Goal: Task Accomplishment & Management: Manage account settings

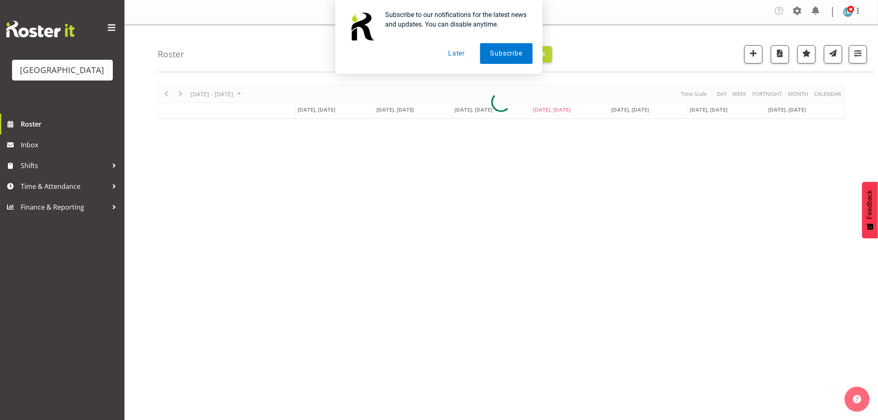
click at [458, 53] on button "Later" at bounding box center [456, 53] width 37 height 21
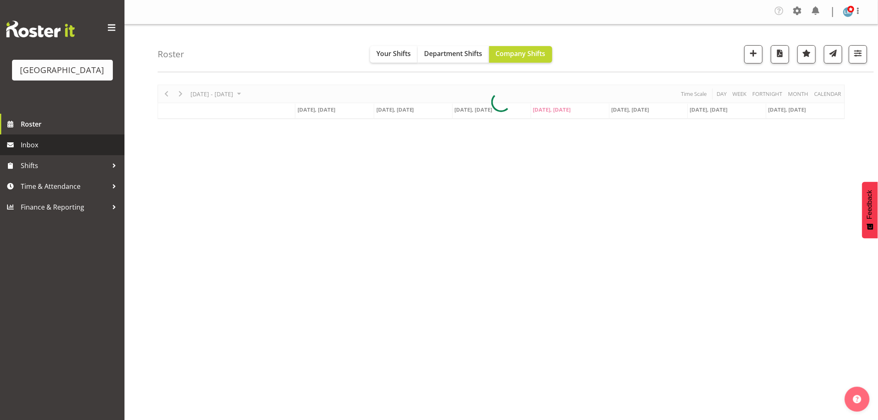
click at [34, 151] on span "Inbox" at bounding box center [71, 145] width 100 height 12
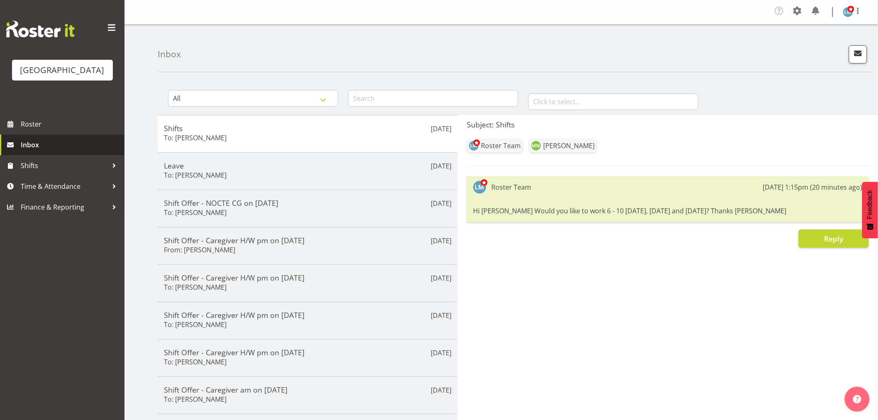
click at [30, 151] on span "Inbox" at bounding box center [71, 145] width 100 height 12
click at [862, 56] on span "button" at bounding box center [858, 53] width 11 height 11
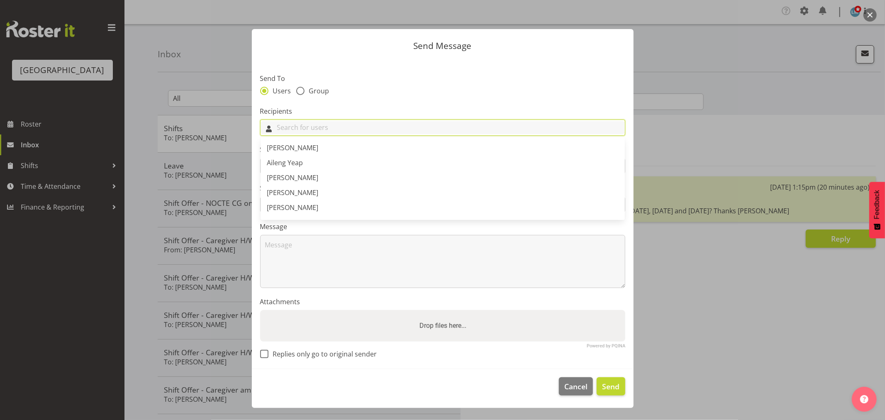
click at [301, 131] on input "text" at bounding box center [443, 127] width 364 height 13
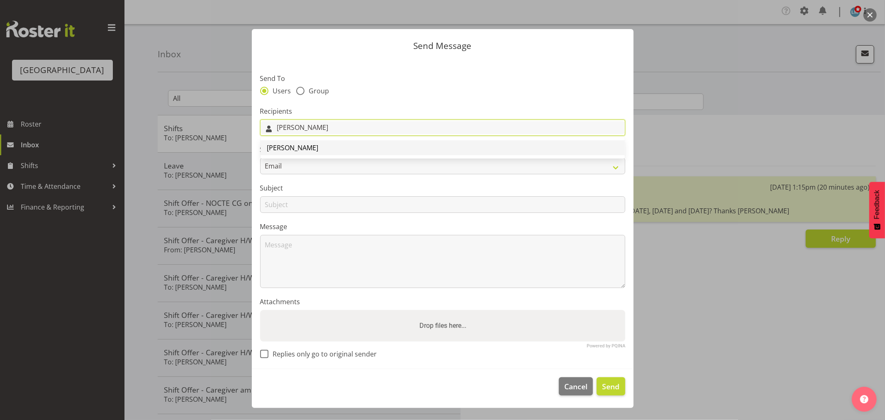
type input "sam"
click at [296, 146] on span "[PERSON_NAME]" at bounding box center [292, 147] width 51 height 9
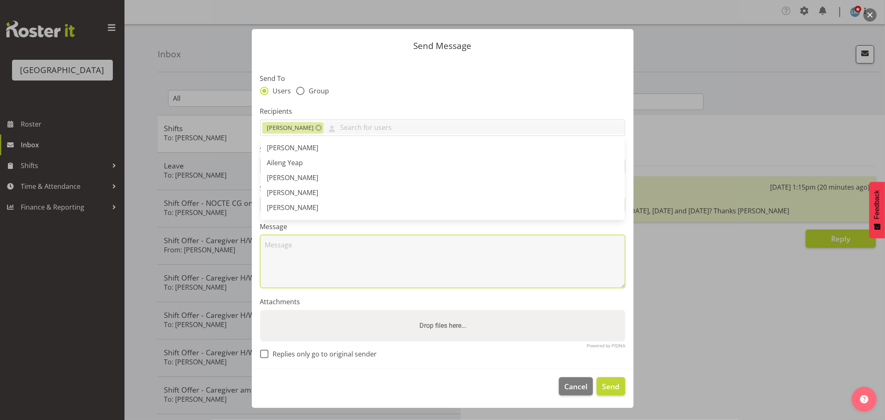
click at [284, 245] on textarea at bounding box center [442, 261] width 365 height 53
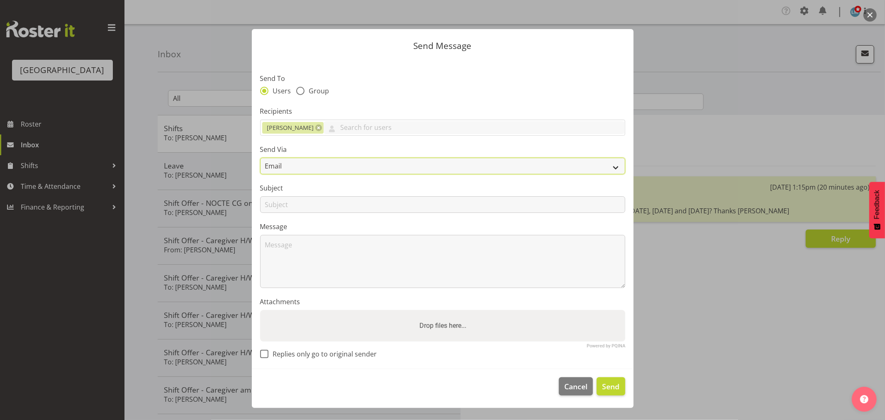
drag, startPoint x: 275, startPoint y: 164, endPoint x: 276, endPoint y: 174, distance: 10.0
click at [275, 164] on select "Email SMS" at bounding box center [442, 166] width 365 height 17
select select "sms"
click at [260, 158] on select "Email SMS" at bounding box center [442, 166] width 365 height 17
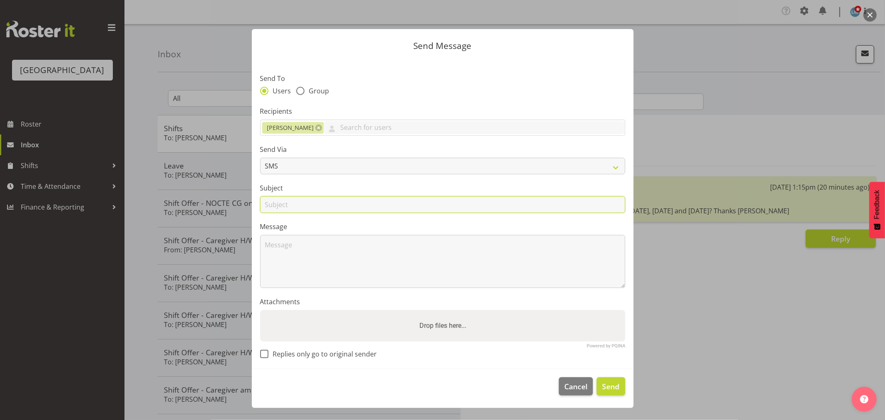
click at [279, 208] on input "text" at bounding box center [442, 204] width 365 height 17
type input "notes"
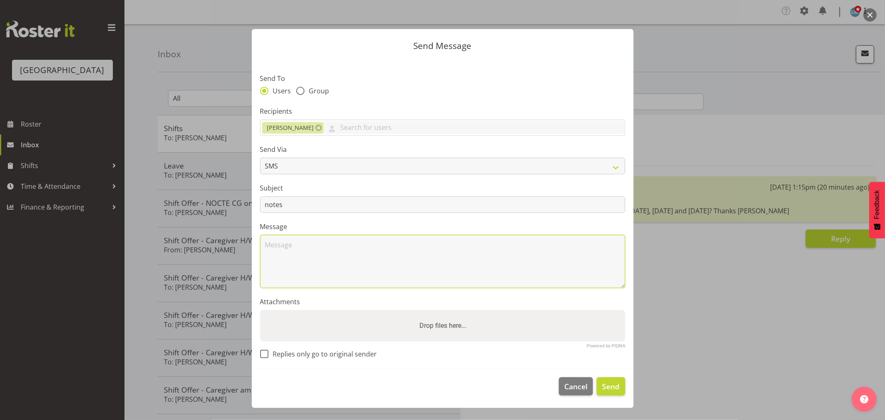
click at [291, 257] on textarea at bounding box center [442, 261] width 365 height 53
click at [447, 244] on textarea "Hi Samah Looks like you have not written any notes for c7. Thanks Wendy" at bounding box center [442, 261] width 365 height 53
type textarea "Hi [PERSON_NAME] Looks like you have not written any notes for c7 [DATE]. Thank…"
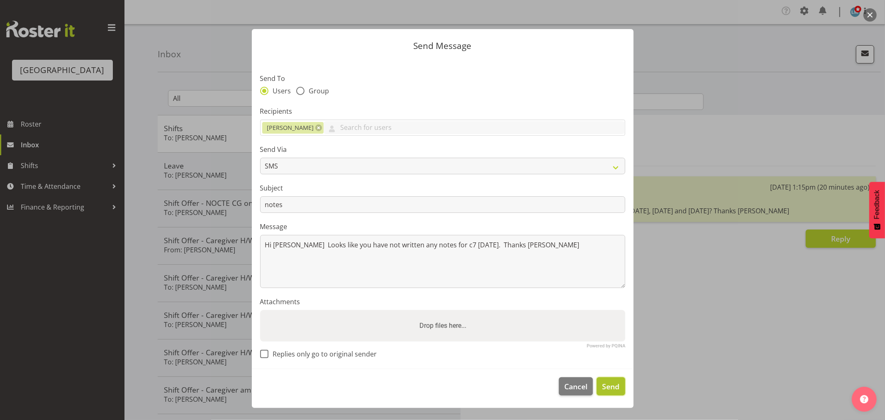
click at [623, 386] on button "Send" at bounding box center [611, 386] width 28 height 18
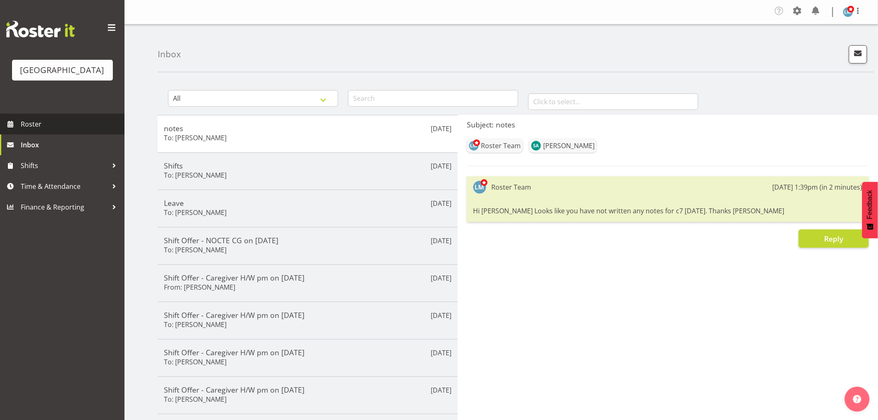
click at [30, 130] on span "Roster" at bounding box center [71, 124] width 100 height 12
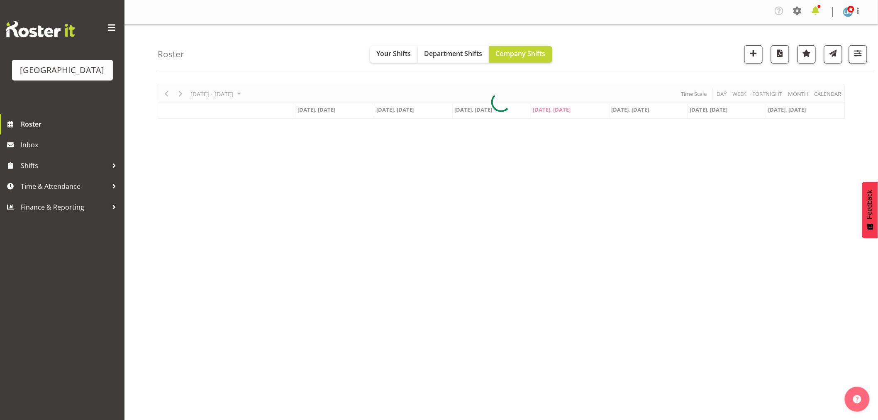
click at [816, 13] on span at bounding box center [815, 10] width 13 height 13
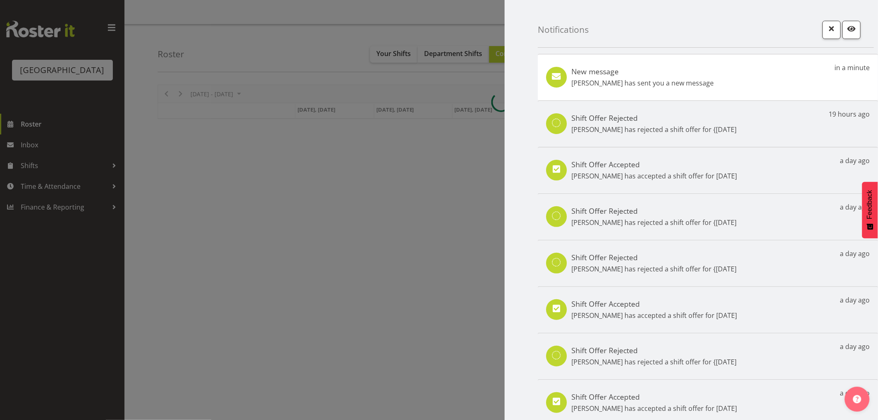
click at [673, 84] on p "Samah Aboud has sent you a new message" at bounding box center [643, 83] width 142 height 10
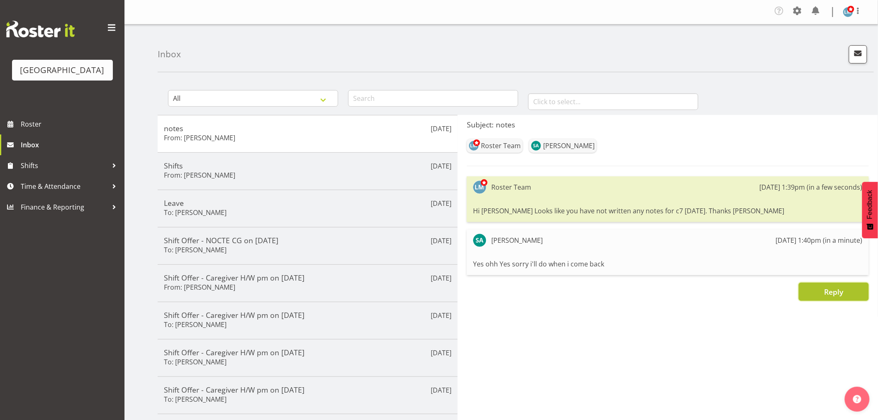
click at [827, 288] on span "Reply" at bounding box center [833, 292] width 19 height 10
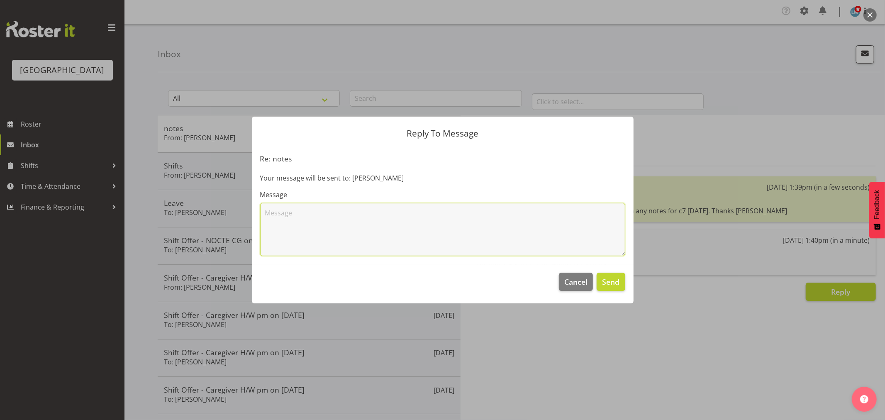
click at [387, 218] on textarea at bounding box center [442, 229] width 365 height 53
type textarea "ok"
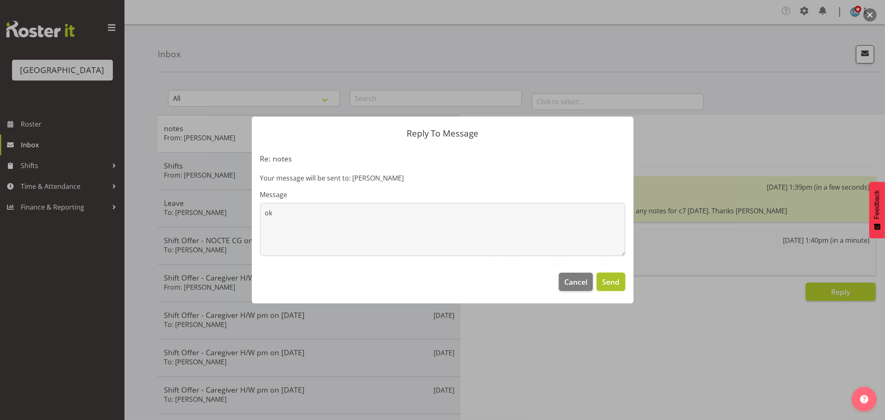
click at [612, 282] on span "Send" at bounding box center [610, 281] width 17 height 11
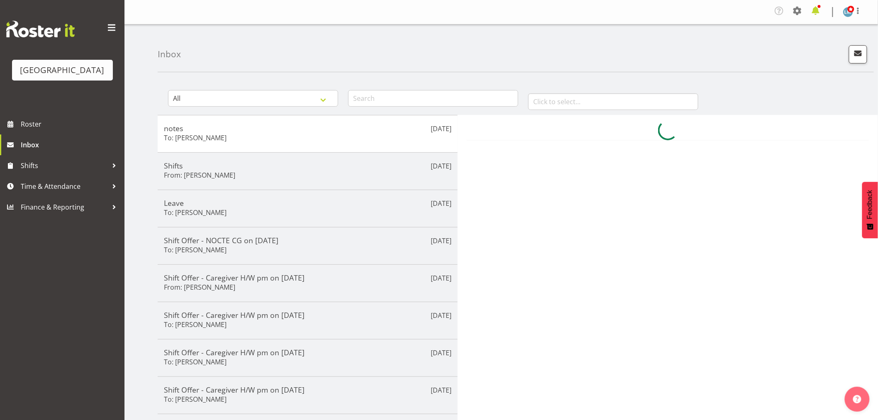
click at [820, 10] on span at bounding box center [815, 10] width 13 height 13
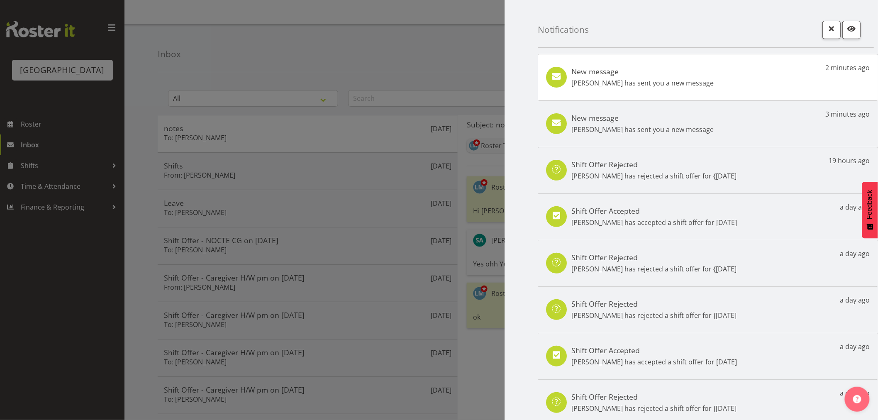
click at [722, 78] on div "New message [PERSON_NAME] has sent you a new message 2 minutes ago" at bounding box center [708, 77] width 340 height 46
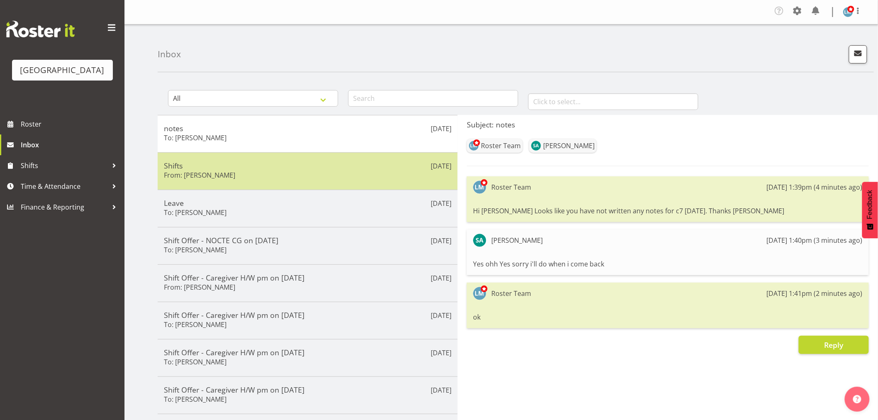
click at [330, 159] on div "Aug 28th Shifts From: Maricon Nillo" at bounding box center [308, 170] width 300 height 37
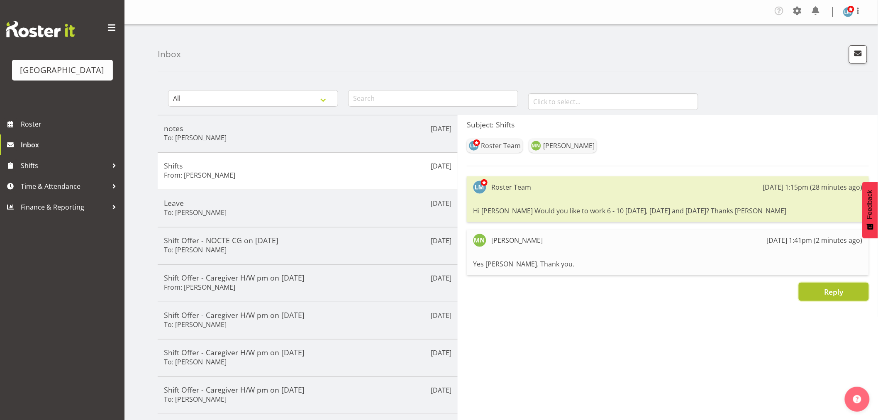
click at [828, 287] on span "Reply" at bounding box center [833, 292] width 19 height 10
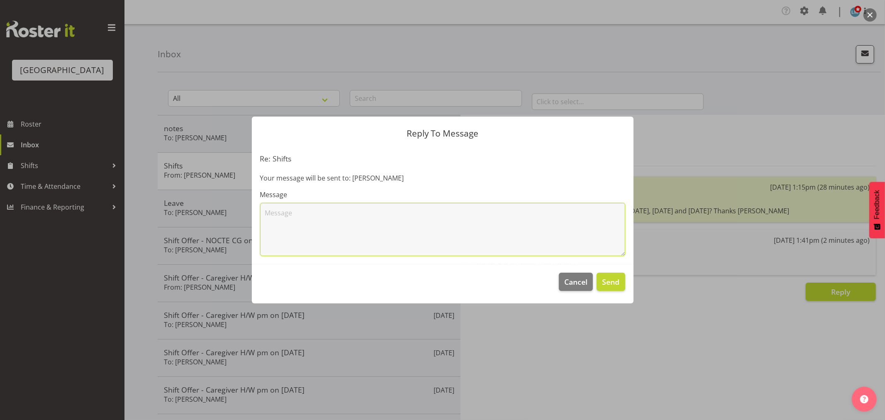
click at [335, 223] on textarea at bounding box center [442, 229] width 365 height 53
click at [375, 212] on textarea "Great I will put you on Roster for Fri,Sat and Sun 6-10pm" at bounding box center [442, 229] width 365 height 53
click at [376, 212] on textarea "Great I will put you on Roster for Fri,Sat and Sun 6-10pm" at bounding box center [442, 229] width 365 height 53
click at [445, 212] on textarea "Great I will put you on Roster for Fri, Sat and Sun 6-10pm" at bounding box center [442, 229] width 365 height 53
click at [366, 213] on textarea "Great I will put you on Roster for Fri, Sat and Sun 6-10pm" at bounding box center [442, 229] width 365 height 53
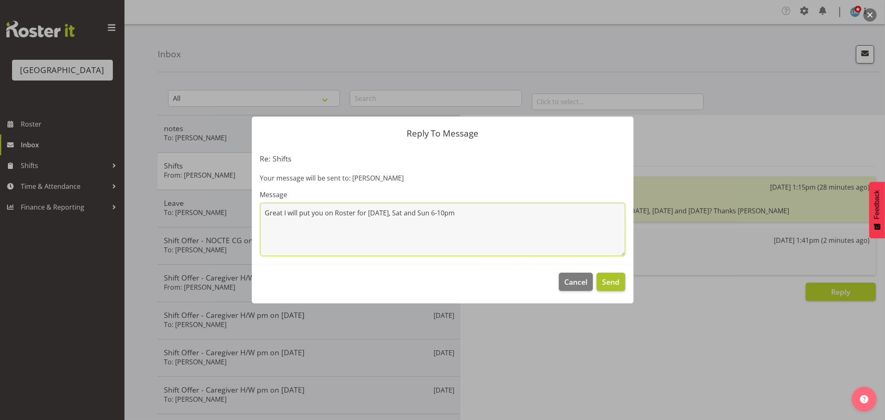
type textarea "Great I will put you on Roster for this Fri, Sat and Sun 6-10pm"
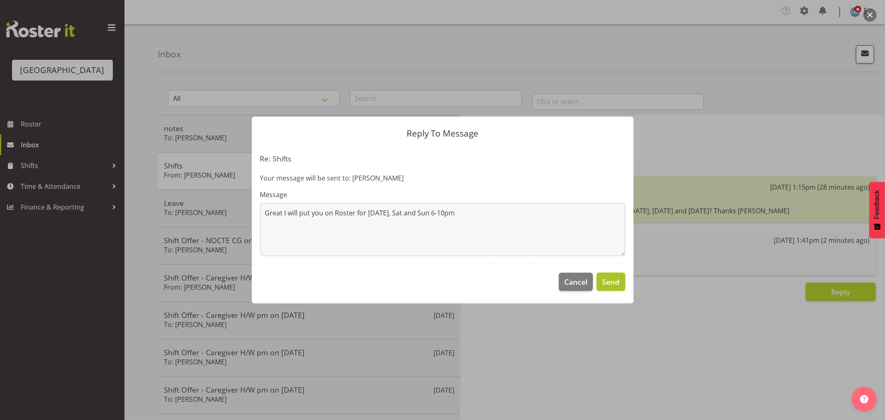
click at [609, 279] on span "Send" at bounding box center [610, 281] width 17 height 11
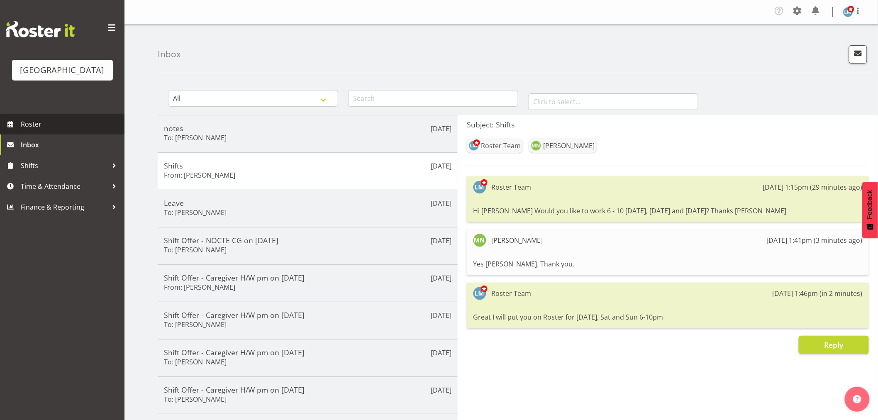
click at [30, 130] on span "Roster" at bounding box center [71, 124] width 100 height 12
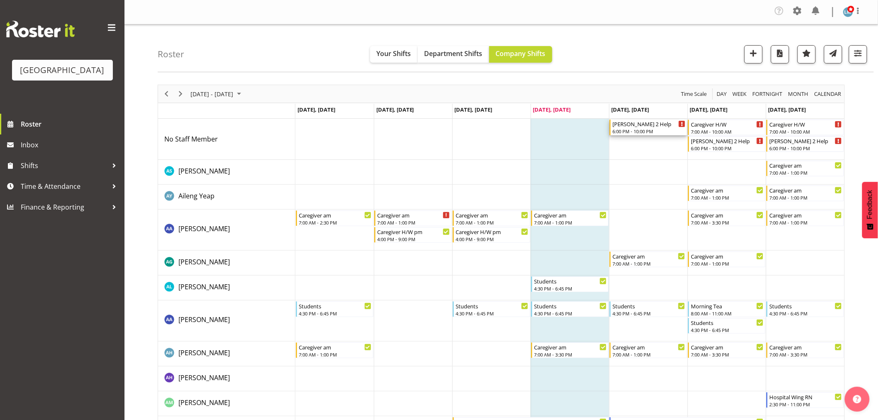
click at [643, 132] on div "6:00 PM - 10:00 PM" at bounding box center [649, 131] width 73 height 7
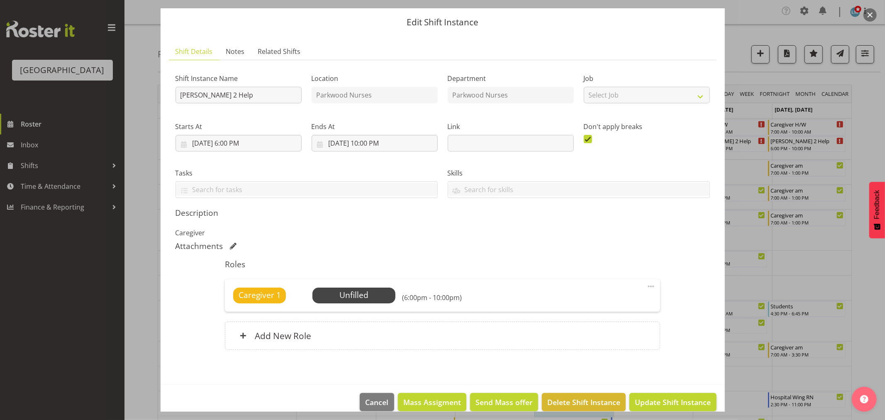
scroll to position [36, 0]
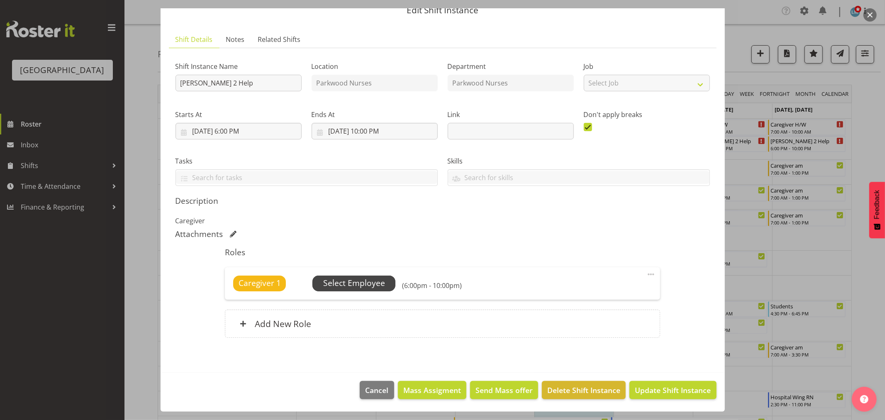
click at [367, 279] on span "Select Employee" at bounding box center [354, 283] width 62 height 12
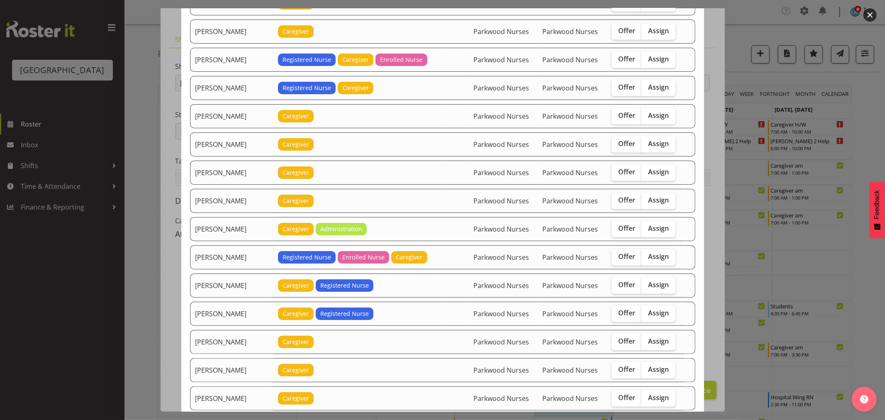
scroll to position [692, 0]
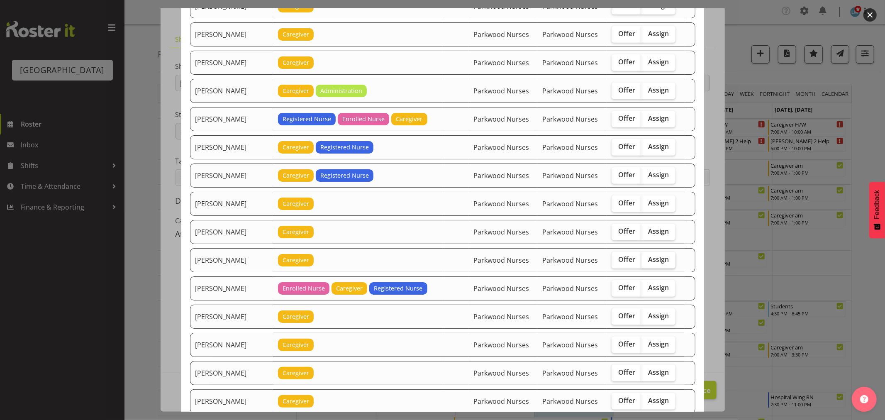
click at [649, 257] on span "Assign" at bounding box center [658, 259] width 21 height 8
click at [647, 257] on input "Assign" at bounding box center [644, 259] width 5 height 5
checkbox input "true"
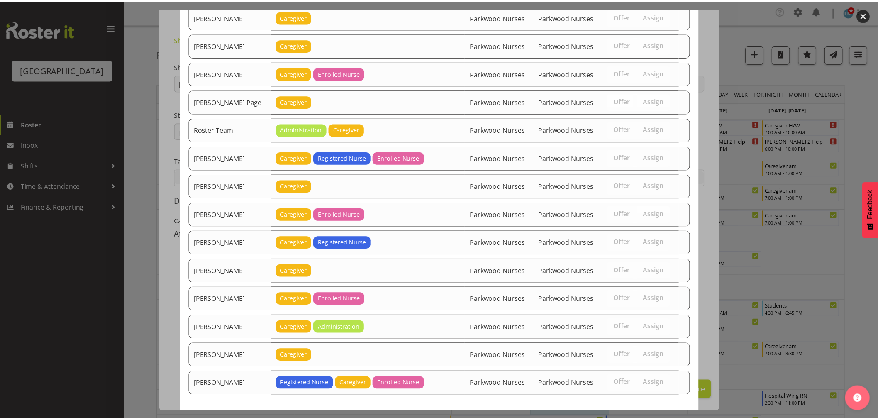
scroll to position [1097, 0]
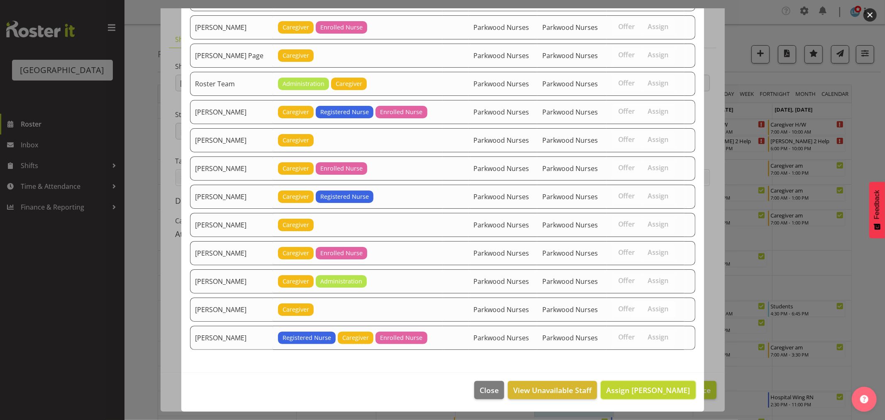
click at [678, 389] on span "Assign Maricon Nillo" at bounding box center [648, 390] width 84 height 10
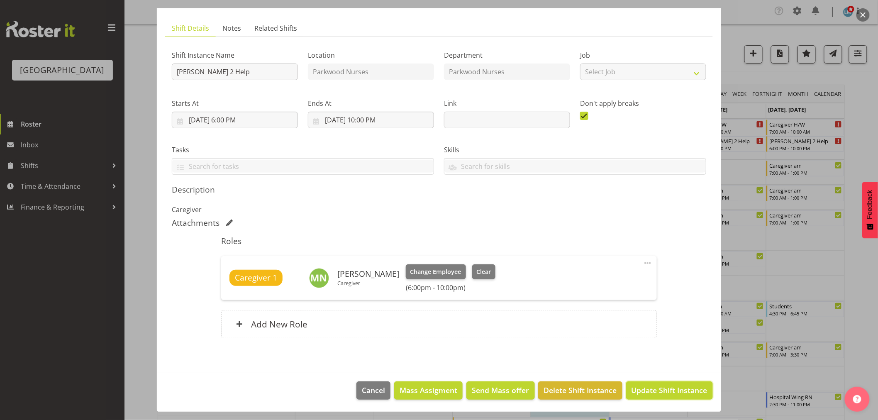
click at [678, 389] on span "Update Shift Instance" at bounding box center [670, 390] width 76 height 11
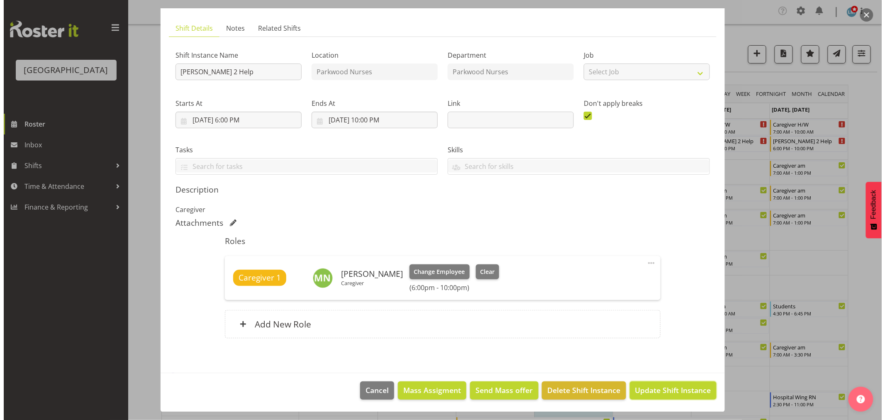
scroll to position [14, 0]
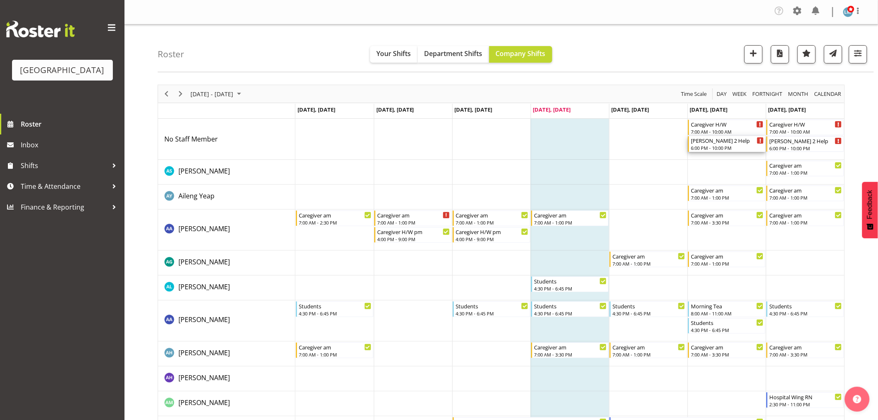
click at [725, 145] on div "6:00 PM - 10:00 PM" at bounding box center [727, 147] width 73 height 7
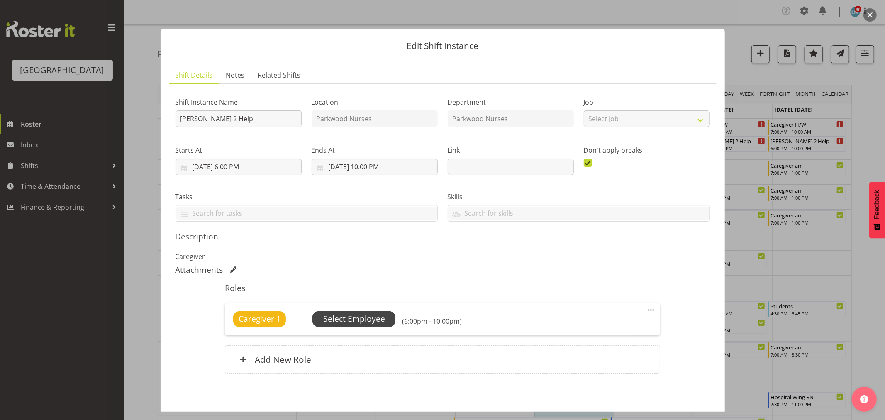
click at [374, 319] on span "Select Employee" at bounding box center [354, 319] width 62 height 12
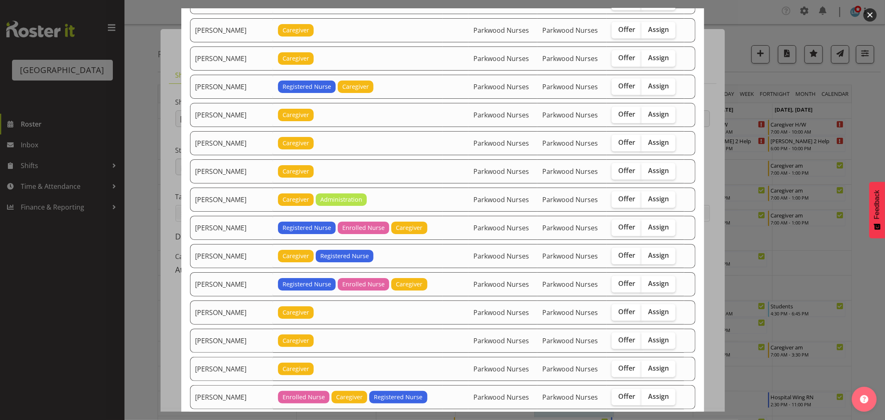
scroll to position [692, 0]
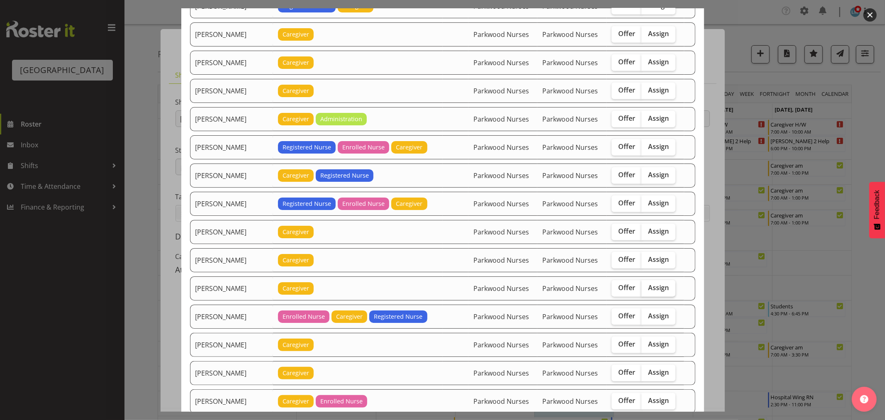
click at [659, 288] on span "Assign" at bounding box center [658, 287] width 21 height 8
click at [647, 288] on input "Assign" at bounding box center [644, 287] width 5 height 5
checkbox input "true"
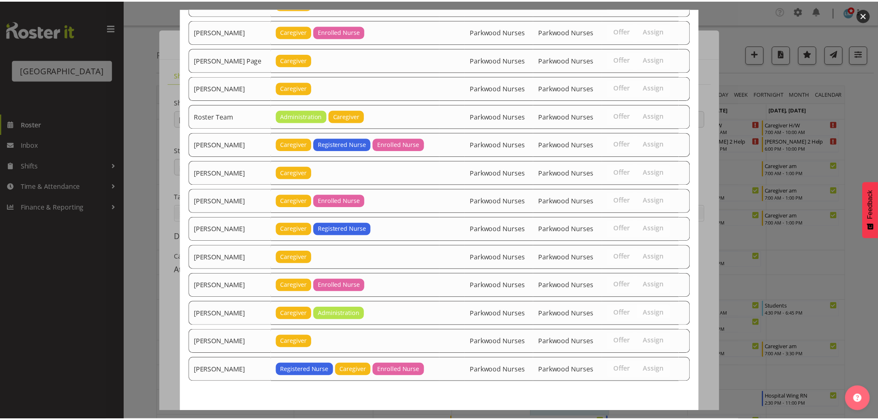
scroll to position [1097, 0]
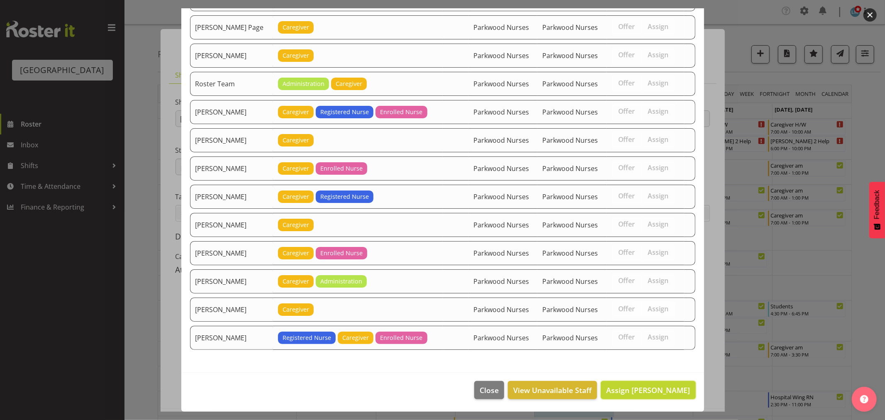
click at [681, 382] on button "Assign Maricon Nillo" at bounding box center [648, 390] width 95 height 18
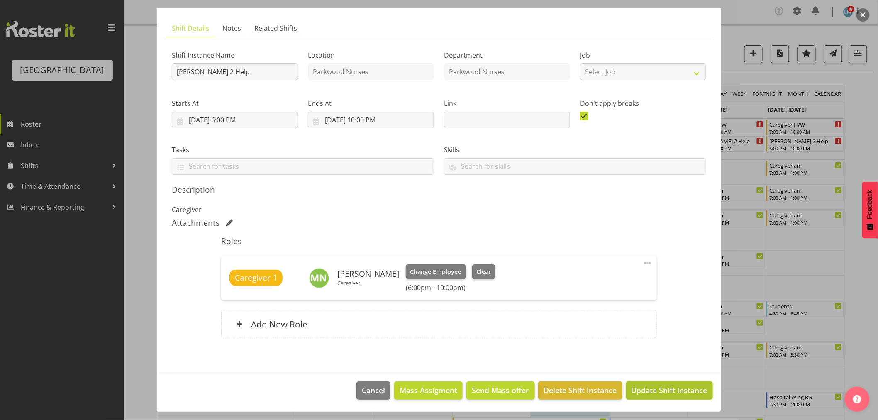
click at [681, 394] on span "Update Shift Instance" at bounding box center [670, 390] width 76 height 11
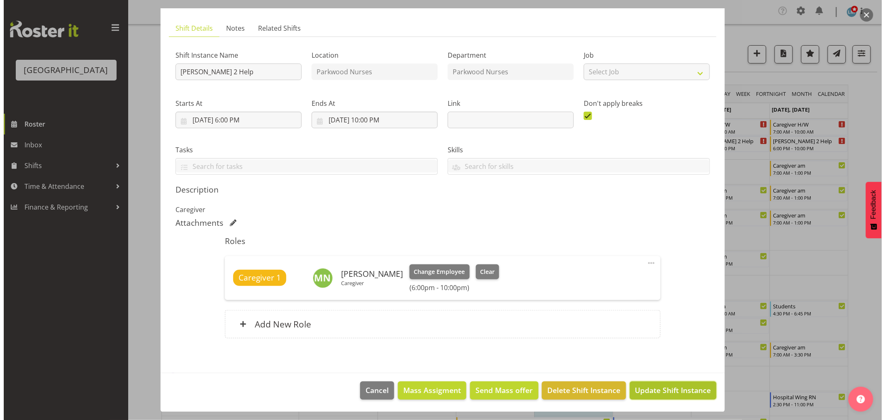
scroll to position [14, 0]
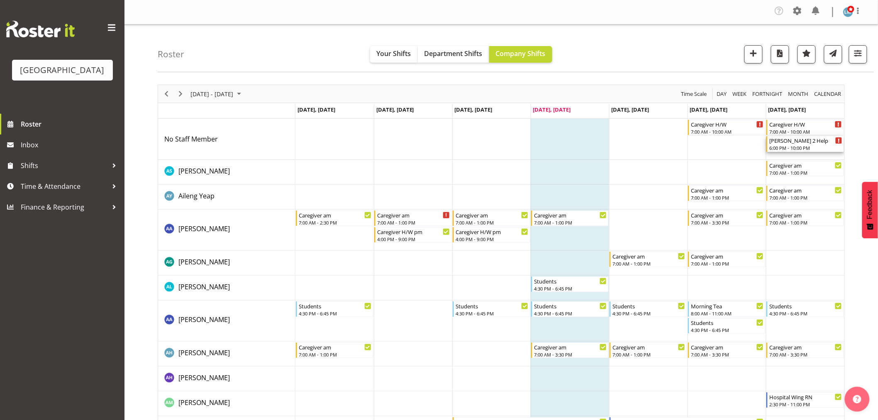
click at [784, 147] on div "6:00 PM - 10:00 PM" at bounding box center [806, 147] width 73 height 7
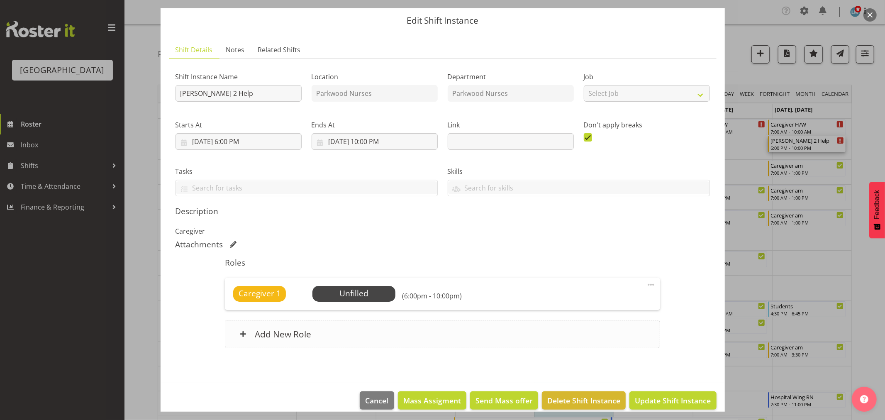
scroll to position [36, 0]
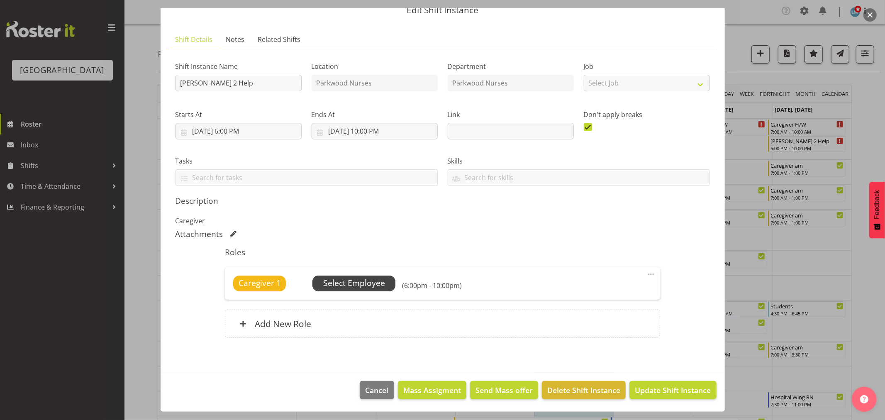
click at [360, 283] on span "Select Employee" at bounding box center [354, 283] width 62 height 12
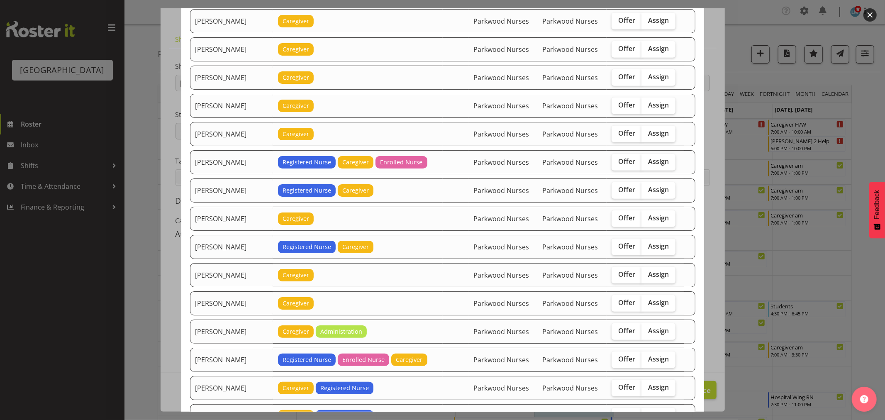
scroll to position [738, 0]
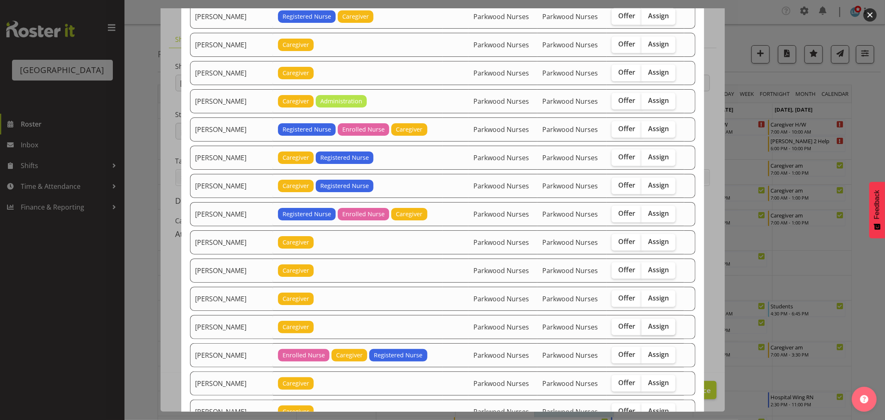
click at [648, 330] on span "Assign" at bounding box center [658, 326] width 21 height 8
click at [645, 329] on input "Assign" at bounding box center [644, 326] width 5 height 5
checkbox input "true"
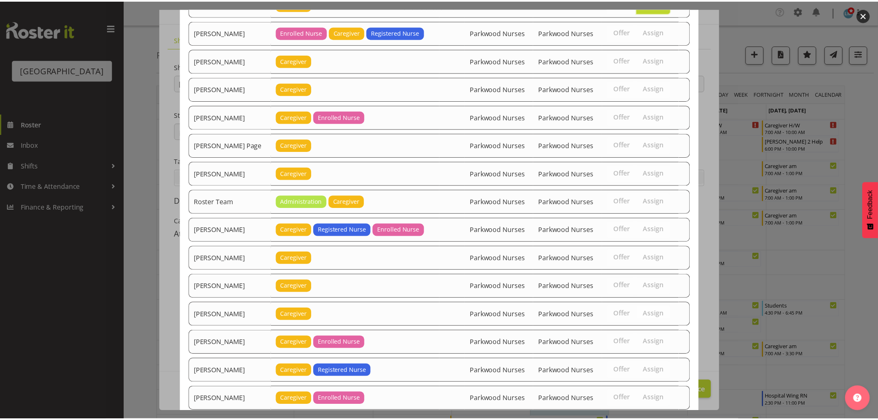
scroll to position [1210, 0]
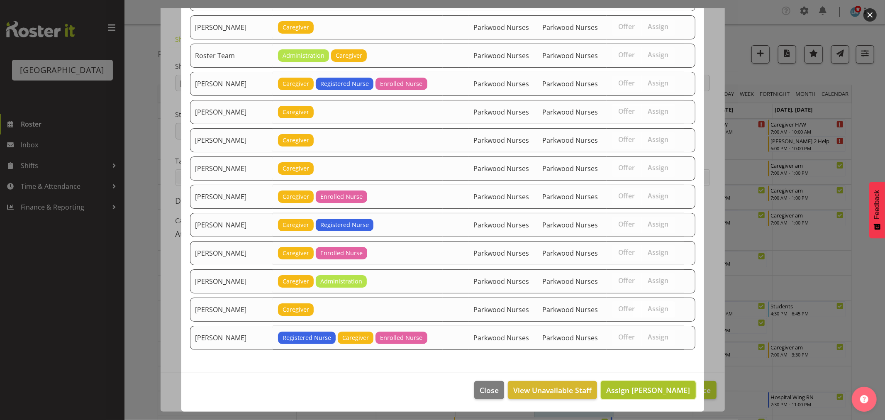
click at [640, 391] on span "Assign Maricon Nillo" at bounding box center [648, 390] width 84 height 10
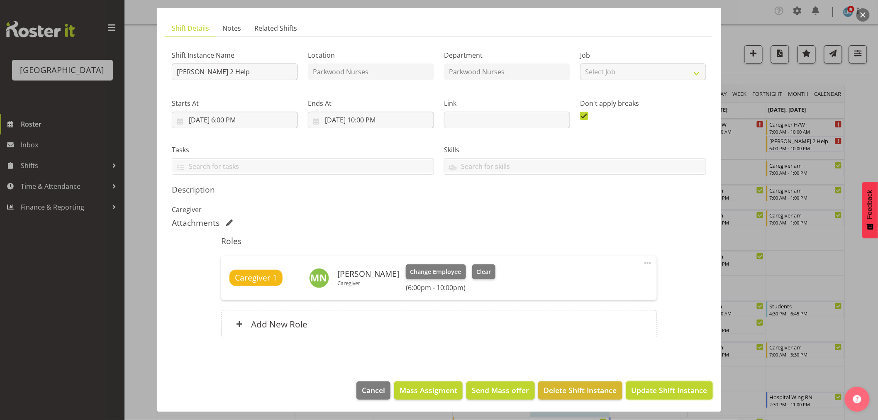
click at [640, 391] on span "Update Shift Instance" at bounding box center [670, 390] width 76 height 11
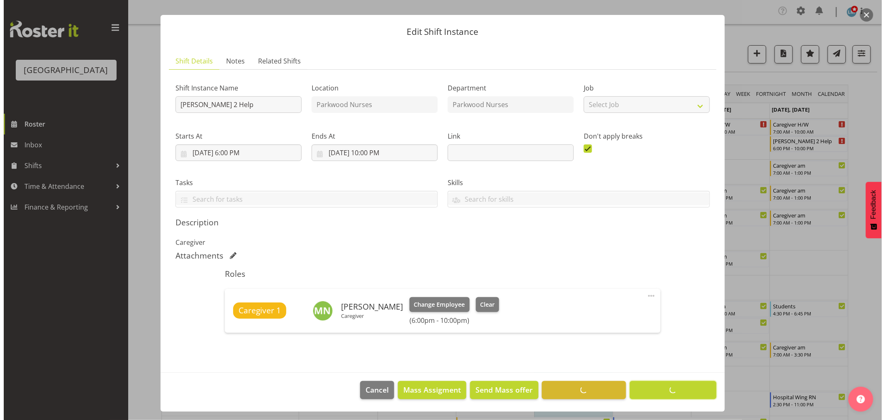
scroll to position [14, 0]
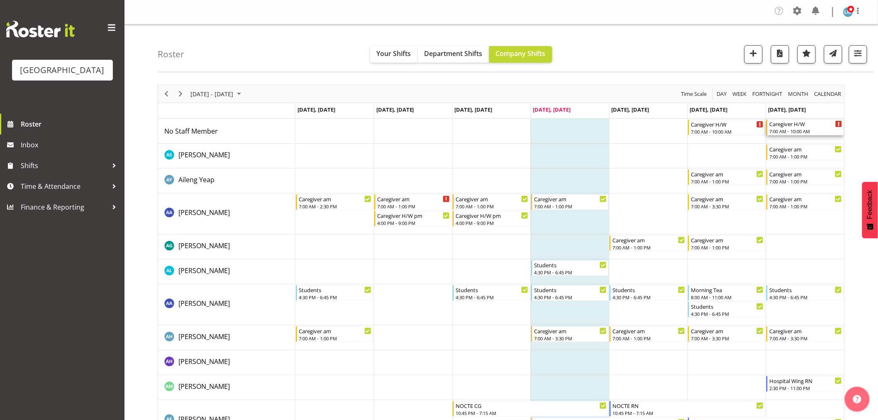
click at [794, 125] on div "Caregiver H/W" at bounding box center [806, 124] width 73 height 8
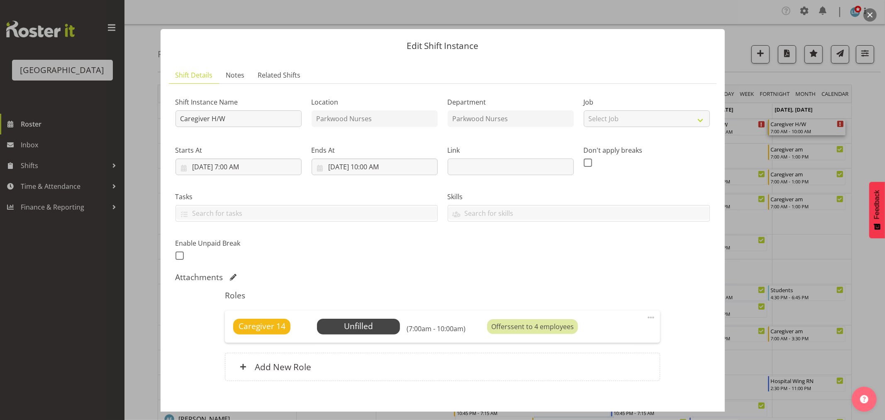
click at [857, 111] on div at bounding box center [442, 210] width 885 height 420
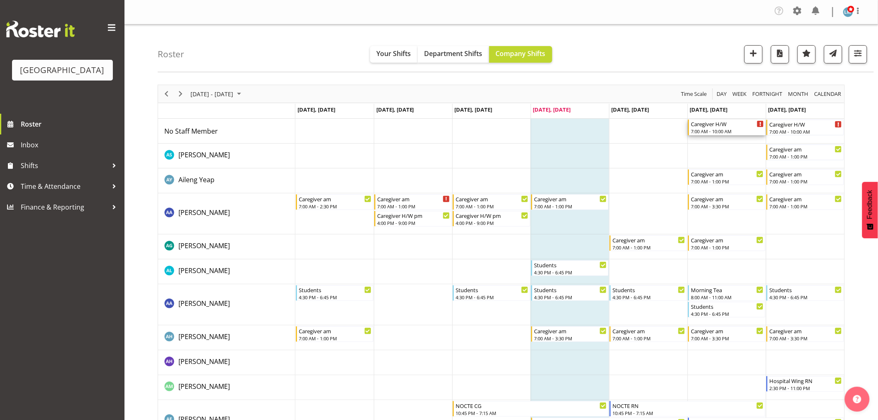
click at [736, 130] on div "7:00 AM - 10:00 AM" at bounding box center [727, 131] width 73 height 7
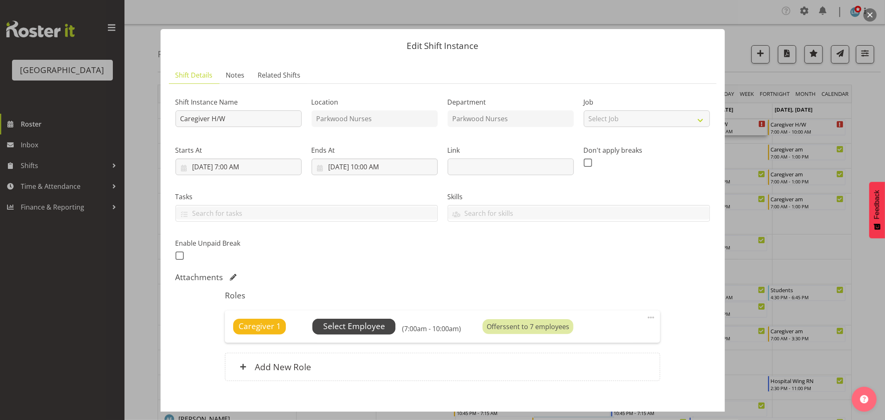
click at [377, 329] on span "Select Employee" at bounding box center [354, 326] width 62 height 12
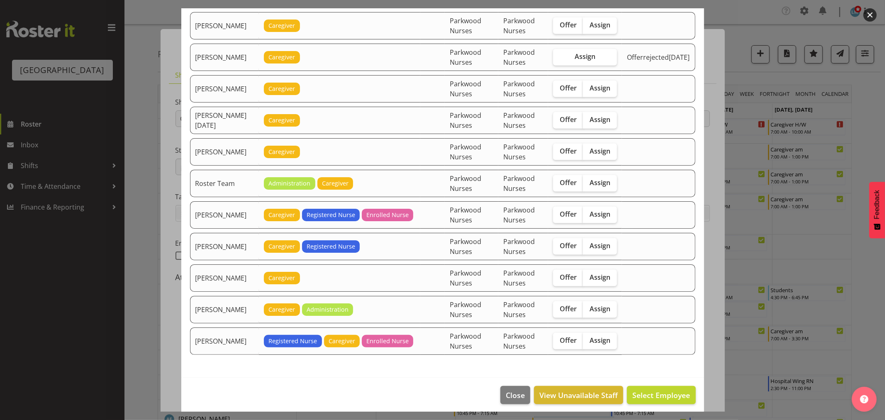
scroll to position [876, 0]
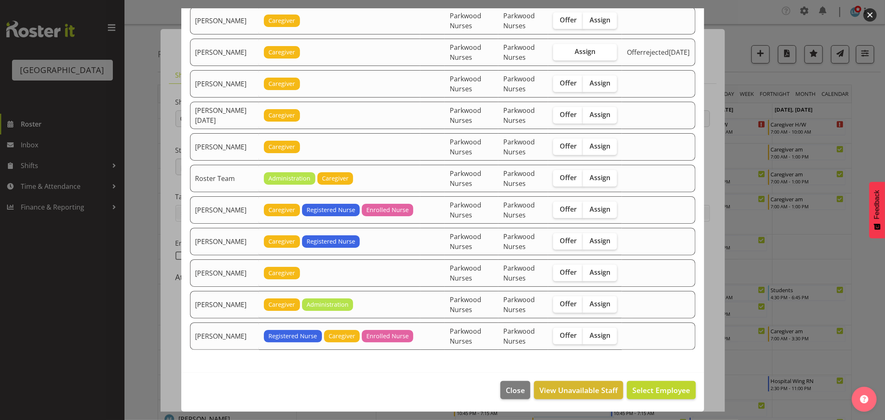
click at [862, 138] on div at bounding box center [442, 210] width 885 height 420
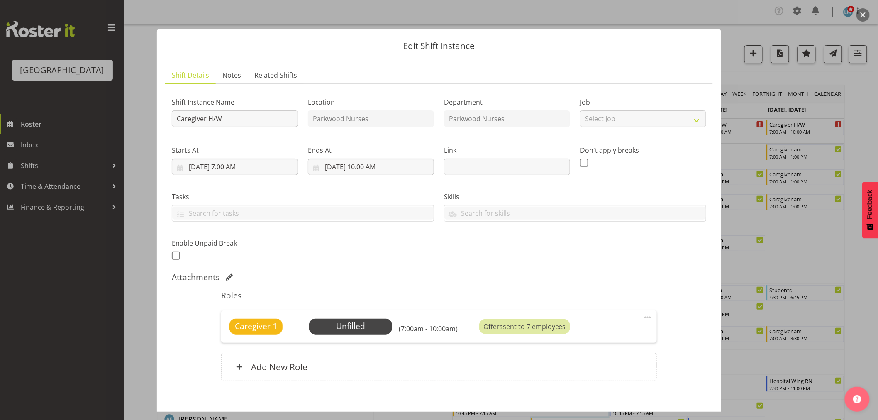
click at [862, 138] on div at bounding box center [439, 210] width 878 height 420
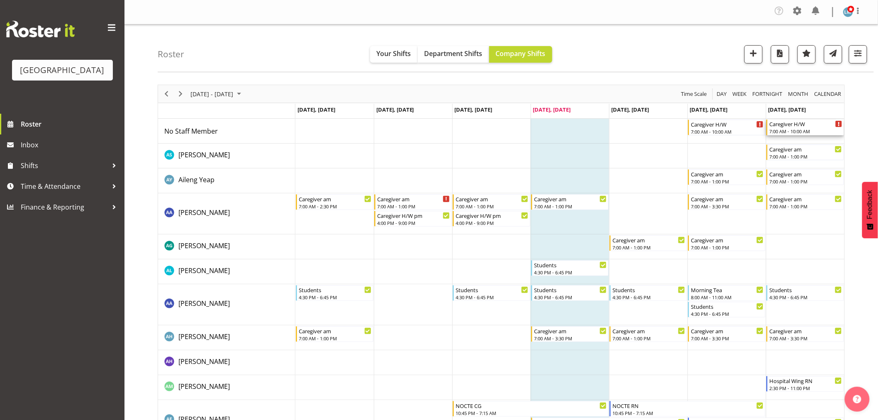
click at [803, 127] on div "Caregiver H/W" at bounding box center [806, 124] width 73 height 8
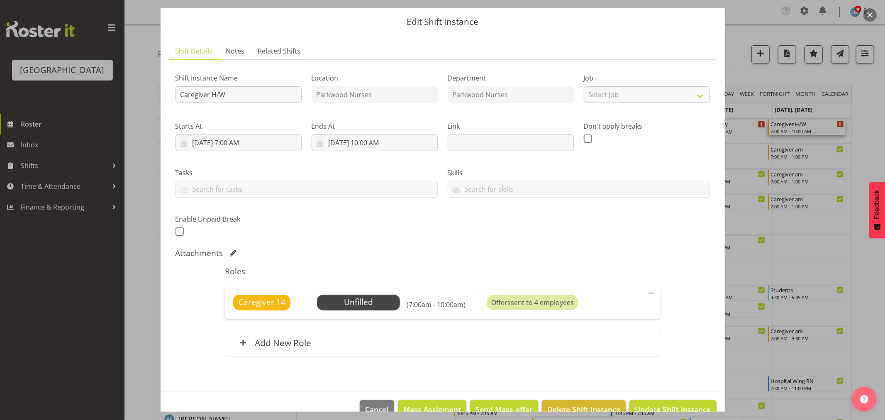
scroll to position [43, 0]
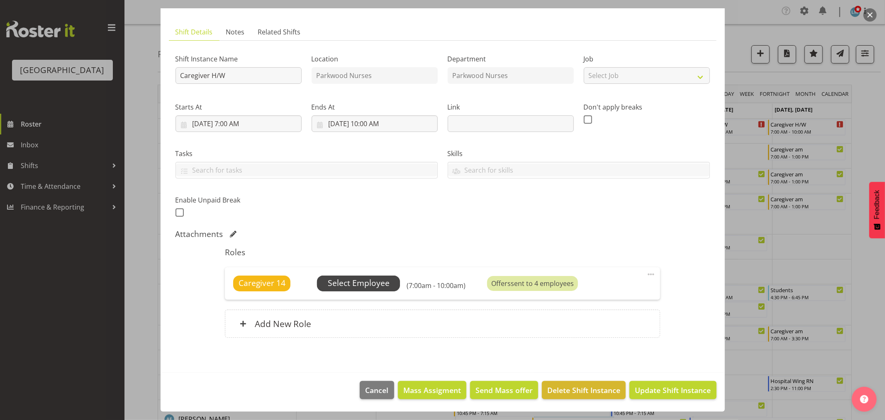
click at [356, 286] on span "Select Employee" at bounding box center [359, 283] width 62 height 12
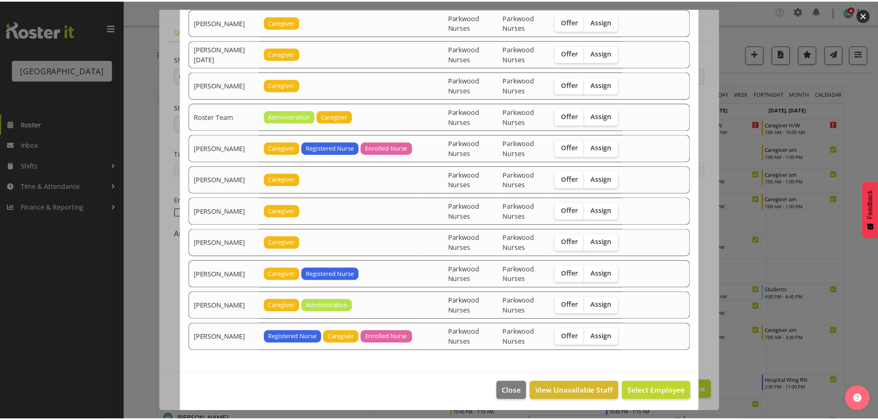
scroll to position [968, 0]
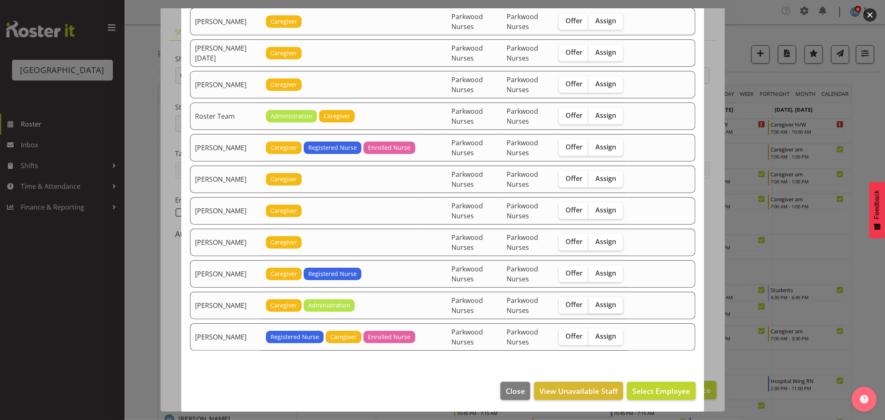
click at [611, 308] on span "Assign" at bounding box center [606, 305] width 21 height 8
click at [594, 308] on input "Assign" at bounding box center [591, 304] width 5 height 5
checkbox input "true"
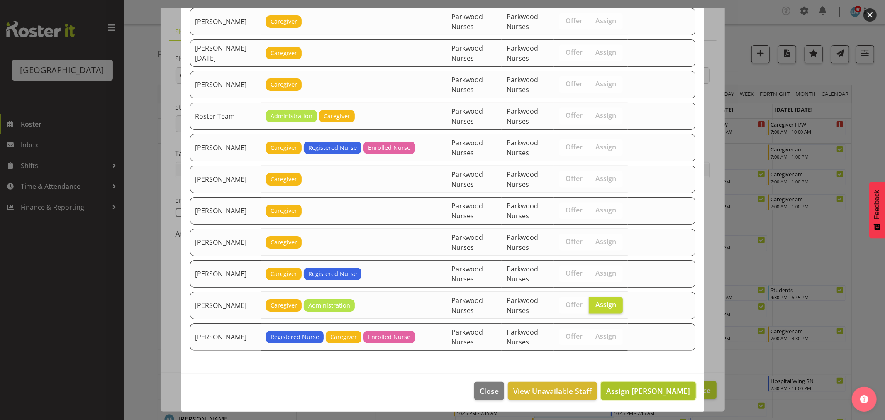
click at [667, 393] on span "Assign Wendy Hayden" at bounding box center [648, 391] width 84 height 10
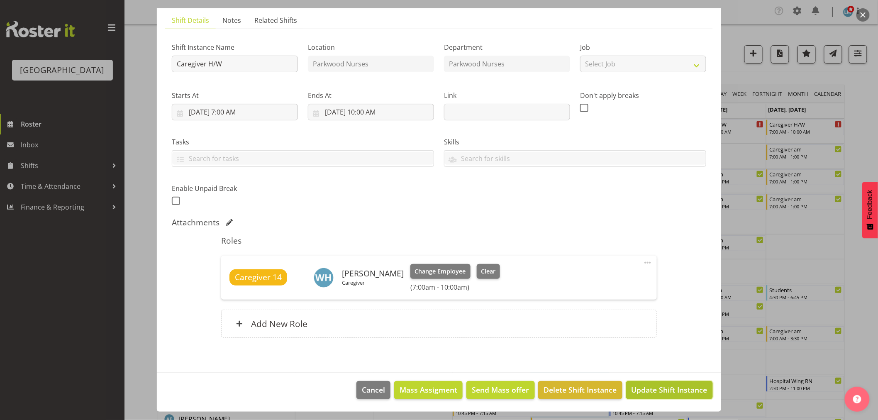
click at [667, 393] on span "Update Shift Instance" at bounding box center [670, 389] width 76 height 11
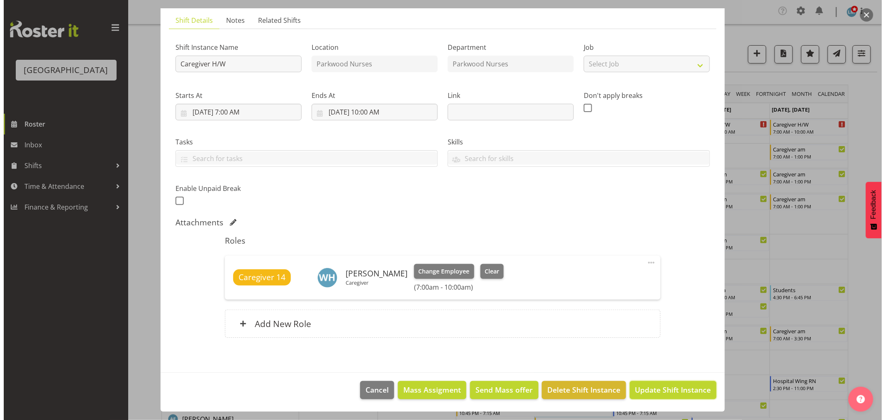
scroll to position [22, 0]
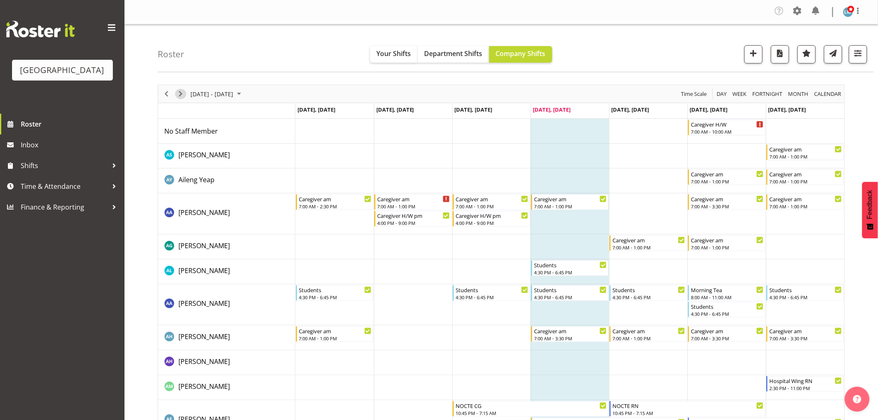
click at [181, 90] on span "Next" at bounding box center [181, 94] width 10 height 10
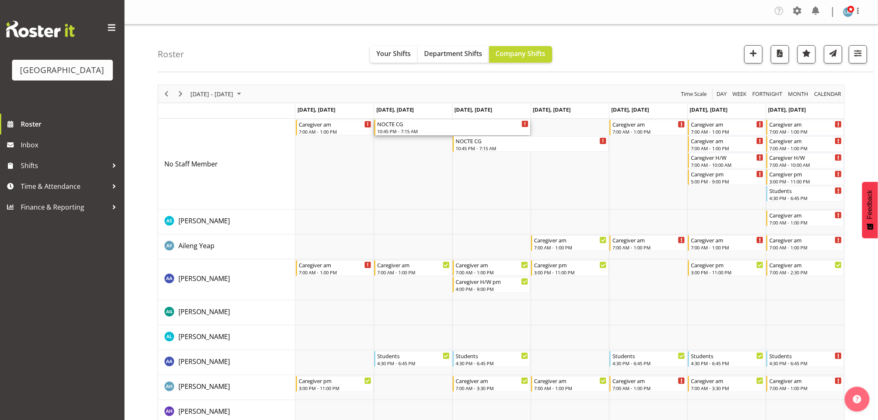
click at [406, 130] on div "10:45 PM - 7:15 AM" at bounding box center [453, 131] width 152 height 7
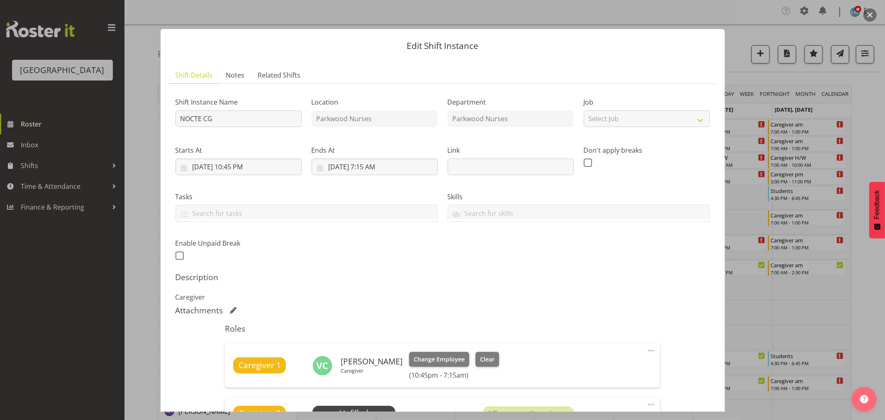
scroll to position [184, 0]
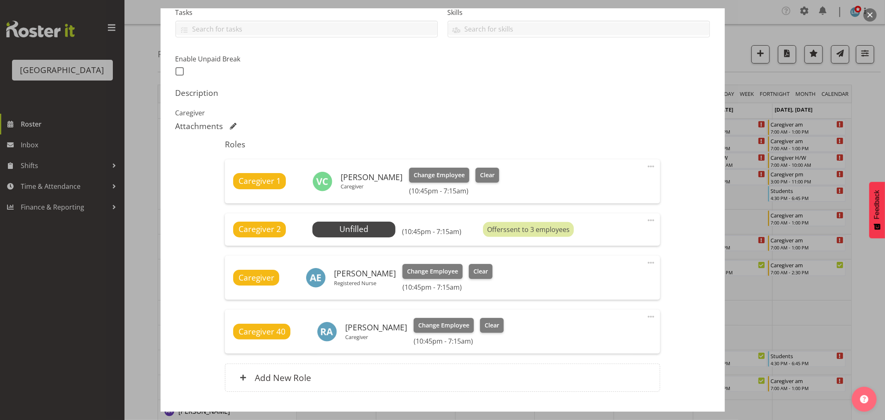
click at [876, 107] on div at bounding box center [442, 210] width 885 height 420
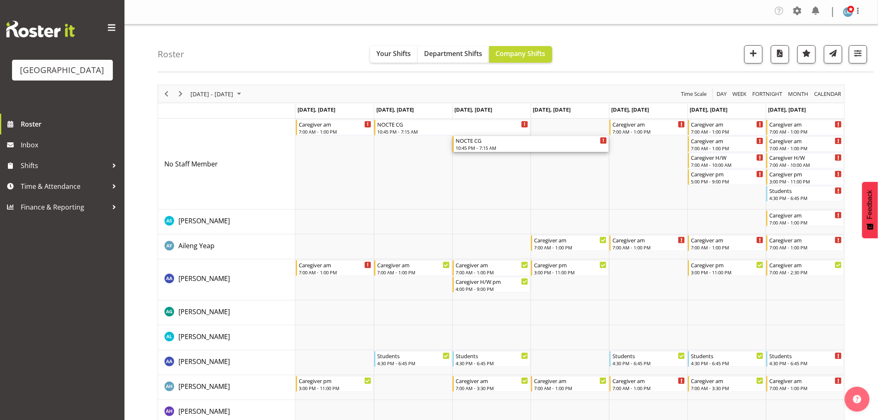
click at [494, 140] on div "NOCTE CG" at bounding box center [532, 140] width 152 height 8
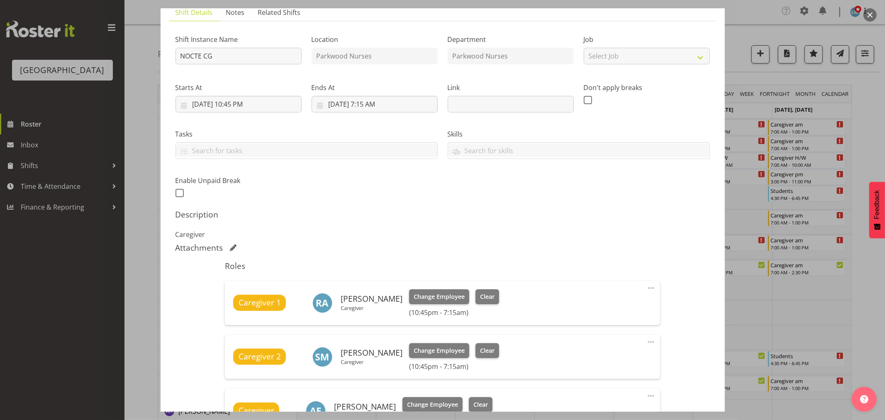
scroll to position [138, 0]
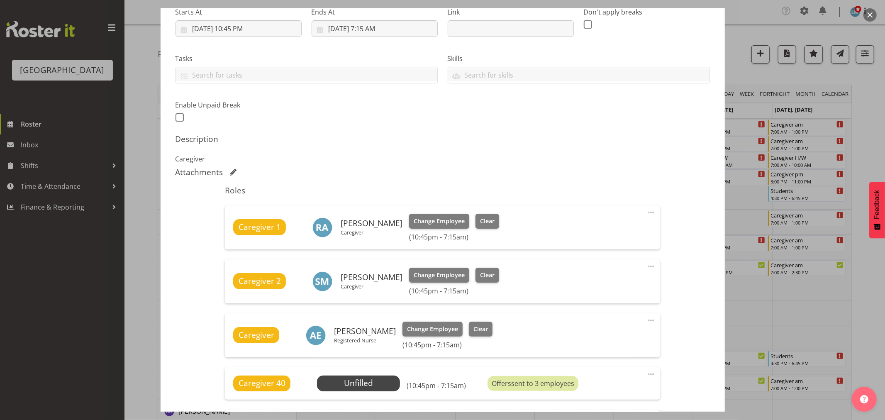
click at [874, 147] on div at bounding box center [442, 210] width 885 height 420
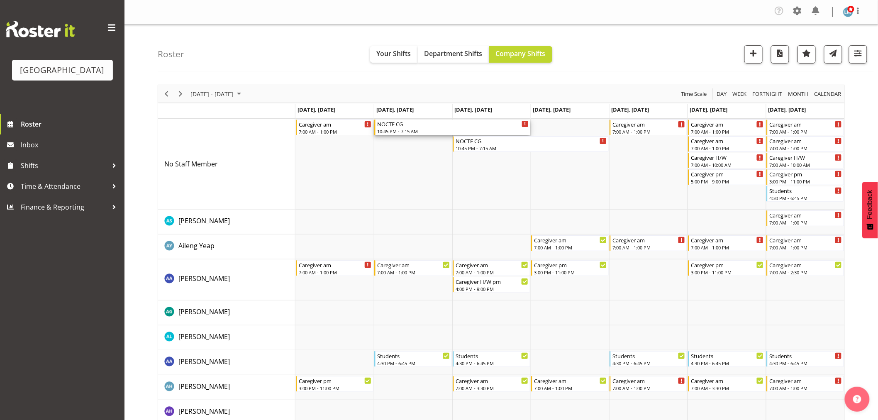
click at [421, 125] on div "NOCTE CG" at bounding box center [453, 124] width 152 height 8
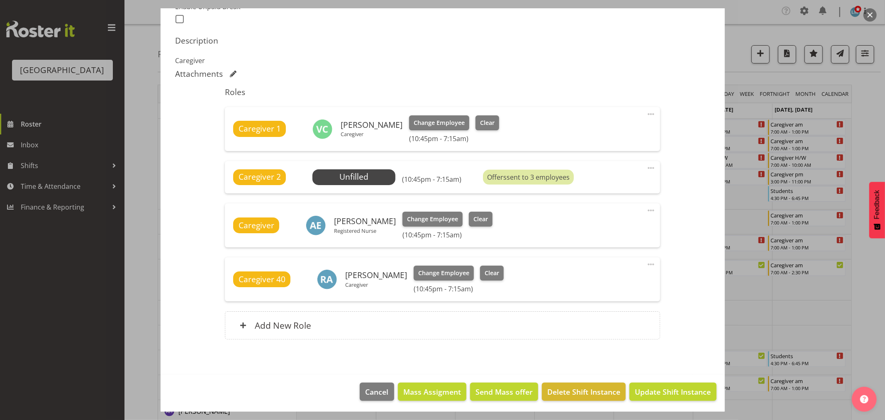
scroll to position [238, 0]
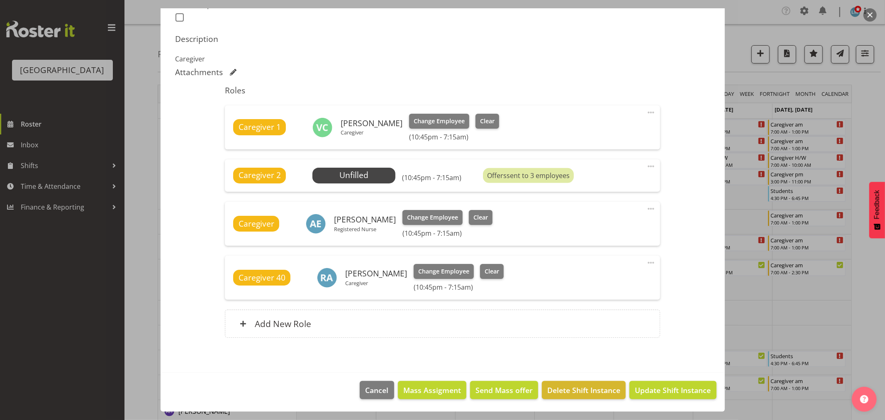
click at [859, 120] on div at bounding box center [442, 210] width 885 height 420
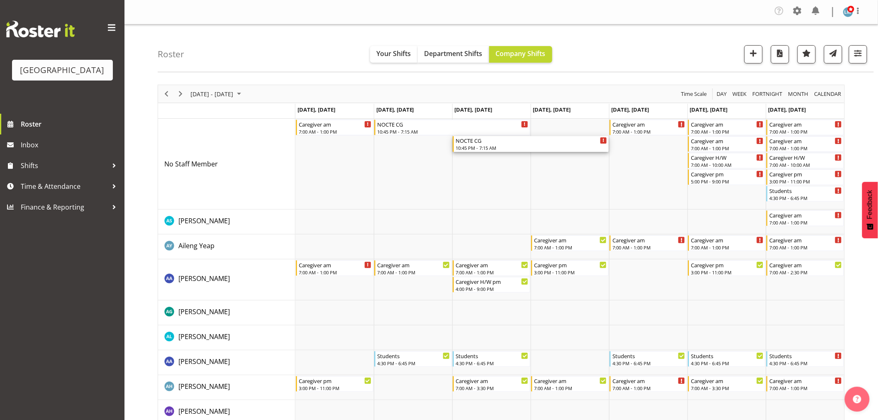
click at [482, 144] on div "NOCTE CG 10:45 PM - 7:15 AM" at bounding box center [532, 144] width 152 height 16
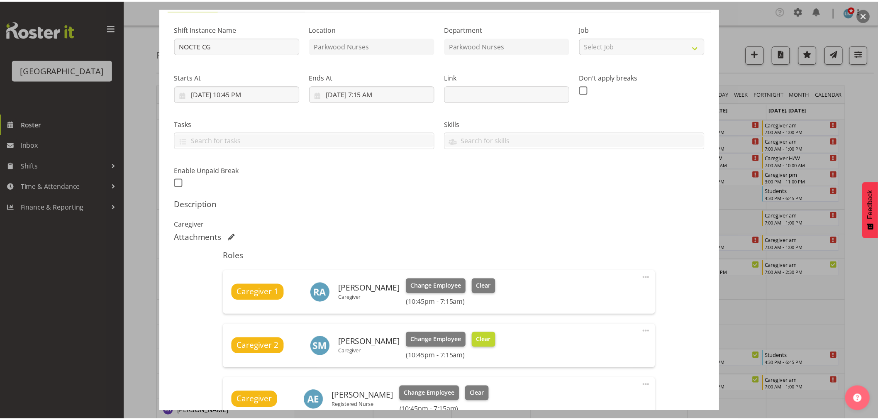
scroll to position [138, 0]
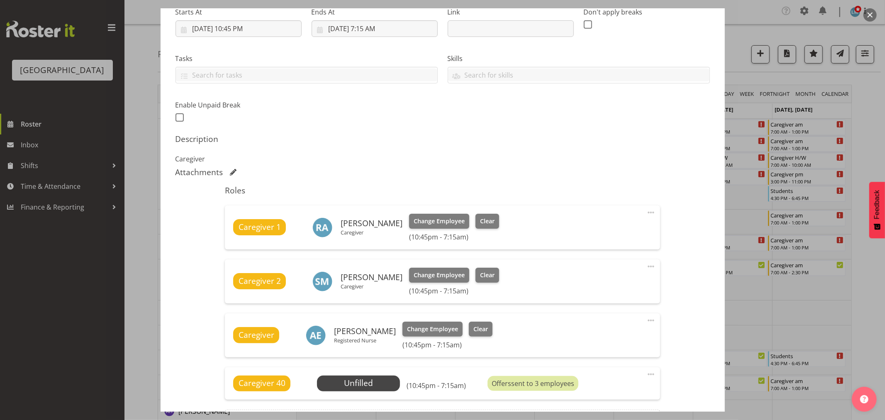
click at [872, 125] on div at bounding box center [442, 210] width 885 height 420
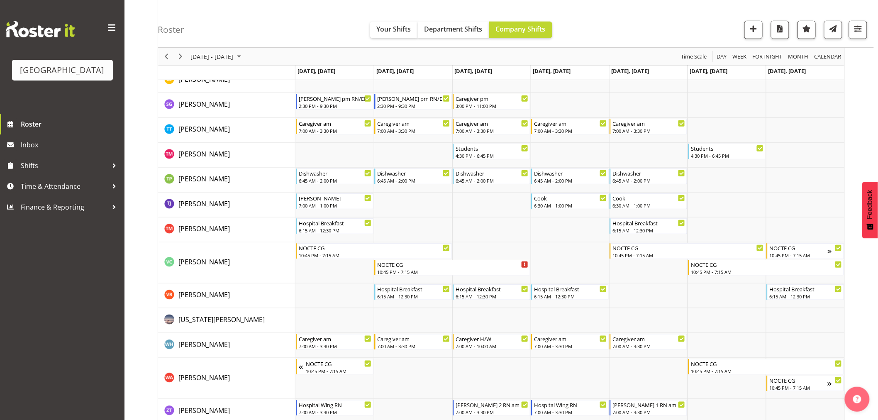
scroll to position [2844, 0]
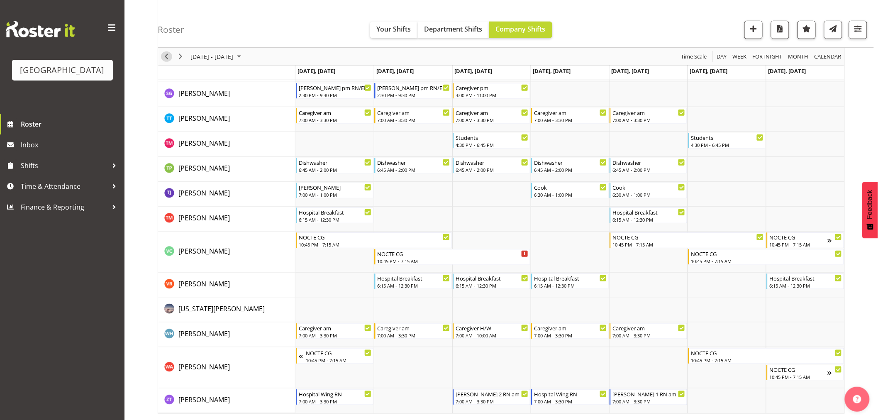
click at [162, 56] on span "Previous" at bounding box center [166, 56] width 10 height 10
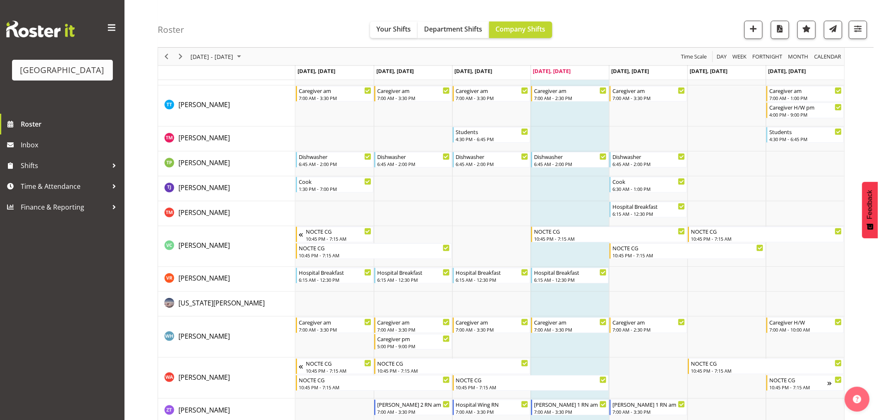
scroll to position [2827, 0]
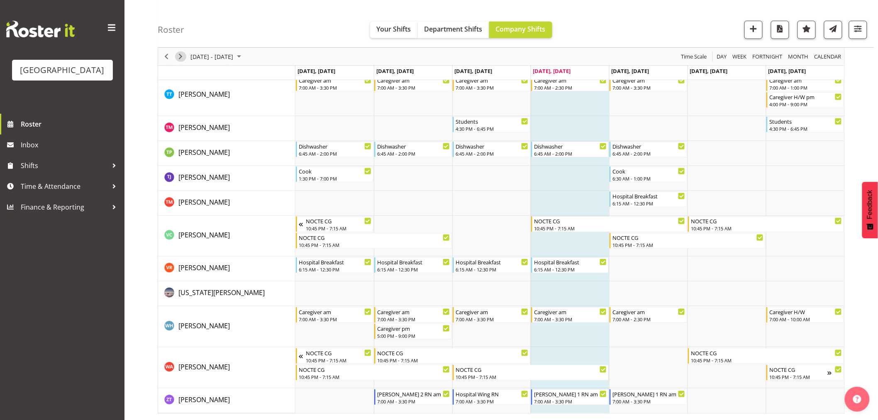
click at [182, 59] on span "Next" at bounding box center [181, 56] width 10 height 10
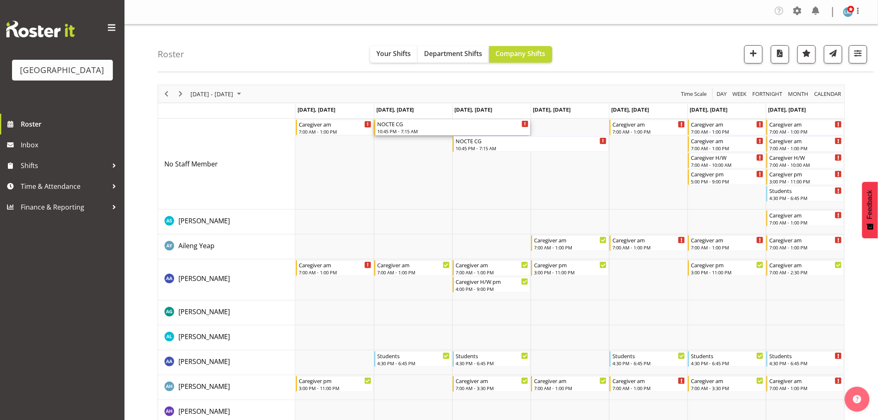
click at [394, 130] on div "10:45 PM - 7:15 AM" at bounding box center [453, 131] width 152 height 7
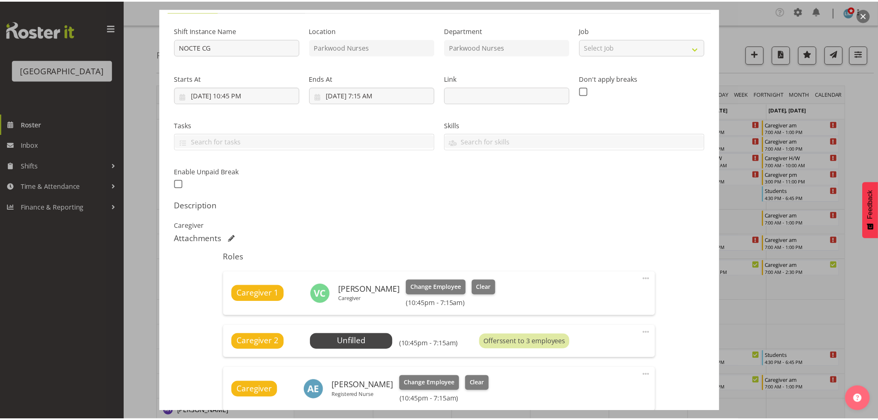
scroll to position [138, 0]
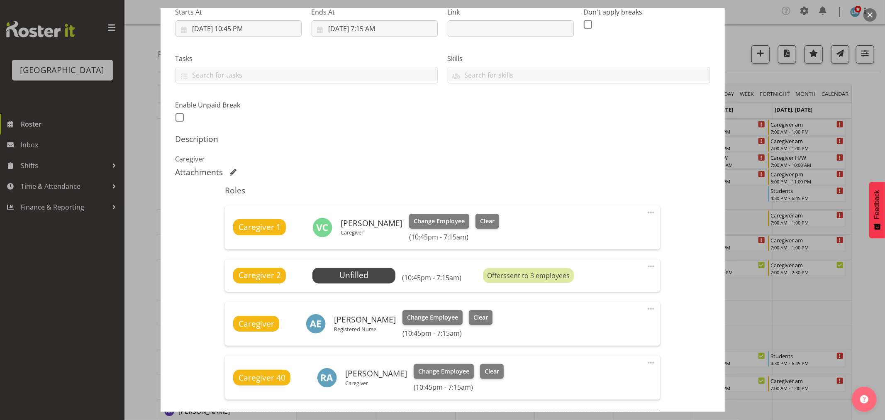
click at [868, 139] on div at bounding box center [442, 210] width 885 height 420
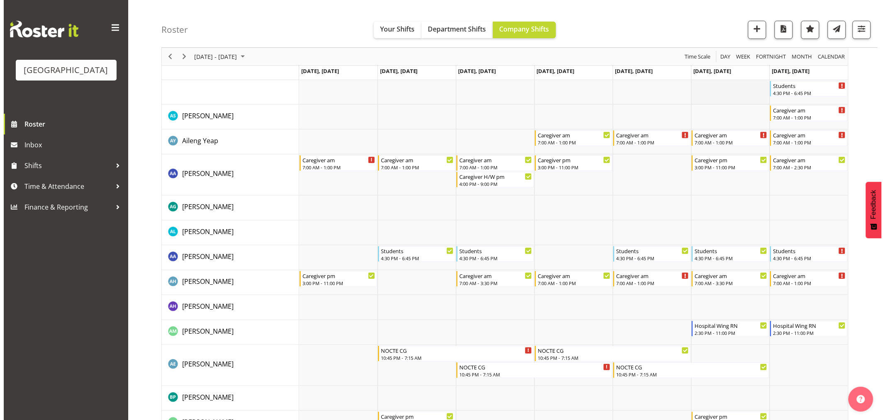
scroll to position [0, 0]
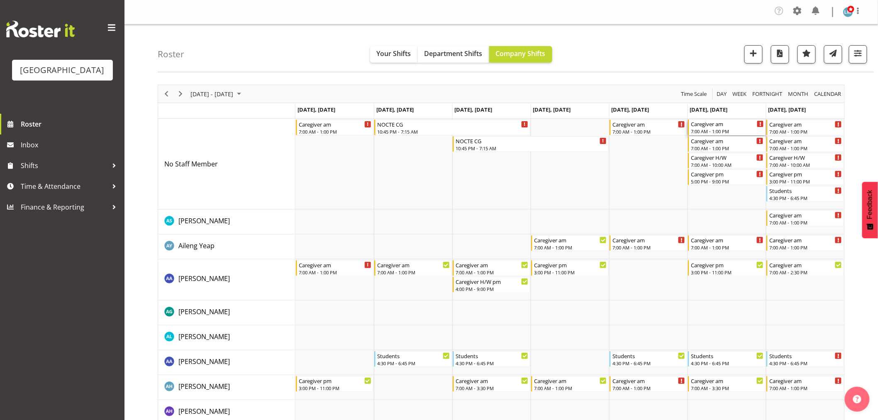
click at [710, 127] on div "Caregiver am" at bounding box center [727, 124] width 73 height 8
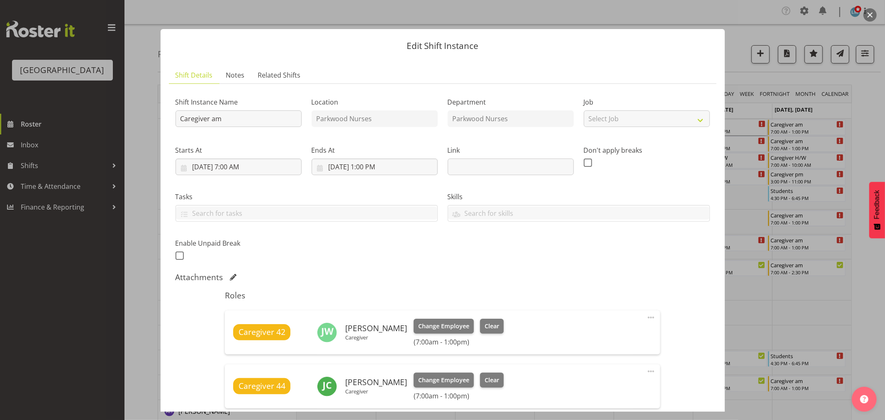
click at [872, 135] on div at bounding box center [442, 210] width 885 height 420
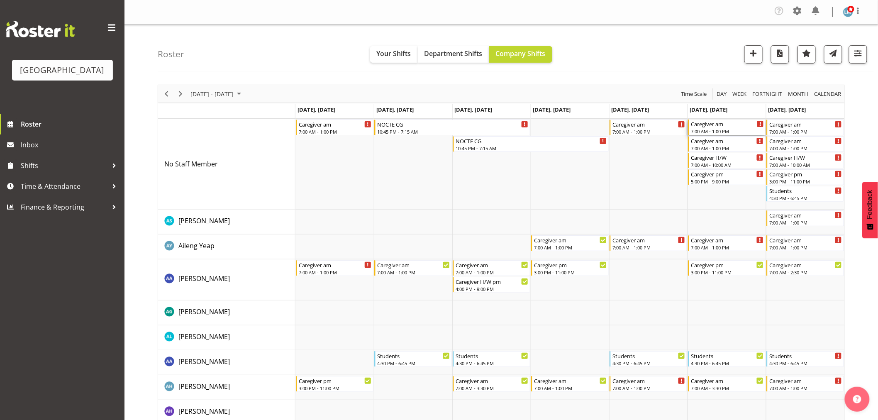
click at [728, 130] on div "7:00 AM - 1:00 PM" at bounding box center [727, 131] width 73 height 7
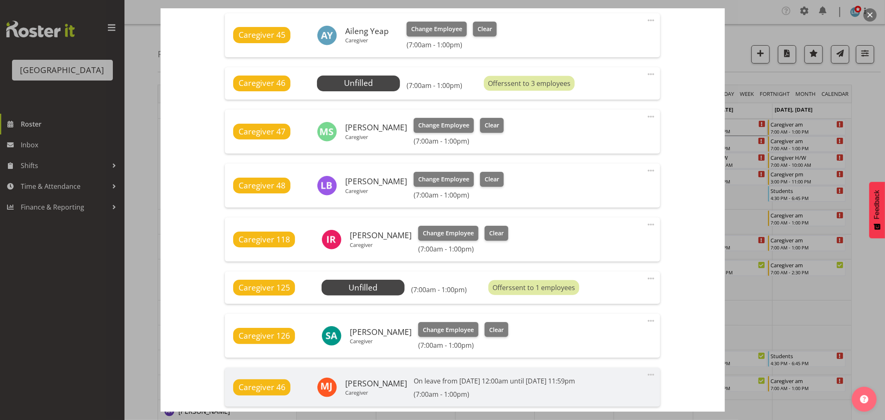
scroll to position [415, 0]
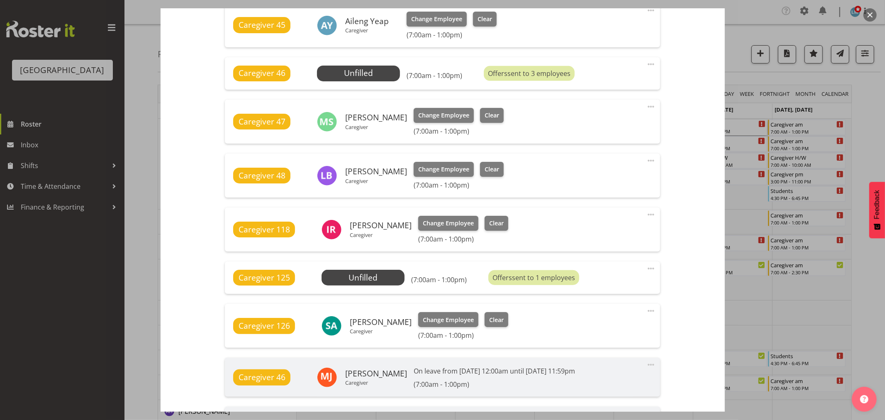
click at [867, 115] on div at bounding box center [442, 210] width 885 height 420
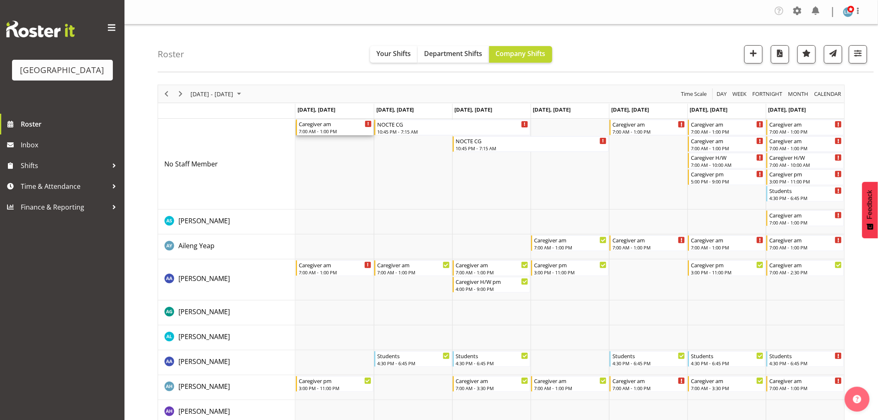
click at [359, 132] on div "7:00 AM - 1:00 PM" at bounding box center [335, 131] width 73 height 7
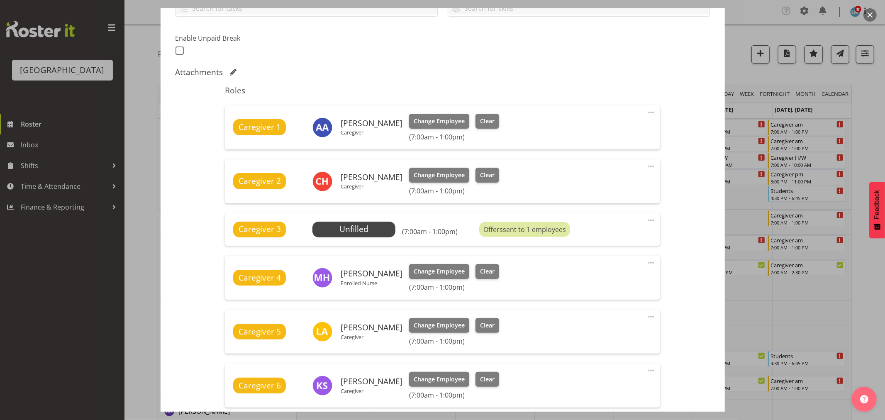
scroll to position [323, 0]
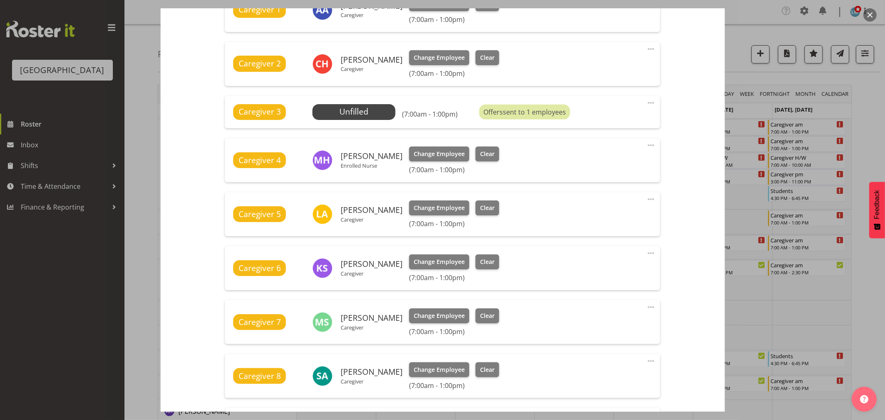
click at [855, 109] on div at bounding box center [442, 210] width 885 height 420
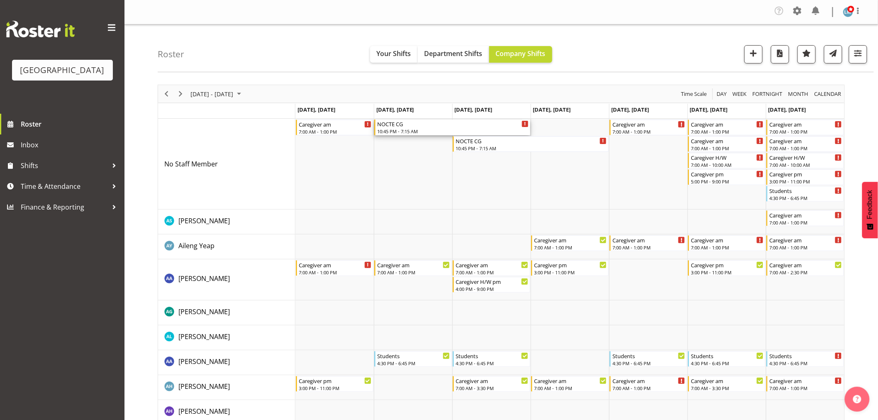
click at [402, 125] on div "NOCTE CG" at bounding box center [453, 124] width 152 height 8
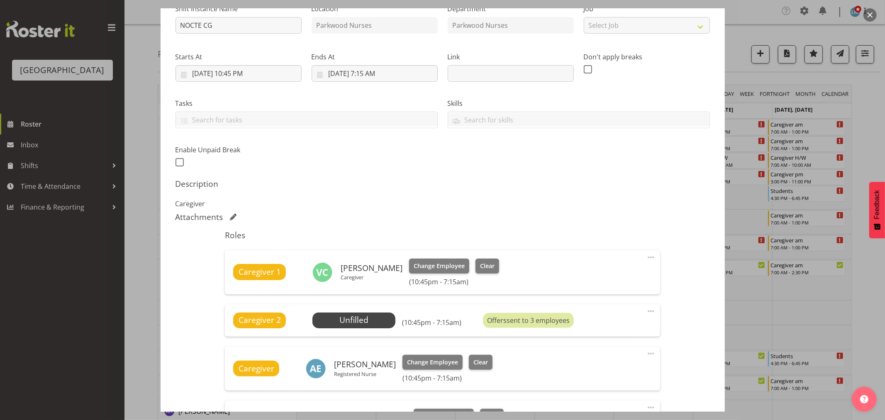
scroll to position [184, 0]
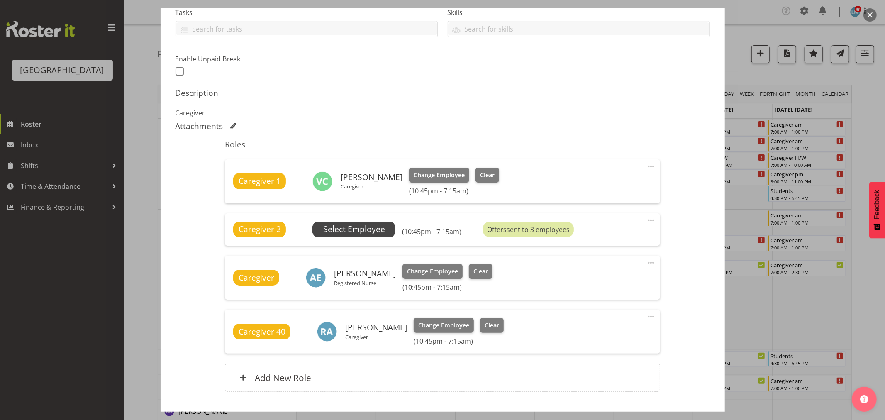
click at [330, 230] on span "Select Employee" at bounding box center [354, 229] width 62 height 12
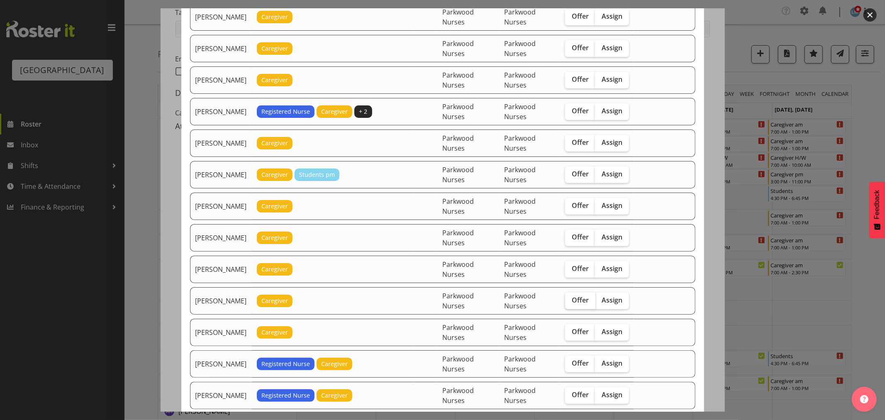
click at [580, 301] on span "Offer" at bounding box center [580, 300] width 17 height 8
click at [571, 301] on input "Offer" at bounding box center [567, 300] width 5 height 5
checkbox input "true"
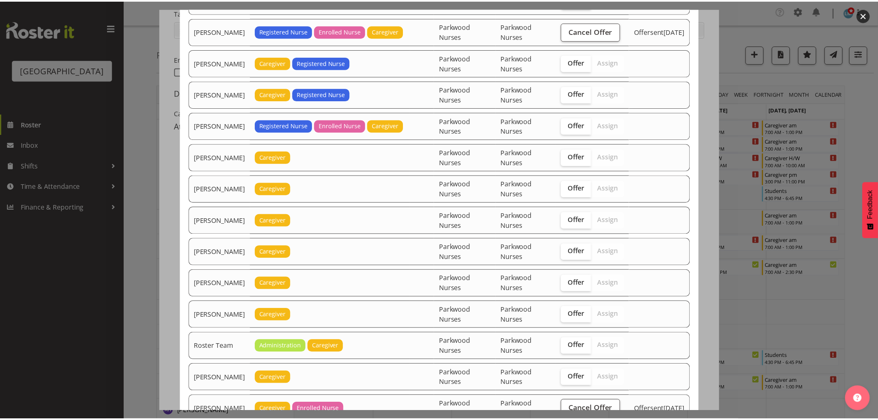
scroll to position [751, 0]
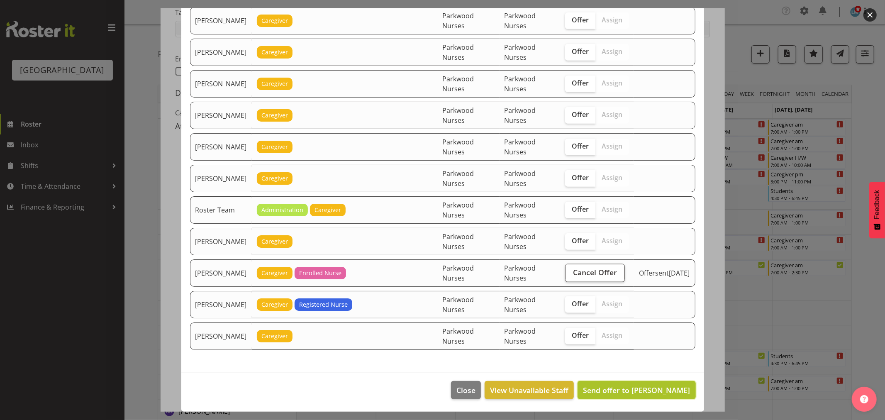
click at [626, 387] on span "Send offer to Jamilla Lockyer" at bounding box center [636, 390] width 107 height 10
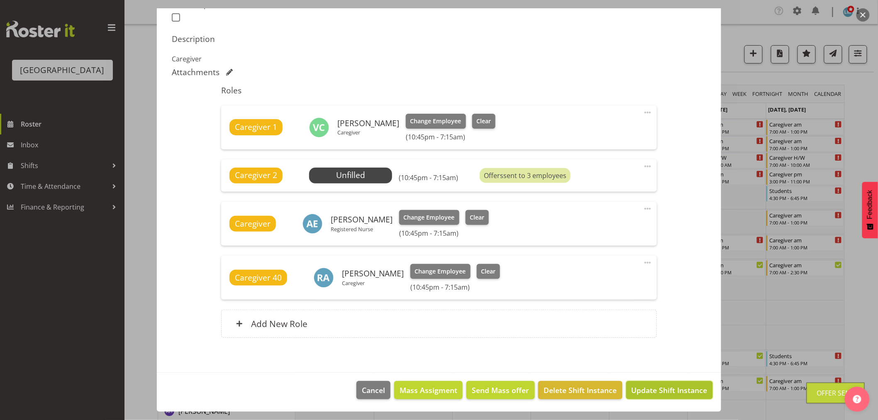
click at [632, 387] on span "Update Shift Instance" at bounding box center [670, 390] width 76 height 11
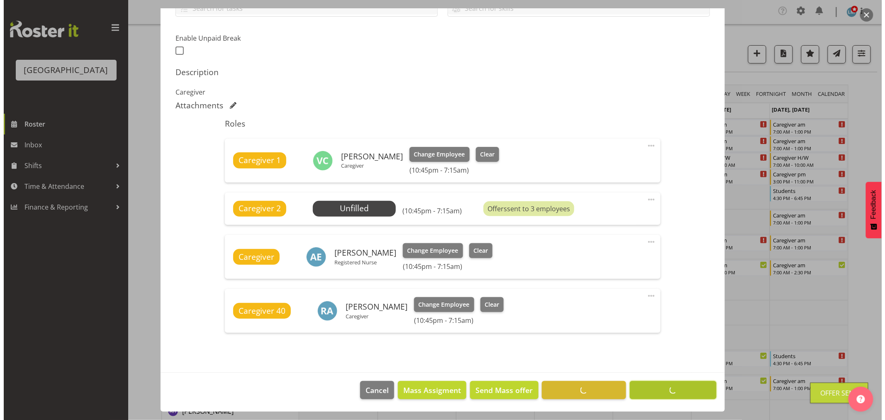
scroll to position [205, 0]
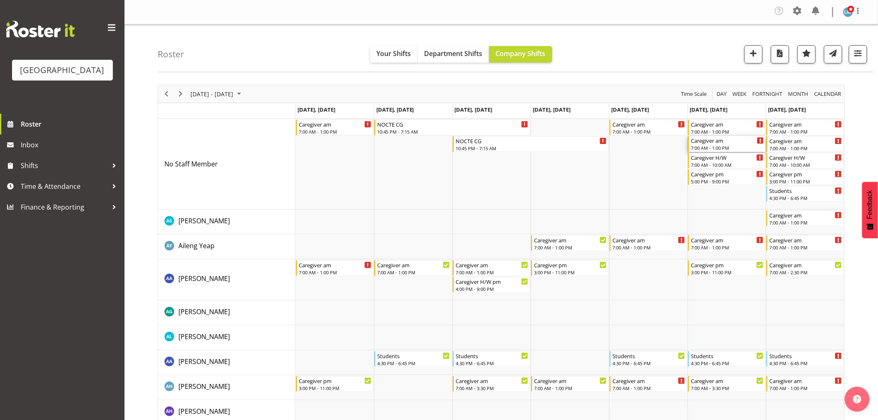
click at [723, 148] on div "7:00 AM - 1:00 PM" at bounding box center [727, 147] width 73 height 7
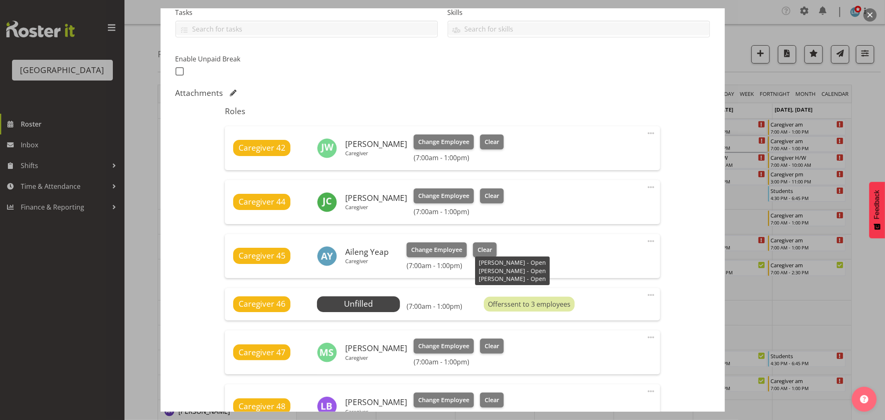
scroll to position [369, 0]
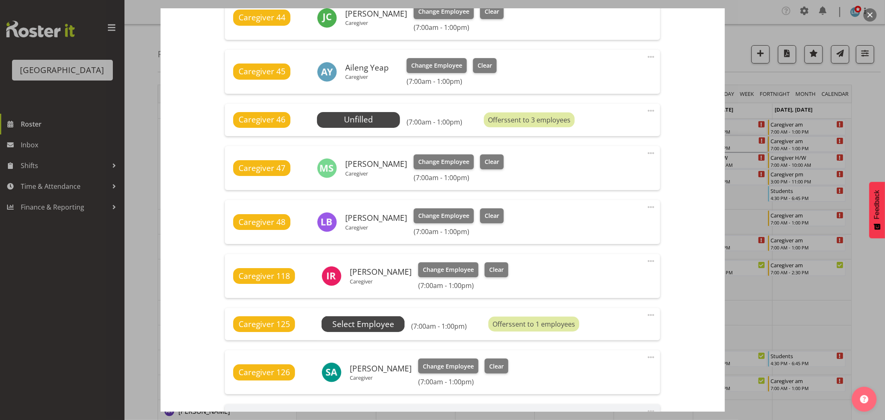
click at [0, 0] on span "Select Employee" at bounding box center [0, 0] width 0 height 0
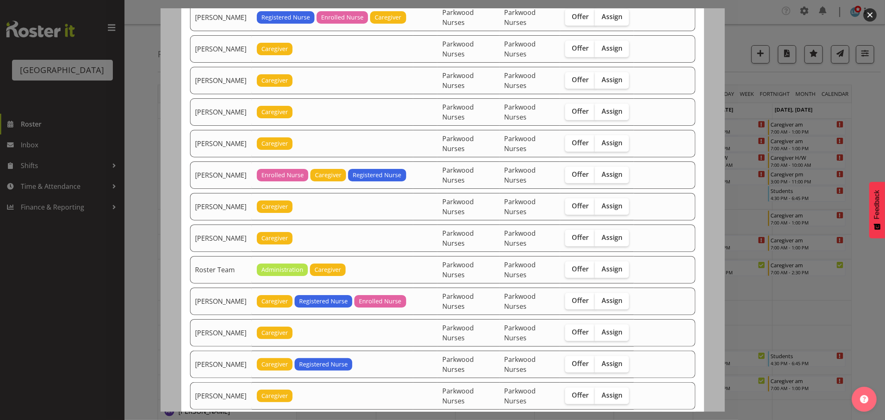
scroll to position [922, 0]
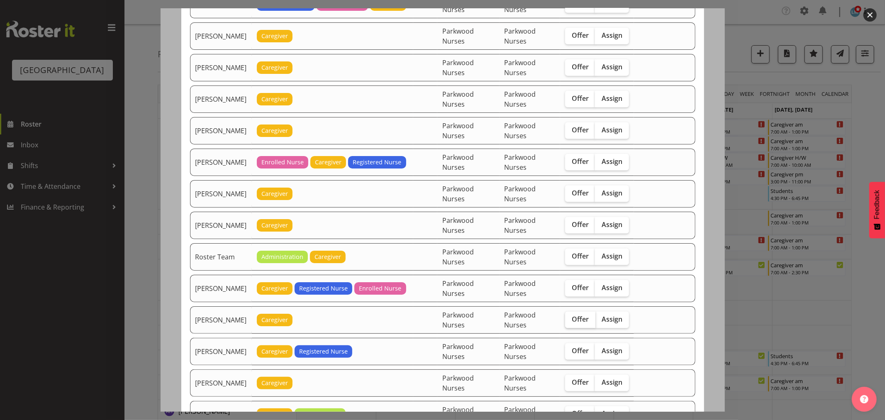
click at [589, 318] on label "Offer" at bounding box center [580, 320] width 30 height 17
click at [571, 318] on input "Offer" at bounding box center [567, 319] width 5 height 5
checkbox input "true"
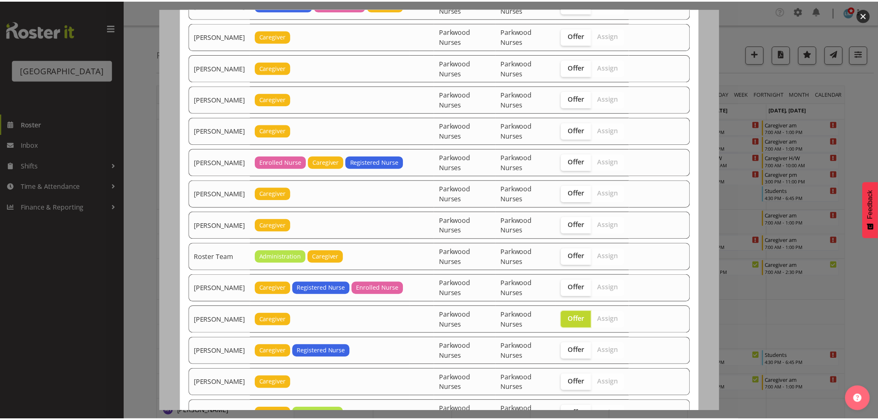
scroll to position [1036, 0]
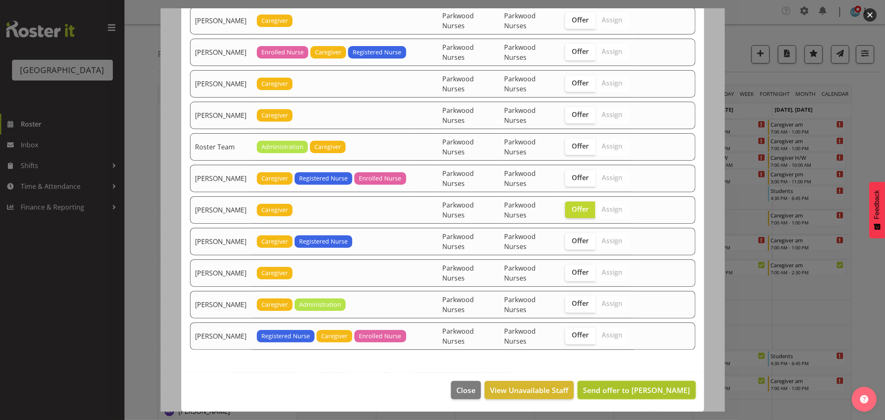
click at [629, 388] on span "Send offer to Shania Ali" at bounding box center [636, 390] width 107 height 10
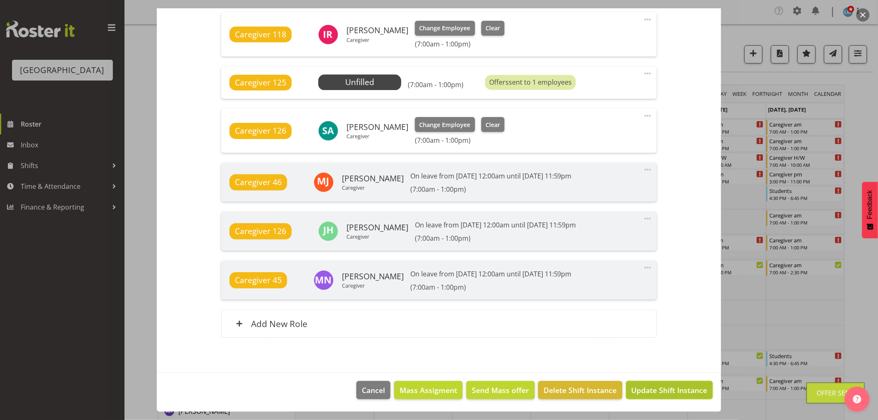
click at [632, 388] on span "Update Shift Instance" at bounding box center [670, 390] width 76 height 11
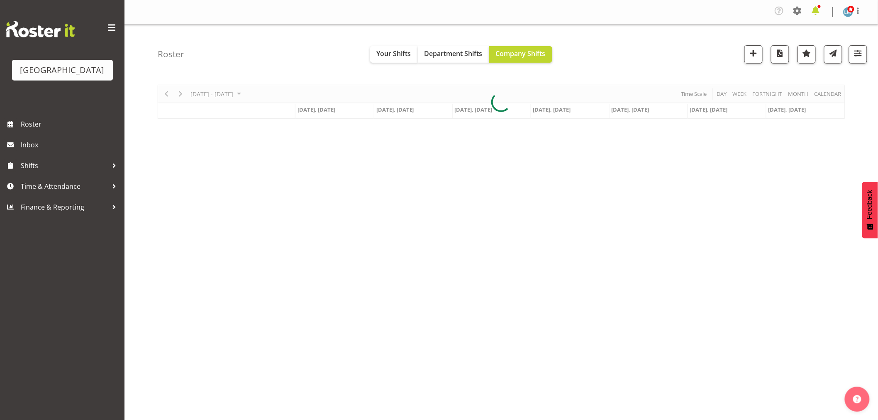
click at [821, 9] on span at bounding box center [815, 10] width 13 height 13
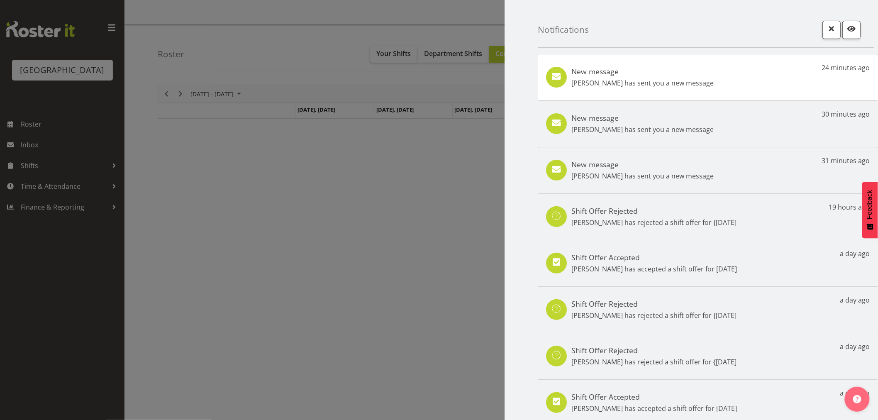
click at [719, 78] on div "New message Maricon Nillo has sent you a new message 24 minutes ago" at bounding box center [708, 77] width 340 height 46
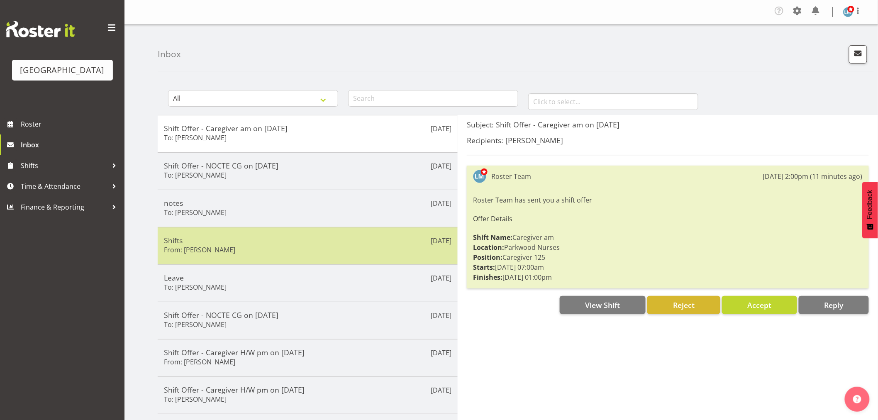
click at [241, 239] on h5 "Shifts" at bounding box center [308, 240] width 288 height 9
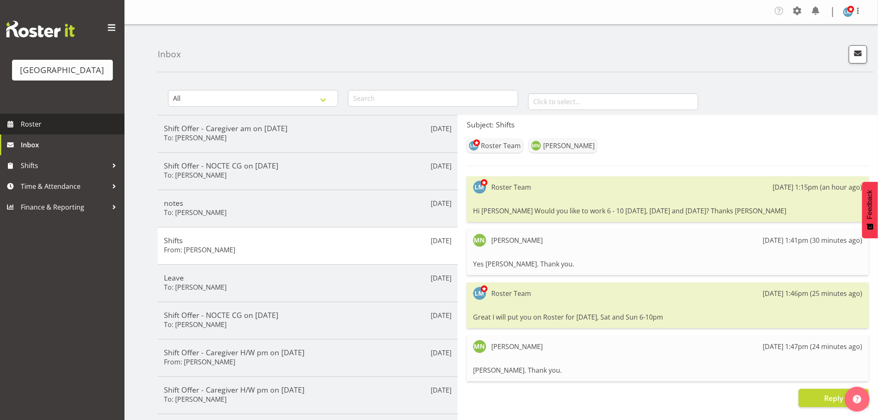
click at [29, 130] on span "Roster" at bounding box center [71, 124] width 100 height 12
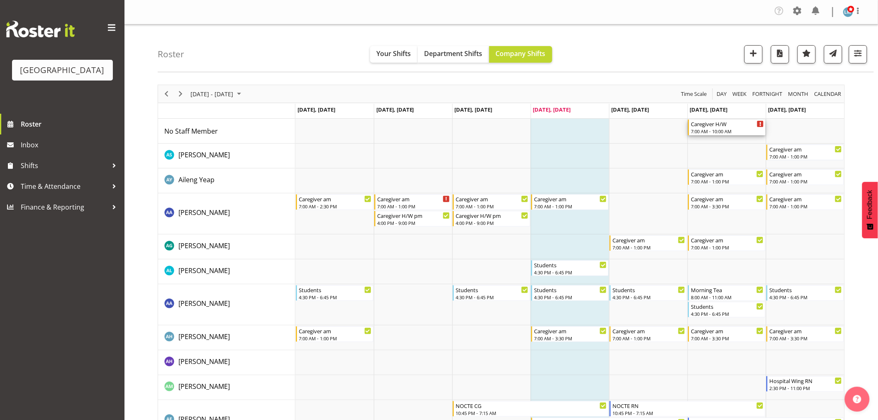
click at [734, 127] on div "Caregiver H/W" at bounding box center [727, 124] width 73 height 8
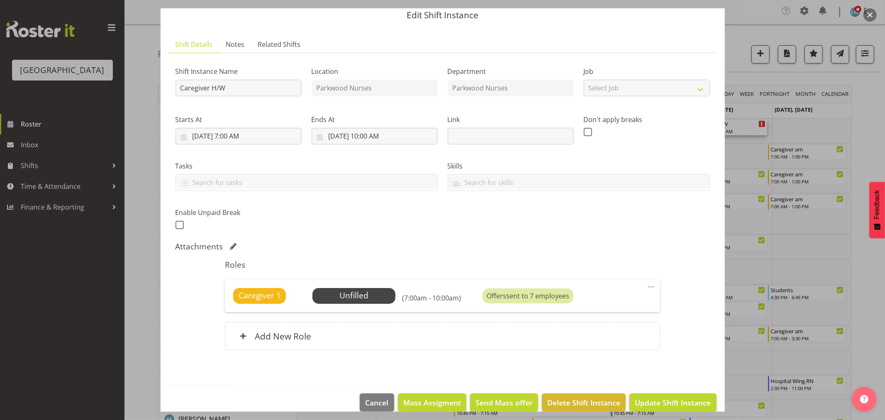
scroll to position [43, 0]
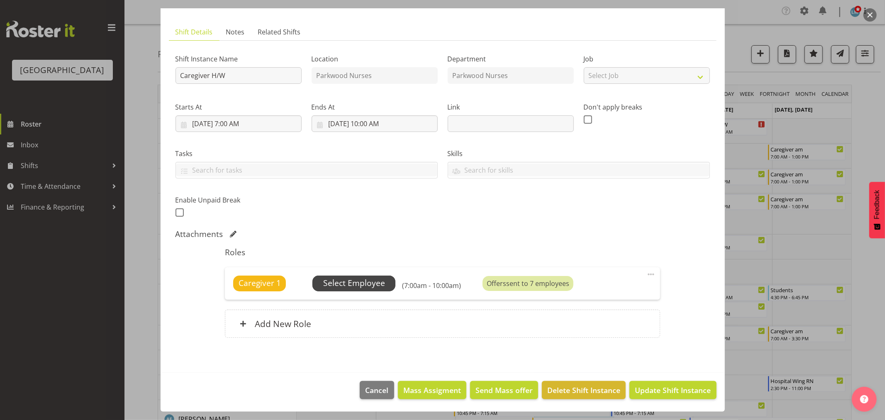
click at [360, 283] on span "Select Employee" at bounding box center [354, 283] width 62 height 12
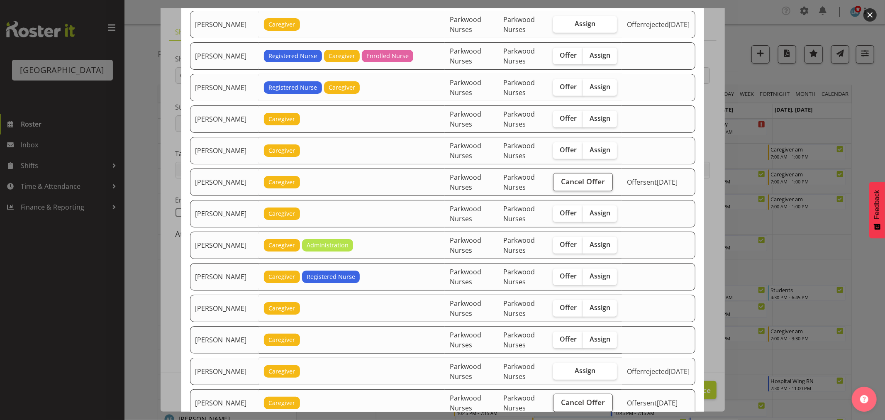
scroll to position [461, 0]
click at [563, 157] on label "Offer" at bounding box center [568, 150] width 30 height 17
click at [559, 152] on input "Offer" at bounding box center [555, 149] width 5 height 5
checkbox input "true"
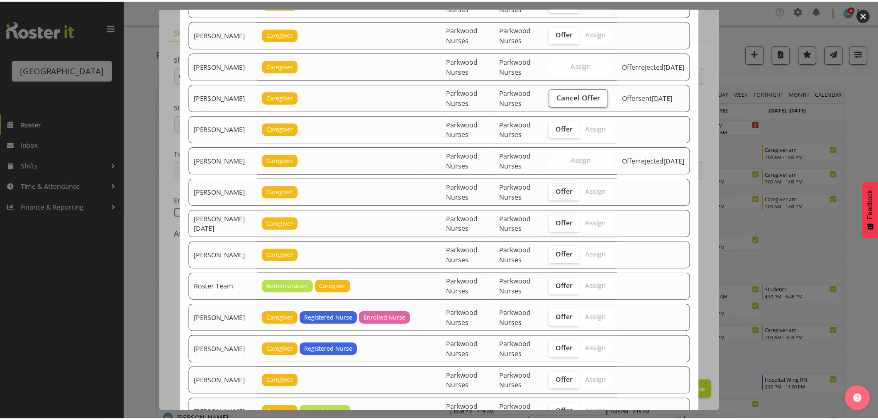
scroll to position [877, 0]
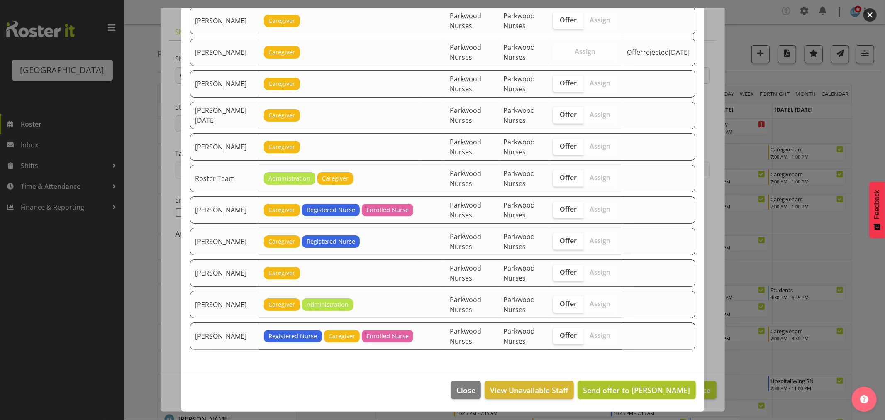
click at [627, 391] on span "Send offer to Joanna Shore" at bounding box center [636, 390] width 107 height 10
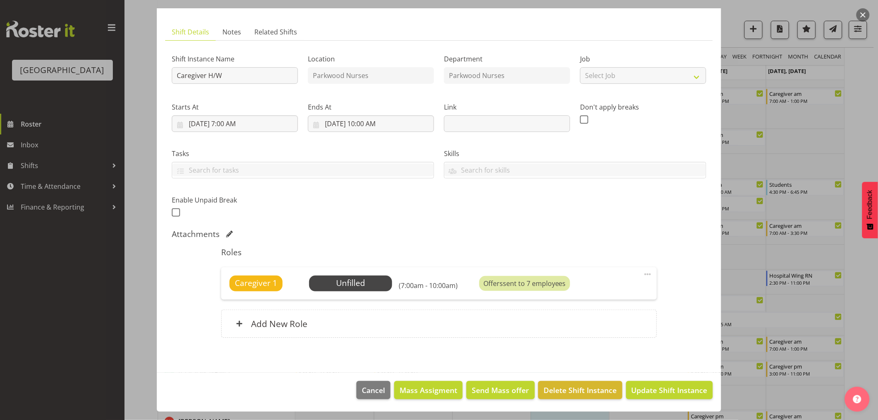
scroll to position [184, 0]
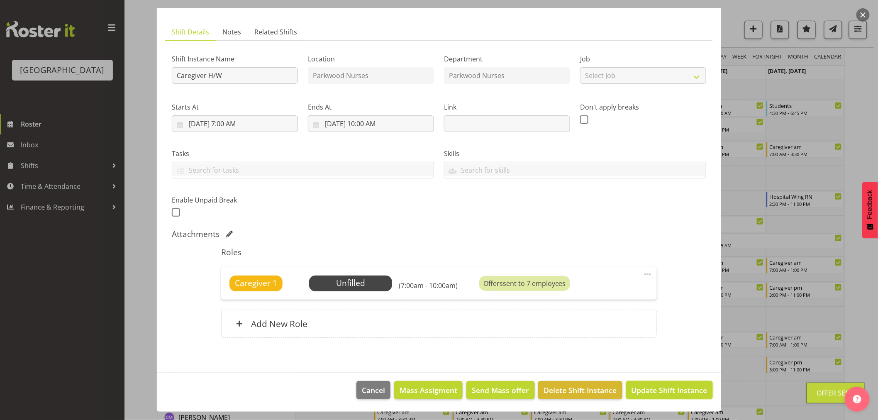
click at [632, 391] on span "Update Shift Instance" at bounding box center [670, 390] width 76 height 11
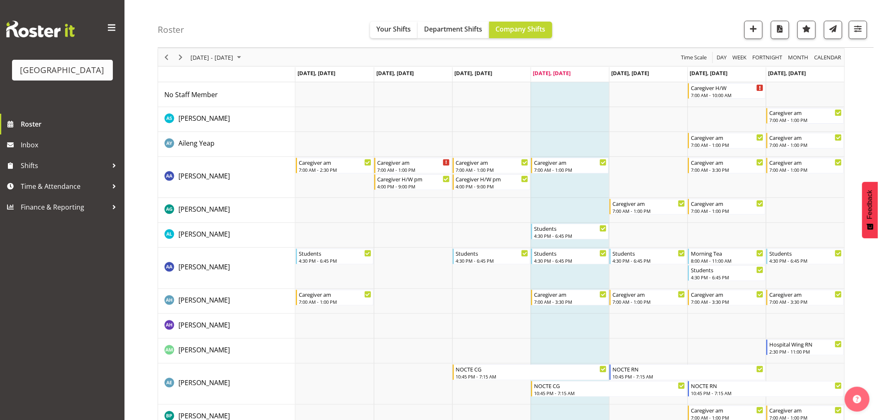
scroll to position [0, 0]
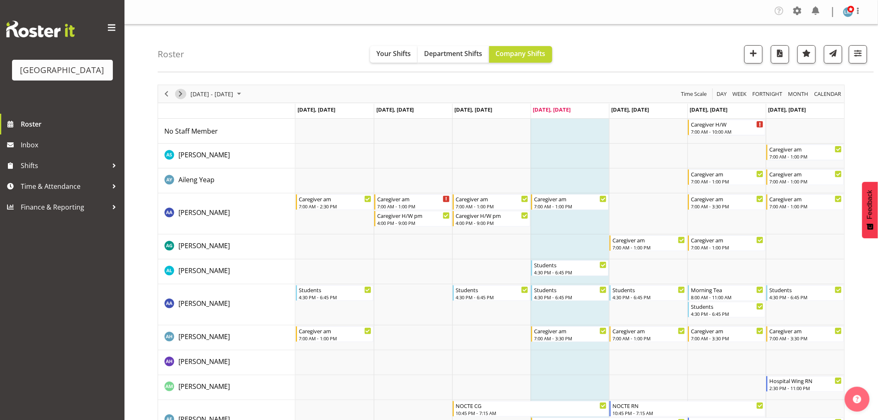
click at [179, 94] on span "Next" at bounding box center [181, 94] width 10 height 10
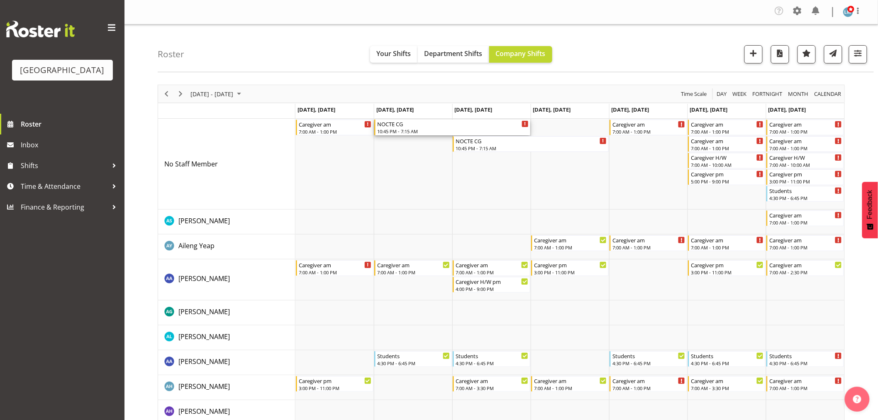
click at [412, 128] on div "10:45 PM - 7:15 AM" at bounding box center [453, 131] width 152 height 7
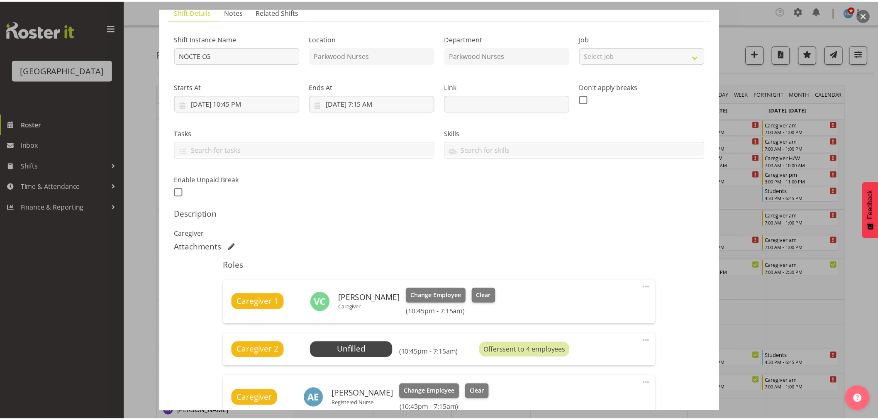
scroll to position [138, 0]
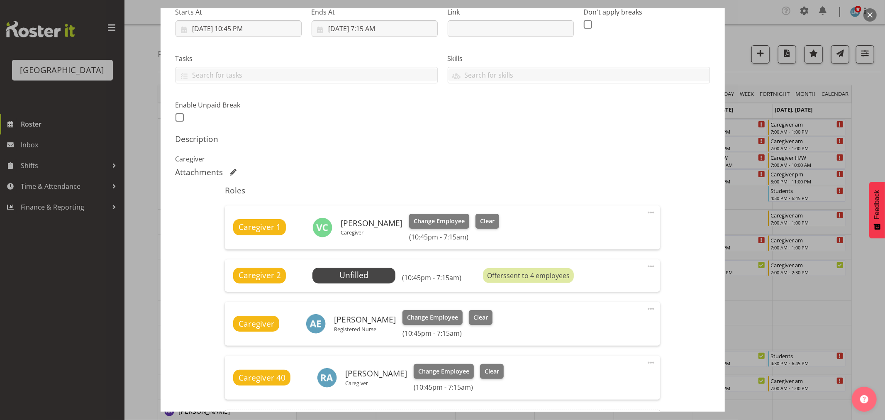
click at [863, 112] on div at bounding box center [442, 210] width 885 height 420
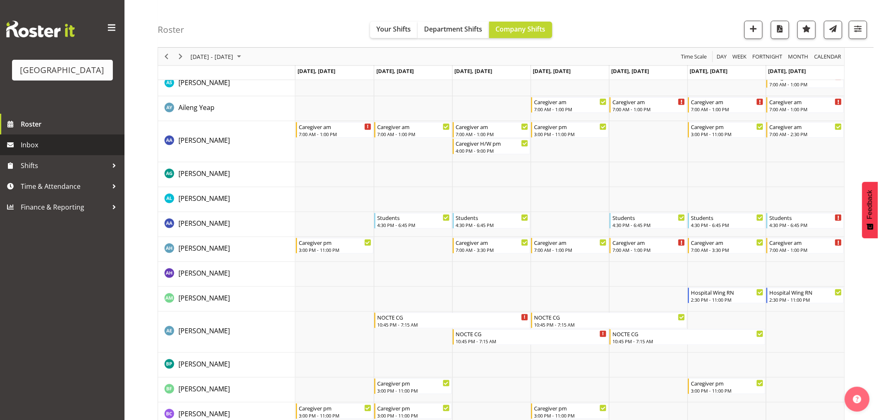
click at [37, 151] on span "Inbox" at bounding box center [71, 145] width 100 height 12
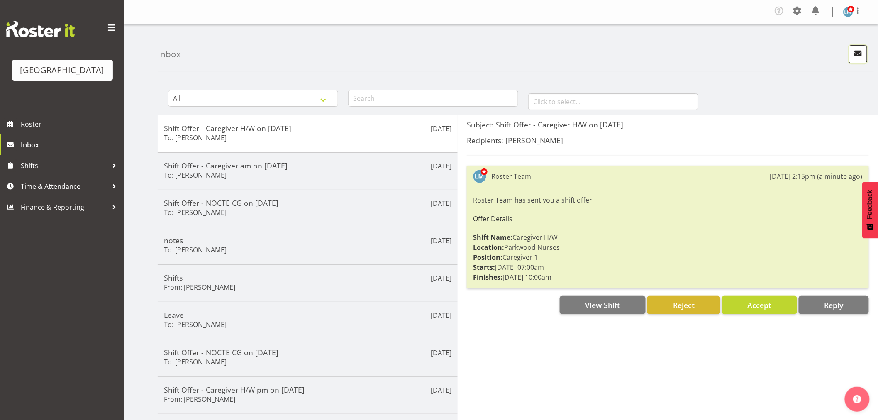
click at [863, 56] on span "button" at bounding box center [858, 53] width 11 height 11
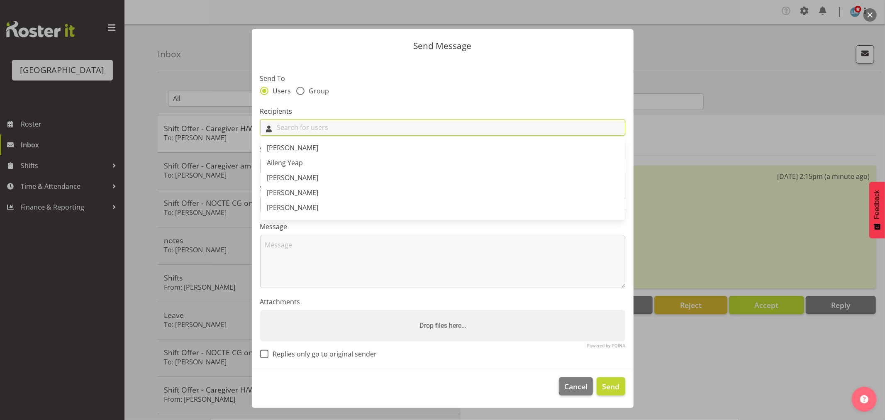
click at [338, 127] on input "text" at bounding box center [443, 127] width 364 height 13
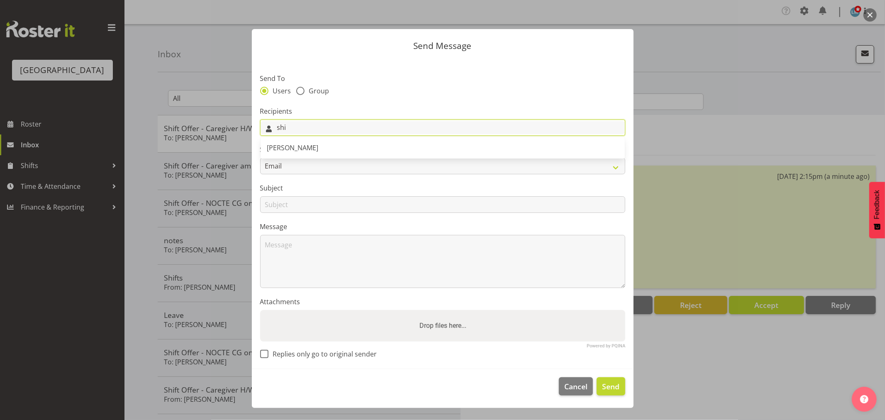
type input "shi"
click at [303, 145] on span "[PERSON_NAME]" at bounding box center [292, 147] width 51 height 9
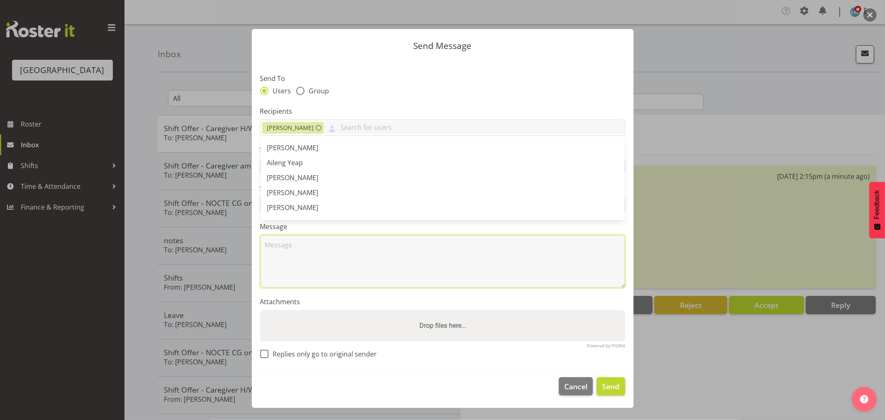
click at [279, 265] on textarea at bounding box center [442, 261] width 365 height 53
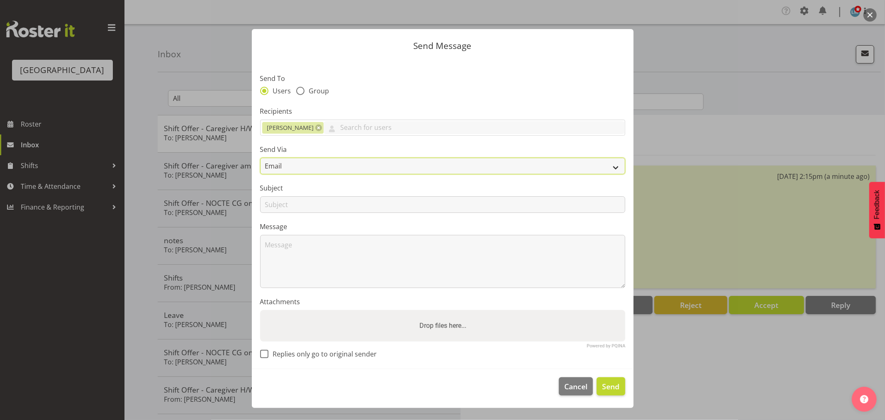
click at [280, 169] on select "Email SMS" at bounding box center [442, 166] width 365 height 17
select select "sms"
click at [260, 158] on select "Email SMS" at bounding box center [442, 166] width 365 height 17
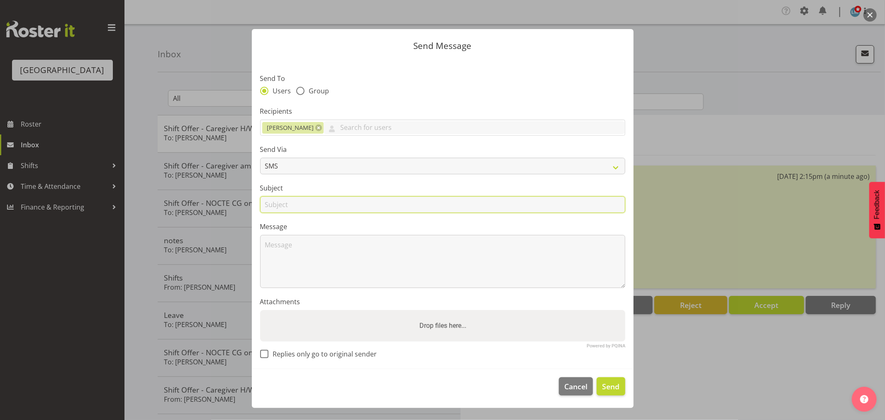
click at [270, 209] on input "text" at bounding box center [442, 204] width 365 height 17
type input "shift"
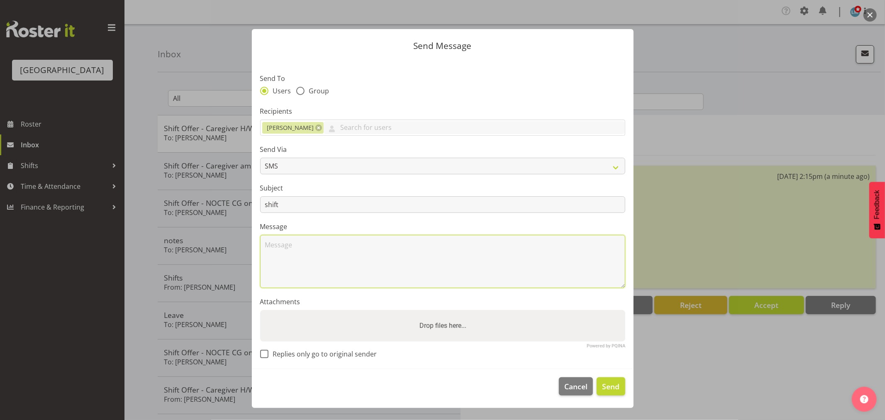
click at [266, 258] on textarea at bounding box center [442, 261] width 365 height 53
click at [337, 246] on textarea "Hi Shiena Can you pleae work" at bounding box center [442, 261] width 365 height 53
click at [363, 244] on textarea "Hi Shiena Can you please work" at bounding box center [442, 261] width 365 height 53
type textarea "Hi Shiena Can you please work 1045 Tue 2nd Sept. Thanks Wendy"
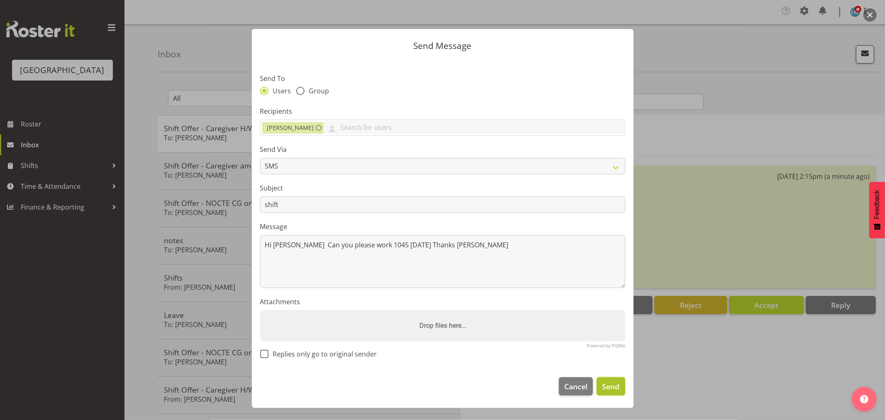
click at [611, 387] on span "Send" at bounding box center [610, 386] width 17 height 11
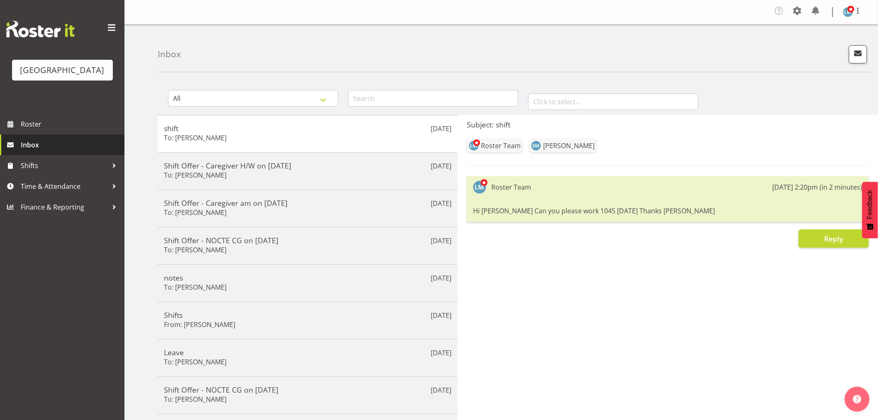
click at [15, 151] on span at bounding box center [10, 145] width 12 height 12
click at [858, 54] on span "button" at bounding box center [858, 53] width 11 height 11
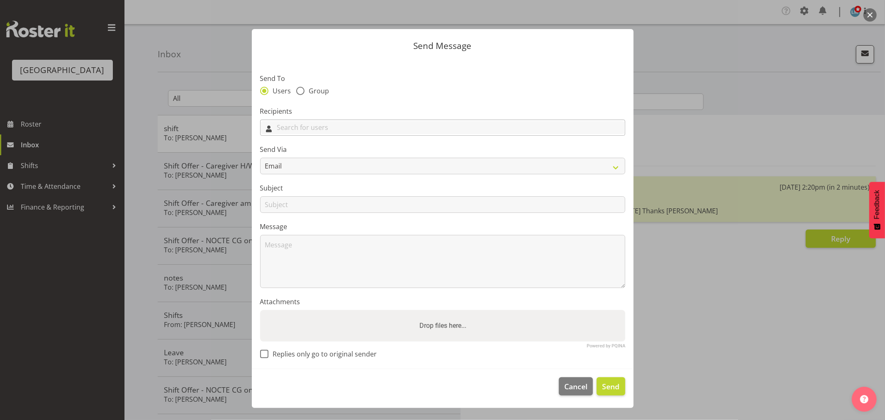
click at [437, 129] on input "text" at bounding box center [443, 127] width 364 height 13
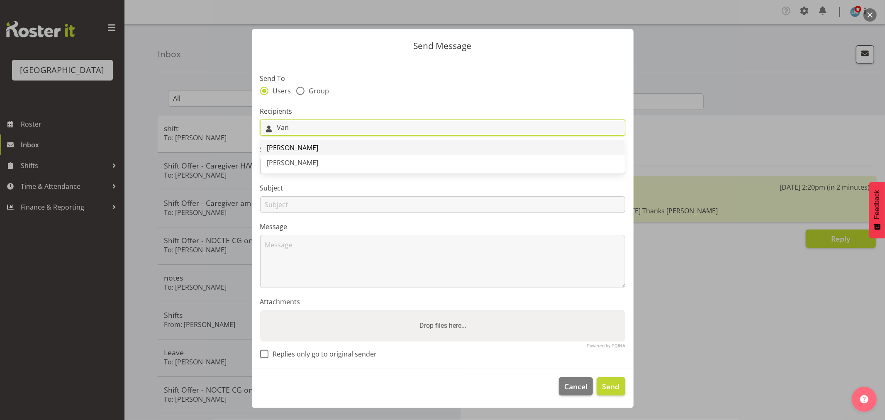
type input "Van"
click at [373, 146] on link "[PERSON_NAME]" at bounding box center [443, 147] width 364 height 15
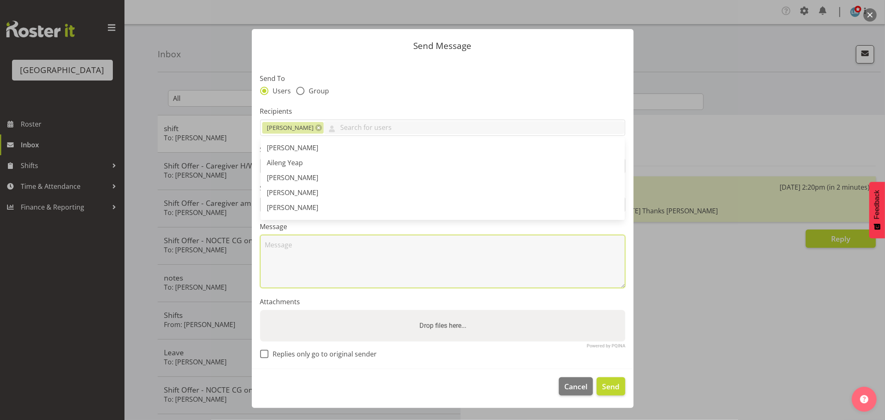
click at [292, 266] on textarea at bounding box center [442, 261] width 365 height 53
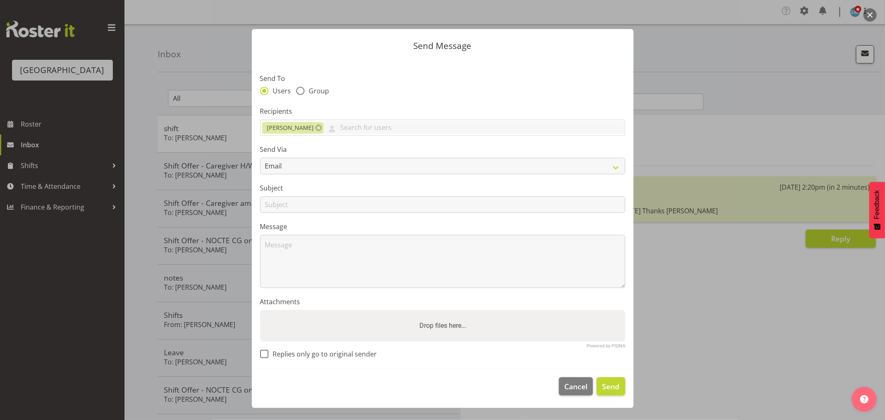
click at [272, 157] on div "Send Via Email SMS" at bounding box center [442, 159] width 365 height 30
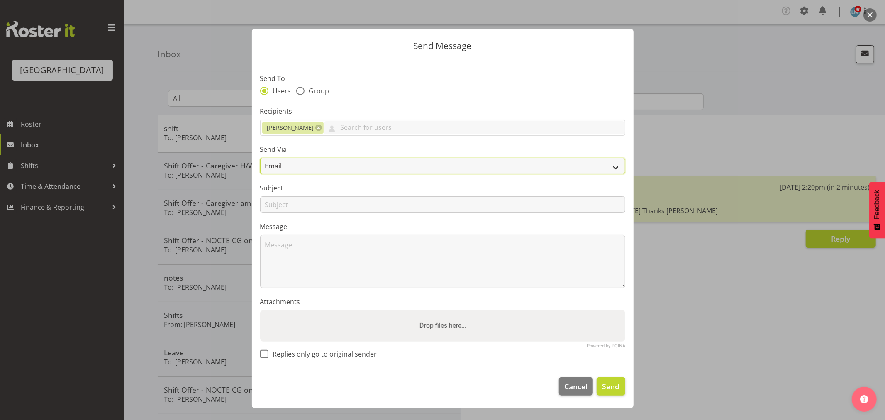
click at [272, 164] on select "Email SMS" at bounding box center [442, 166] width 365 height 17
select select "sms"
click at [260, 158] on select "Email SMS" at bounding box center [442, 166] width 365 height 17
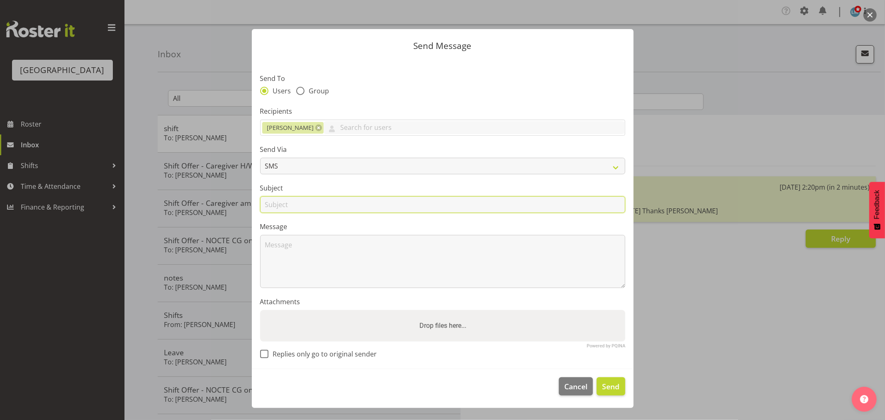
click at [271, 202] on input "text" at bounding box center [442, 204] width 365 height 17
type input "Shift"
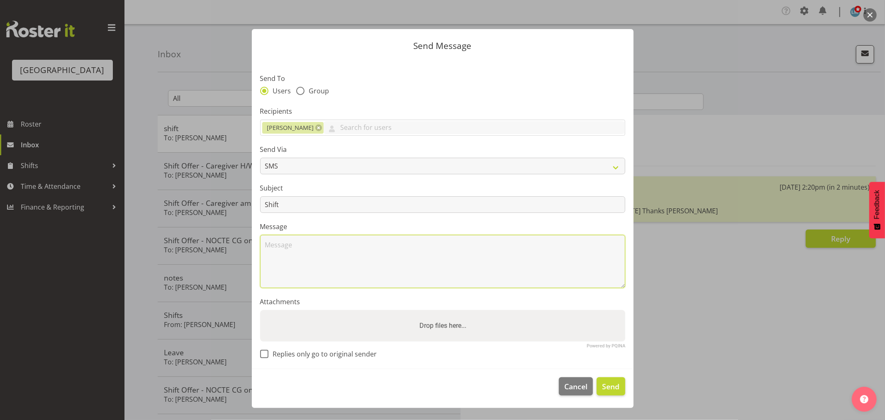
click at [271, 260] on textarea at bounding box center [442, 261] width 365 height 53
type textarea "Hi Vanessa Can you please work 1045 Wed 3rd Sept. Thanks Wendy"
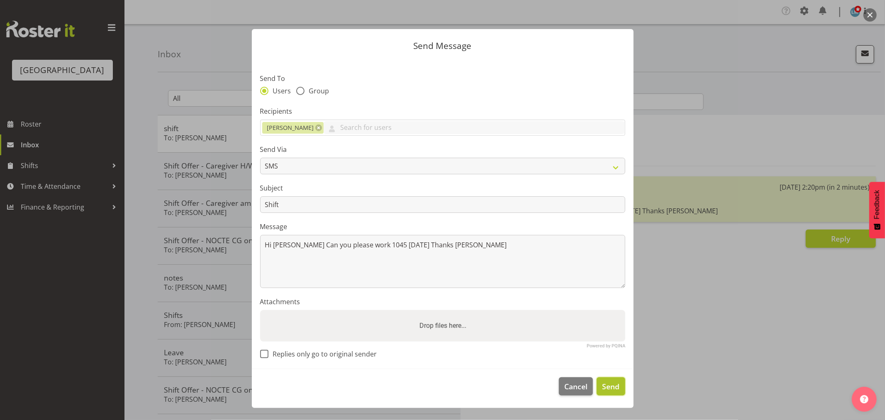
click at [607, 385] on span "Send" at bounding box center [610, 386] width 17 height 11
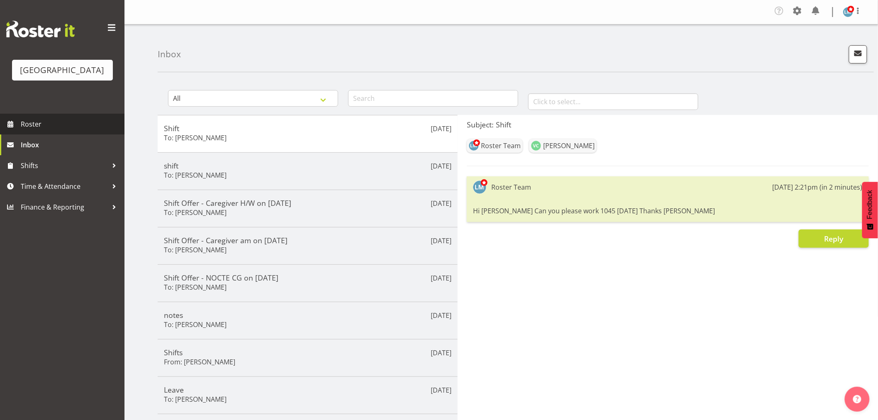
click at [47, 134] on link "Roster" at bounding box center [62, 124] width 125 height 21
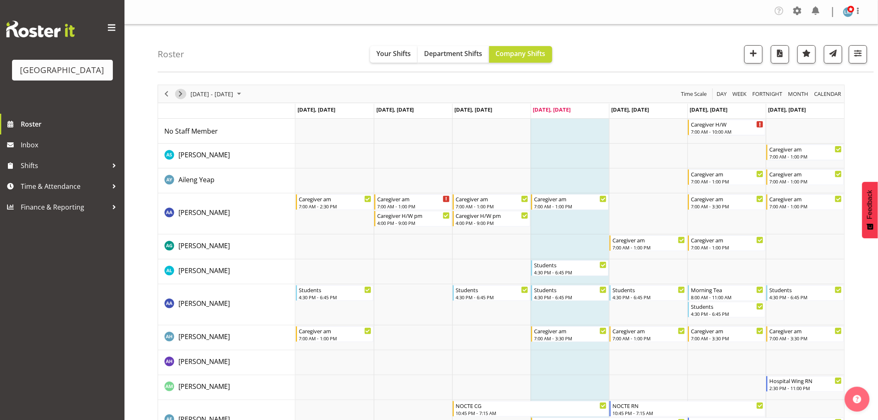
click at [178, 94] on span "Next" at bounding box center [181, 94] width 10 height 10
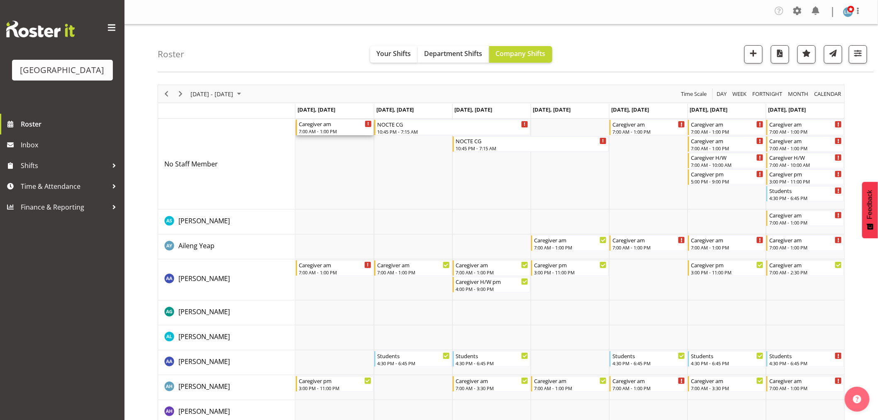
click at [305, 125] on div "Caregiver am" at bounding box center [335, 124] width 73 height 8
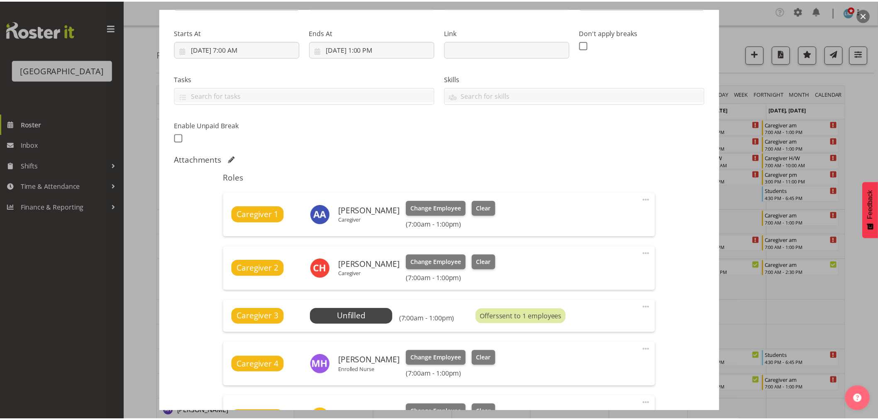
scroll to position [117, 0]
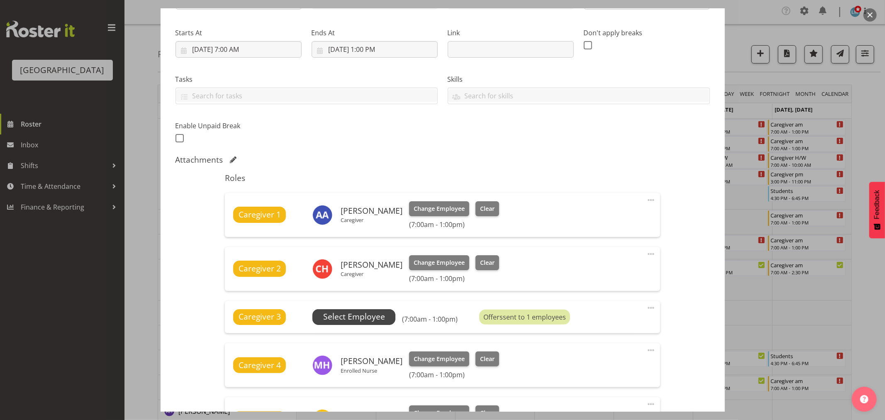
click at [353, 317] on span "Select Employee" at bounding box center [354, 317] width 62 height 12
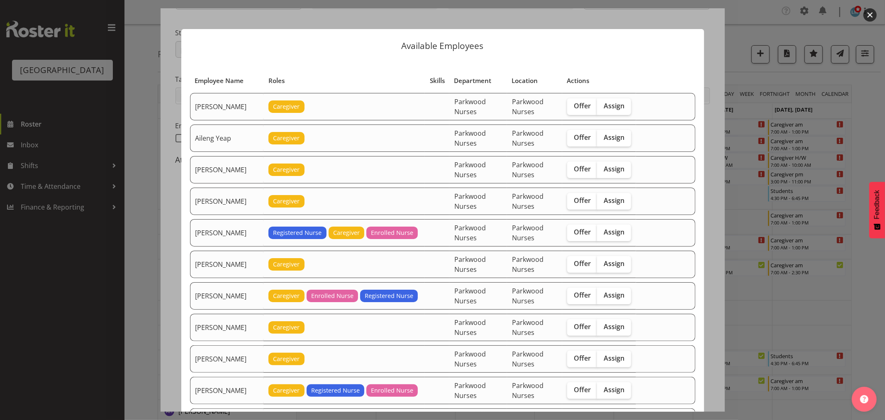
click at [61, 317] on div at bounding box center [442, 210] width 885 height 420
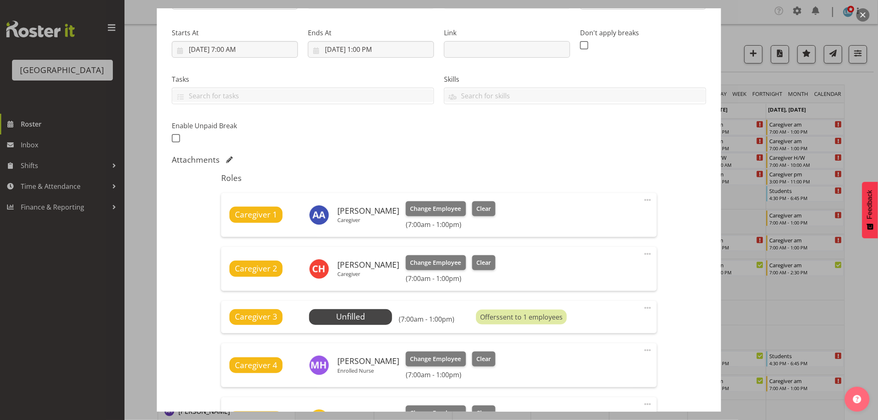
click at [61, 317] on div at bounding box center [439, 210] width 878 height 420
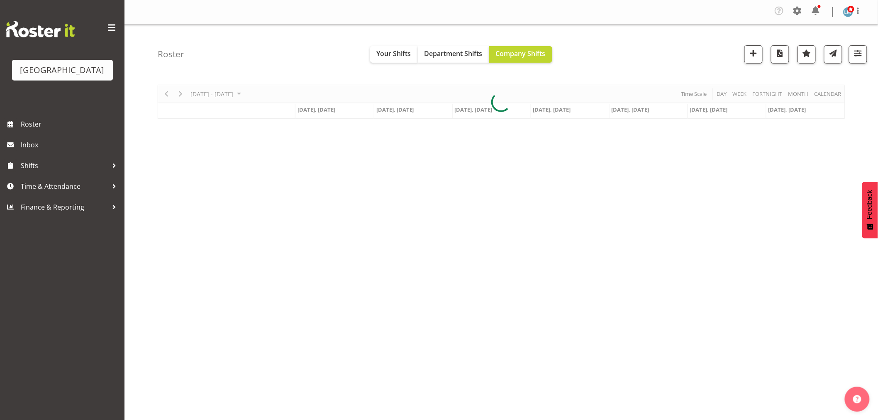
click at [825, 13] on div "Company Settings Roles & Skills Tasks Jobs Employees Locations & Departments Ac…" at bounding box center [821, 12] width 97 height 16
click at [818, 15] on span at bounding box center [815, 10] width 13 height 13
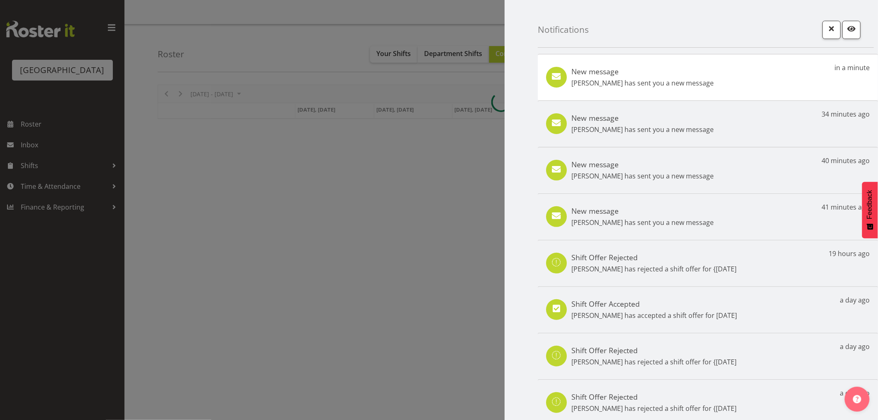
click at [762, 71] on div "New message [PERSON_NAME] has sent you a new message in a minute" at bounding box center [708, 77] width 340 height 46
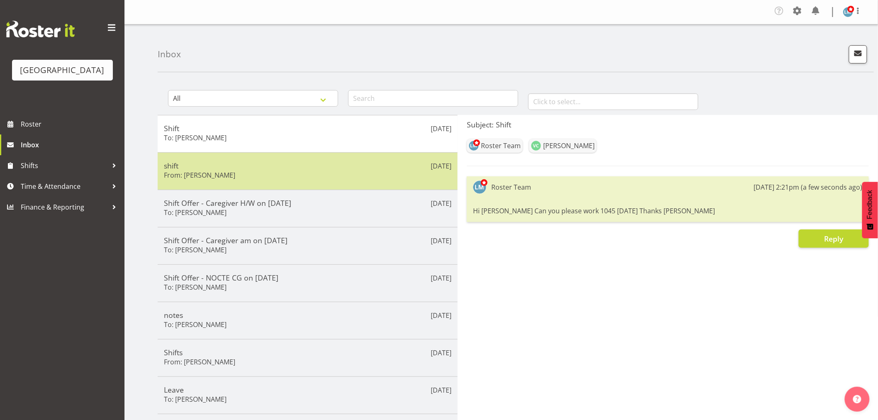
click at [307, 163] on h5 "shift" at bounding box center [308, 165] width 288 height 9
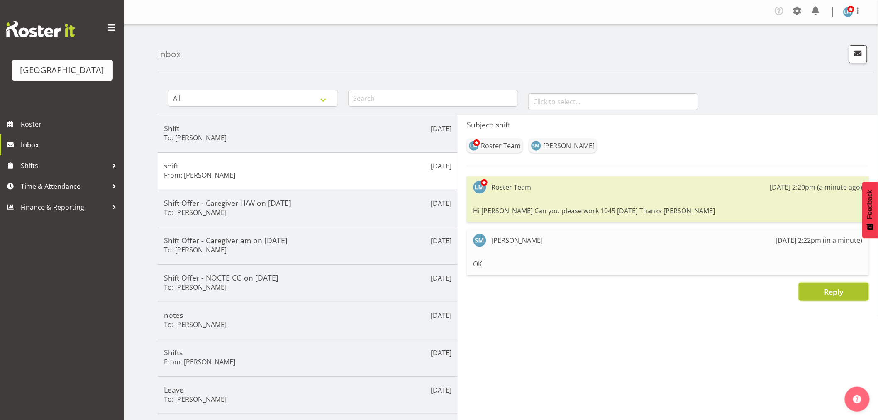
click at [846, 288] on button "Reply" at bounding box center [834, 292] width 70 height 18
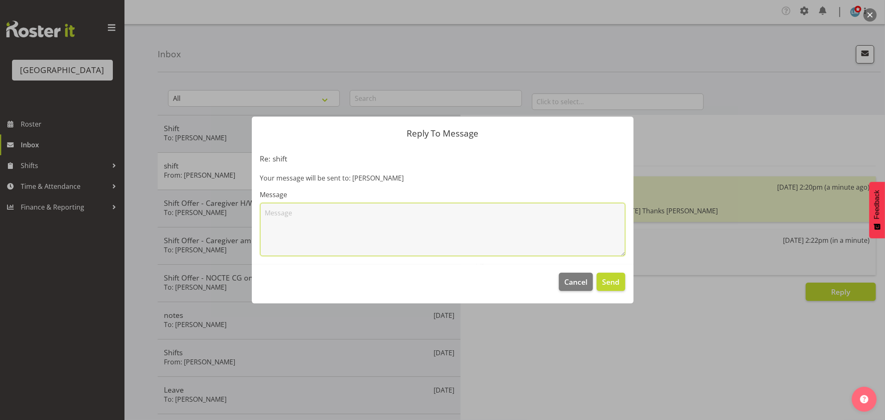
click at [320, 218] on textarea at bounding box center [442, 229] width 365 height 53
type textarea "Thank you :)"
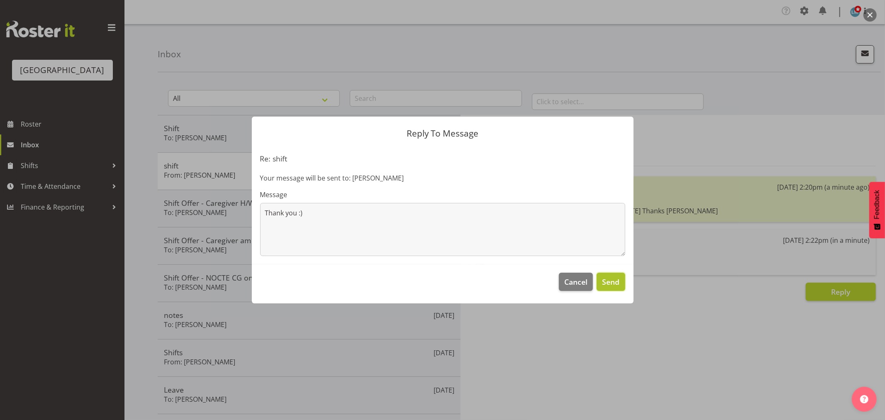
click at [609, 276] on span "Send" at bounding box center [610, 281] width 17 height 11
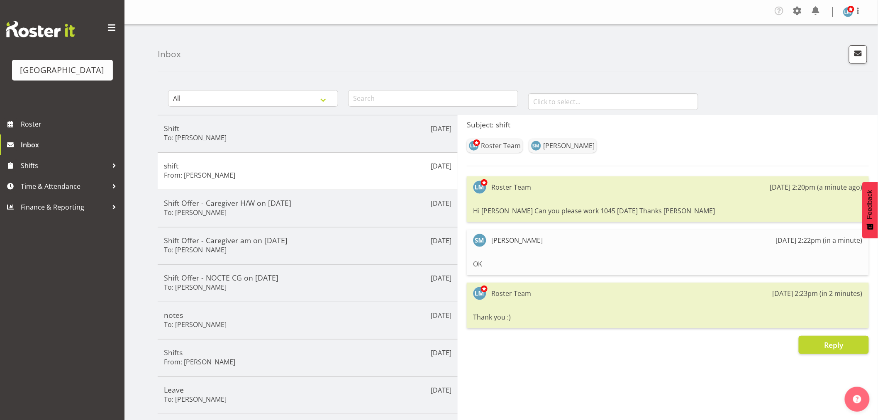
click at [40, 298] on div "Parkwood Retirement Village Roster Inbox Shifts Time & Attendance Finance & Rep…" at bounding box center [62, 210] width 125 height 420
click at [35, 130] on span "Roster" at bounding box center [71, 124] width 100 height 12
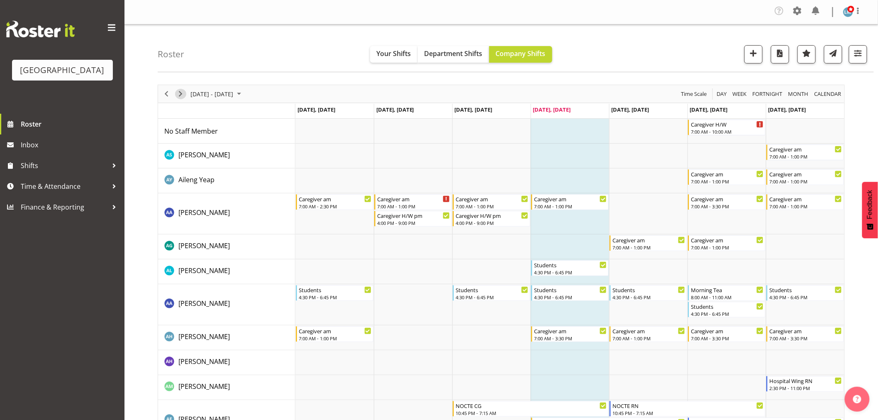
drag, startPoint x: 184, startPoint y: 93, endPoint x: 185, endPoint y: 97, distance: 4.6
click at [185, 97] on div "Timeline Week of August 28, 2025" at bounding box center [181, 93] width 14 height 17
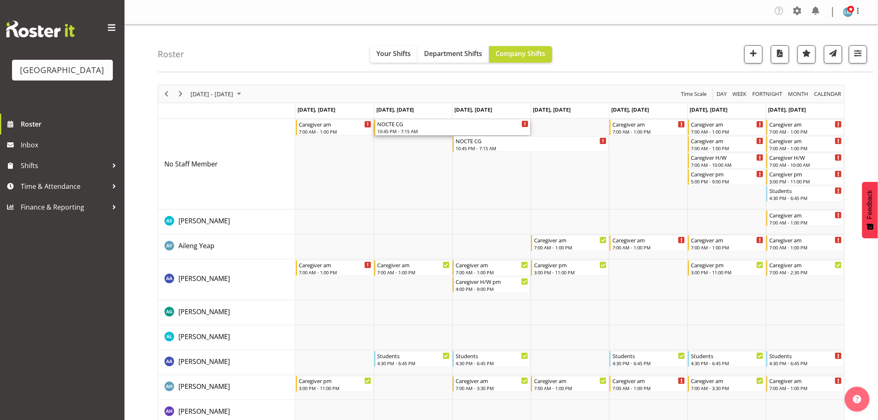
click at [393, 129] on div "10:45 PM - 7:15 AM" at bounding box center [453, 131] width 152 height 7
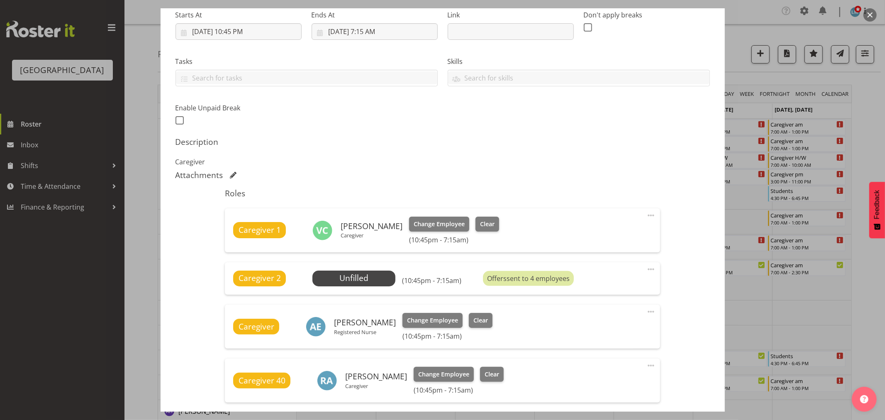
scroll to position [138, 0]
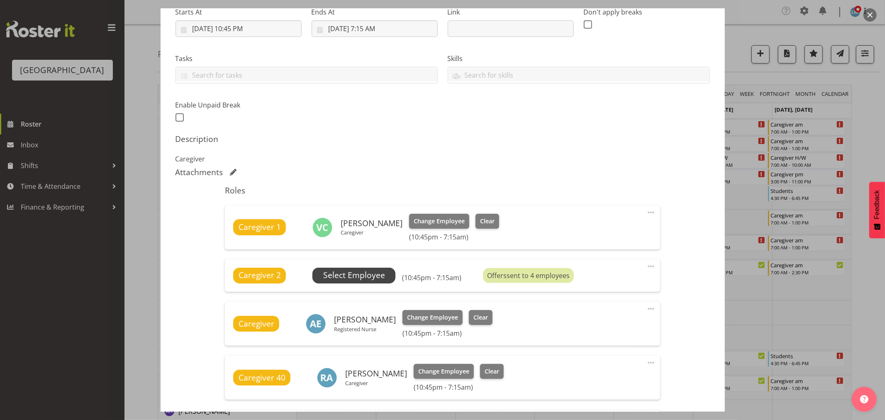
click at [369, 277] on span "Select Employee" at bounding box center [354, 275] width 62 height 12
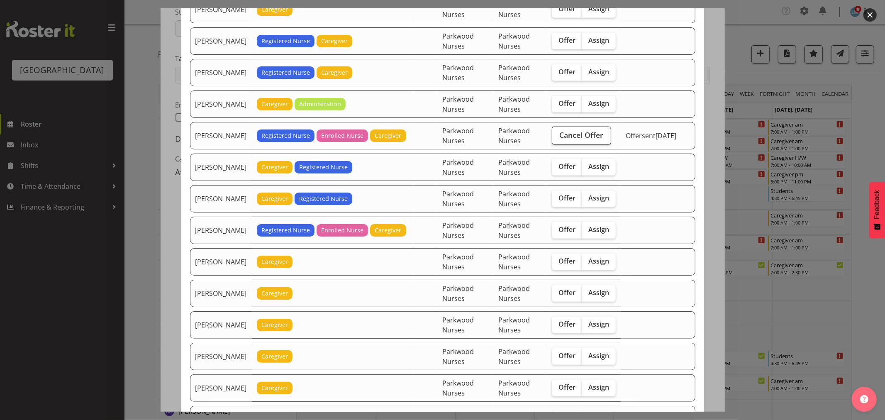
scroll to position [692, 0]
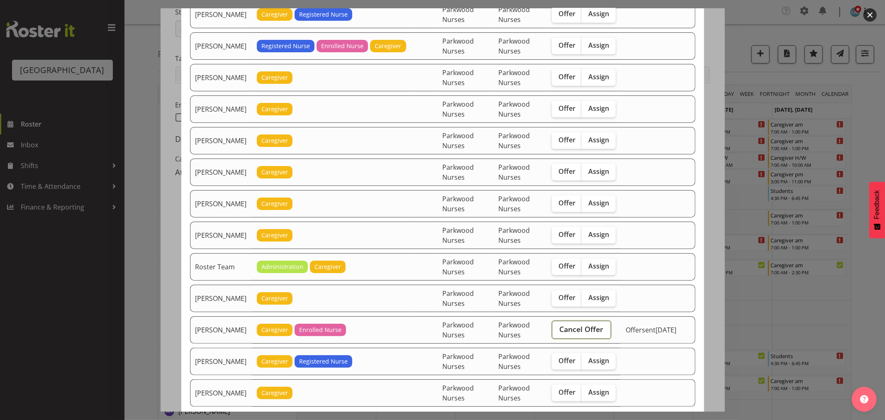
click at [587, 328] on span "Cancel Offer" at bounding box center [582, 329] width 44 height 11
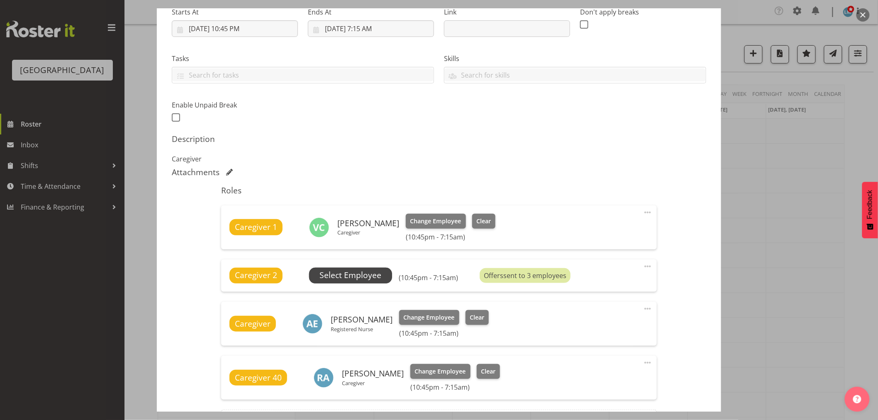
click at [354, 278] on span "Select Employee" at bounding box center [351, 275] width 62 height 12
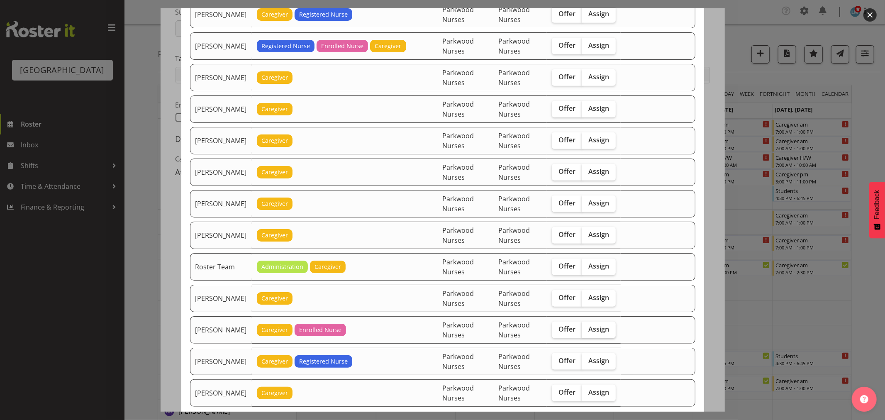
click at [596, 333] on span "Assign" at bounding box center [599, 329] width 21 height 8
click at [587, 332] on input "Assign" at bounding box center [584, 329] width 5 height 5
checkbox input "true"
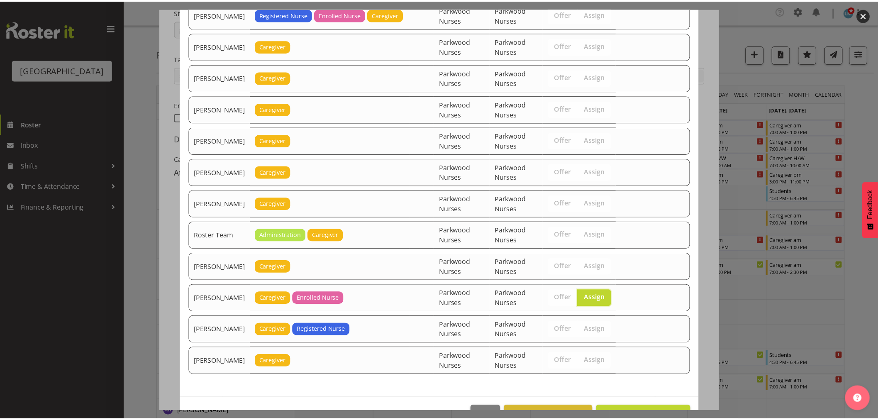
scroll to position [751, 0]
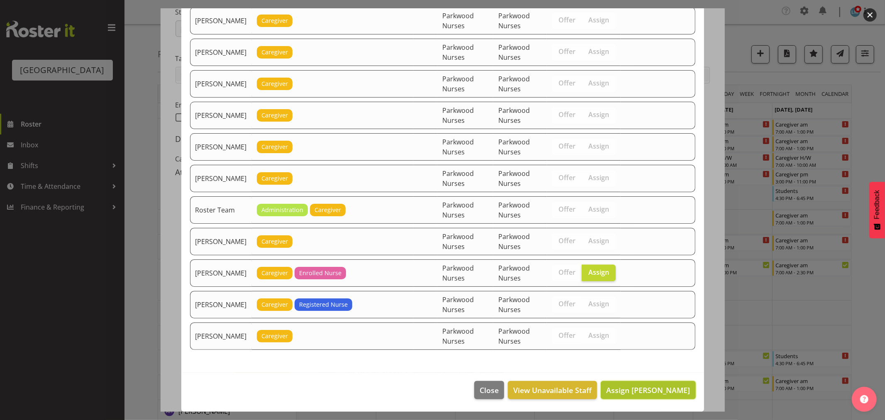
click at [676, 391] on span "Assign Shiena Murakami" at bounding box center [648, 390] width 84 height 10
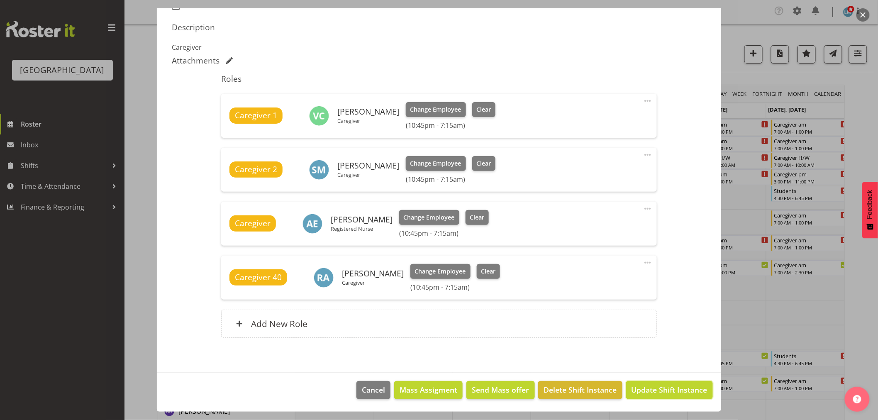
click at [676, 391] on span "Update Shift Instance" at bounding box center [670, 389] width 76 height 11
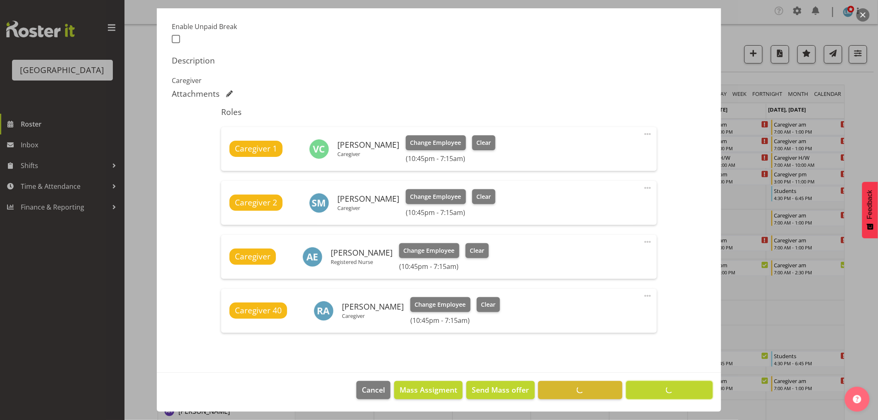
scroll to position [217, 0]
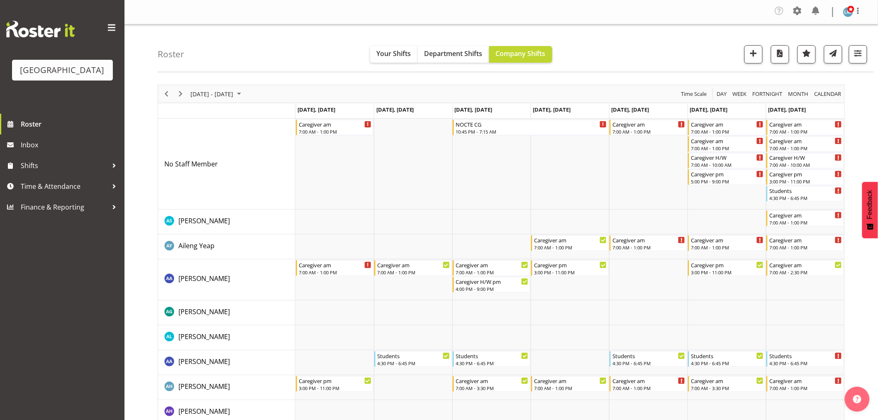
click at [80, 276] on div "Parkwood Retirement Village Roster Inbox Shifts Time & Attendance Finance & Rep…" at bounding box center [62, 210] width 125 height 420
click at [726, 150] on div "7:00 AM - 1:00 PM" at bounding box center [727, 147] width 73 height 7
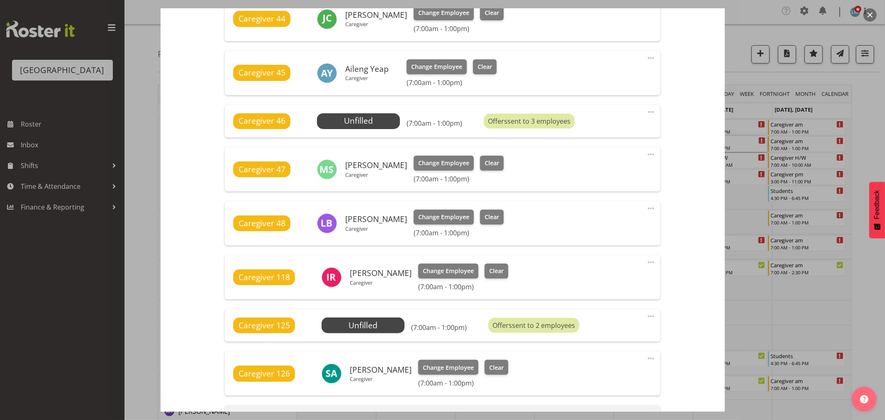
scroll to position [369, 0]
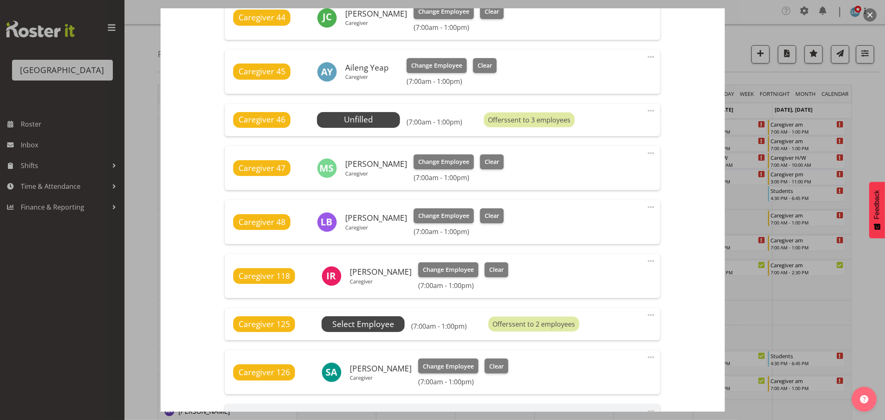
click at [0, 0] on span "Select Employee" at bounding box center [0, 0] width 0 height 0
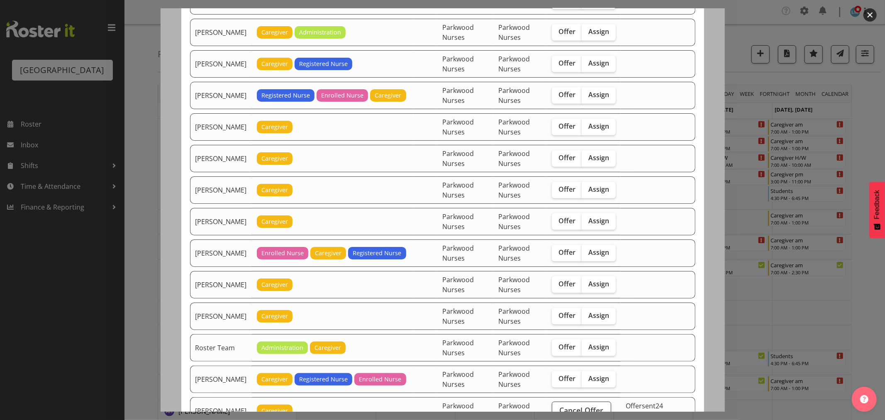
scroll to position [922, 0]
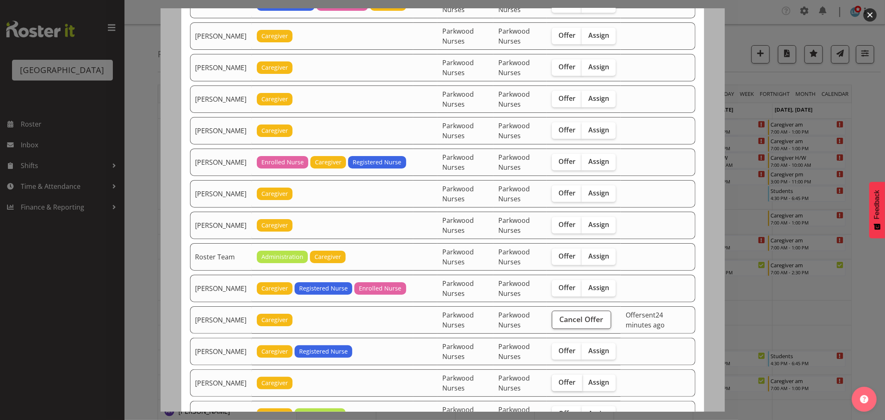
click at [565, 386] on span "Offer" at bounding box center [567, 382] width 17 height 8
click at [557, 385] on input "Offer" at bounding box center [554, 382] width 5 height 5
checkbox input "true"
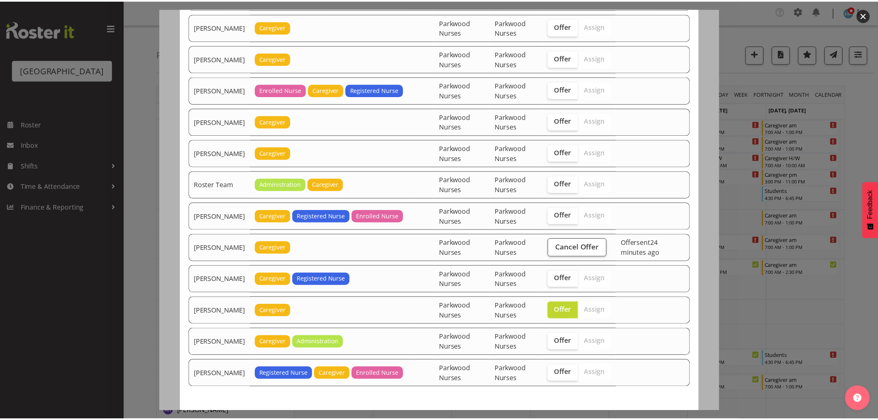
scroll to position [1036, 0]
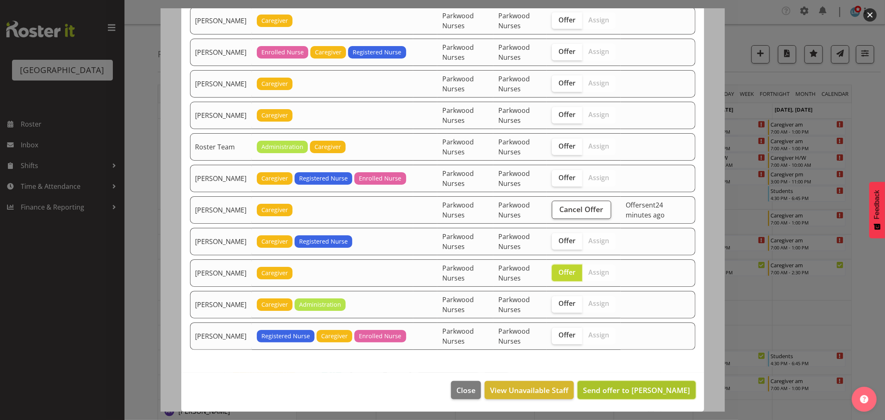
click at [650, 391] on span "Send offer to Tek Teikake" at bounding box center [636, 390] width 107 height 10
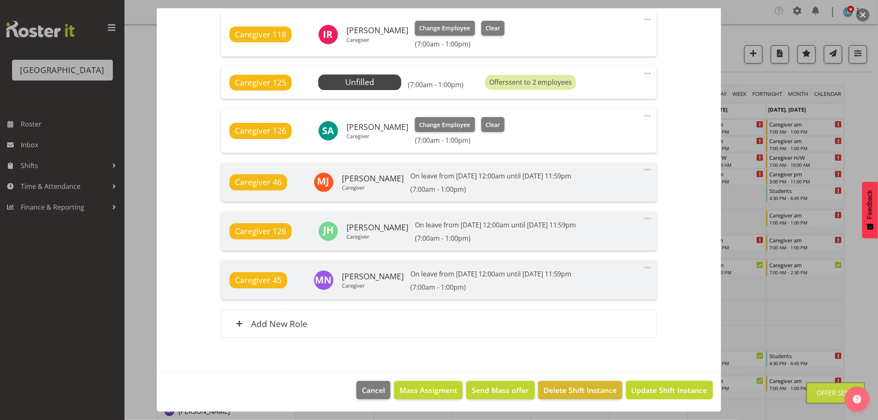
click at [650, 391] on span "Update Shift Instance" at bounding box center [670, 390] width 76 height 11
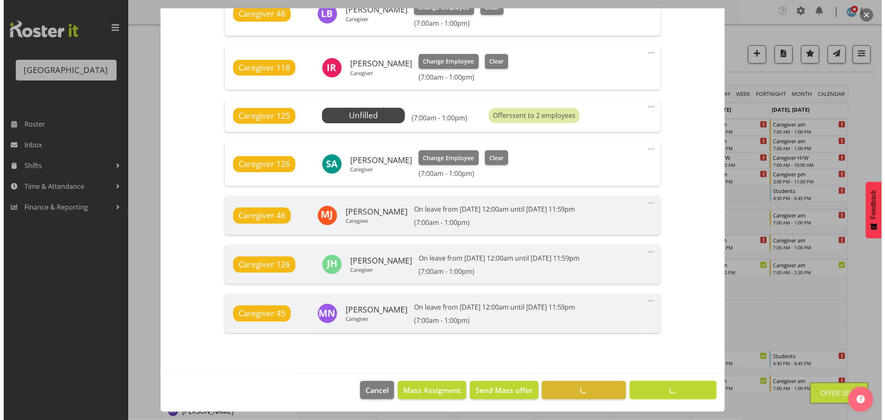
scroll to position [577, 0]
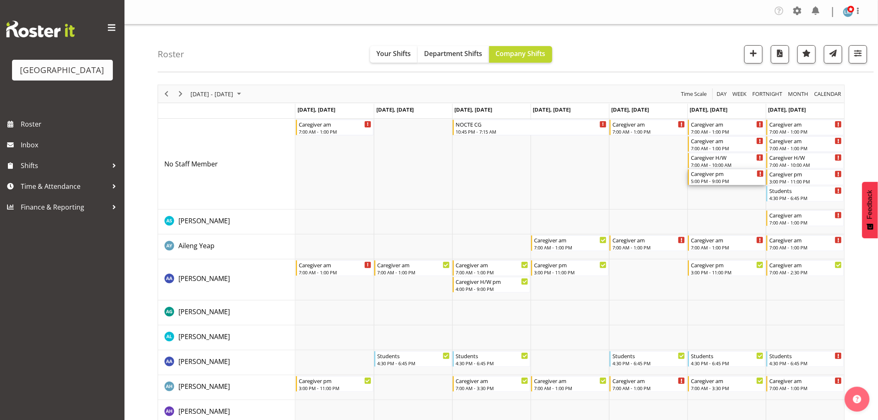
click at [720, 181] on div "5:00 PM - 9:00 PM" at bounding box center [727, 181] width 73 height 7
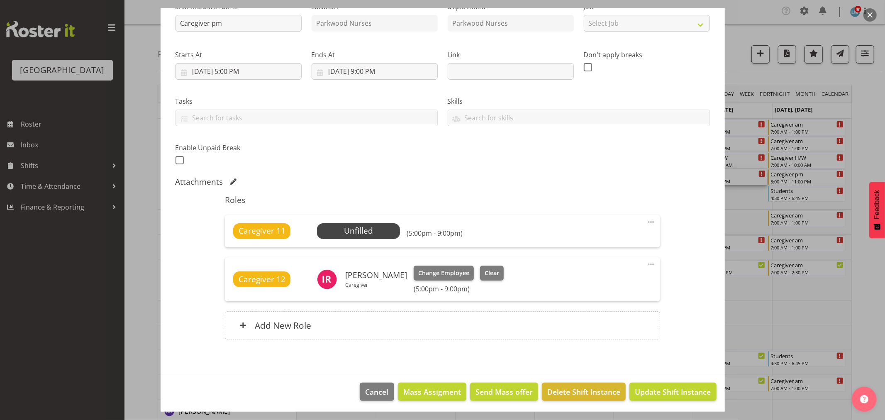
scroll to position [97, 0]
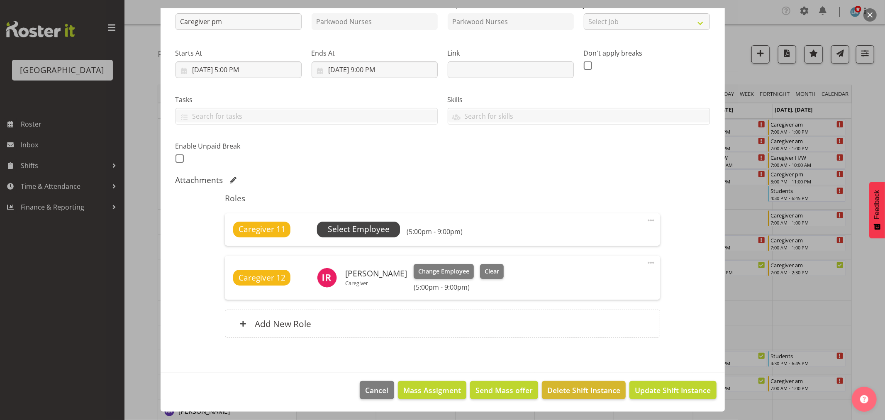
click at [351, 225] on span "Select Employee" at bounding box center [359, 229] width 62 height 12
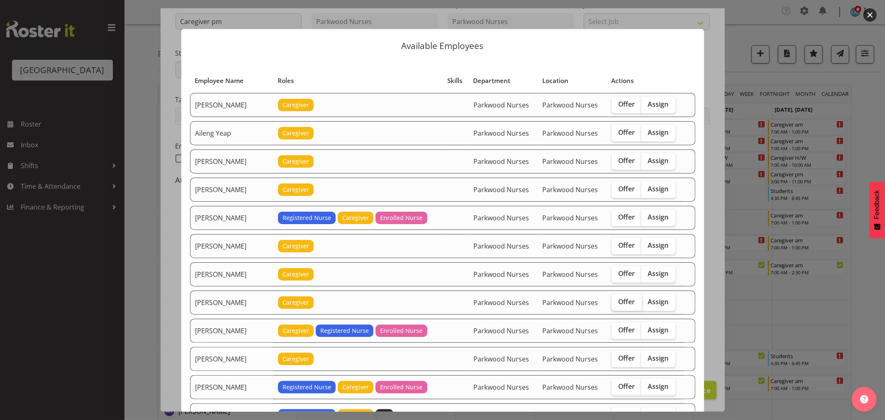
click at [626, 307] on label "Offer" at bounding box center [627, 302] width 30 height 17
click at [617, 305] on input "Offer" at bounding box center [614, 301] width 5 height 5
checkbox input "true"
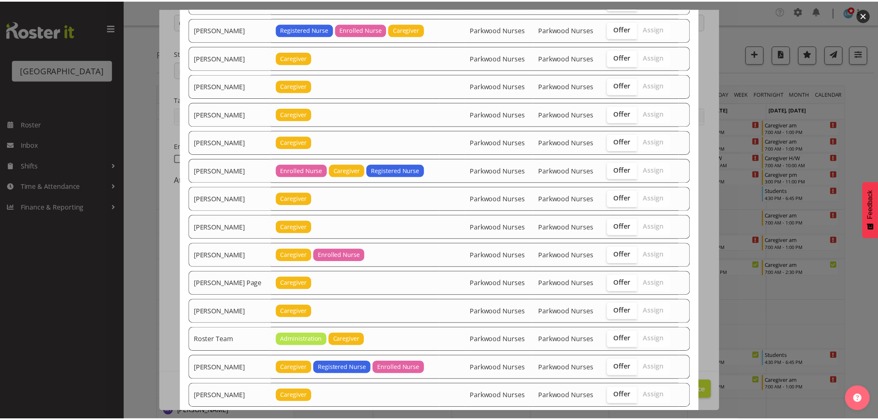
scroll to position [1210, 0]
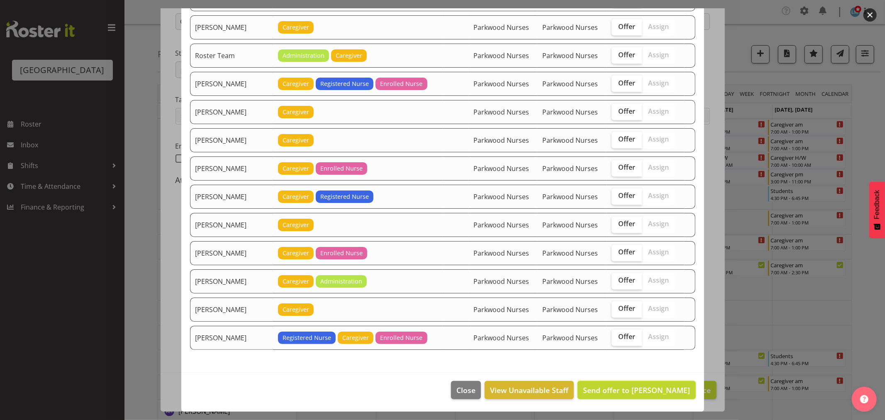
click at [665, 397] on button "Send offer to Caitlin Huria" at bounding box center [637, 390] width 118 height 18
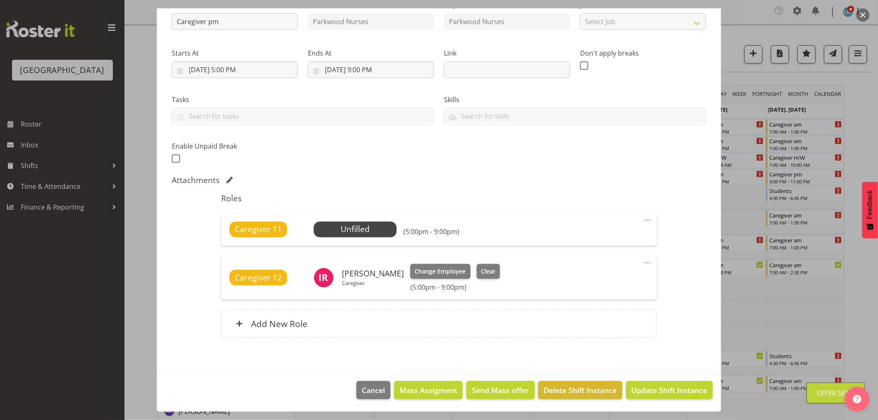
scroll to position [230, 0]
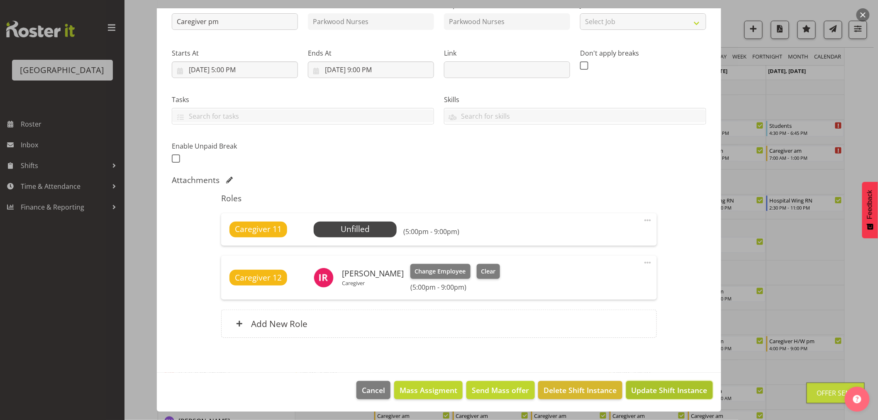
click at [669, 389] on span "Update Shift Instance" at bounding box center [670, 390] width 76 height 11
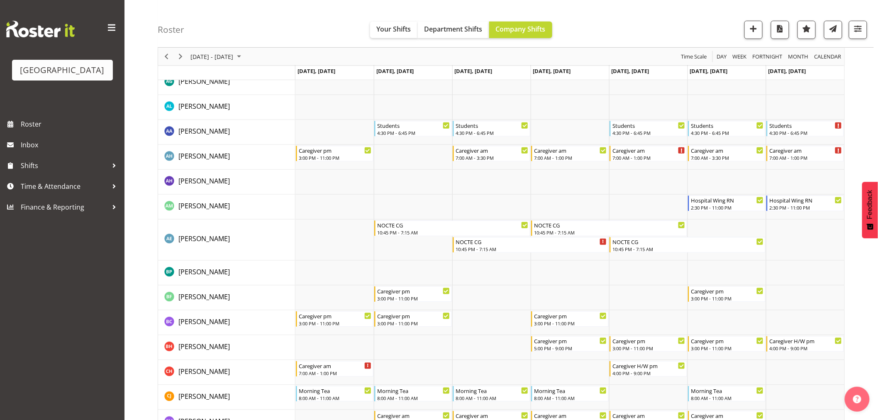
scroll to position [0, 0]
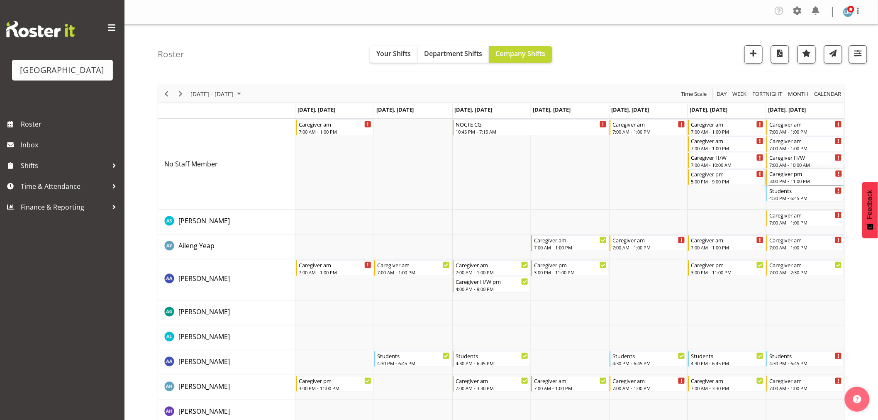
click at [811, 178] on div "3:00 PM - 11:00 PM" at bounding box center [806, 181] width 73 height 7
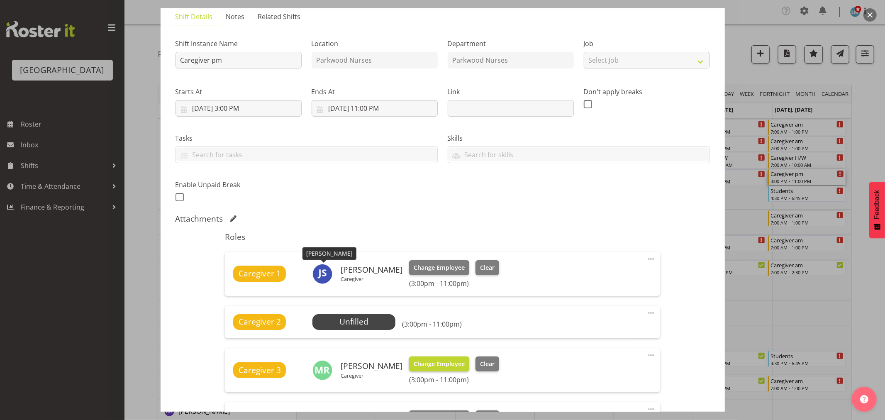
scroll to position [138, 0]
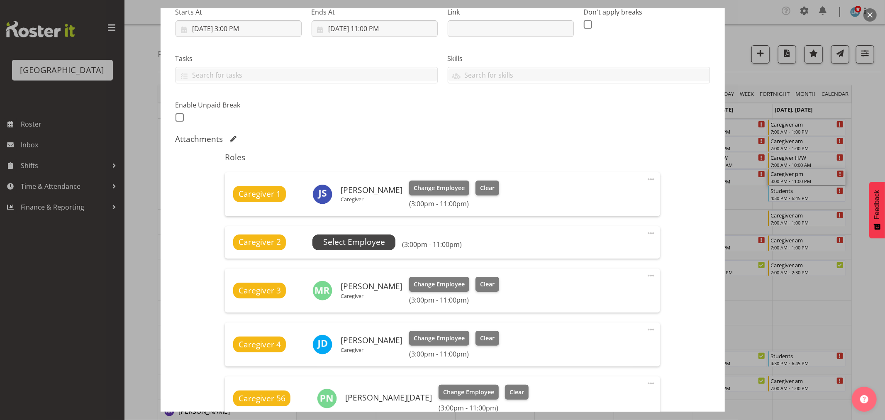
click at [380, 242] on span "Select Employee" at bounding box center [354, 242] width 62 height 12
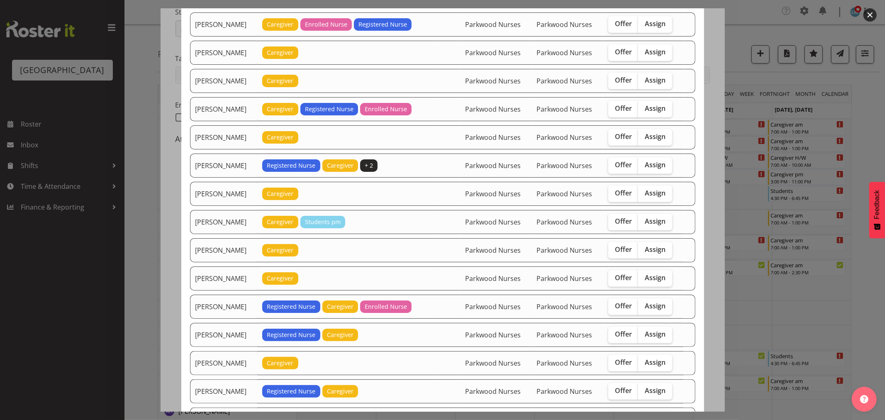
scroll to position [369, 0]
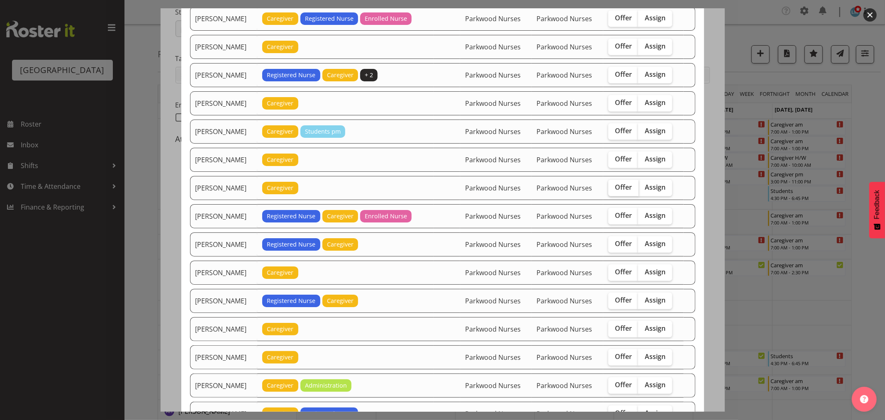
click at [615, 191] on span "Offer" at bounding box center [623, 187] width 17 height 8
click at [613, 190] on input "Offer" at bounding box center [611, 187] width 5 height 5
click at [618, 187] on span "Offer" at bounding box center [623, 187] width 17 height 8
click at [614, 187] on input "Offer" at bounding box center [611, 187] width 5 height 5
checkbox input "false"
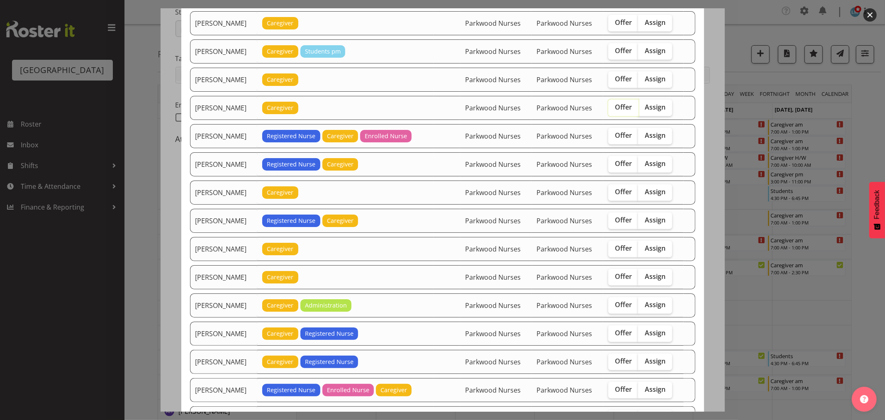
scroll to position [553, 0]
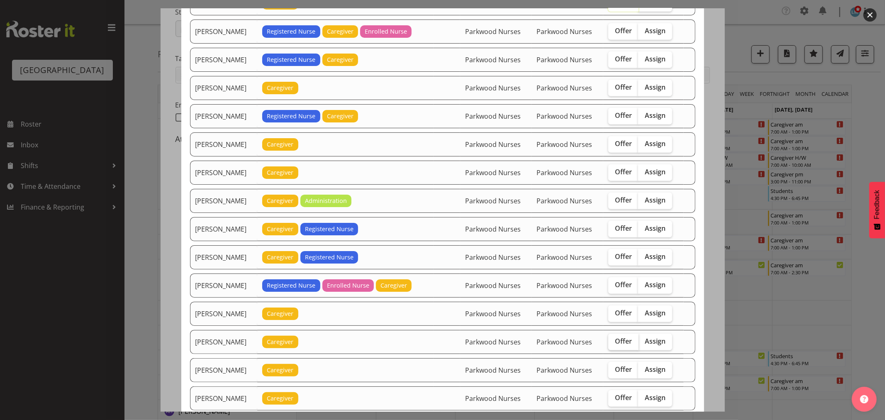
click at [628, 345] on span "Offer" at bounding box center [623, 341] width 17 height 8
click at [614, 344] on input "Offer" at bounding box center [611, 341] width 5 height 5
checkbox input "true"
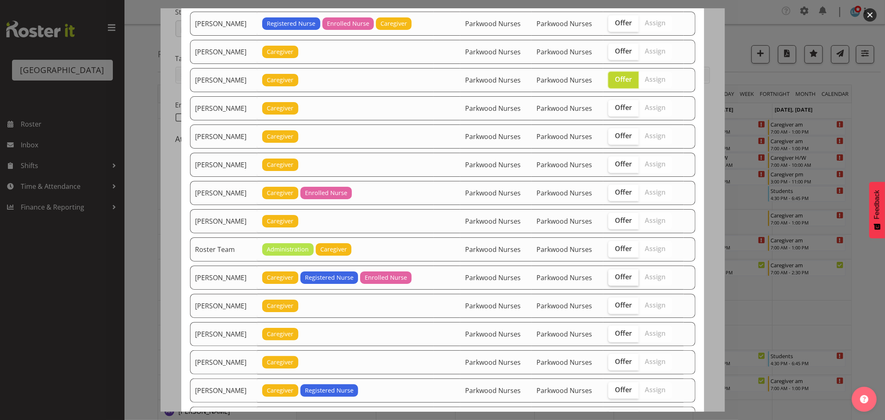
scroll to position [830, 0]
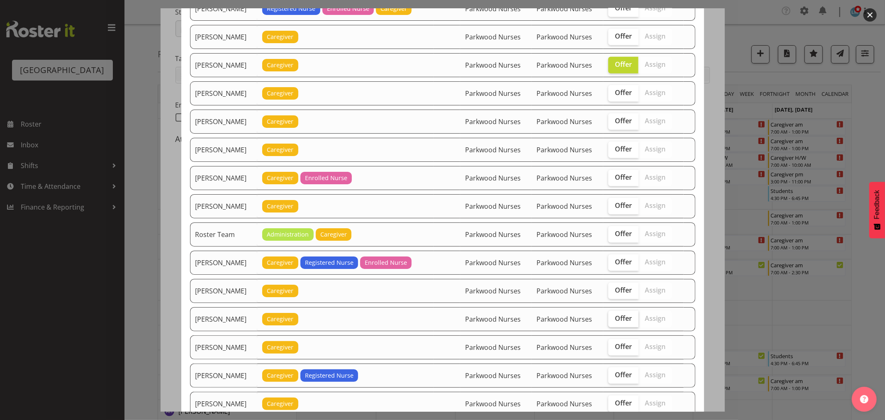
click at [615, 323] on span "Offer" at bounding box center [623, 318] width 17 height 8
click at [614, 321] on input "Offer" at bounding box center [611, 318] width 5 height 5
checkbox input "true"
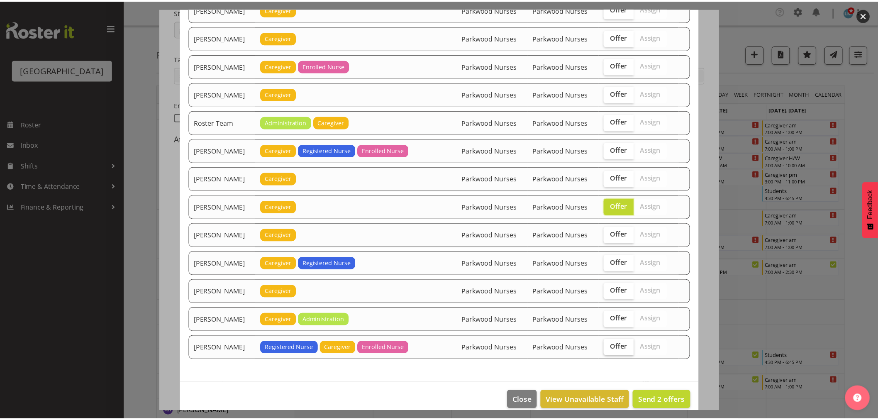
scroll to position [956, 0]
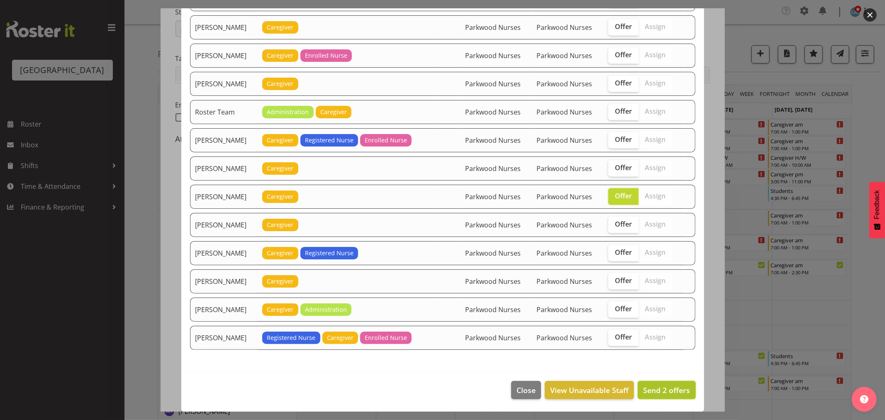
click at [678, 396] on button "Send 2 offers" at bounding box center [667, 390] width 58 height 18
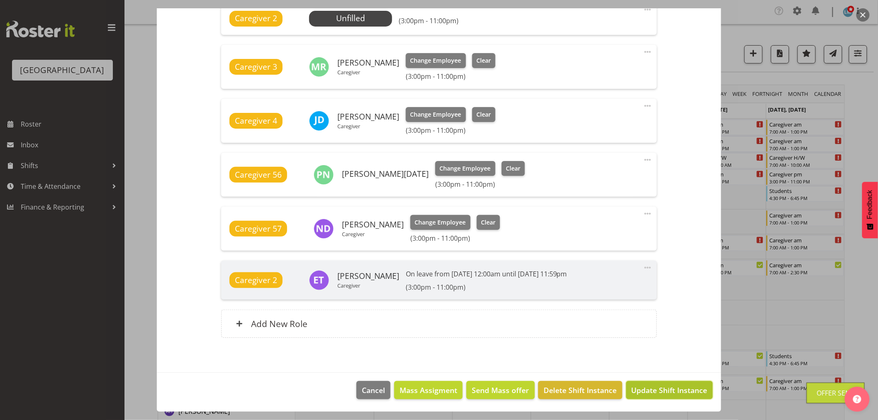
click at [678, 389] on span "Update Shift Instance" at bounding box center [670, 390] width 76 height 11
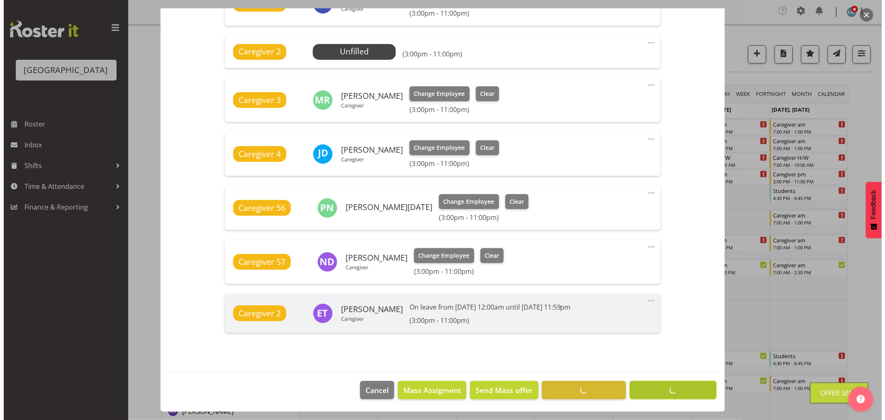
scroll to position [329, 0]
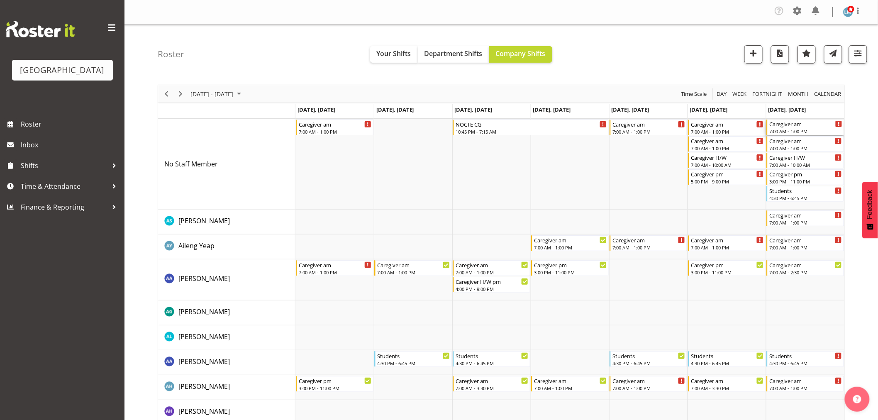
click at [775, 125] on div "Caregiver am" at bounding box center [806, 124] width 73 height 8
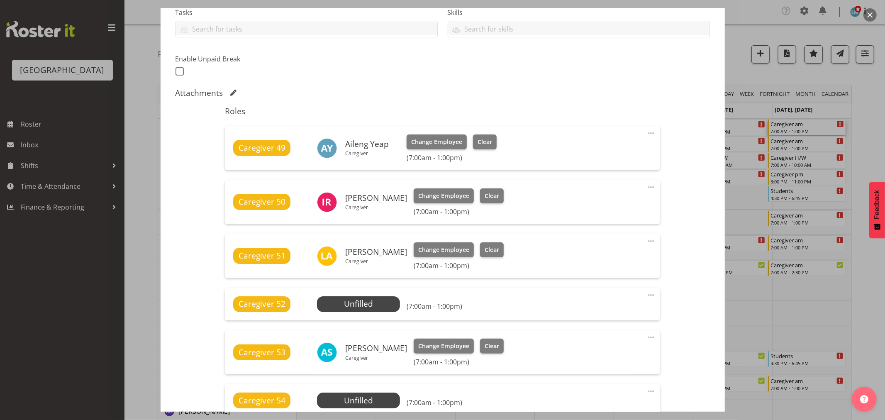
scroll to position [276, 0]
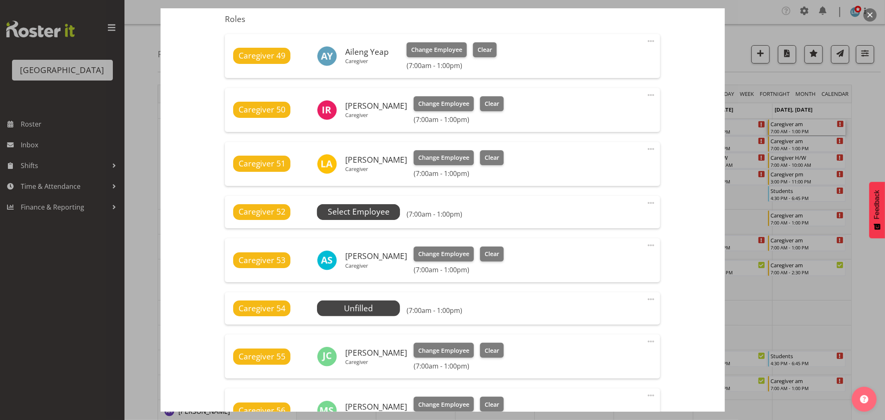
click at [369, 210] on span "Select Employee" at bounding box center [359, 212] width 62 height 12
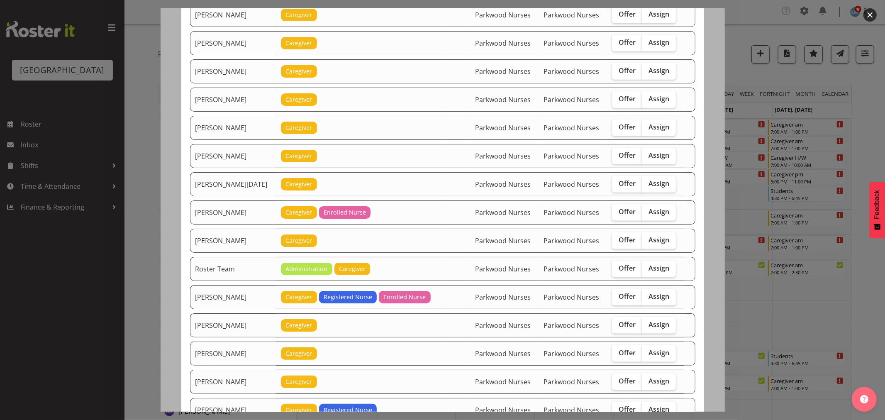
scroll to position [922, 0]
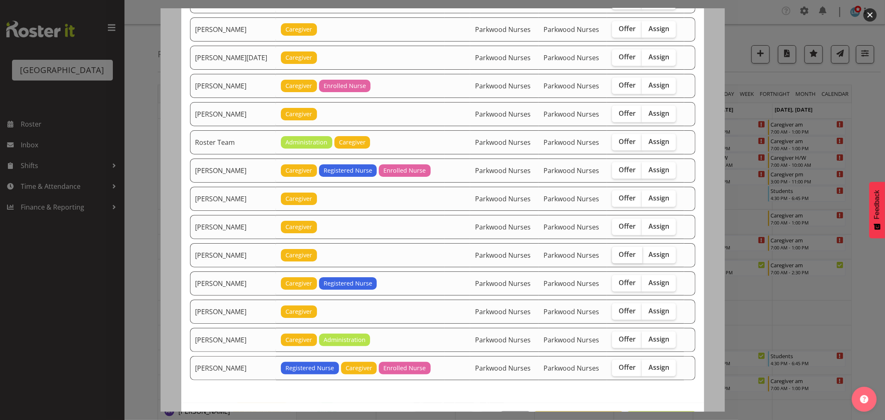
click at [632, 257] on label "Offer" at bounding box center [627, 255] width 30 height 17
click at [618, 257] on input "Offer" at bounding box center [614, 254] width 5 height 5
checkbox input "true"
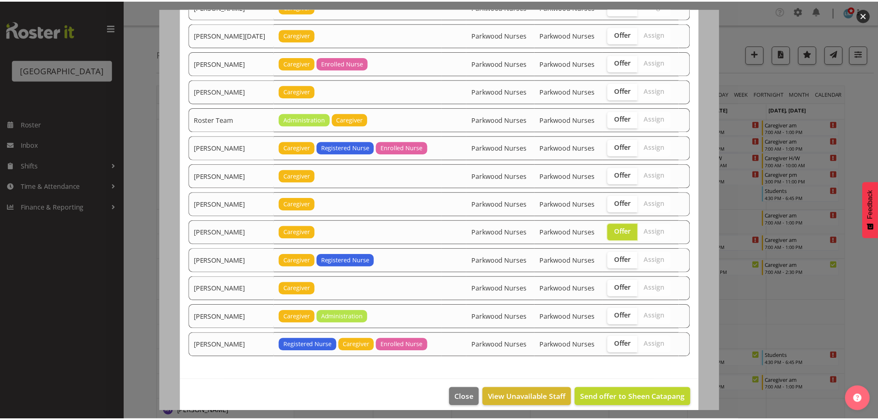
scroll to position [956, 0]
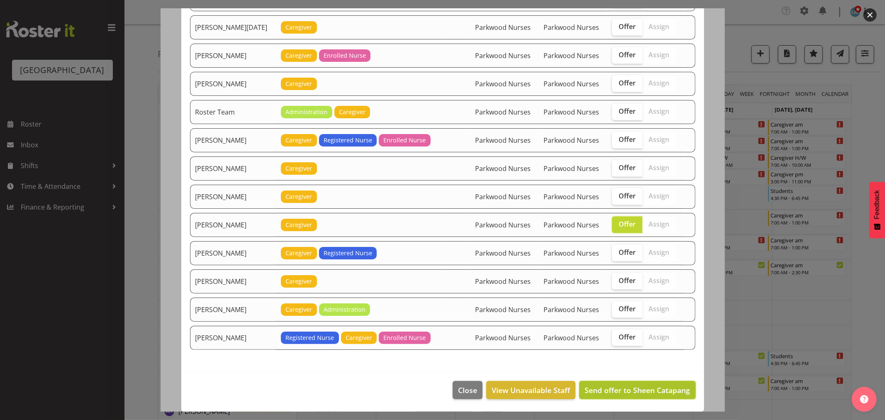
click at [660, 392] on span "Send offer to Sheen Catapang" at bounding box center [637, 390] width 105 height 10
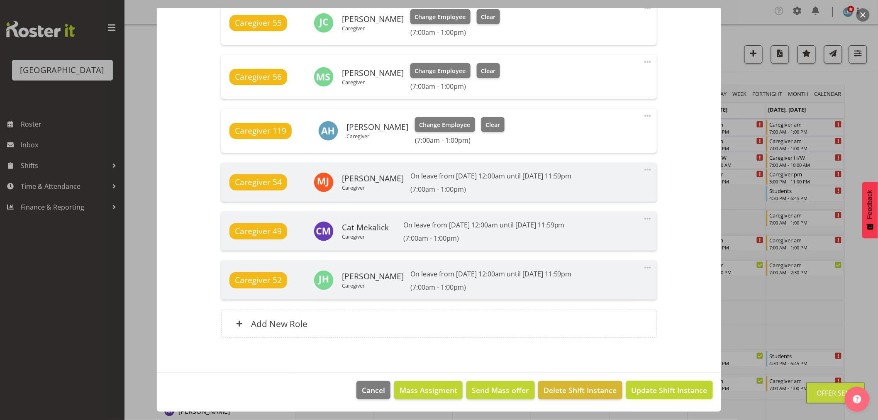
click at [660, 392] on span "Update Shift Instance" at bounding box center [670, 390] width 76 height 11
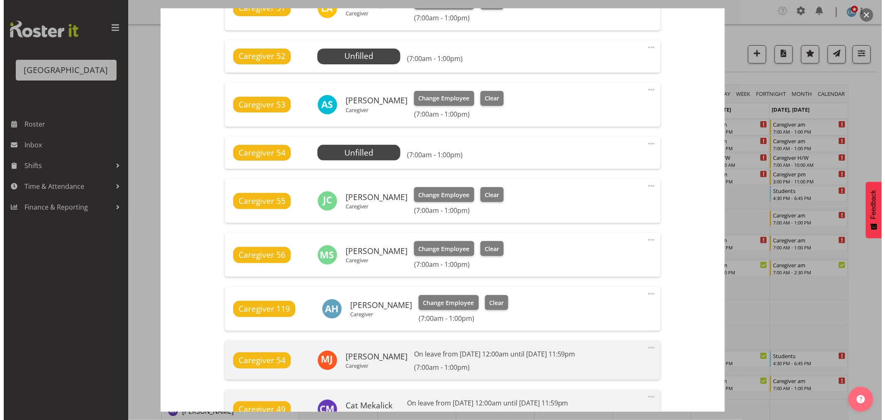
scroll to position [346, 0]
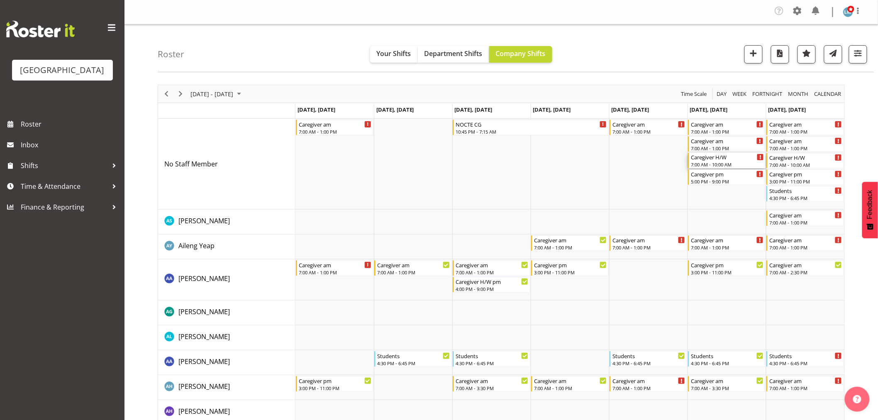
click at [731, 162] on div "7:00 AM - 10:00 AM" at bounding box center [727, 164] width 73 height 7
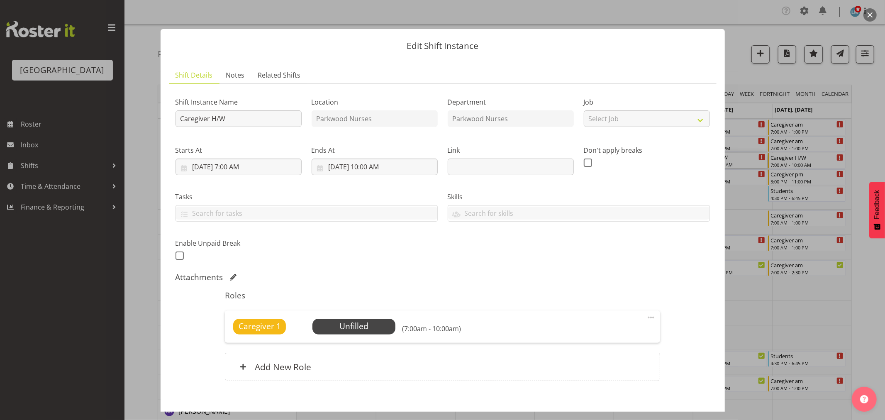
scroll to position [43, 0]
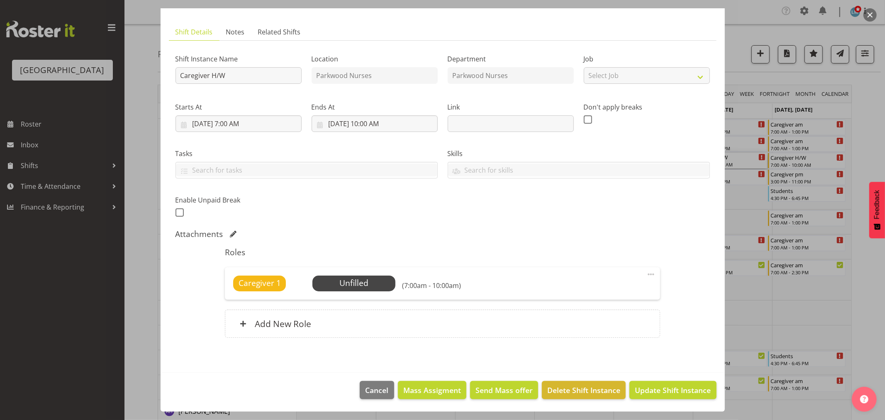
click at [865, 122] on div at bounding box center [442, 210] width 885 height 420
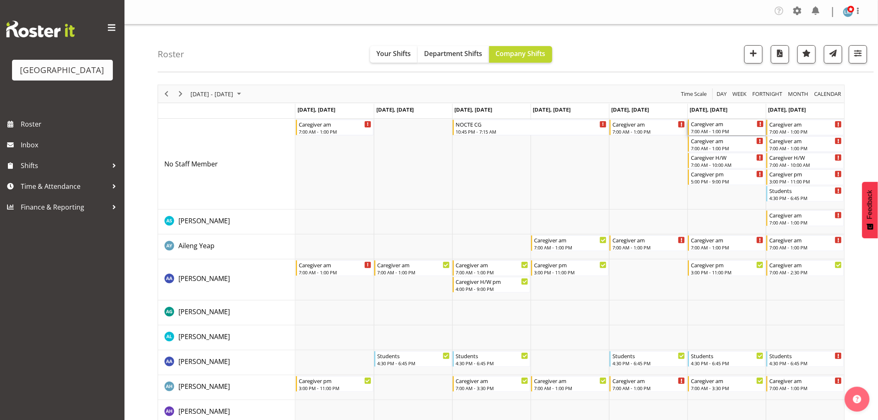
click at [735, 129] on div "7:00 AM - 1:00 PM" at bounding box center [727, 131] width 73 height 7
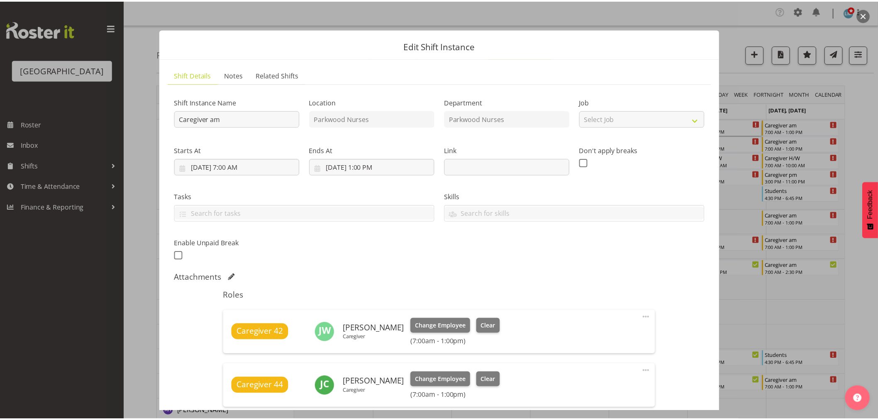
scroll to position [230, 0]
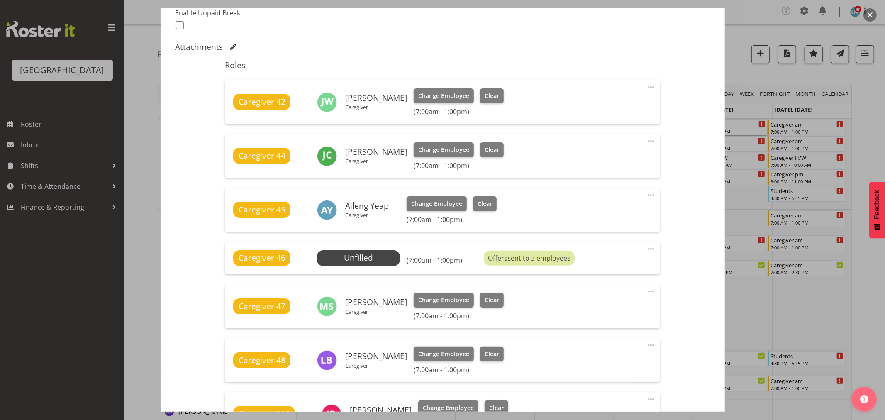
click at [869, 130] on div at bounding box center [442, 210] width 885 height 420
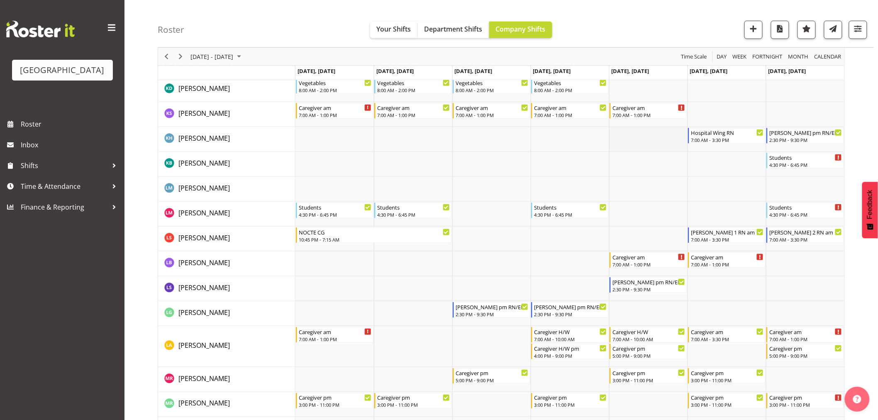
scroll to position [1476, 0]
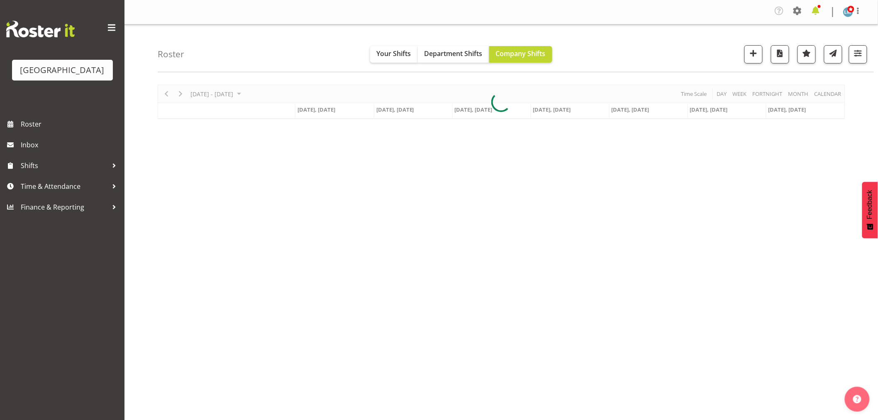
click at [814, 5] on span at bounding box center [815, 10] width 13 height 13
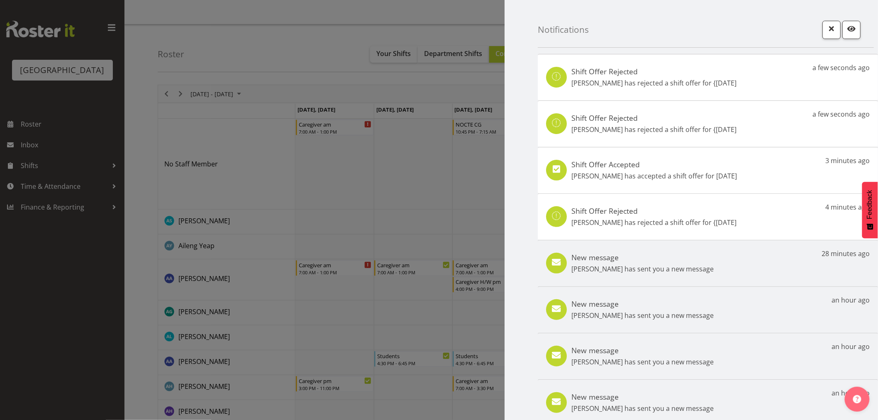
click at [579, 164] on h5 "Shift Offer Accepted" at bounding box center [655, 164] width 166 height 9
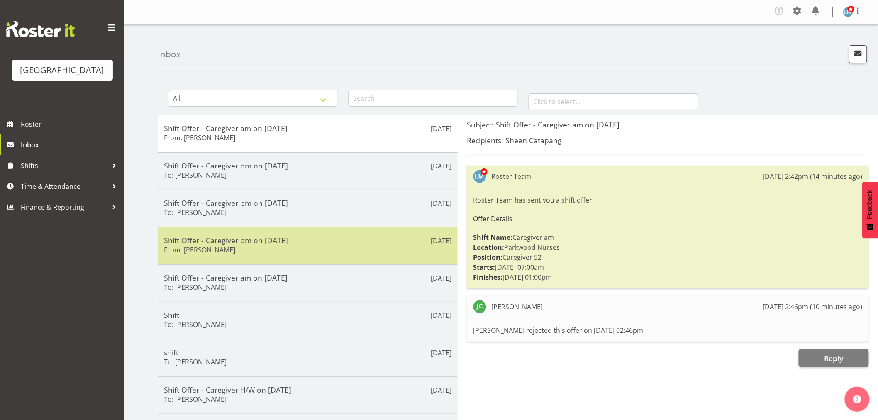
click at [228, 251] on div "Shift Offer - Caregiver pm on [DATE] From: [PERSON_NAME]" at bounding box center [308, 246] width 288 height 20
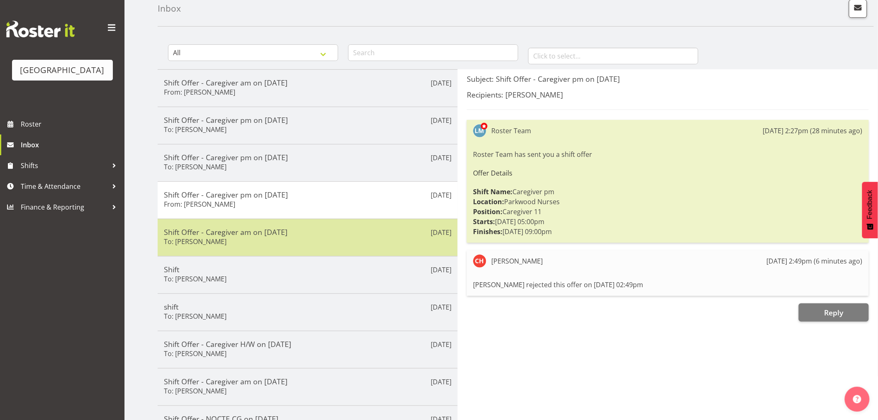
scroll to position [46, 0]
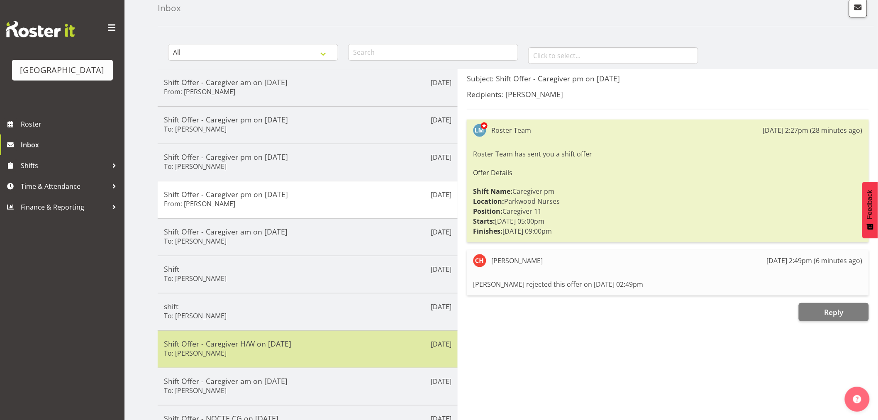
click at [252, 351] on div "Shift Offer - Caregiver H/W on [DATE] To: [PERSON_NAME]" at bounding box center [308, 349] width 288 height 20
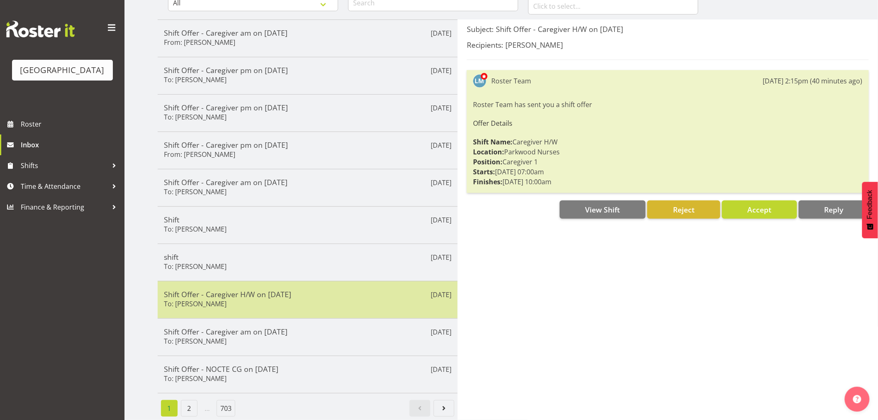
scroll to position [104, 0]
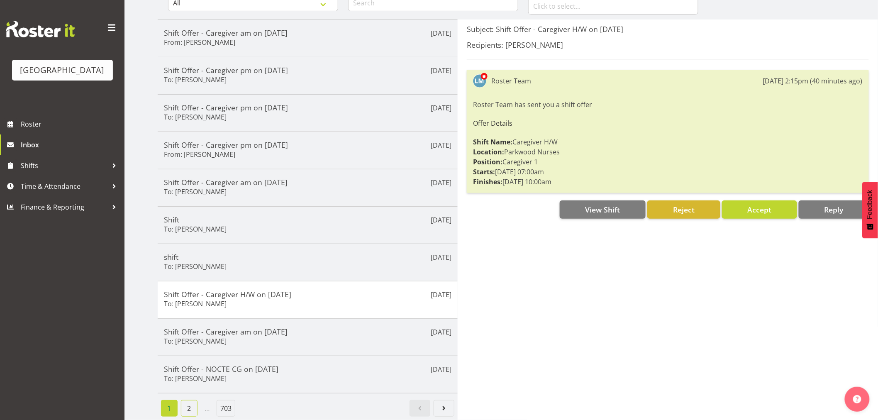
click at [183, 400] on link "2" at bounding box center [189, 408] width 17 height 17
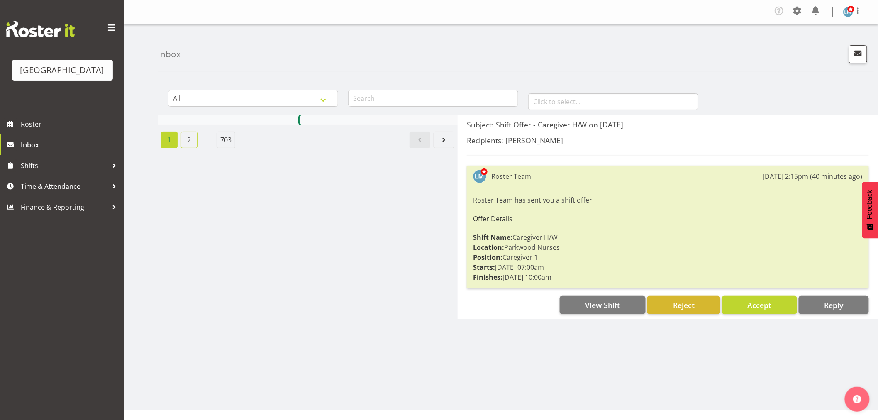
scroll to position [0, 0]
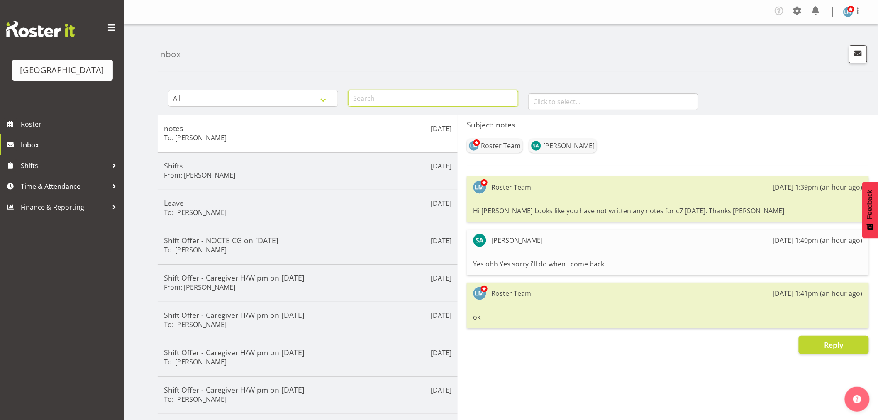
click at [386, 98] on input "text" at bounding box center [433, 98] width 170 height 17
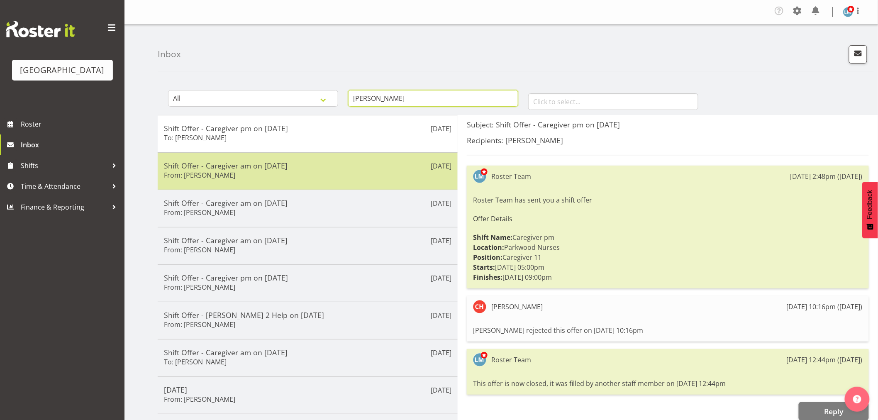
type input "[PERSON_NAME]"
click at [316, 156] on div "[DATE] Shift Offer - Caregiver am on [DATE] From: [PERSON_NAME]" at bounding box center [308, 170] width 300 height 37
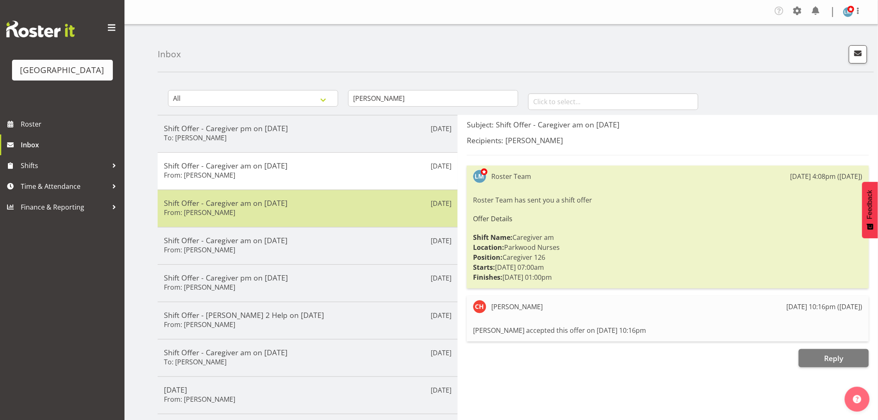
click at [249, 202] on h5 "Shift Offer - Caregiver am on [DATE]" at bounding box center [308, 202] width 288 height 9
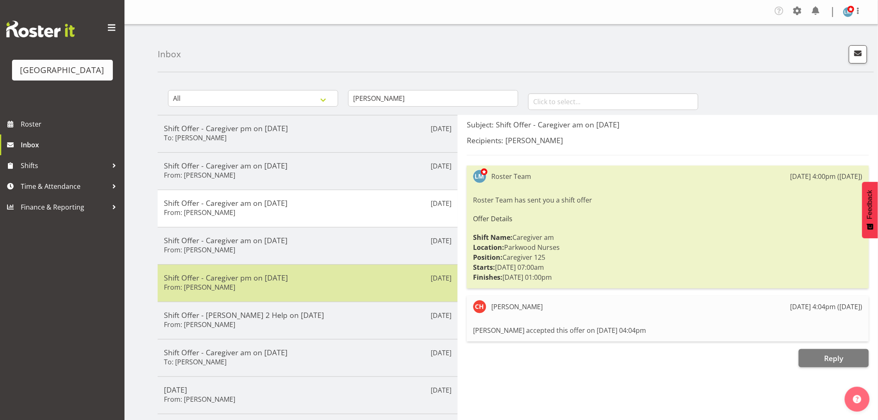
click at [237, 283] on div "Shift Offer - Caregiver pm on [DATE] From: [PERSON_NAME]" at bounding box center [308, 283] width 288 height 20
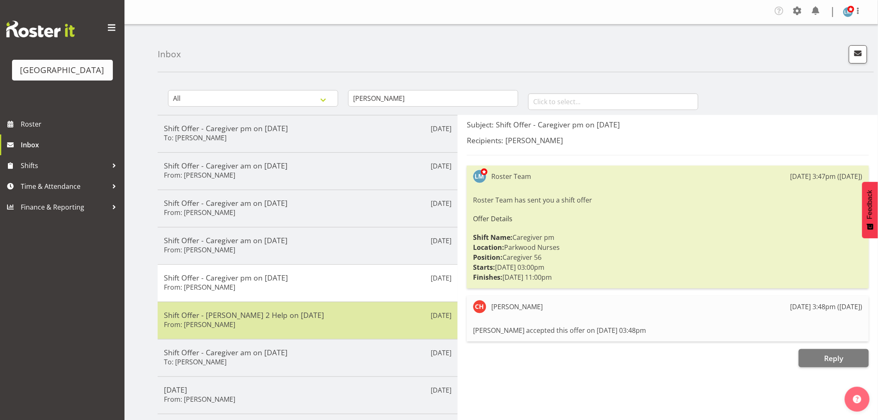
click at [236, 318] on h5 "Shift Offer - [PERSON_NAME] 2 Help on [DATE]" at bounding box center [308, 314] width 288 height 9
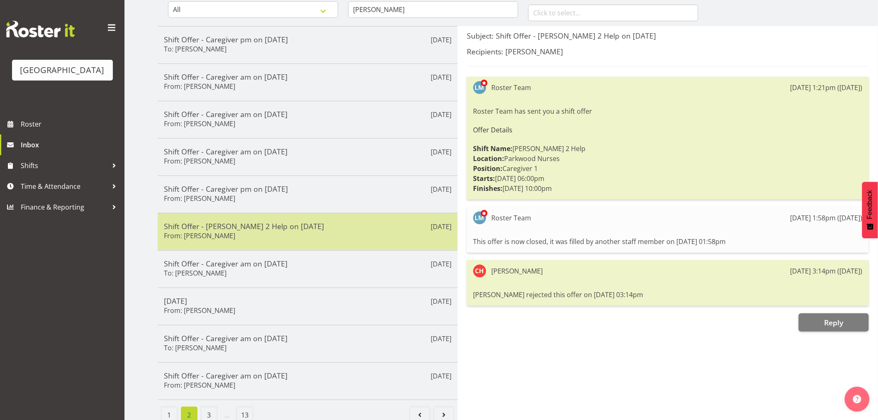
scroll to position [92, 0]
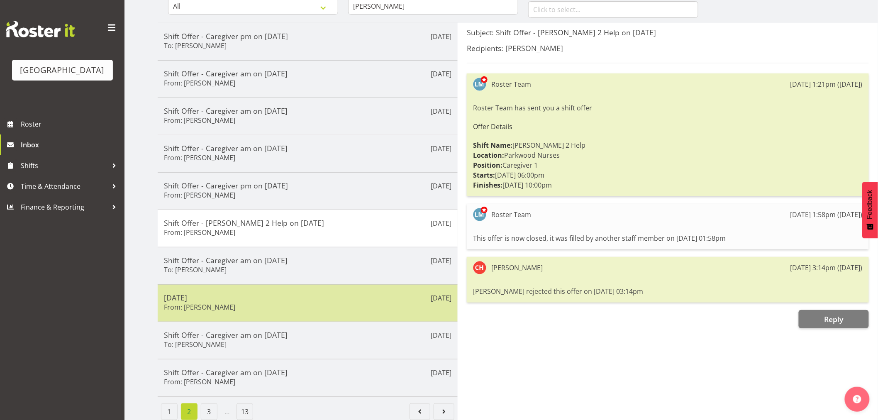
click at [214, 295] on h5 "[DATE]" at bounding box center [308, 297] width 288 height 9
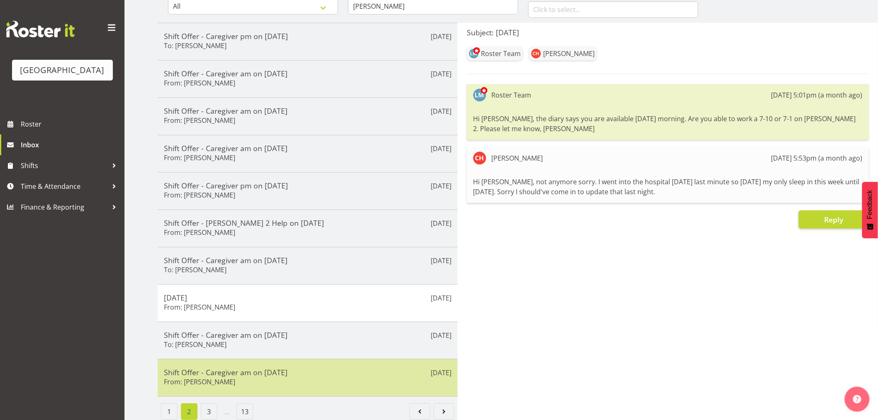
click at [198, 371] on h5 "Shift Offer - Caregiver am on [DATE]" at bounding box center [308, 372] width 288 height 9
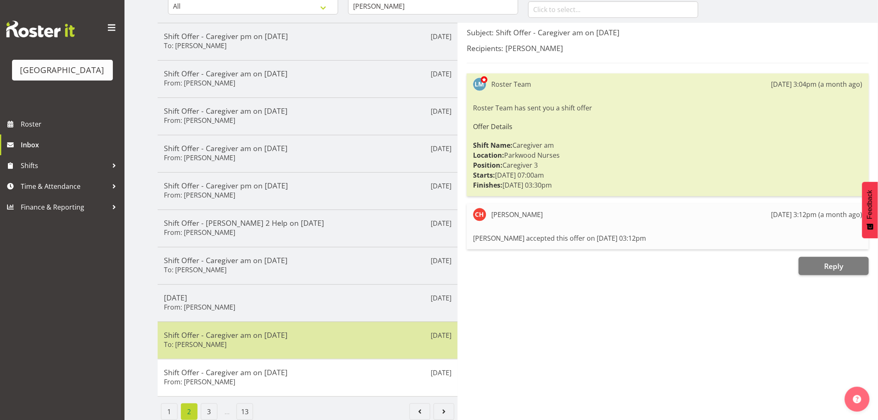
click at [184, 339] on h5 "Shift Offer - Caregiver am on [DATE]" at bounding box center [308, 334] width 288 height 9
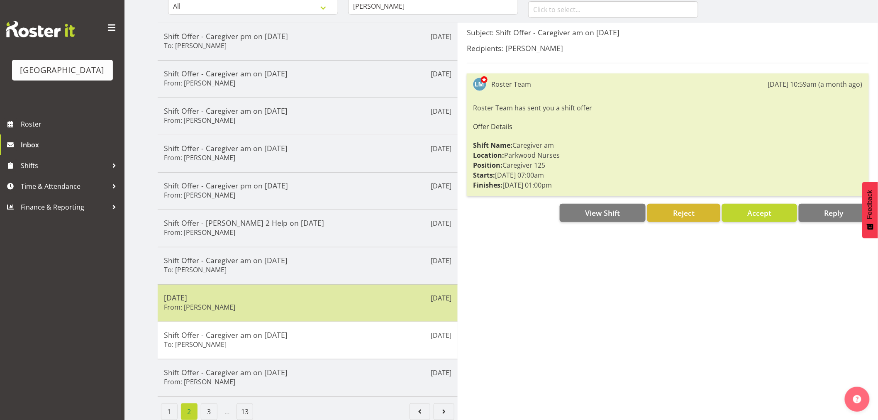
click at [179, 310] on h6 "From: [PERSON_NAME]" at bounding box center [199, 307] width 71 height 8
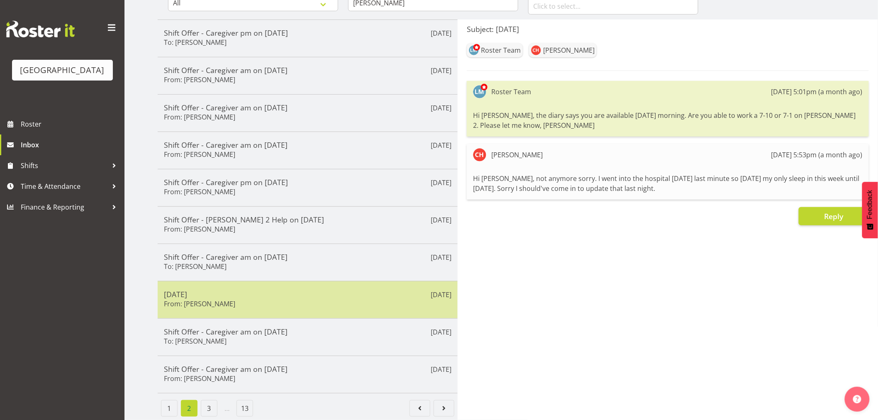
scroll to position [104, 0]
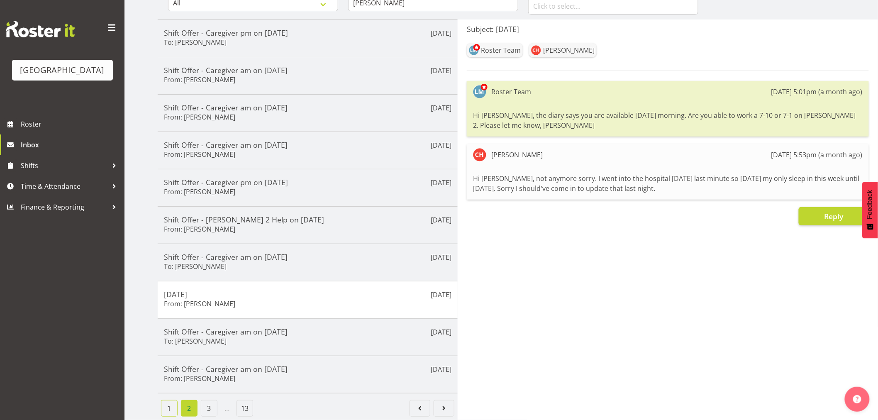
click at [169, 401] on link "1" at bounding box center [169, 408] width 17 height 17
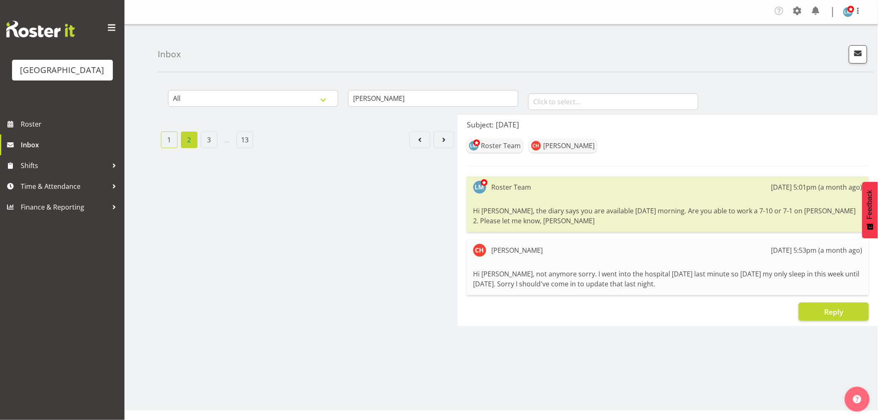
scroll to position [0, 0]
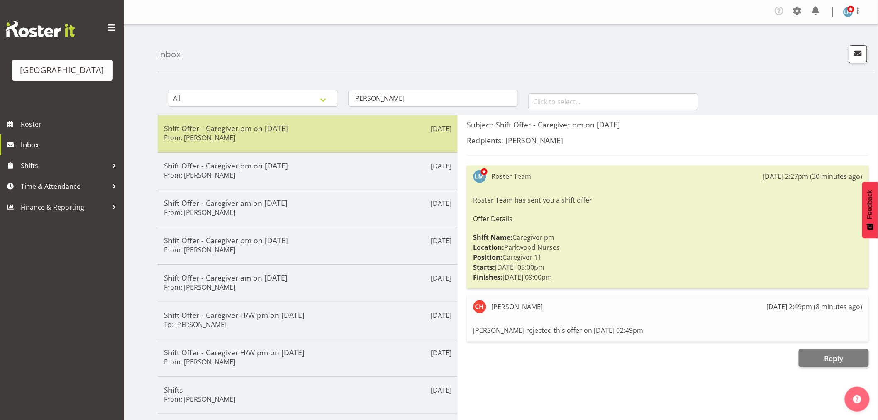
click at [234, 122] on div "[DATE] Shift Offer - Caregiver pm on [DATE] From: [PERSON_NAME]" at bounding box center [308, 133] width 300 height 37
click at [233, 132] on h5 "Shift Offer - Caregiver pm on [DATE]" at bounding box center [308, 128] width 288 height 9
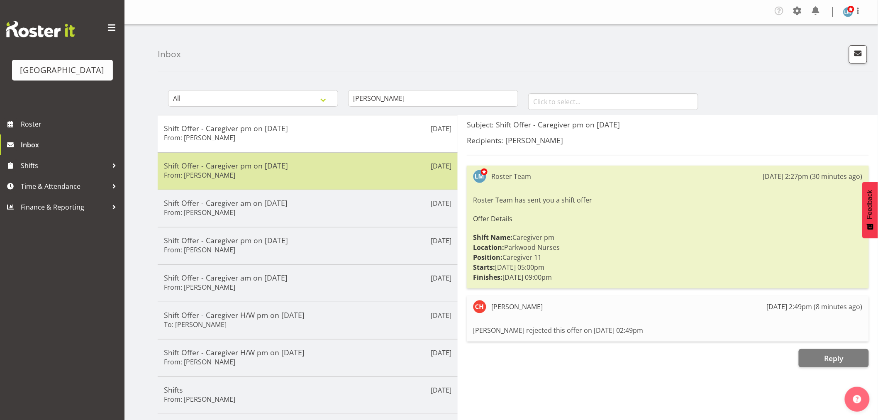
click at [205, 174] on h6 "From: [PERSON_NAME]" at bounding box center [199, 175] width 71 height 8
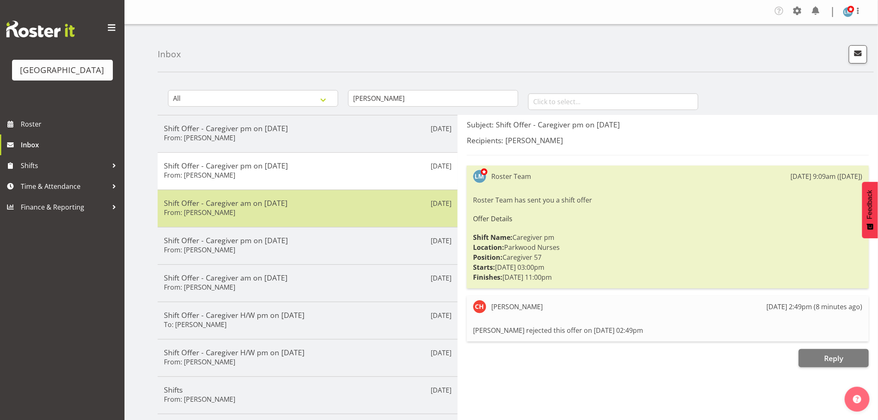
click at [203, 204] on h5 "Shift Offer - Caregiver am on [DATE]" at bounding box center [308, 202] width 288 height 9
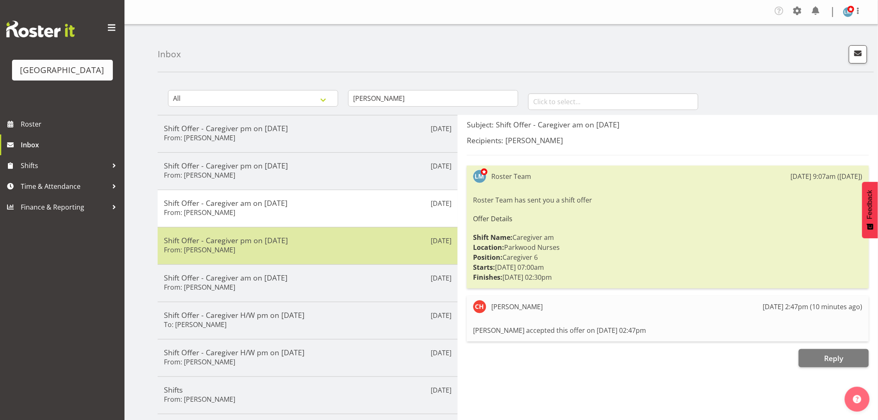
click at [401, 255] on div "Shift Offer - Caregiver pm on [DATE] From: [PERSON_NAME]" at bounding box center [308, 246] width 288 height 20
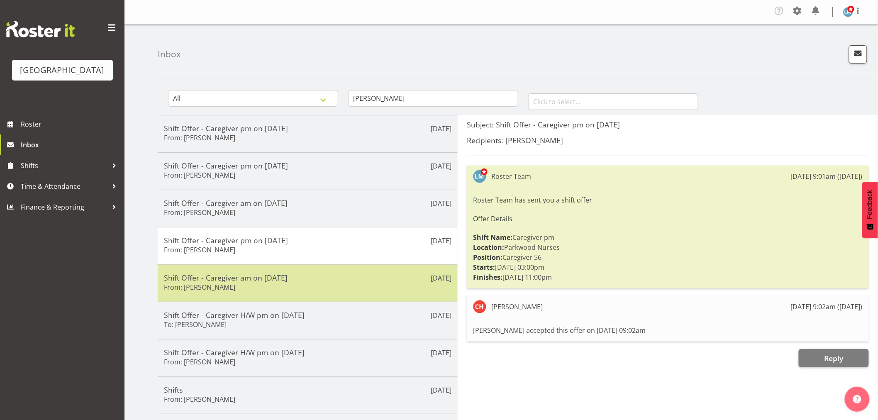
click at [387, 276] on h5 "Shift Offer - Caregiver am on [DATE]" at bounding box center [308, 277] width 288 height 9
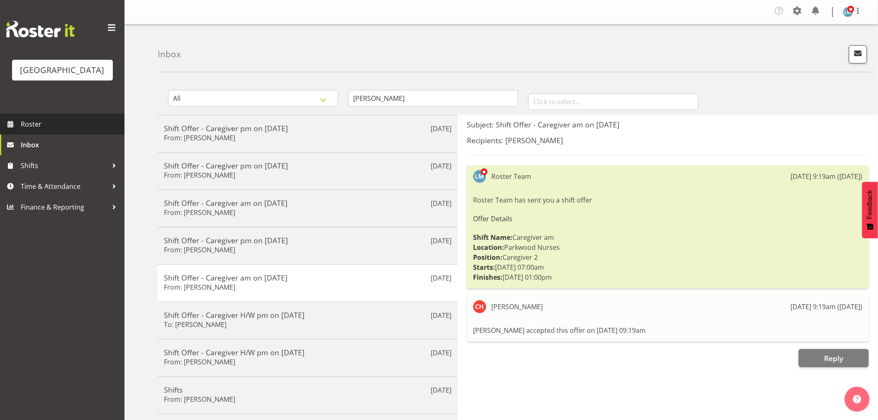
click at [36, 130] on span "Roster" at bounding box center [71, 124] width 100 height 12
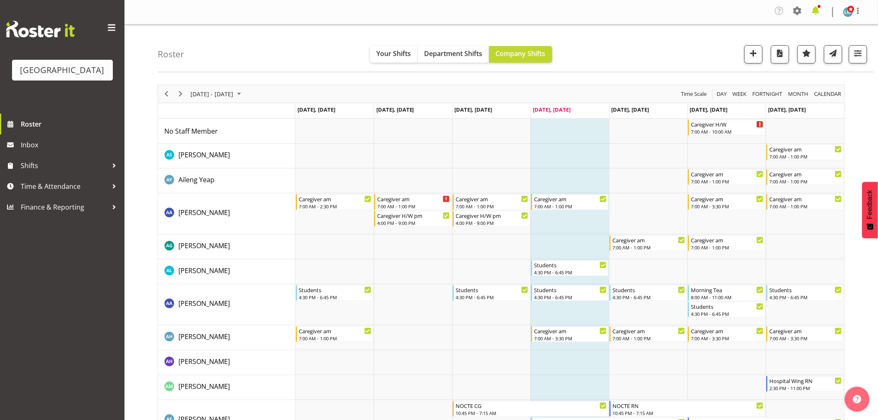
click at [821, 10] on span at bounding box center [815, 10] width 13 height 13
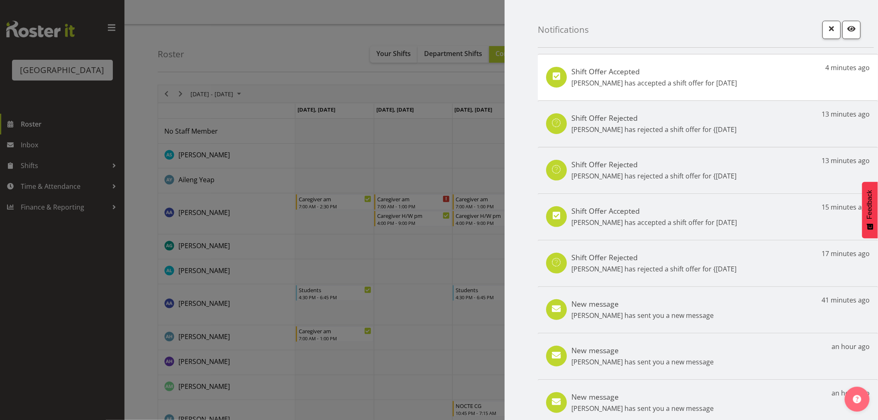
click at [611, 84] on p "[PERSON_NAME] has accepted a shift offer for [DATE]" at bounding box center [655, 83] width 166 height 10
click at [641, 89] on div "Shift Offer Accepted [PERSON_NAME] has accepted a shift offer for [DATE] 4 minu…" at bounding box center [708, 77] width 340 height 46
click at [46, 352] on div at bounding box center [439, 210] width 878 height 420
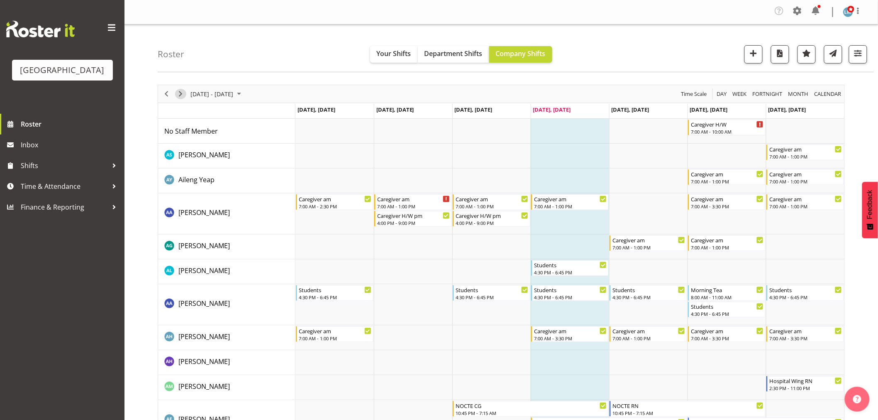
click at [185, 92] on span "Next" at bounding box center [181, 94] width 10 height 10
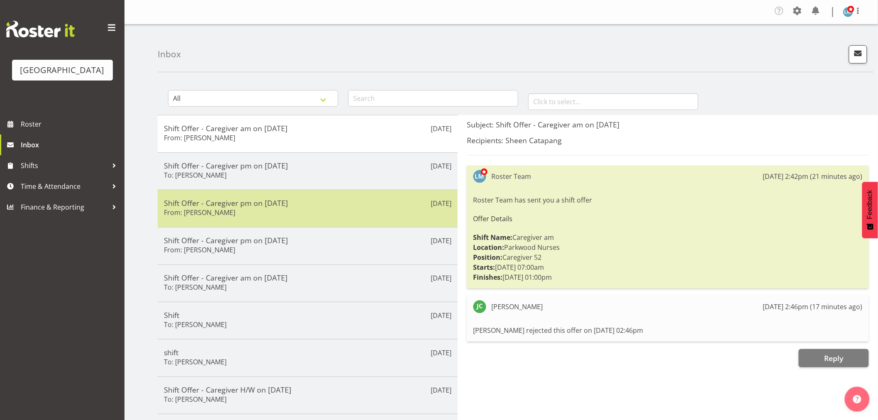
click at [194, 215] on h6 "From: [PERSON_NAME]" at bounding box center [199, 212] width 71 height 8
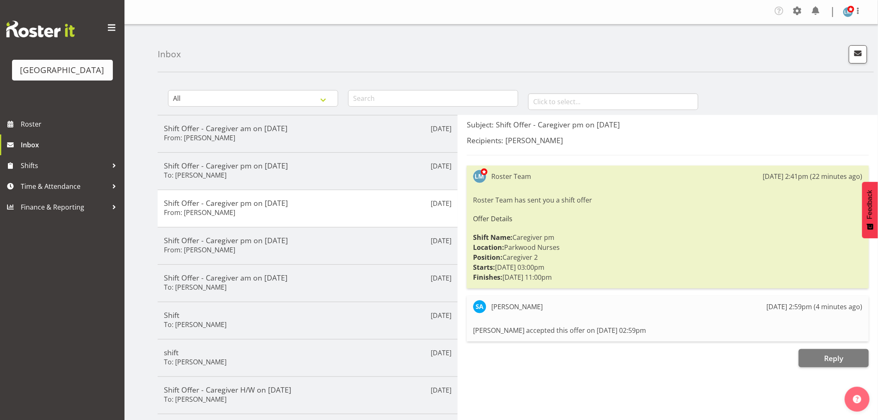
click at [88, 305] on div "Parkwood Retirement Village Roster Inbox Shifts Time & Attendance Finance & Rep…" at bounding box center [62, 210] width 125 height 420
click at [41, 130] on span "Roster" at bounding box center [71, 124] width 100 height 12
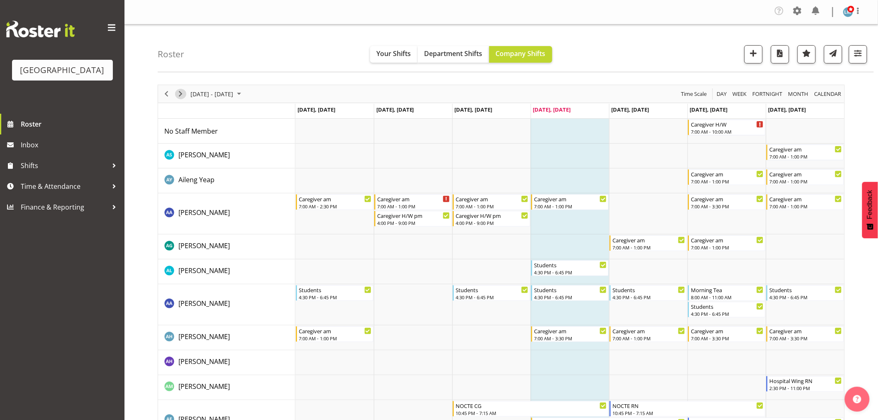
click at [181, 96] on span "Next" at bounding box center [181, 94] width 10 height 10
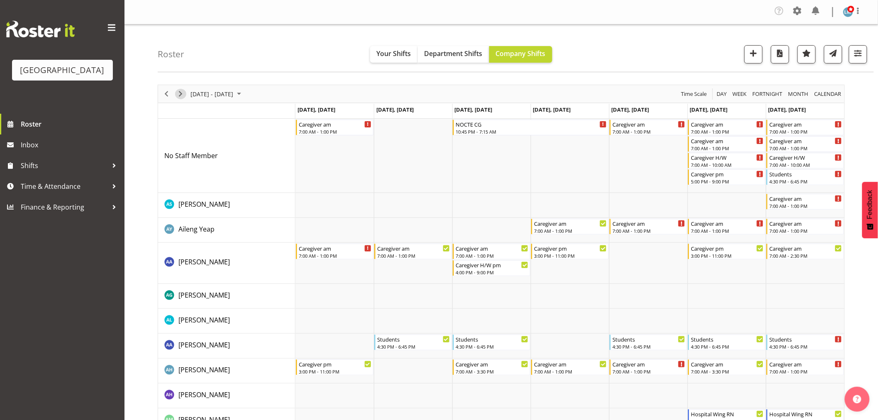
click at [179, 95] on span "Next" at bounding box center [181, 94] width 10 height 10
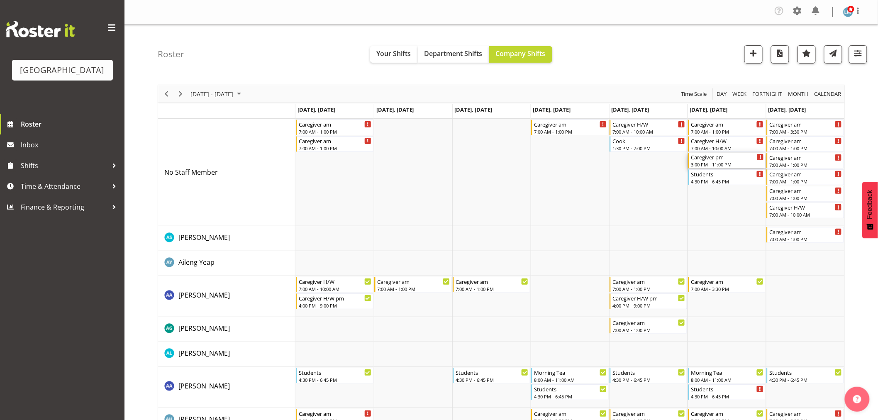
click at [719, 165] on div "3:00 PM - 11:00 PM" at bounding box center [727, 164] width 73 height 7
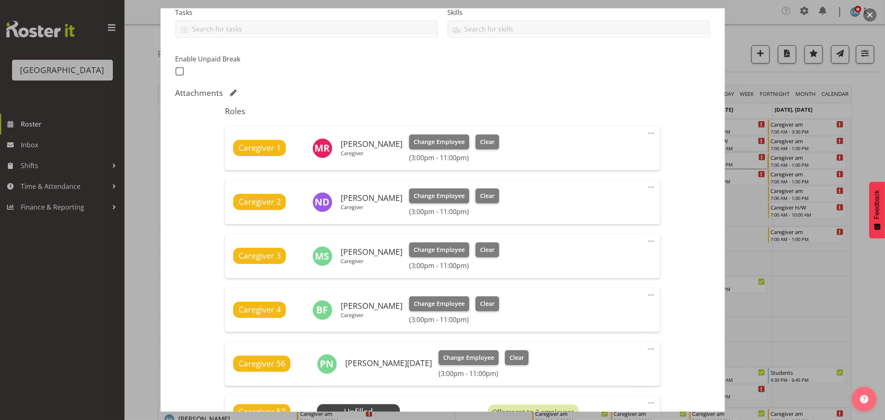
scroll to position [313, 0]
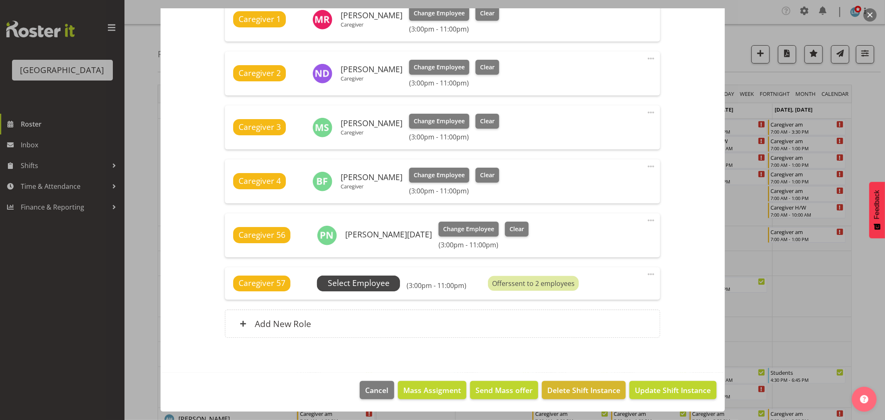
click at [386, 284] on span "Select Employee" at bounding box center [359, 283] width 62 height 12
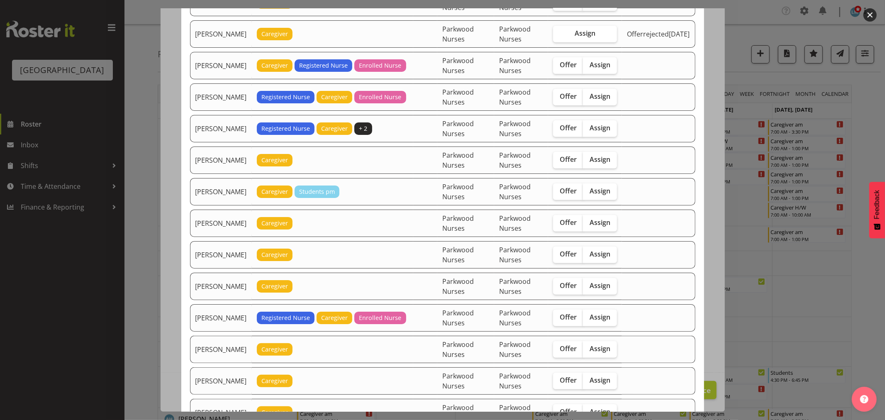
scroll to position [461, 0]
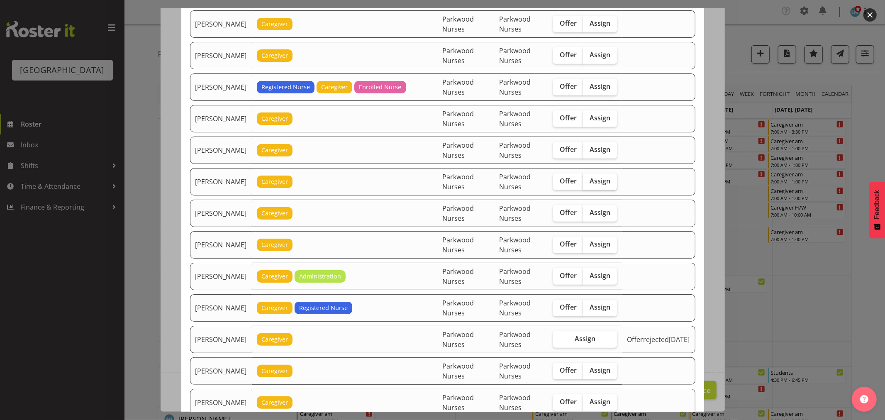
click at [601, 180] on span "Assign" at bounding box center [600, 181] width 21 height 8
click at [589, 180] on input "Assign" at bounding box center [585, 180] width 5 height 5
checkbox input "true"
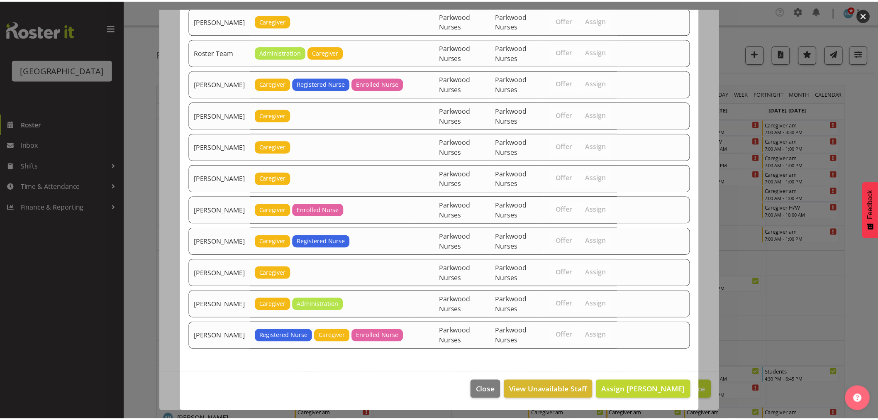
scroll to position [973, 0]
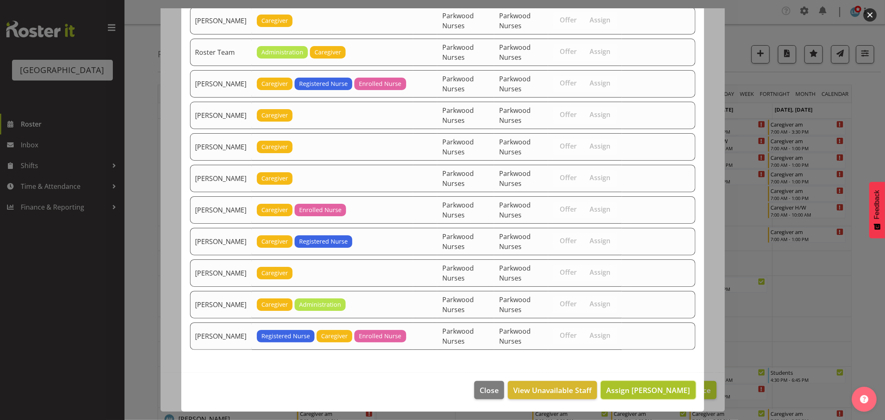
click at [644, 396] on button "Assign Joanna Shore" at bounding box center [648, 390] width 95 height 18
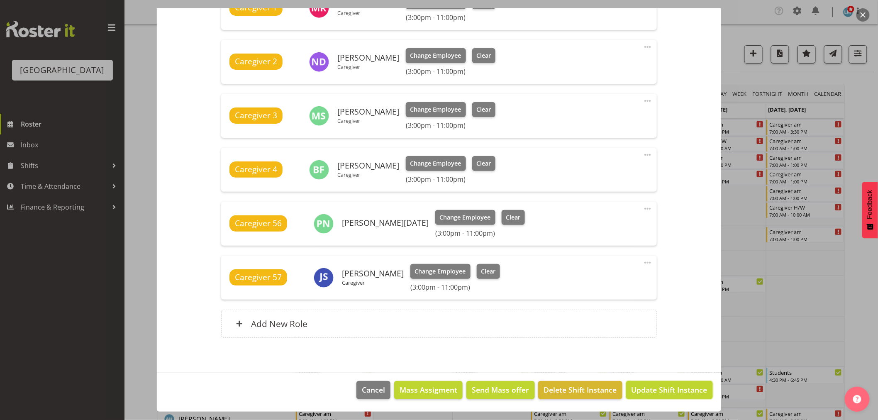
click at [644, 396] on button "Update Shift Instance" at bounding box center [669, 390] width 87 height 18
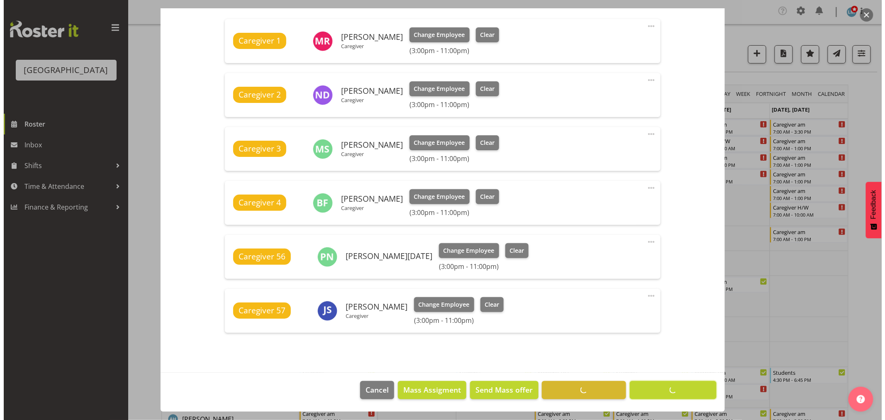
scroll to position [291, 0]
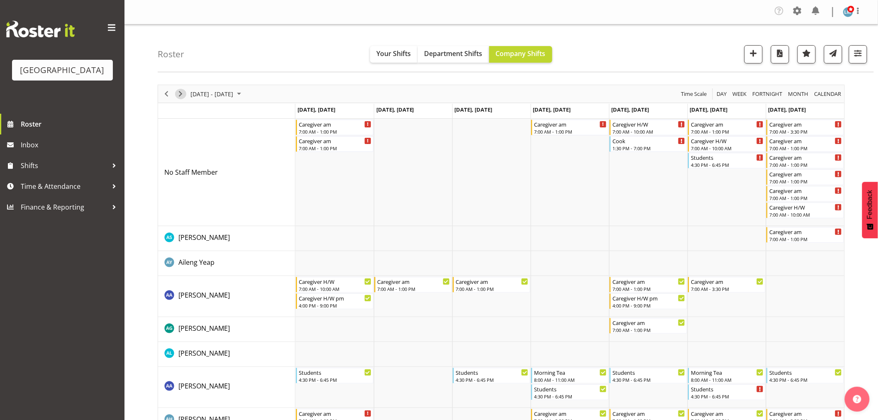
click at [186, 94] on button "Next" at bounding box center [180, 94] width 11 height 10
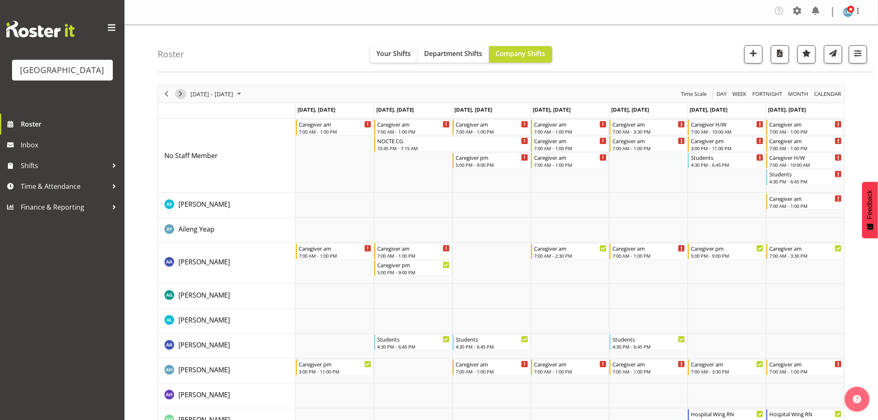
click at [181, 92] on span "Next" at bounding box center [181, 94] width 10 height 10
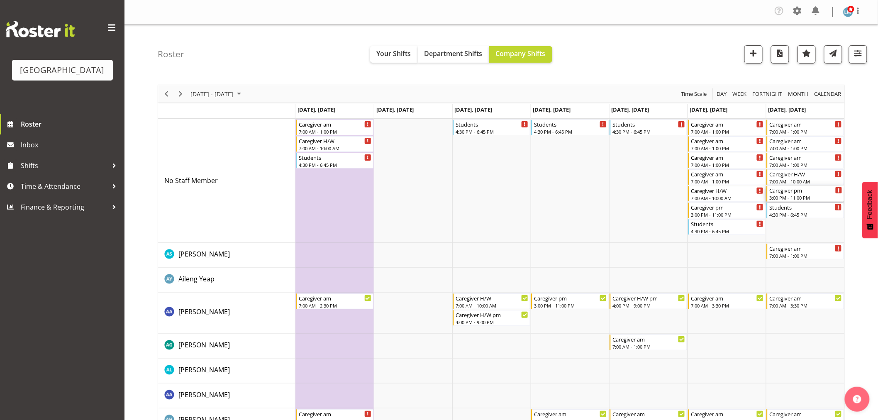
click at [792, 199] on div "3:00 PM - 11:00 PM" at bounding box center [806, 197] width 73 height 7
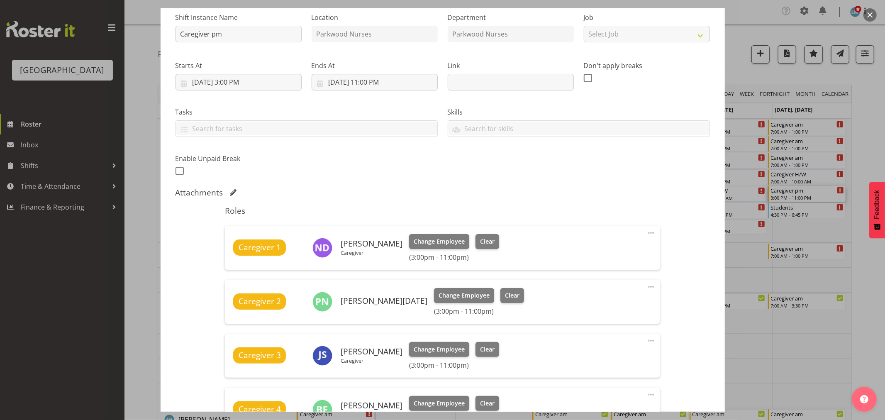
scroll to position [230, 0]
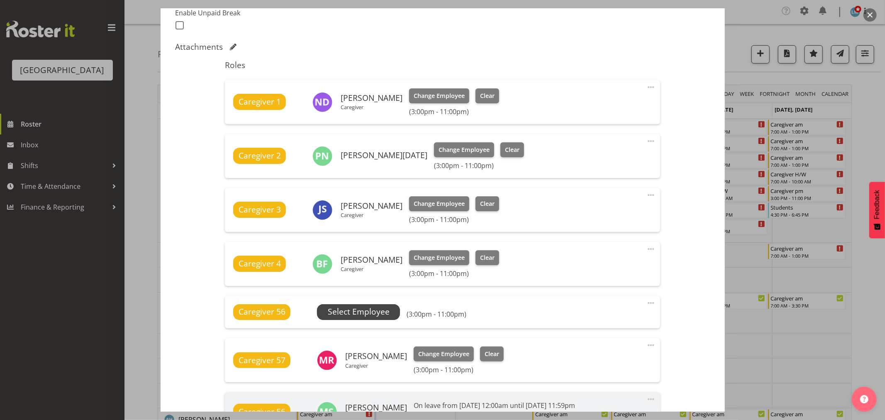
click at [344, 310] on span "Select Employee" at bounding box center [359, 312] width 62 height 12
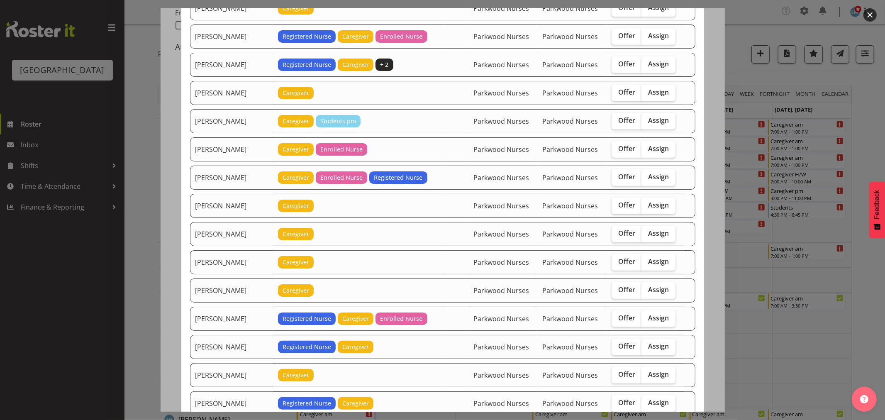
scroll to position [369, 0]
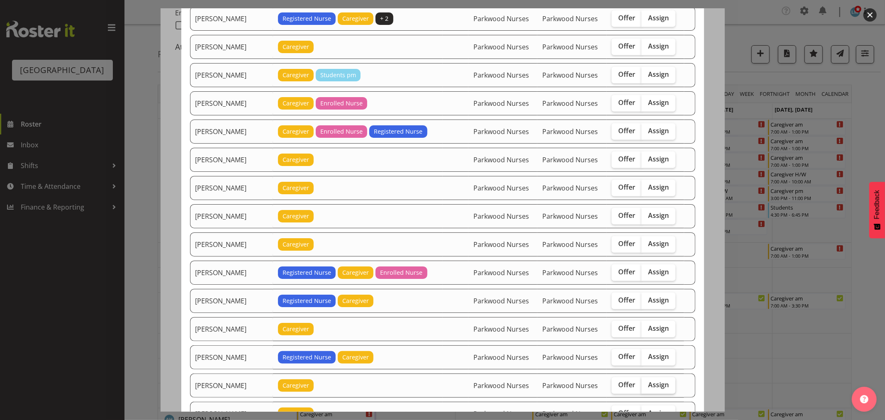
click at [663, 389] on span "Assign" at bounding box center [658, 385] width 21 height 8
click at [647, 388] on input "Assign" at bounding box center [644, 384] width 5 height 5
checkbox input "true"
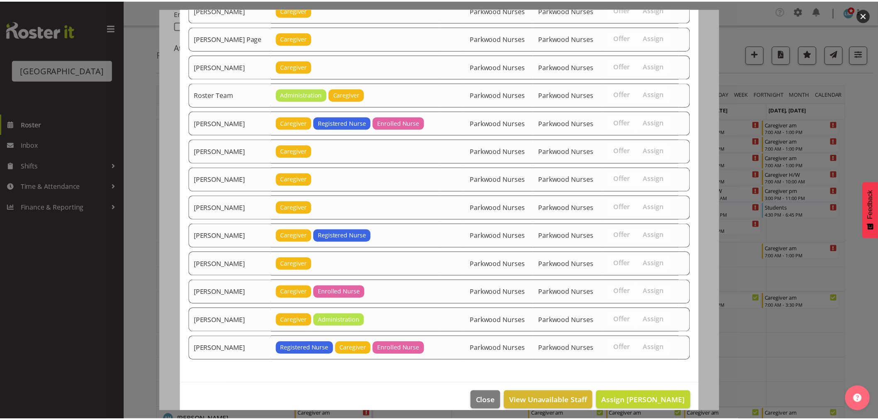
scroll to position [1069, 0]
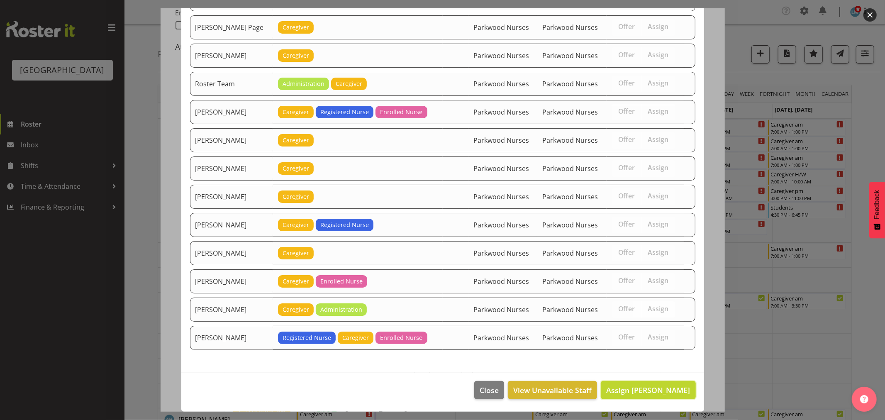
click at [663, 389] on span "Assign Joanna Shore" at bounding box center [648, 390] width 84 height 10
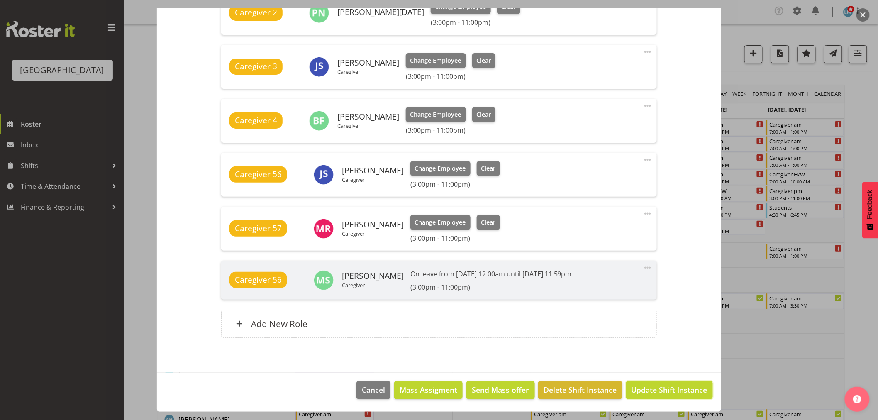
click at [663, 389] on span "Update Shift Instance" at bounding box center [670, 389] width 76 height 11
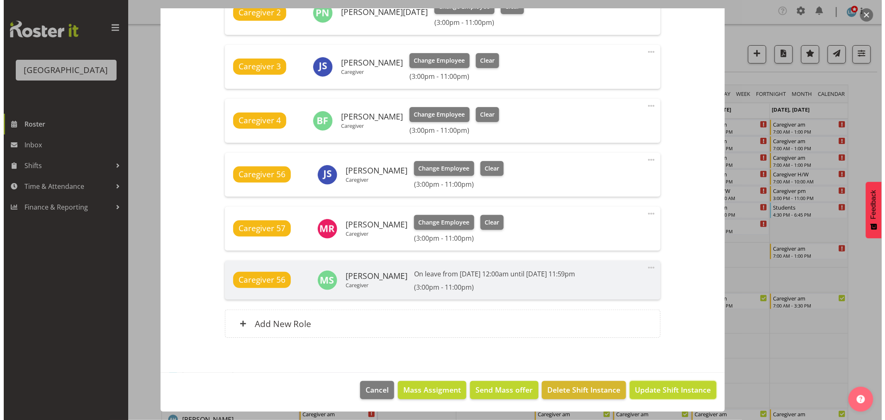
scroll to position [340, 0]
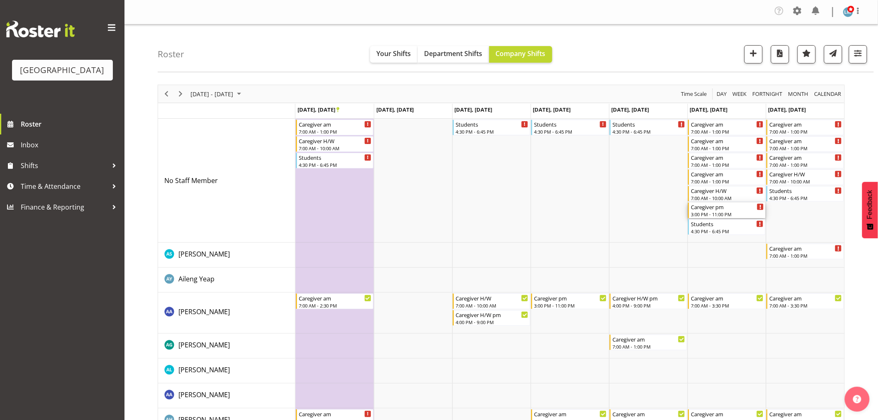
click at [742, 207] on div "Caregiver pm" at bounding box center [727, 207] width 73 height 8
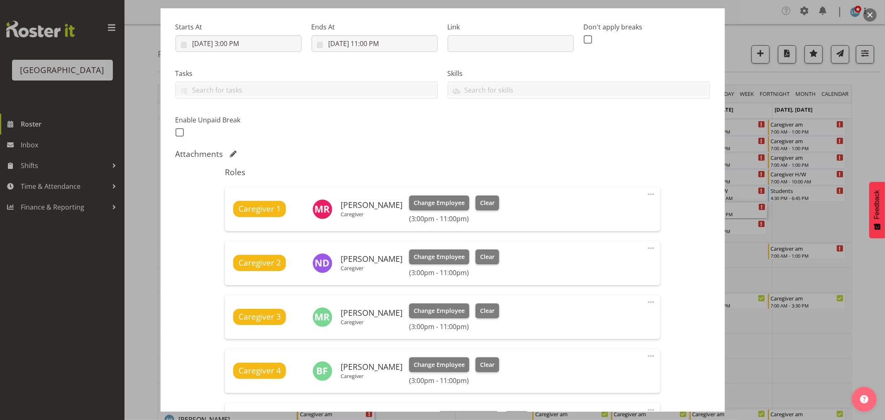
scroll to position [230, 0]
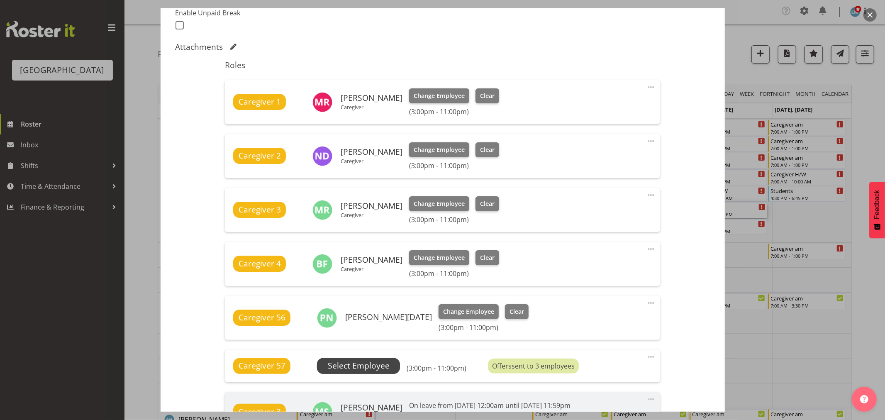
click at [374, 360] on span "Select Employee" at bounding box center [359, 366] width 62 height 12
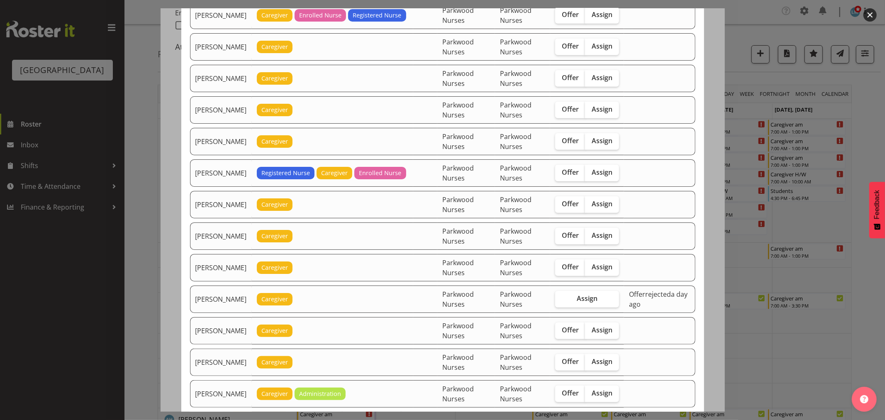
scroll to position [507, 0]
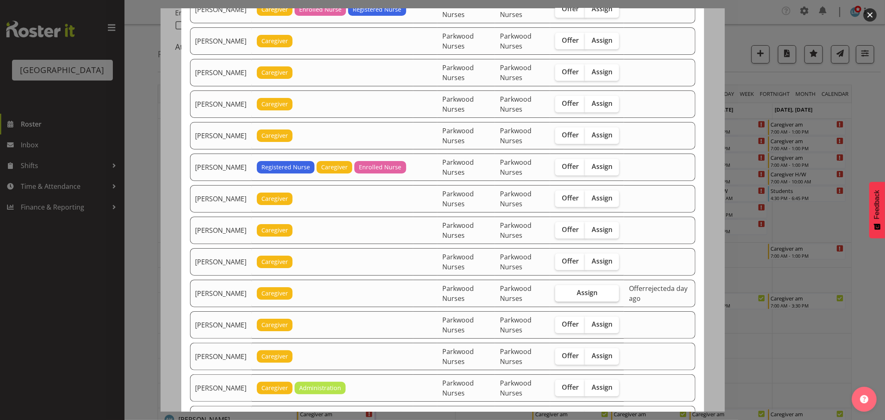
click at [582, 295] on span "Assign" at bounding box center [587, 292] width 21 height 8
click at [561, 295] on input "Assign" at bounding box center [557, 292] width 5 height 5
checkbox input "true"
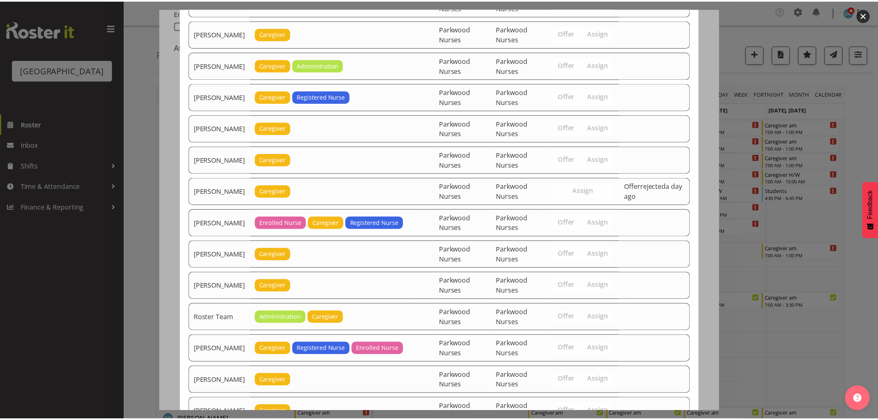
scroll to position [1099, 0]
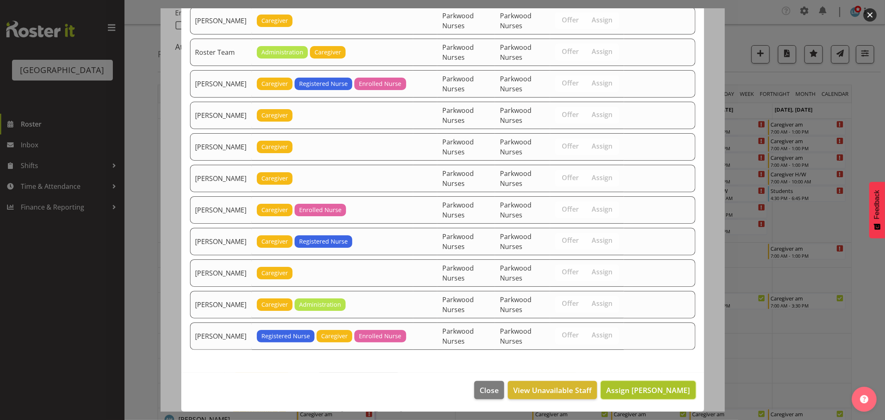
click at [674, 385] on span "Assign Joanna Shore" at bounding box center [648, 390] width 84 height 10
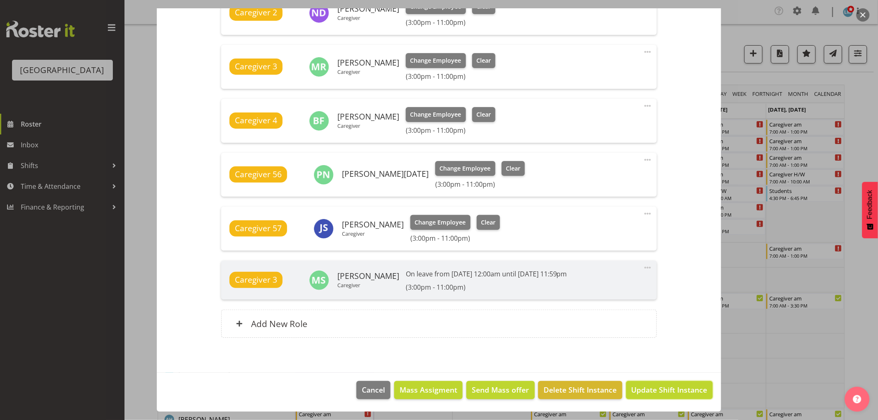
click at [675, 385] on span "Update Shift Instance" at bounding box center [670, 389] width 76 height 11
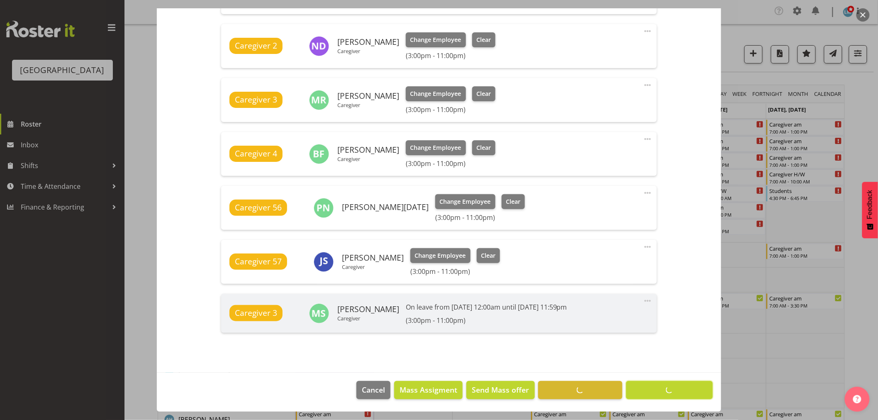
scroll to position [340, 0]
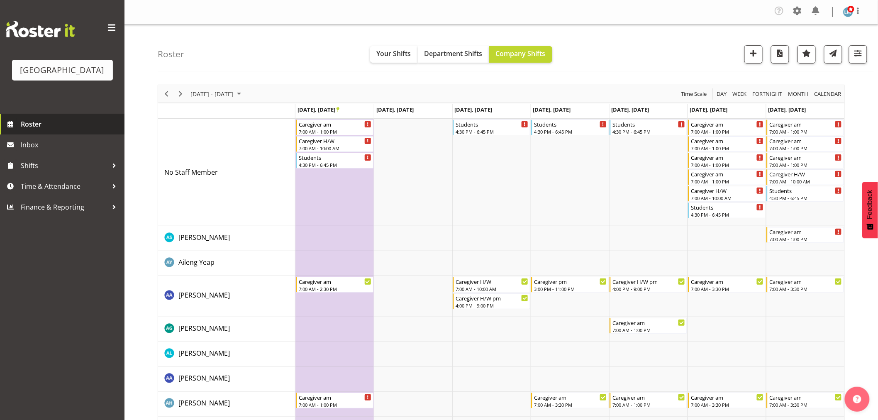
click at [24, 130] on span "Roster" at bounding box center [71, 124] width 100 height 12
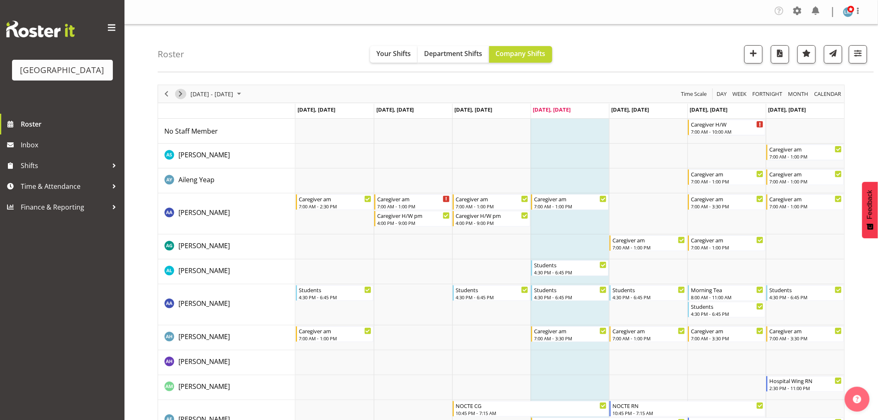
click at [177, 95] on span "Next" at bounding box center [181, 94] width 10 height 10
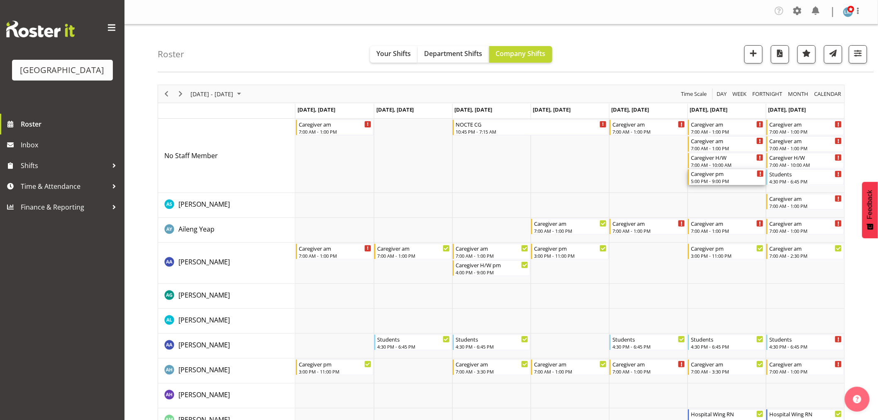
click at [721, 181] on div "5:00 PM - 9:00 PM" at bounding box center [727, 181] width 73 height 7
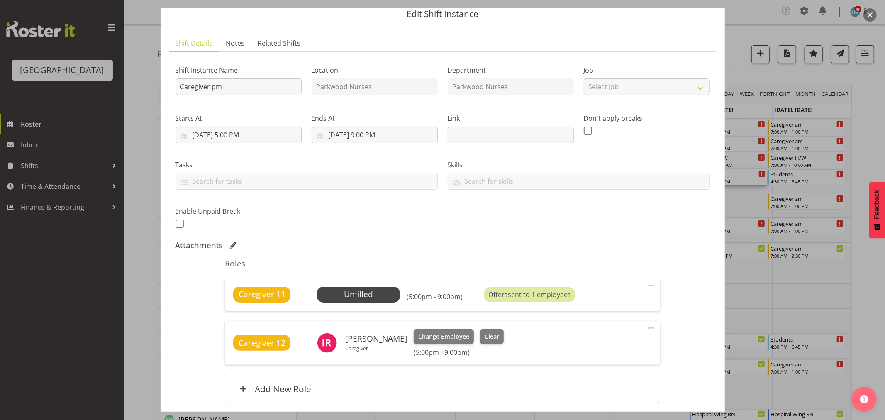
scroll to position [46, 0]
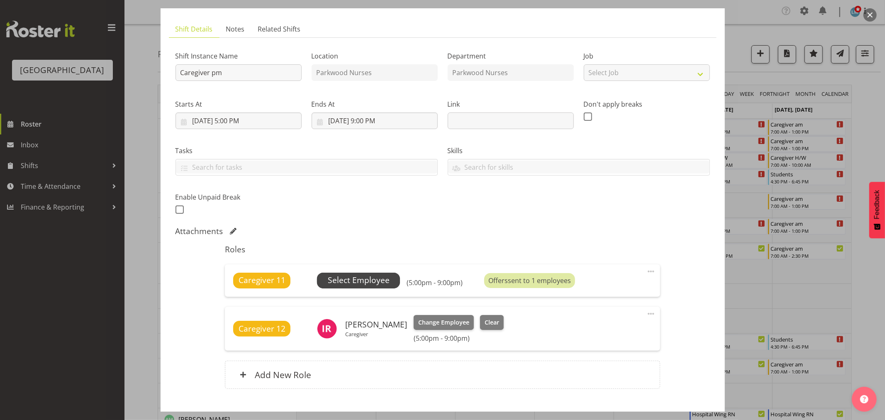
click at [360, 282] on span "Select Employee" at bounding box center [359, 280] width 62 height 12
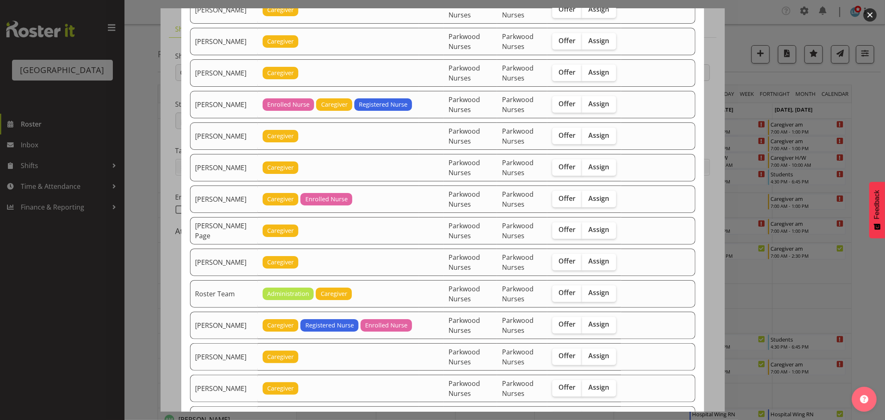
scroll to position [1153, 0]
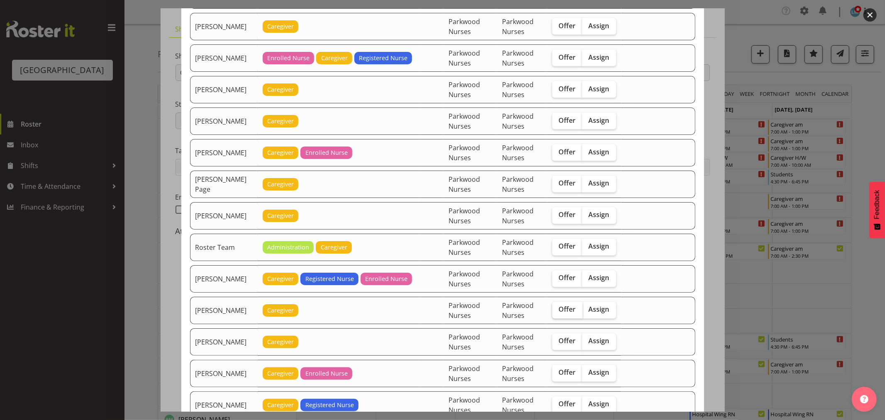
click at [569, 312] on span "Offer" at bounding box center [567, 309] width 17 height 8
click at [558, 312] on input "Offer" at bounding box center [554, 309] width 5 height 5
checkbox input "true"
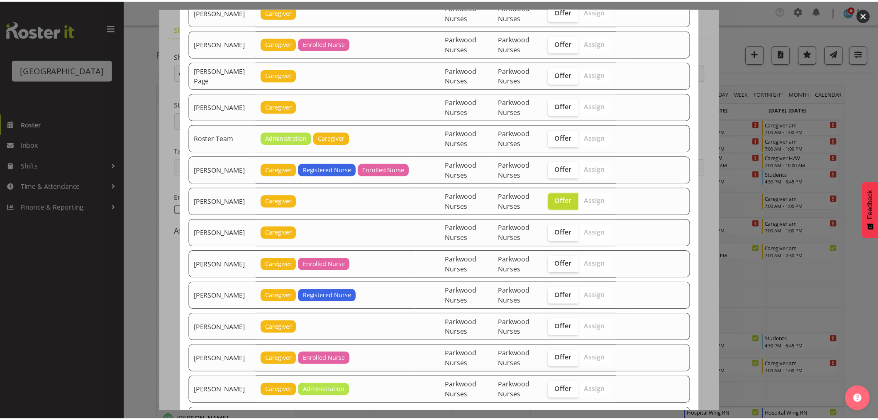
scroll to position [1384, 0]
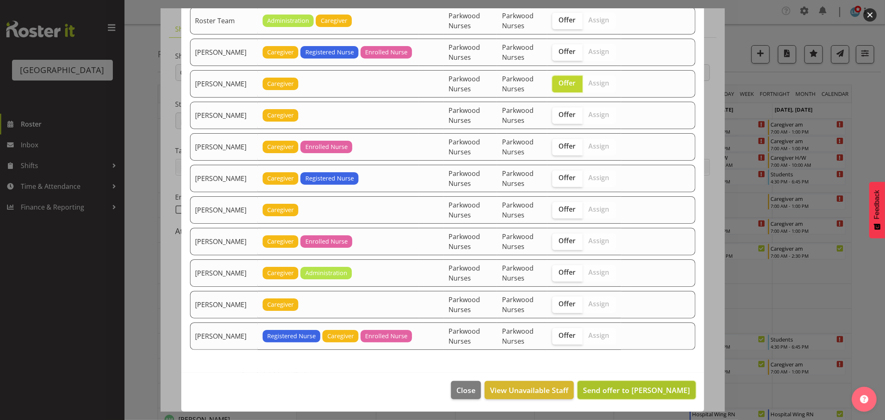
click at [660, 383] on button "Send offer to [PERSON_NAME]" at bounding box center [637, 390] width 118 height 18
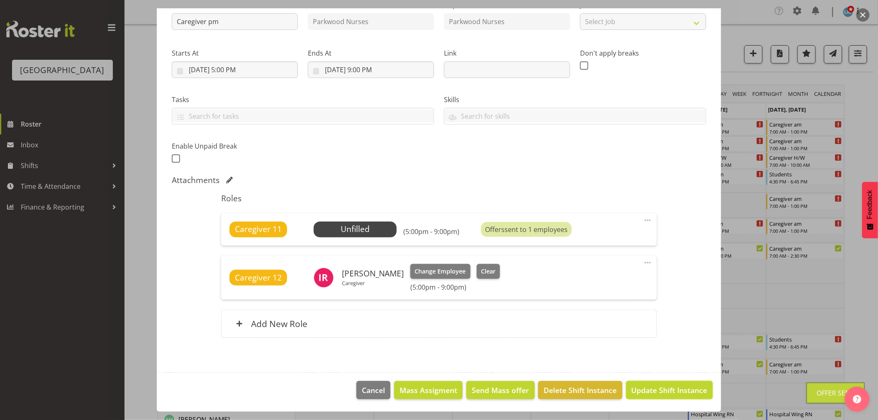
click at [660, 383] on button "Update Shift Instance" at bounding box center [669, 390] width 87 height 18
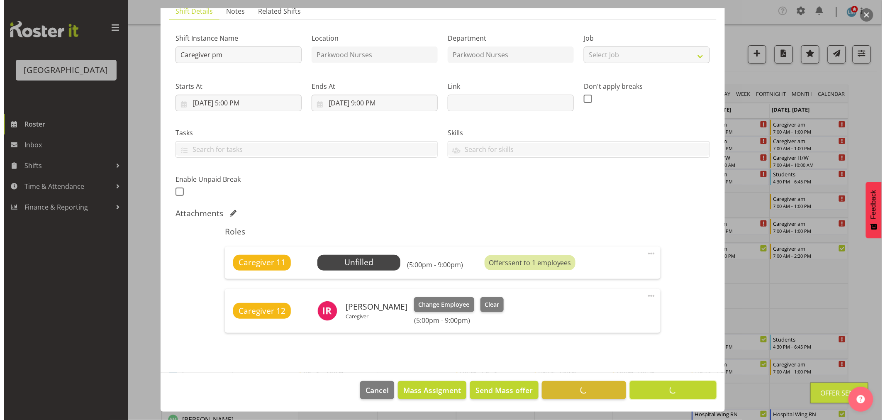
scroll to position [64, 0]
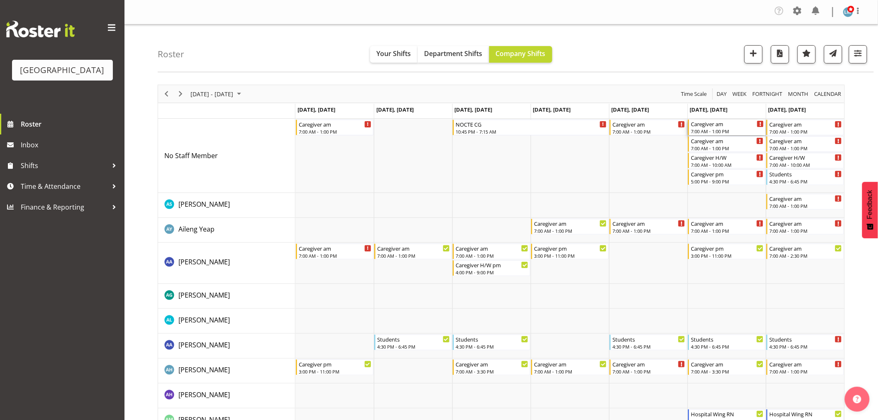
click at [710, 133] on div "7:00 AM - 1:00 PM" at bounding box center [727, 131] width 73 height 7
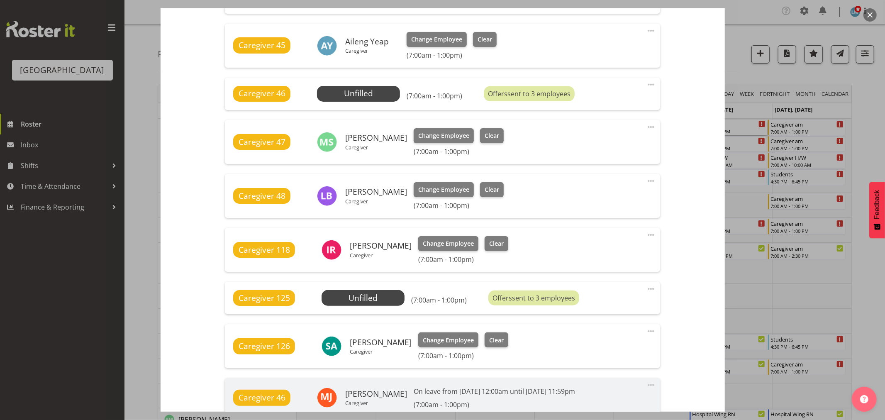
scroll to position [415, 0]
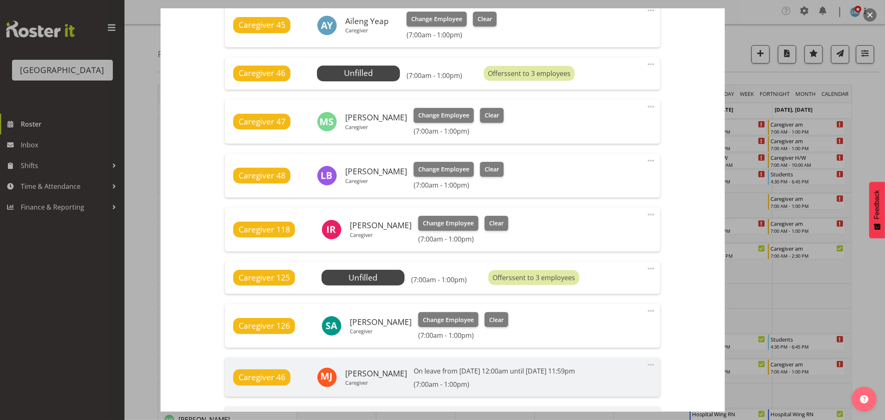
click at [869, 129] on div at bounding box center [442, 210] width 885 height 420
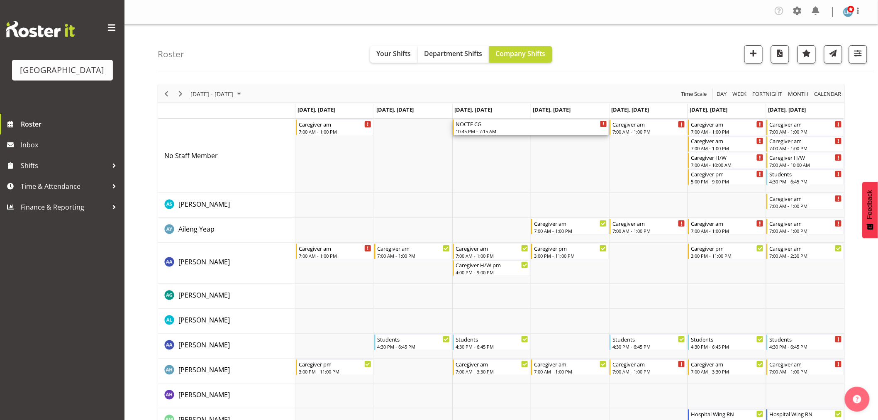
click at [484, 125] on div "NOCTE CG" at bounding box center [532, 124] width 152 height 8
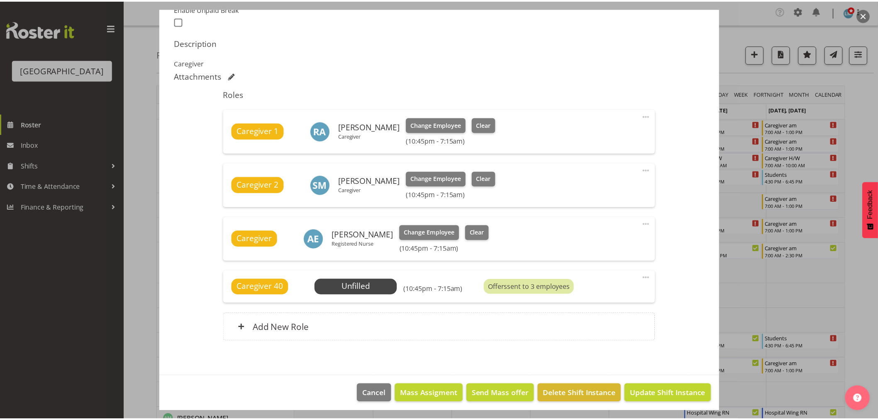
scroll to position [238, 0]
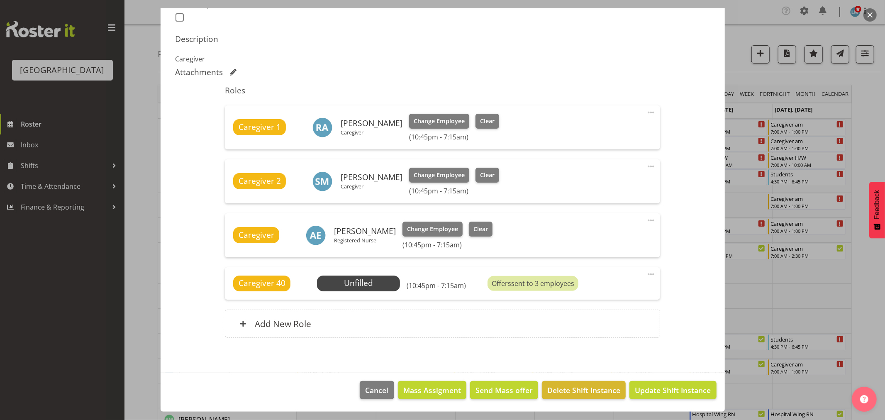
click at [877, 119] on div at bounding box center [442, 210] width 885 height 420
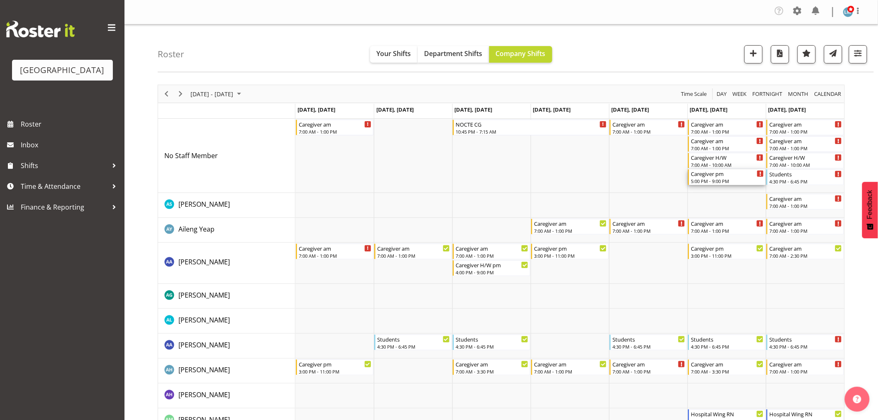
click at [723, 176] on div "Caregiver pm" at bounding box center [727, 173] width 73 height 8
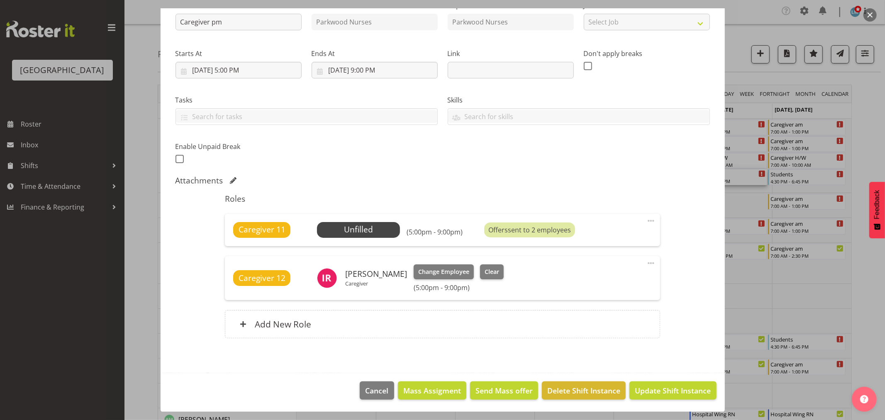
scroll to position [97, 0]
click at [371, 227] on span "Select Employee" at bounding box center [359, 229] width 62 height 12
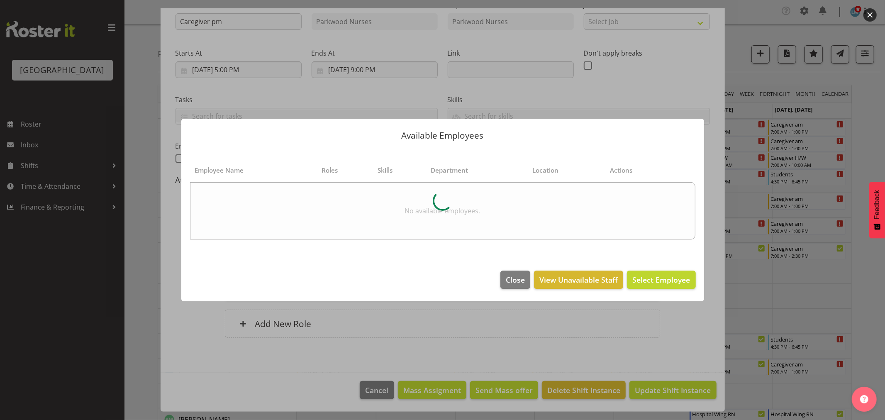
click at [860, 134] on div at bounding box center [442, 210] width 885 height 420
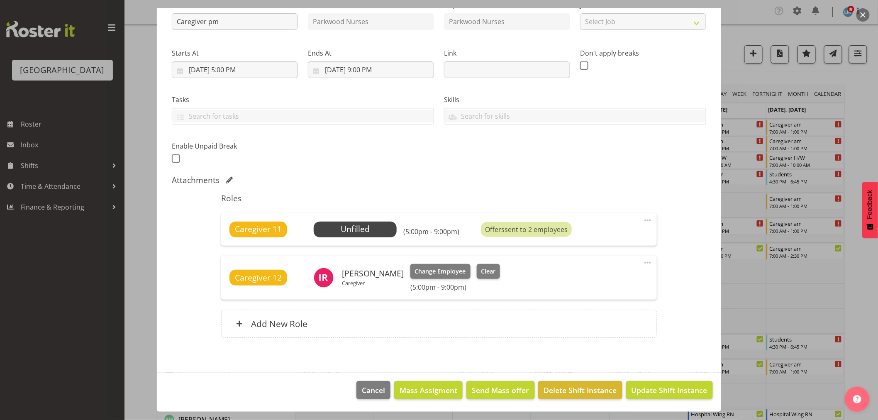
click at [860, 134] on div at bounding box center [439, 210] width 878 height 420
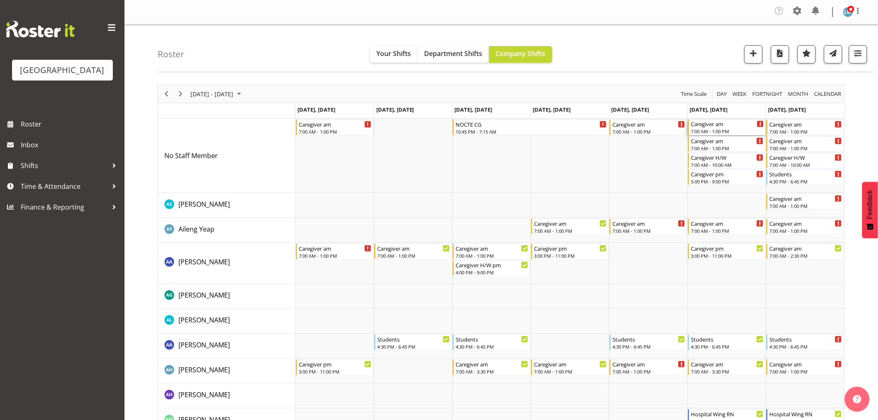
click at [731, 125] on div "Caregiver am" at bounding box center [727, 124] width 73 height 8
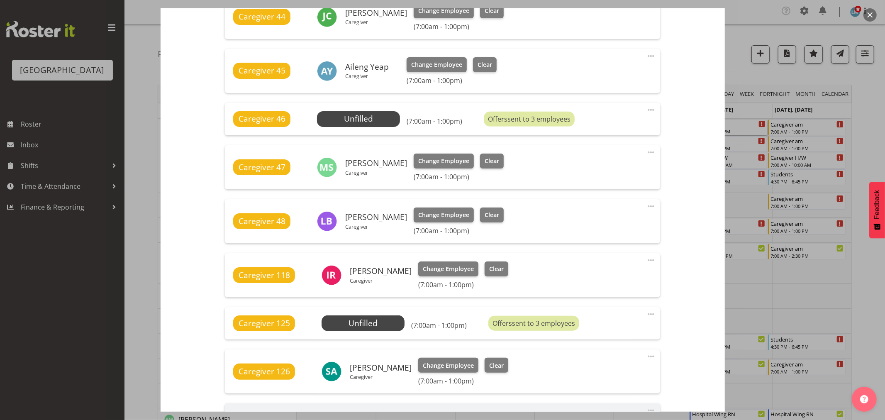
scroll to position [369, 0]
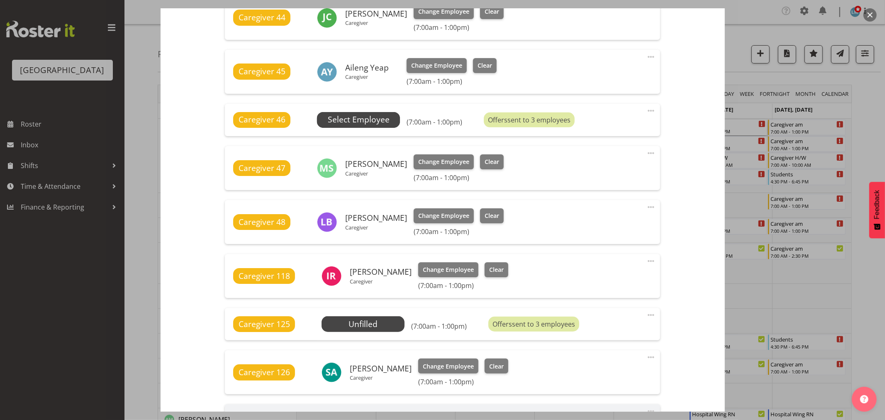
click at [372, 123] on span "Select Employee" at bounding box center [359, 120] width 62 height 12
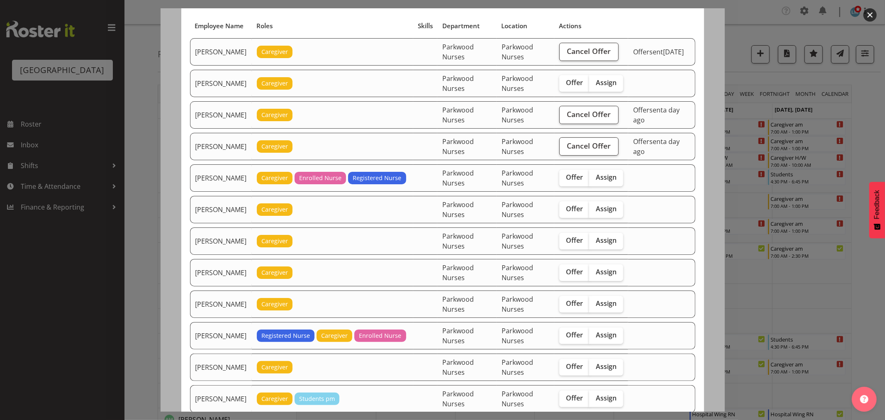
scroll to position [92, 0]
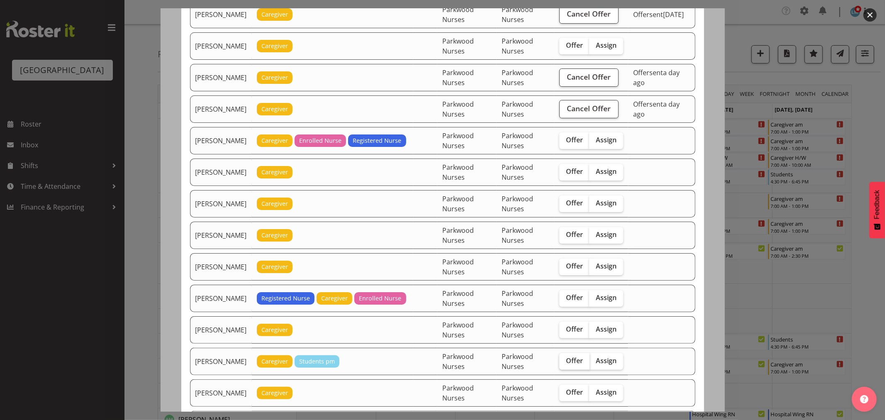
click at [575, 362] on span "Offer" at bounding box center [574, 361] width 17 height 8
click at [565, 362] on input "Offer" at bounding box center [562, 360] width 5 height 5
checkbox input "true"
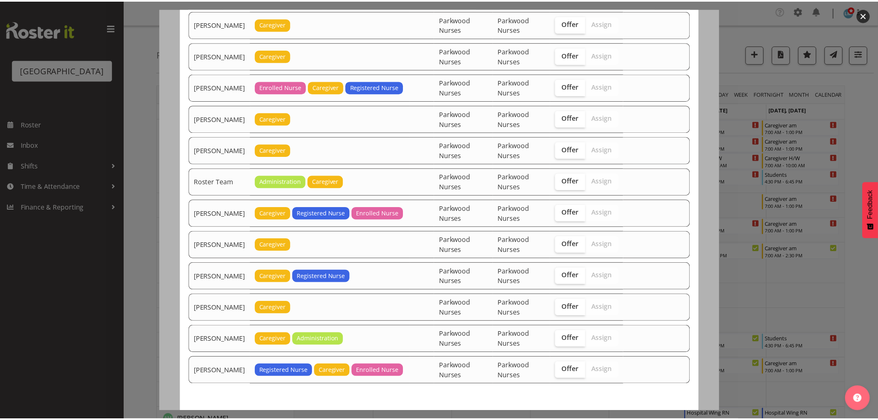
scroll to position [1036, 0]
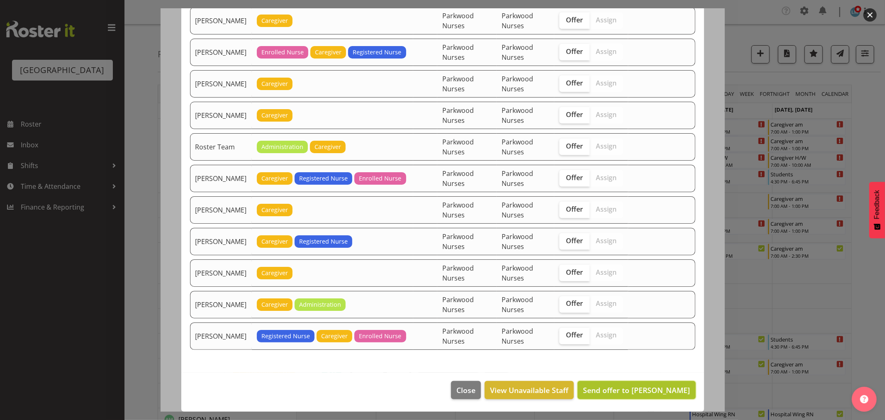
click at [670, 393] on span "Send offer to Chrislyn-ann Saquilayan" at bounding box center [636, 390] width 107 height 10
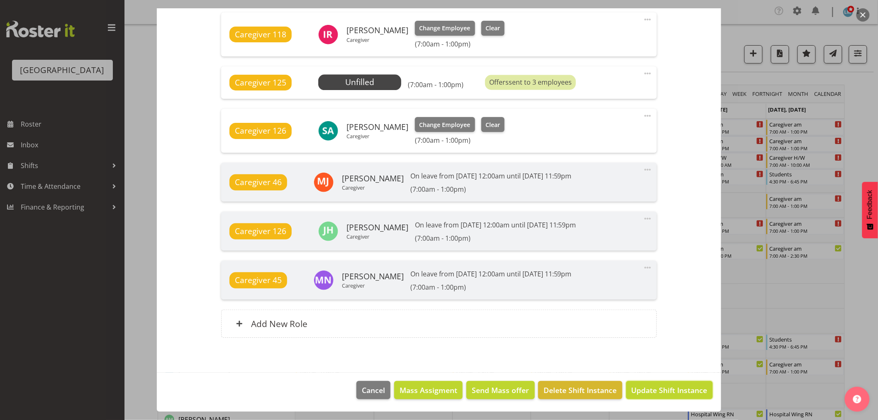
click at [670, 393] on span "Update Shift Instance" at bounding box center [670, 390] width 76 height 11
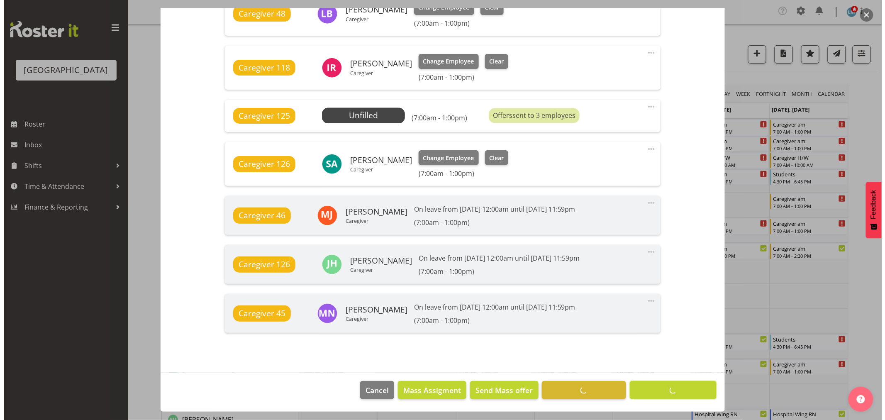
scroll to position [577, 0]
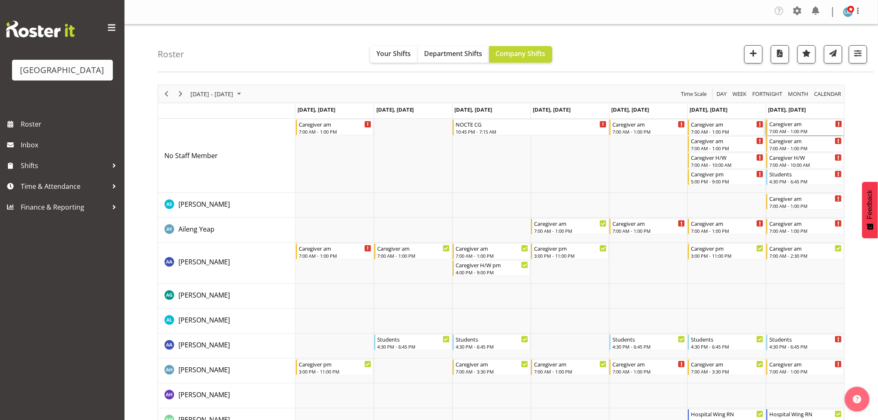
click at [811, 126] on div "Caregiver am" at bounding box center [806, 124] width 73 height 8
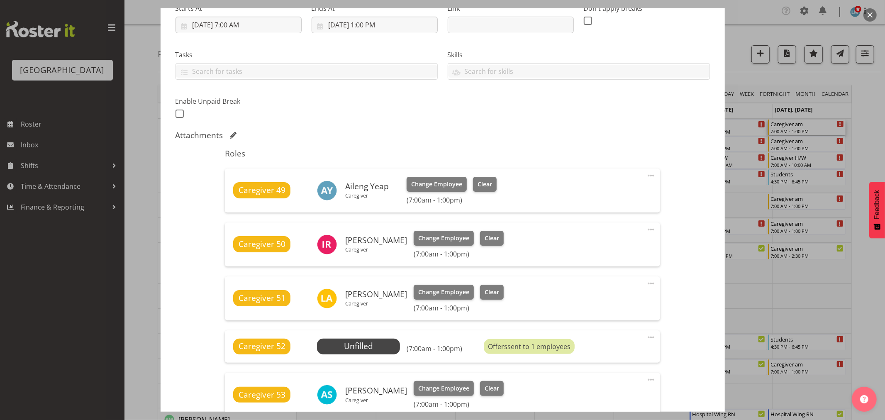
scroll to position [230, 0]
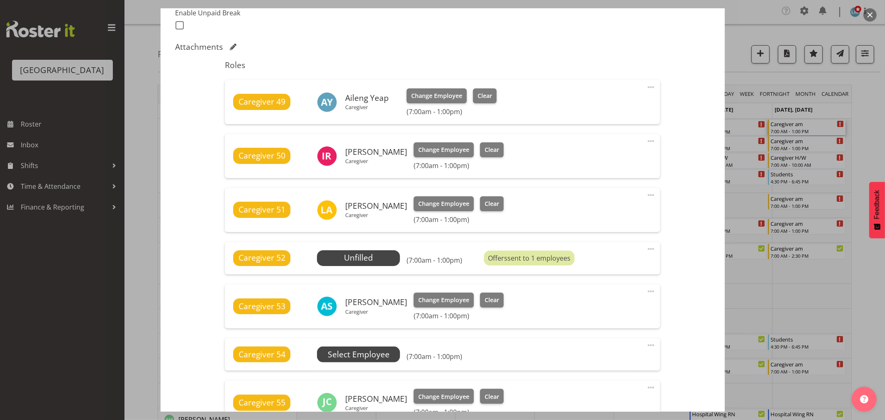
click at [0, 0] on span "Select Employee" at bounding box center [0, 0] width 0 height 0
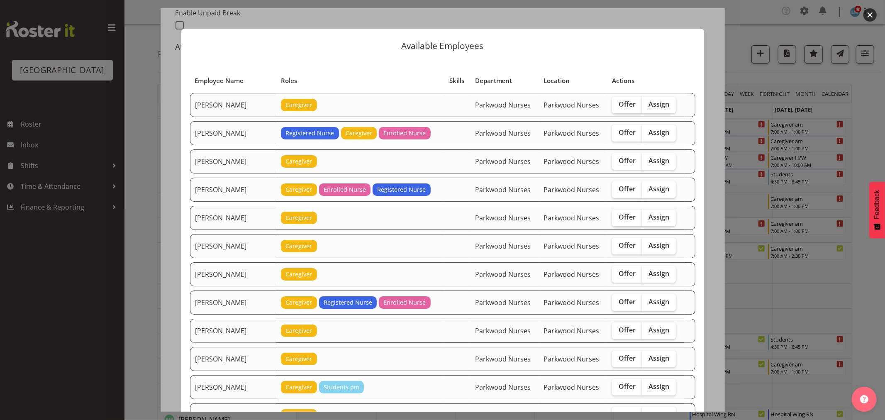
click at [878, 127] on div at bounding box center [442, 210] width 885 height 420
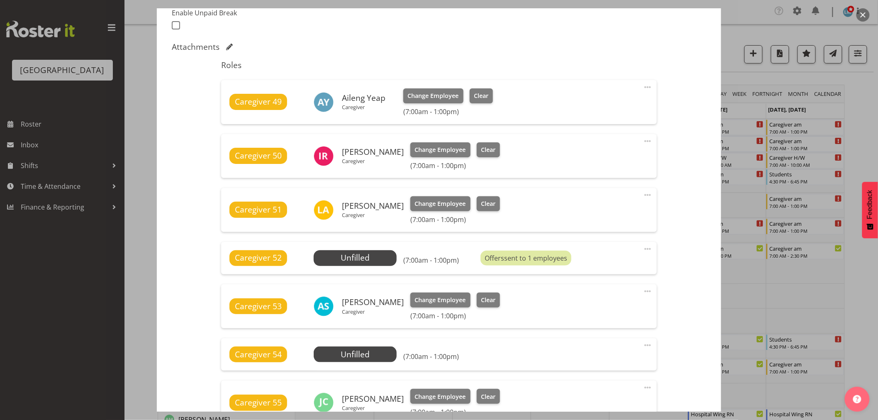
click at [870, 132] on div at bounding box center [439, 210] width 878 height 420
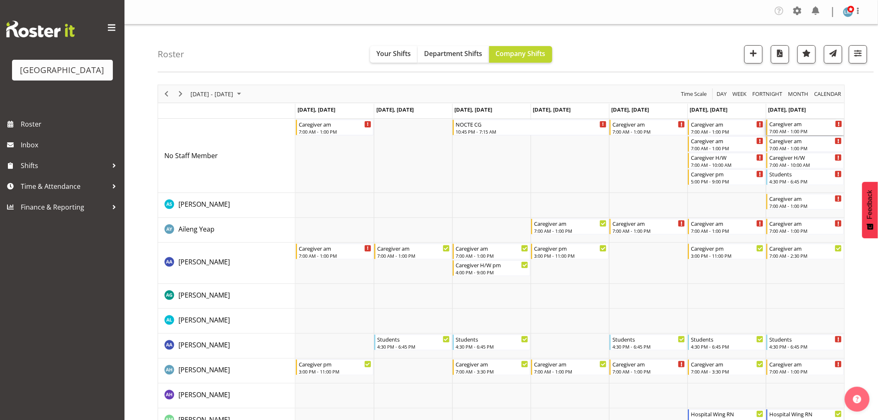
click at [804, 122] on div "Caregiver am" at bounding box center [806, 124] width 73 height 8
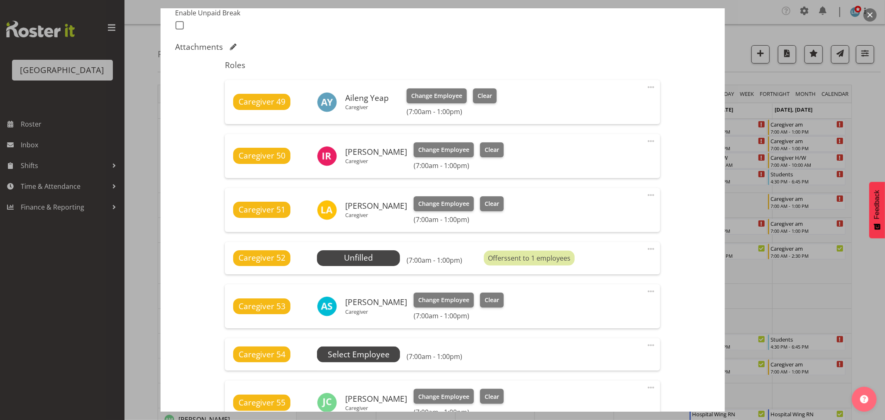
click at [0, 0] on span "Select Employee" at bounding box center [0, 0] width 0 height 0
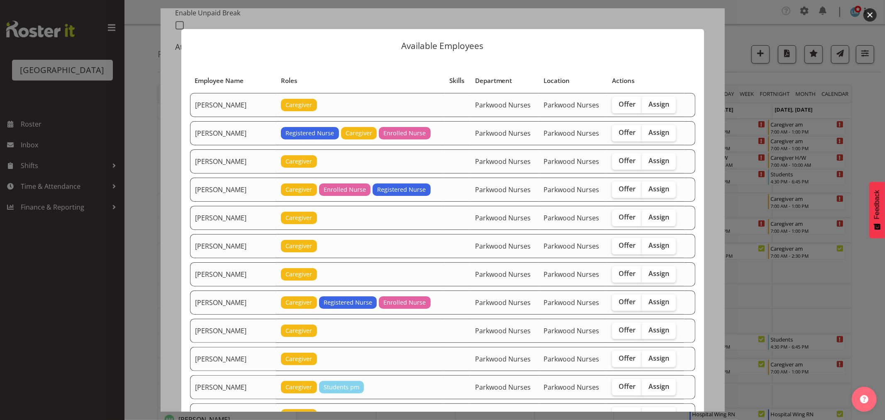
click at [800, 126] on div at bounding box center [442, 210] width 885 height 420
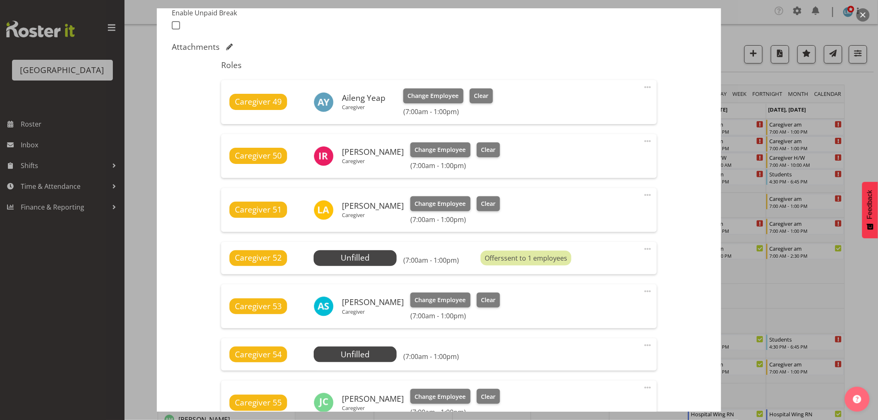
click at [791, 125] on div at bounding box center [439, 210] width 878 height 420
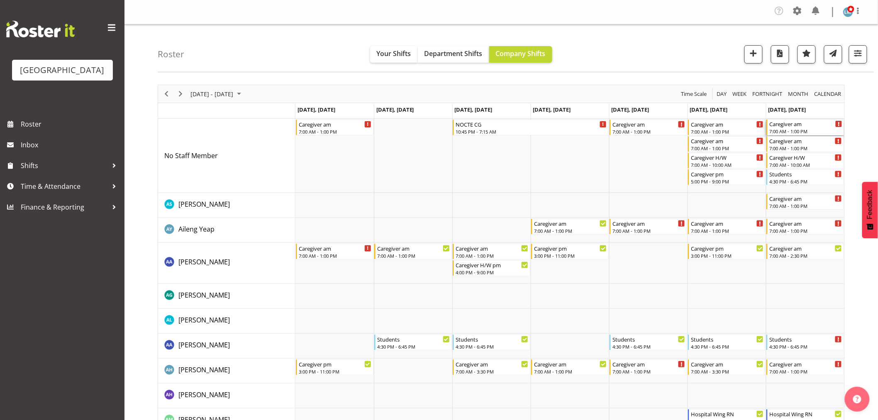
click at [787, 127] on div "Caregiver am" at bounding box center [806, 124] width 73 height 8
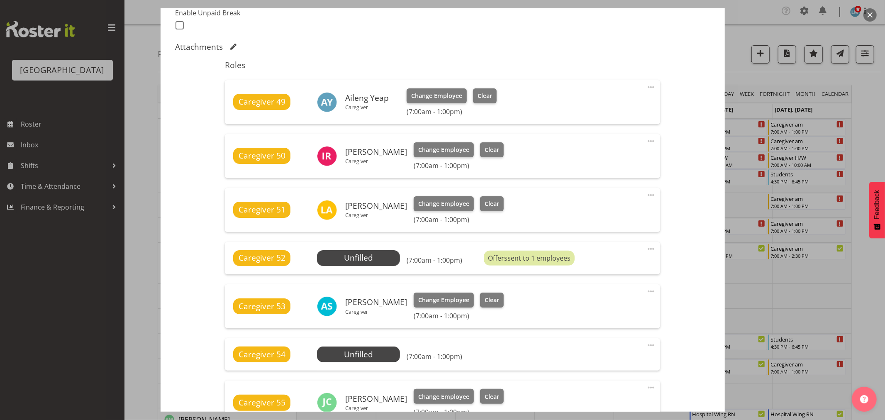
click at [340, 345] on div "Caregiver 54 Unfilled Select Employee (7:00am - 1:00pm) Edit Cover Role Delete" at bounding box center [442, 354] width 435 height 32
click at [0, 0] on span "Select Employee" at bounding box center [0, 0] width 0 height 0
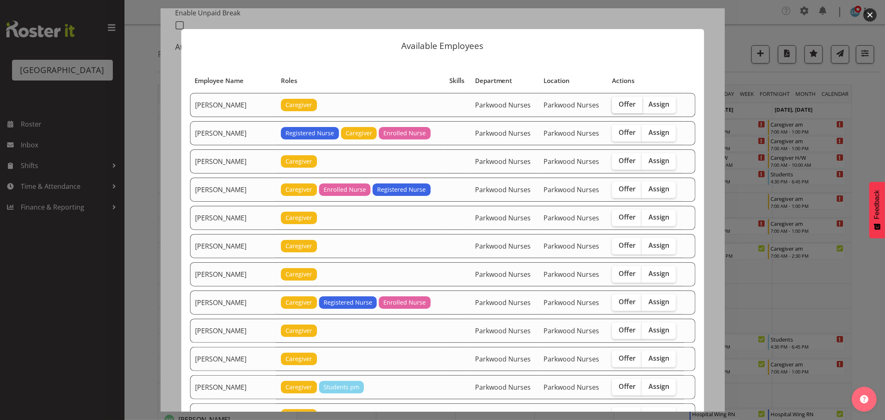
click at [629, 99] on label "Offer" at bounding box center [627, 105] width 30 height 17
click at [618, 102] on input "Offer" at bounding box center [614, 104] width 5 height 5
checkbox input "true"
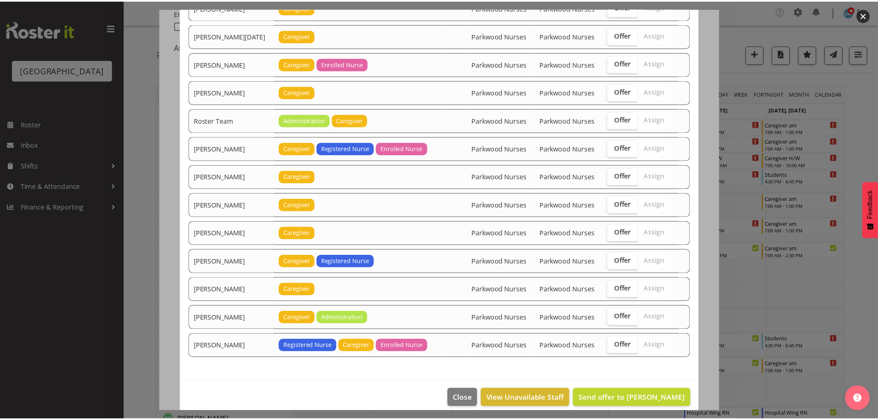
scroll to position [956, 0]
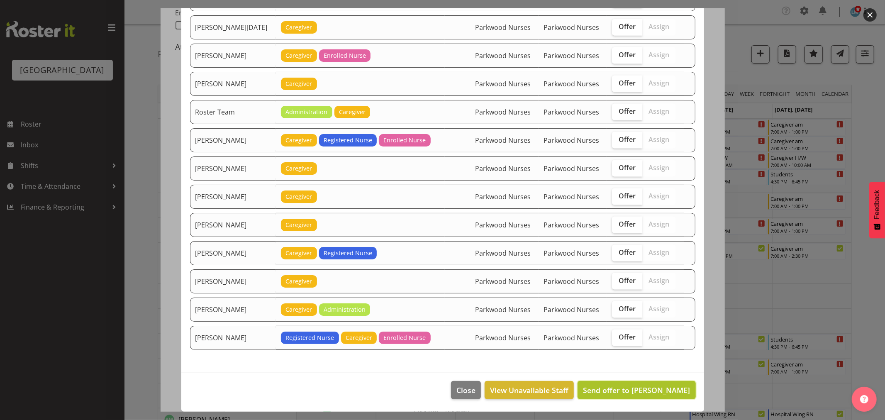
click at [663, 394] on span "Send offer to Alex Green" at bounding box center [636, 390] width 107 height 10
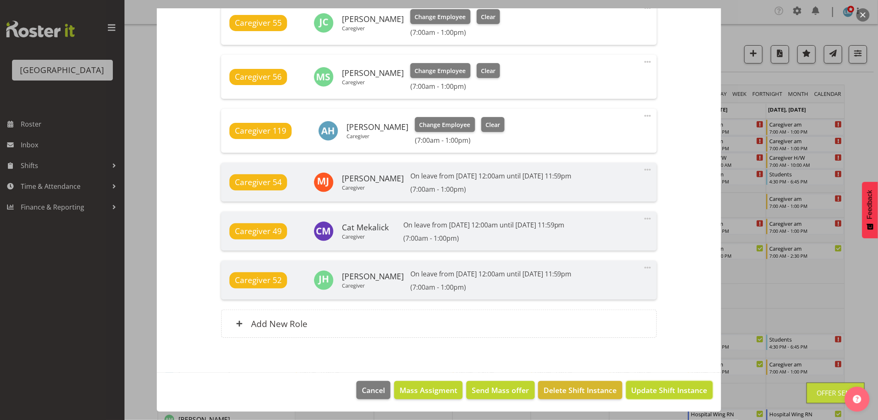
click at [663, 394] on span "Update Shift Instance" at bounding box center [670, 390] width 76 height 11
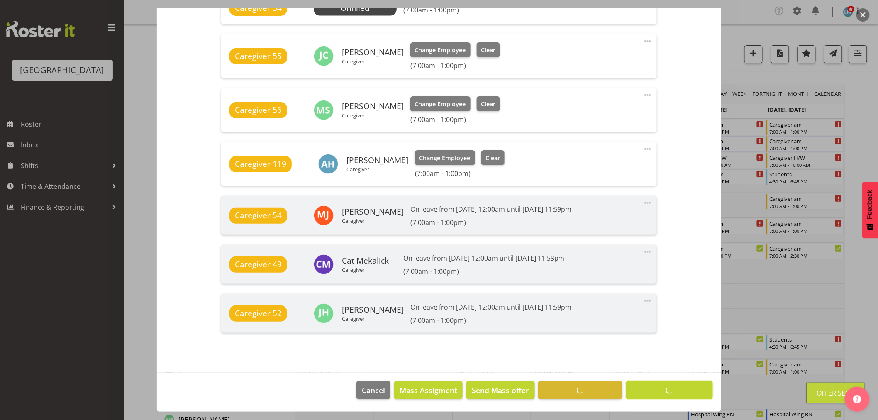
scroll to position [577, 0]
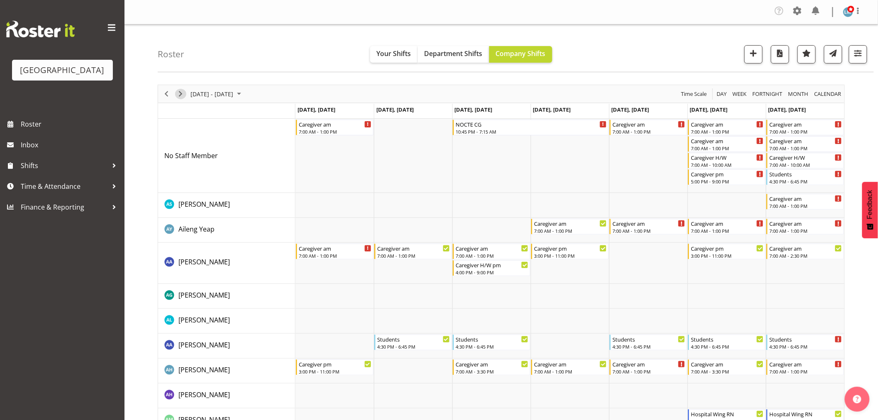
click at [183, 92] on span "Next" at bounding box center [181, 94] width 10 height 10
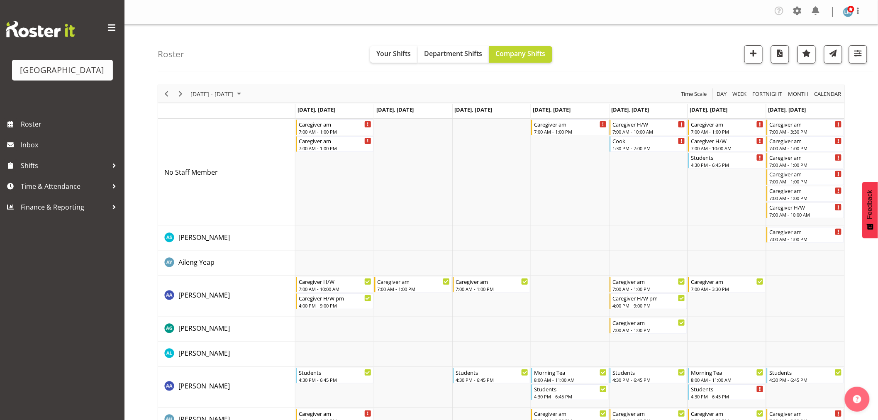
click at [333, 129] on div "7:00 AM - 1:00 PM" at bounding box center [335, 131] width 73 height 7
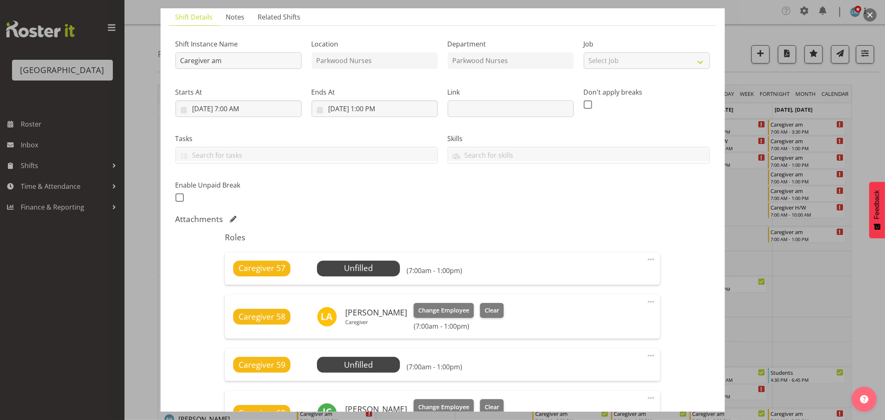
scroll to position [138, 0]
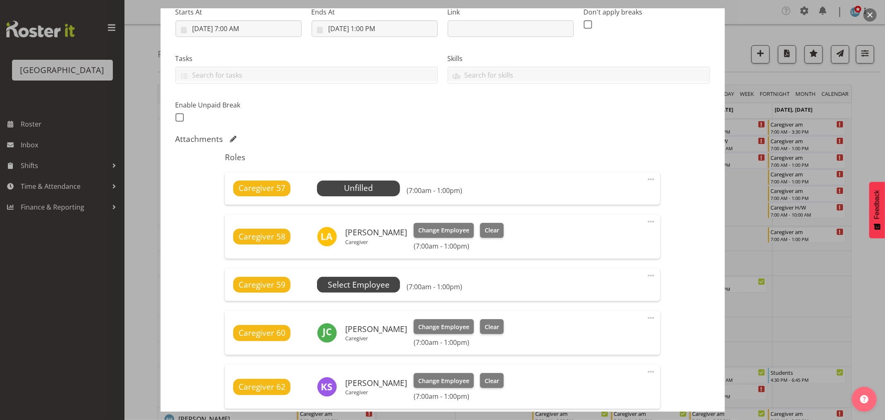
click at [0, 0] on span "Select Employee" at bounding box center [0, 0] width 0 height 0
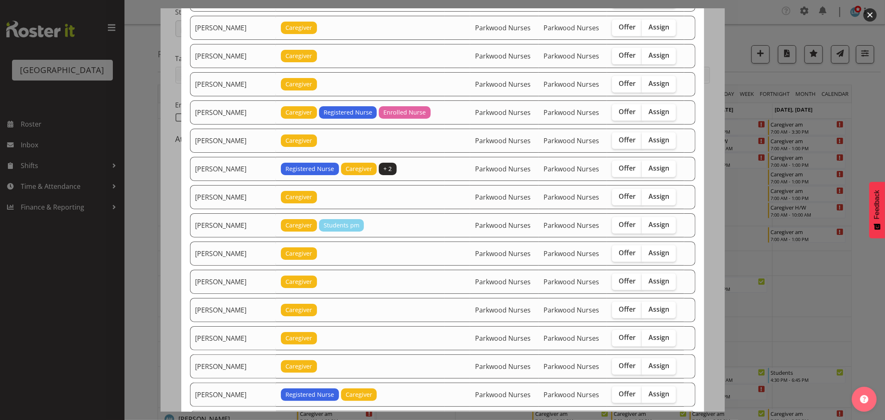
scroll to position [323, 0]
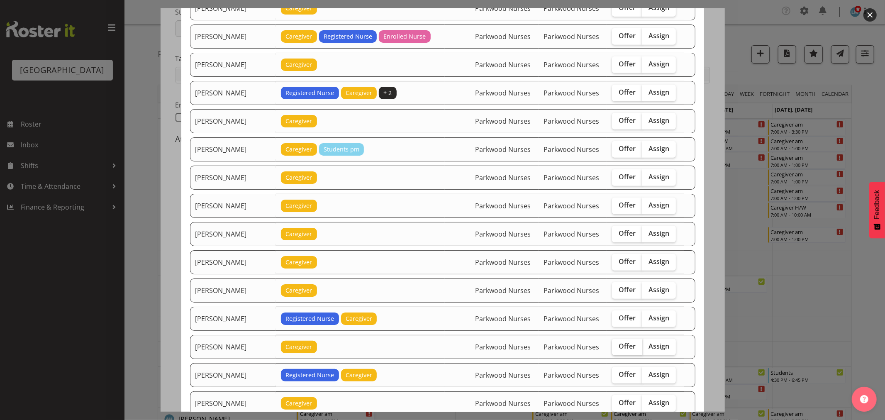
click at [623, 352] on label "Offer" at bounding box center [627, 347] width 30 height 17
click at [618, 349] on input "Offer" at bounding box center [614, 346] width 5 height 5
checkbox input "true"
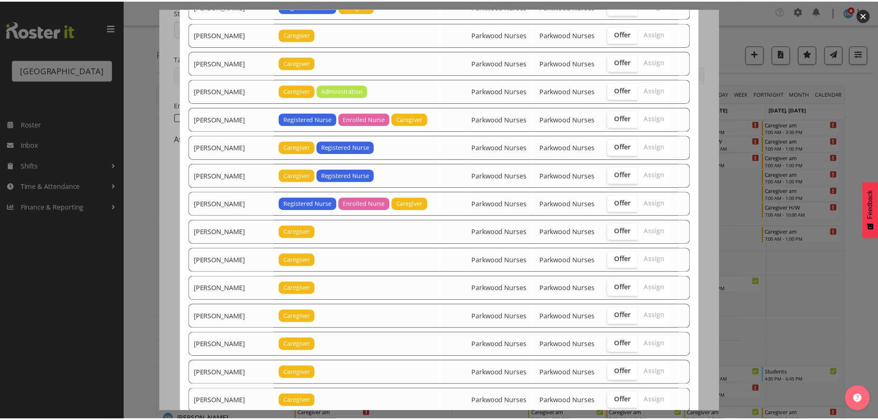
scroll to position [984, 0]
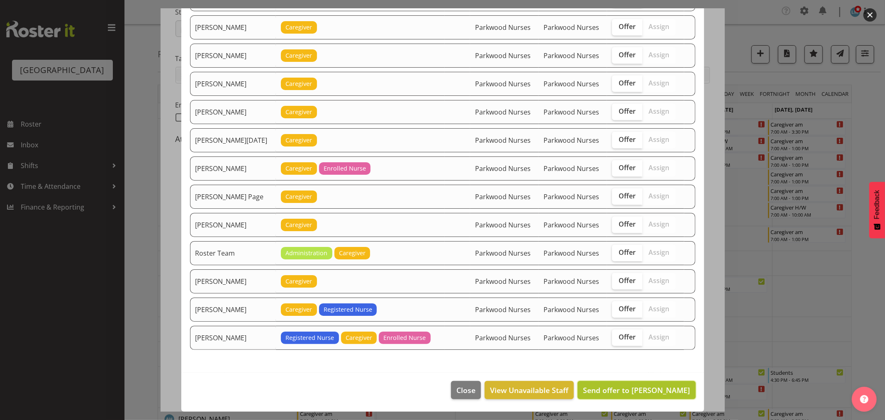
click at [649, 391] on span "Send offer to [PERSON_NAME]" at bounding box center [636, 390] width 107 height 10
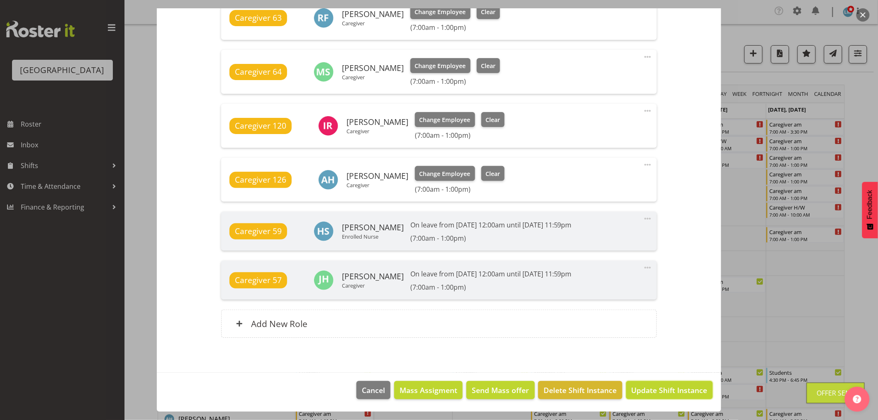
click at [649, 391] on span "Update Shift Instance" at bounding box center [670, 390] width 76 height 11
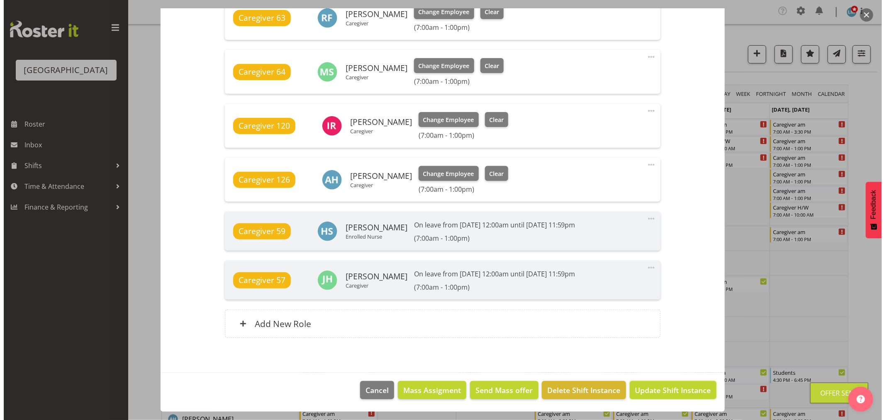
scroll to position [528, 0]
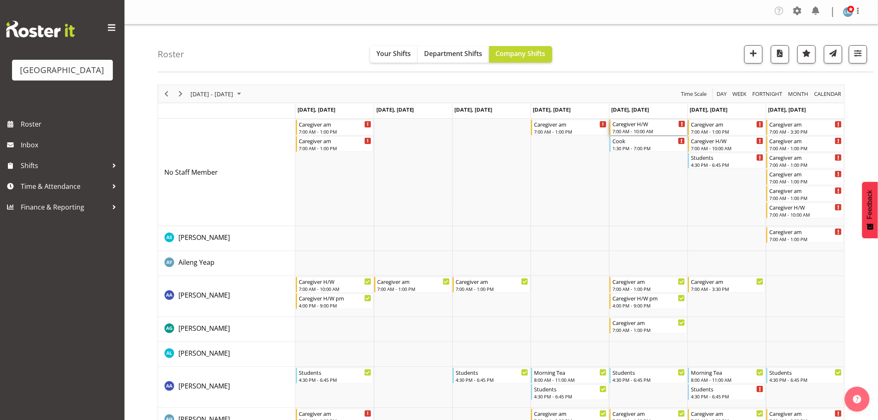
click at [640, 129] on div "7:00 AM - 10:00 AM" at bounding box center [649, 131] width 73 height 7
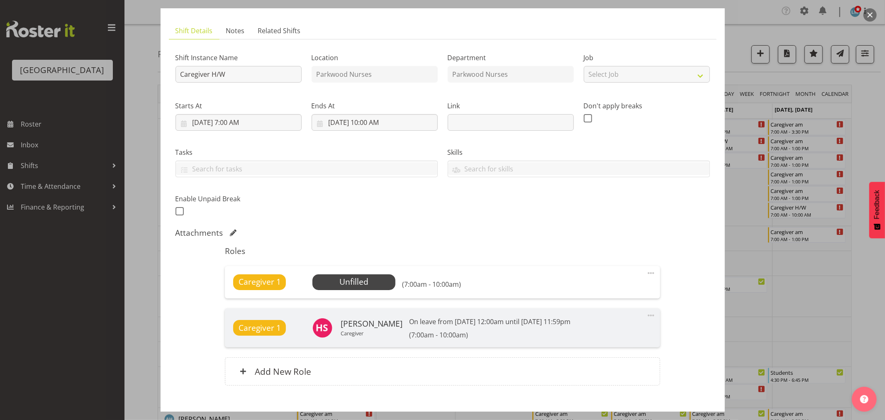
scroll to position [92, 0]
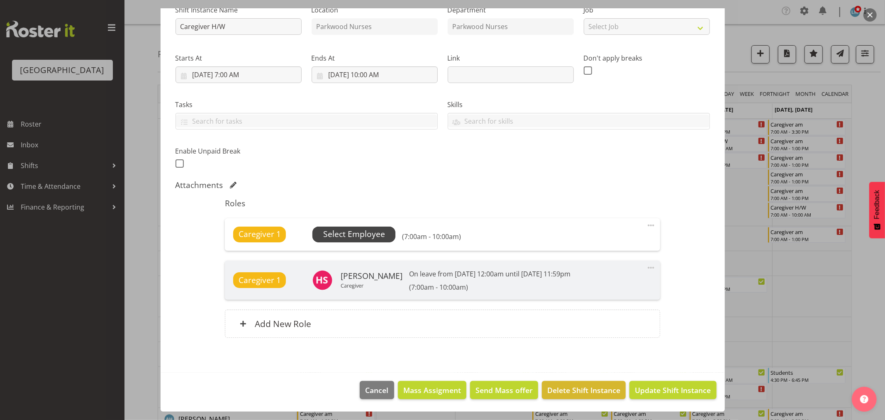
click at [347, 237] on span "Select Employee" at bounding box center [354, 234] width 62 height 12
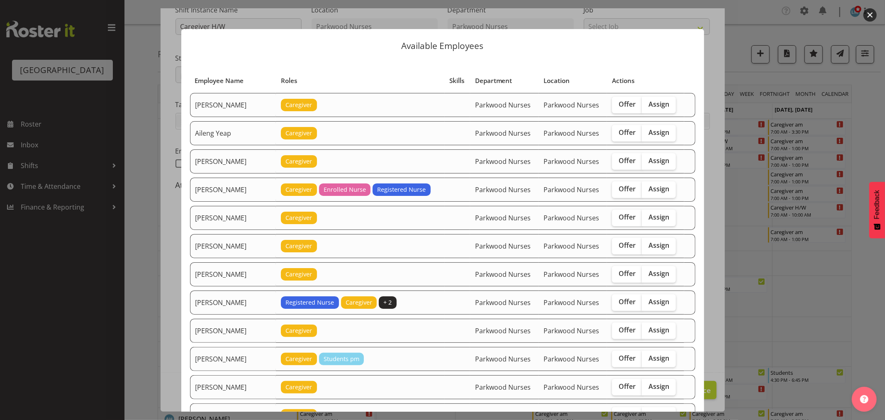
click at [866, 142] on div at bounding box center [442, 210] width 885 height 420
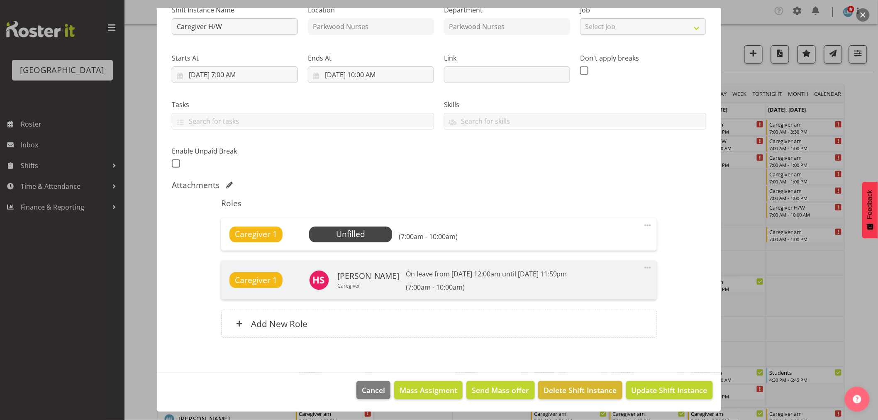
click at [866, 142] on div at bounding box center [439, 210] width 878 height 420
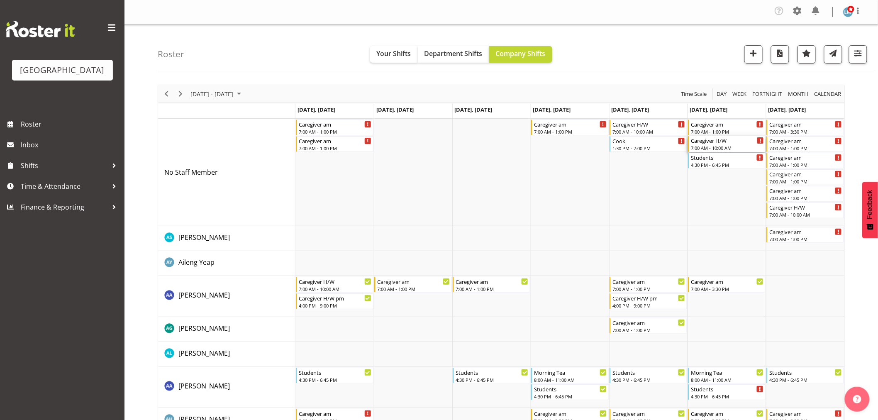
click at [716, 149] on div "7:00 AM - 10:00 AM" at bounding box center [727, 147] width 73 height 7
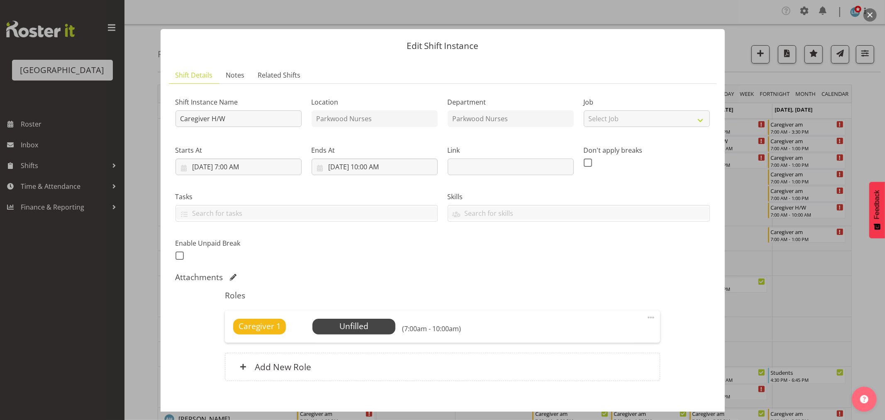
click at [877, 134] on div at bounding box center [442, 210] width 885 height 420
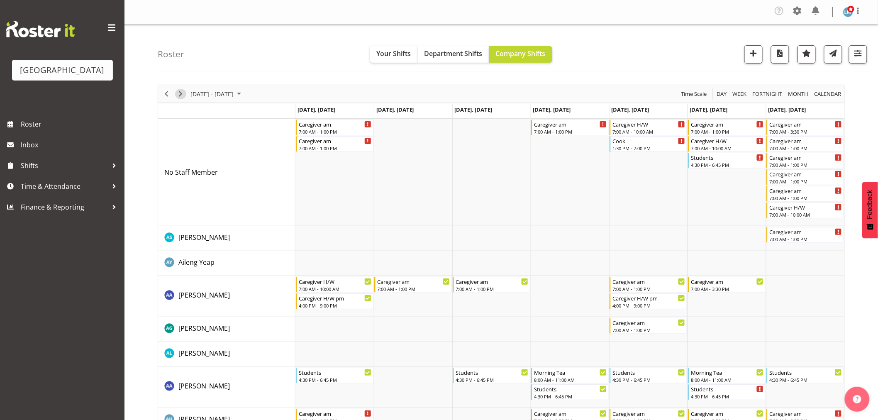
click at [180, 92] on span "Next" at bounding box center [181, 94] width 10 height 10
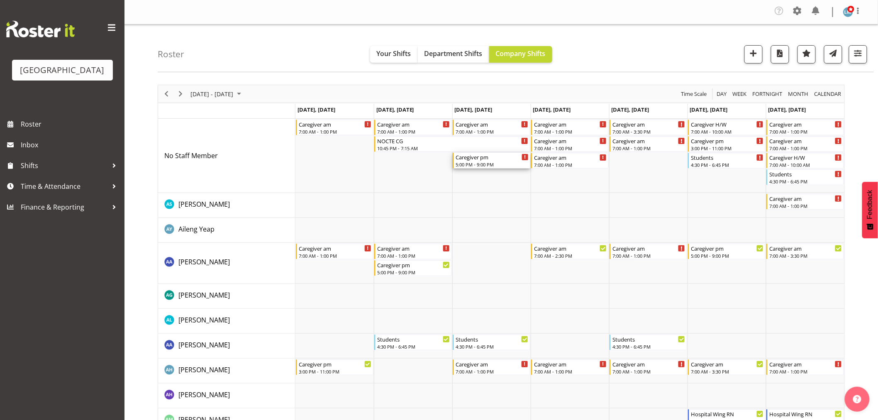
click at [496, 160] on div "Caregiver pm" at bounding box center [492, 157] width 73 height 8
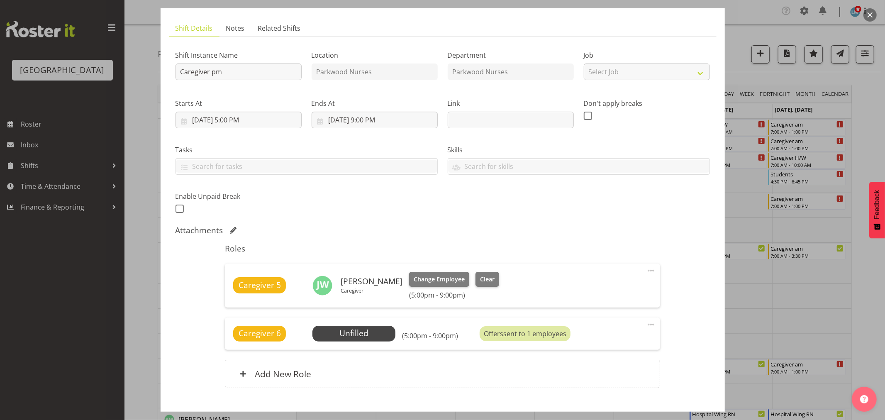
scroll to position [97, 0]
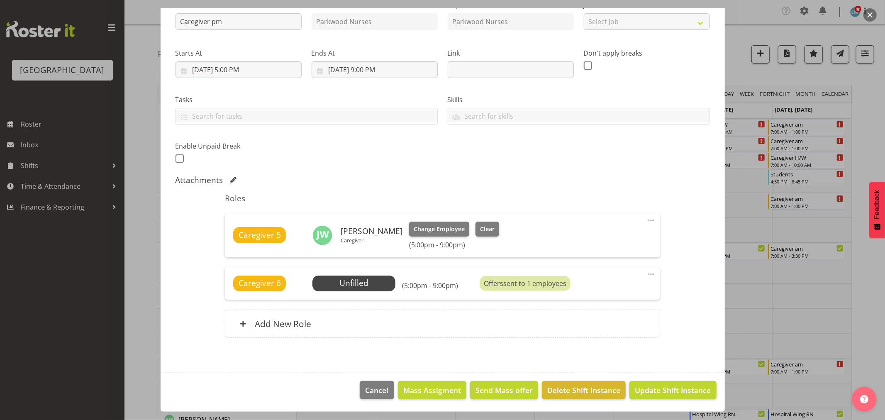
click at [863, 120] on div at bounding box center [442, 210] width 885 height 420
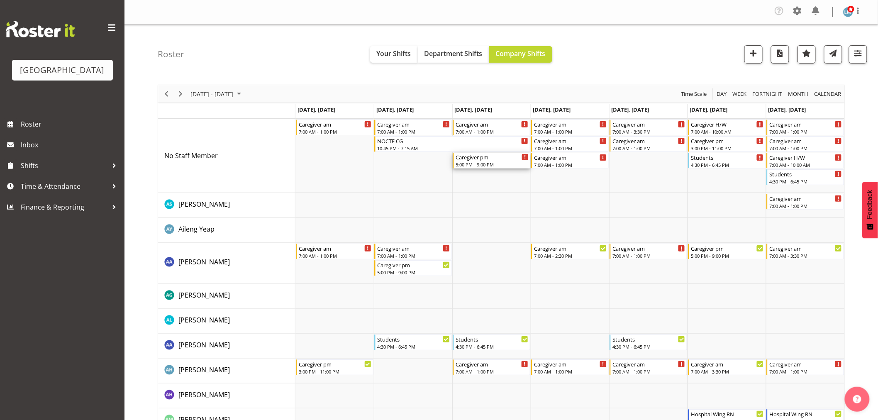
click at [482, 163] on div "5:00 PM - 9:00 PM" at bounding box center [492, 164] width 73 height 7
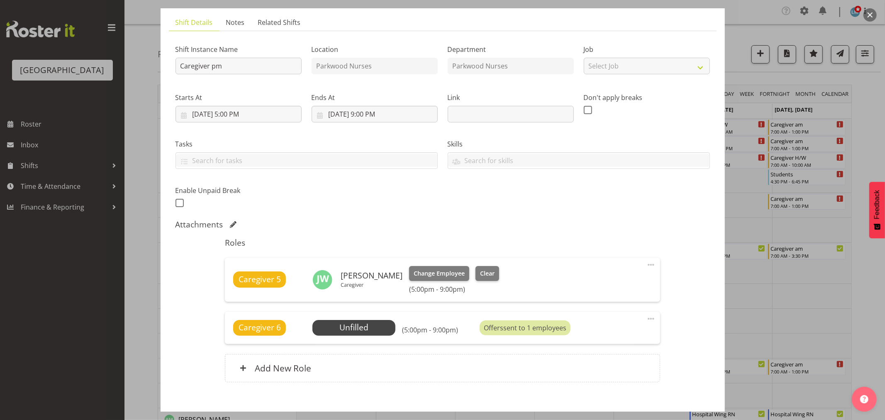
scroll to position [92, 0]
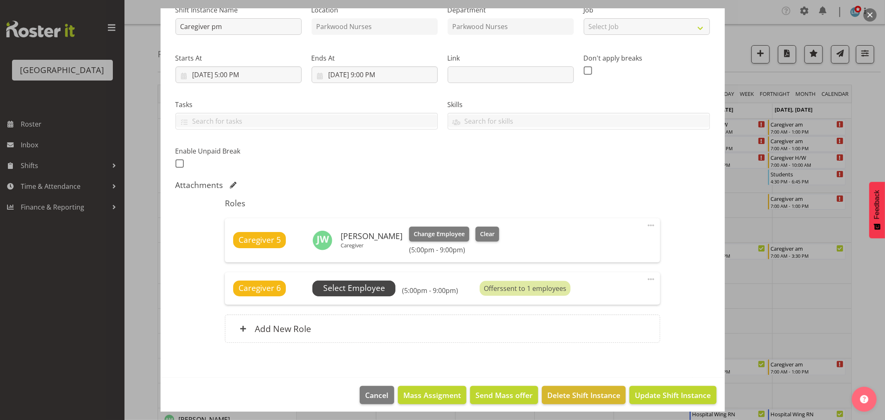
click at [372, 283] on span "Select Employee" at bounding box center [354, 288] width 62 height 12
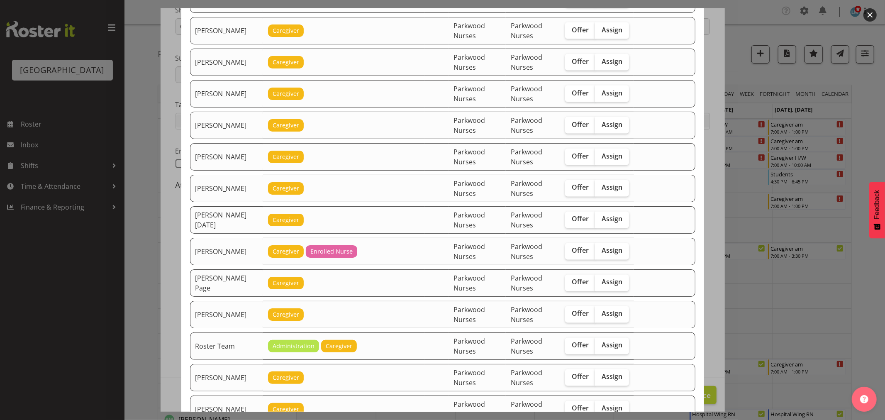
scroll to position [1153, 0]
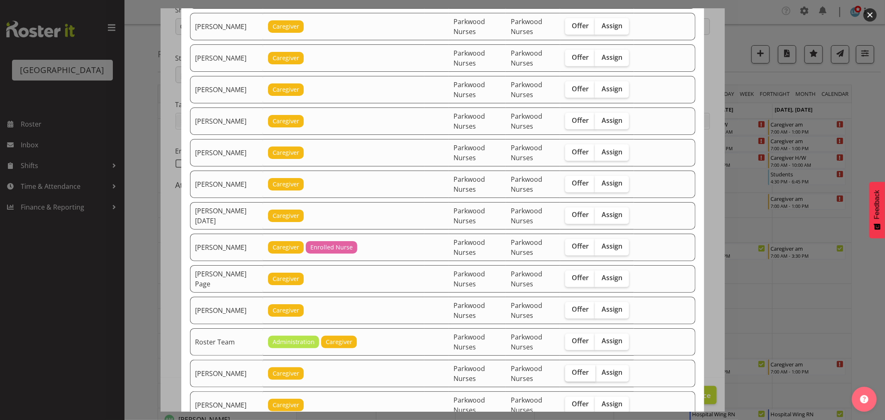
click at [582, 377] on span "Offer" at bounding box center [580, 373] width 17 height 8
click at [571, 376] on input "Offer" at bounding box center [567, 372] width 5 height 5
checkbox input "true"
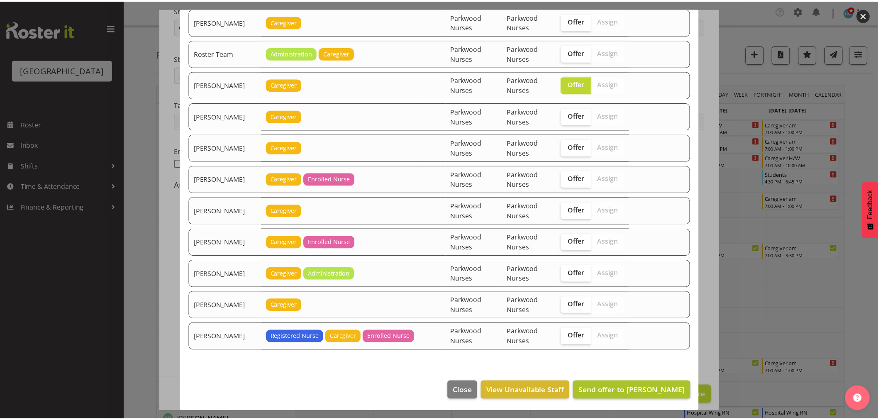
scroll to position [1447, 0]
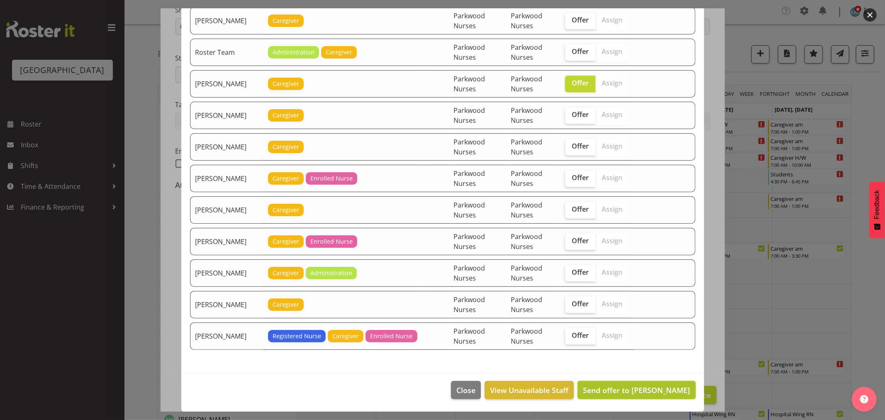
click at [616, 386] on span "Send offer to [PERSON_NAME]" at bounding box center [636, 390] width 107 height 10
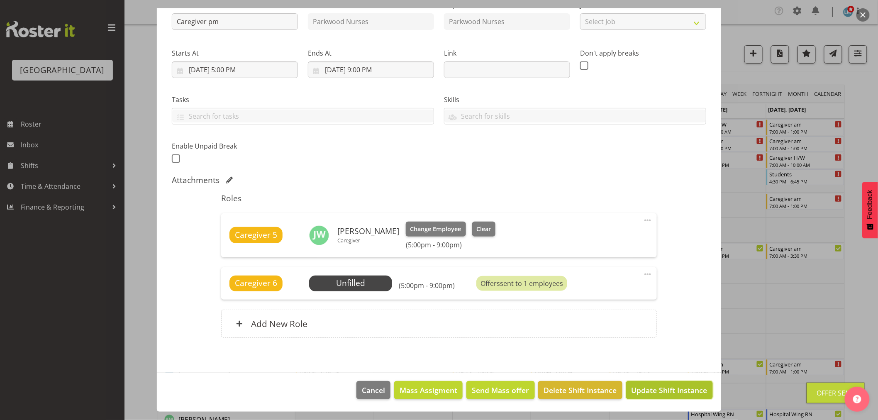
click at [665, 395] on span "Update Shift Instance" at bounding box center [670, 390] width 76 height 11
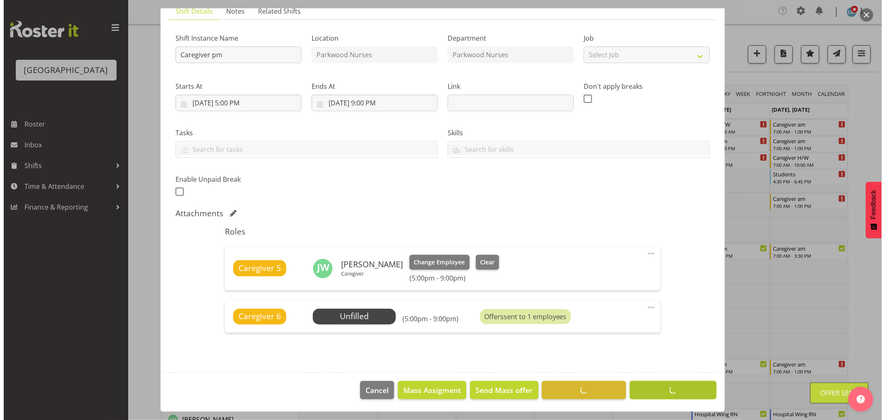
scroll to position [64, 0]
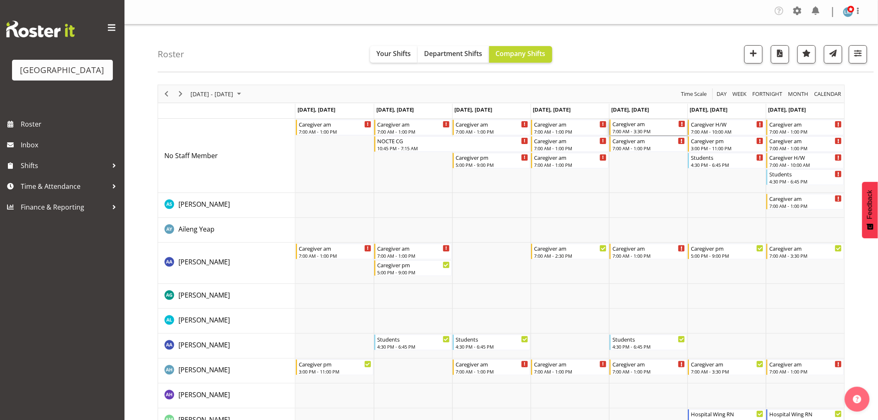
click at [649, 126] on div "Caregiver am" at bounding box center [649, 124] width 73 height 8
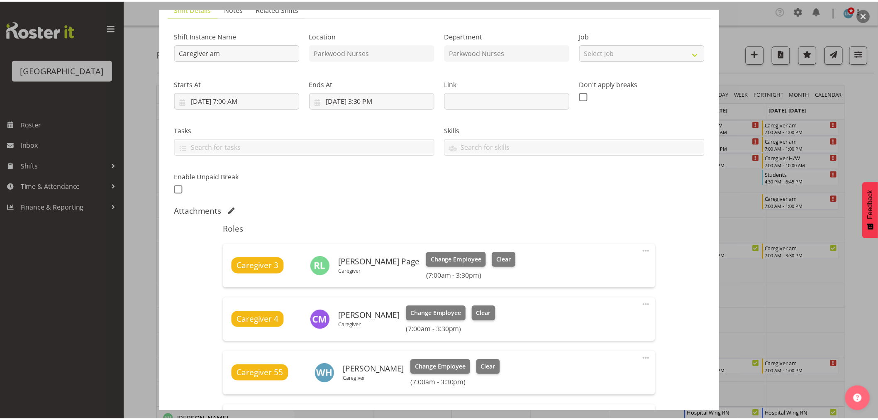
scroll to position [138, 0]
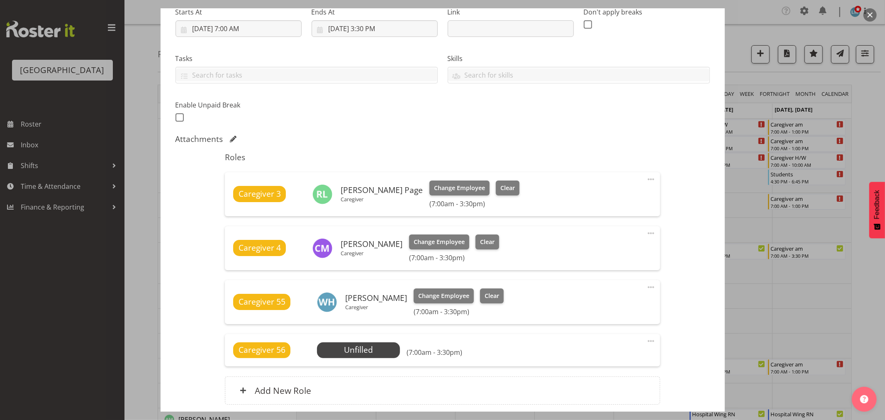
click at [872, 131] on div at bounding box center [442, 210] width 885 height 420
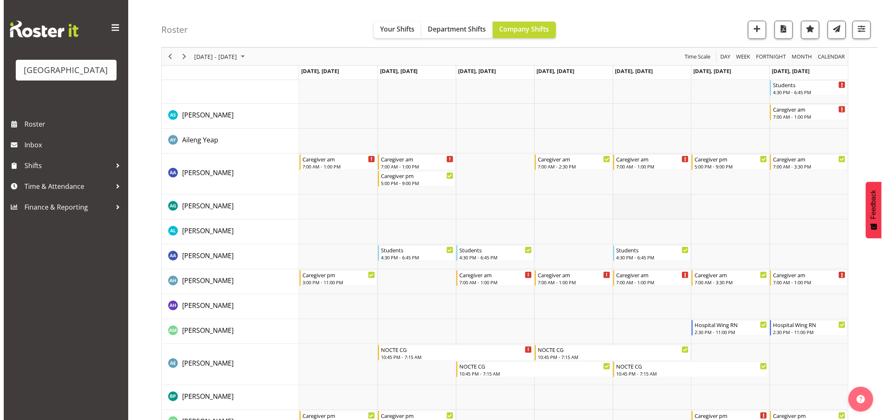
scroll to position [92, 0]
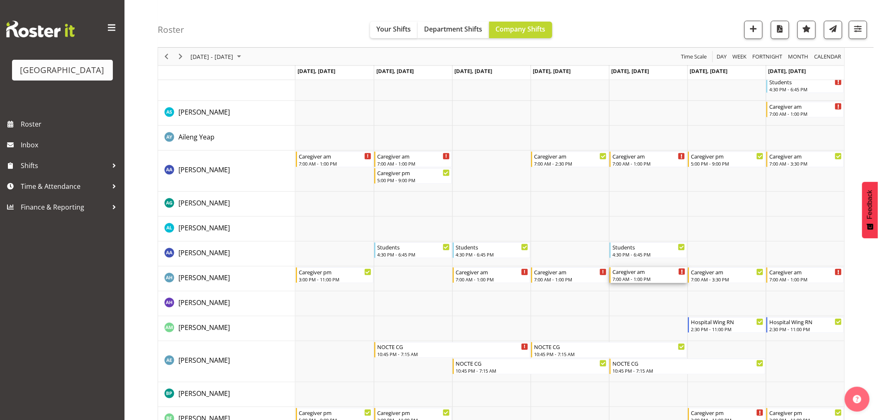
click at [640, 274] on div "Caregiver am" at bounding box center [649, 271] width 73 height 8
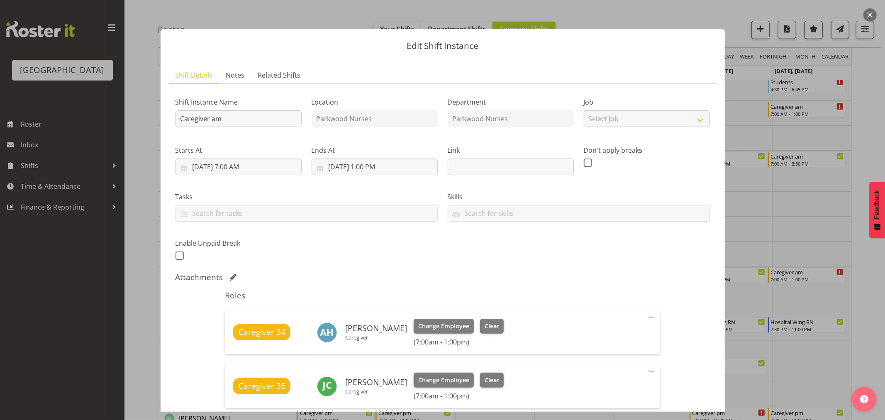
scroll to position [184, 0]
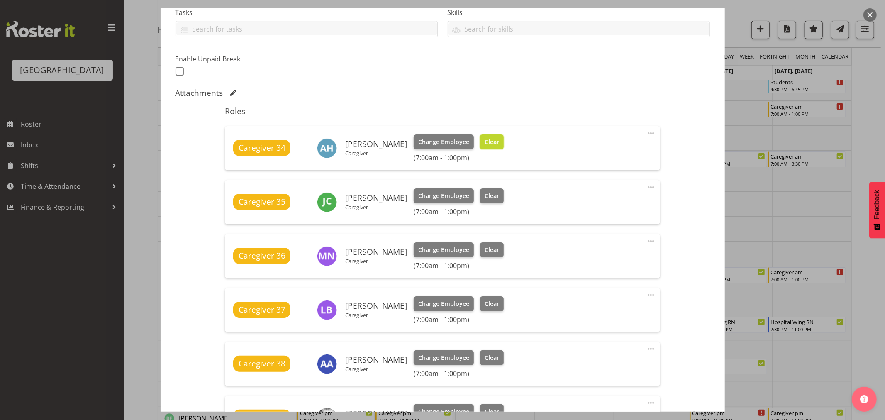
click at [499, 140] on span "Clear" at bounding box center [492, 141] width 15 height 9
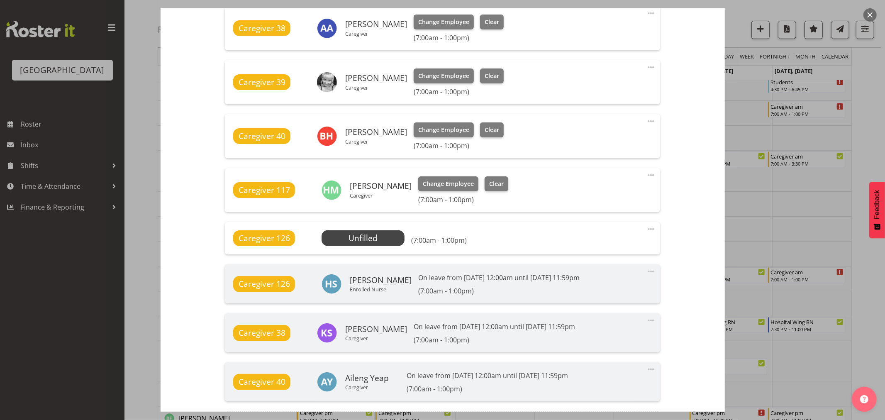
scroll to position [611, 0]
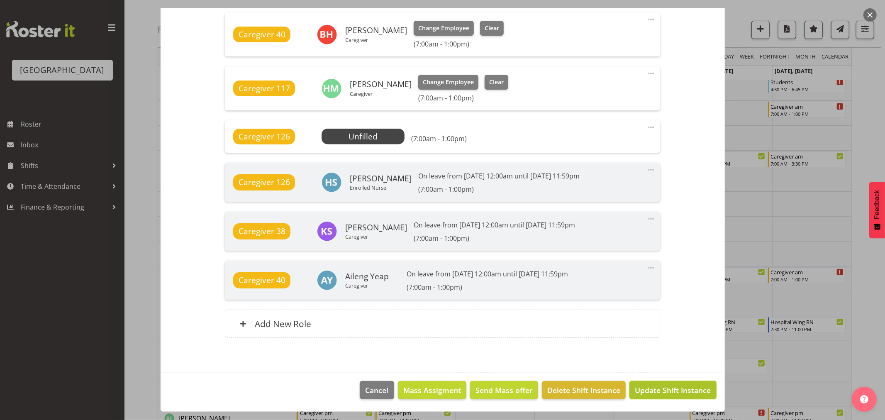
click at [688, 386] on span "Update Shift Instance" at bounding box center [673, 390] width 76 height 11
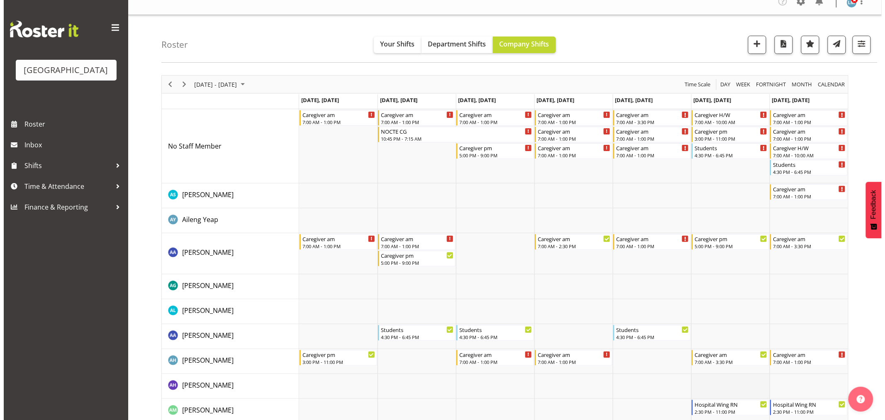
scroll to position [0, 0]
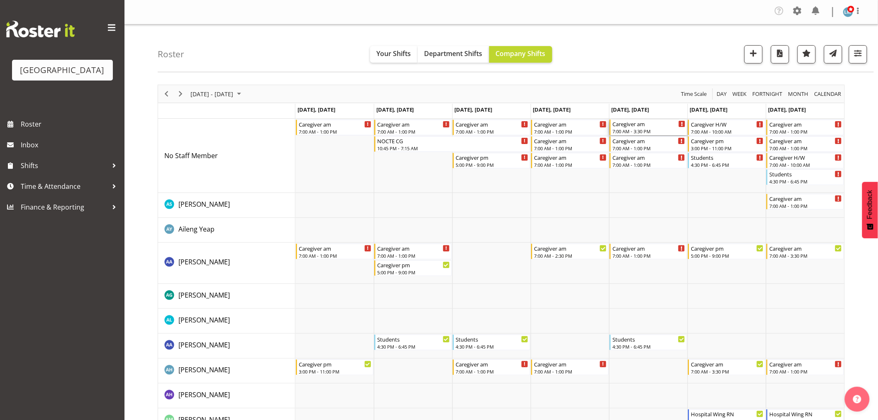
click at [657, 129] on div "7:00 AM - 3:30 PM" at bounding box center [649, 131] width 73 height 7
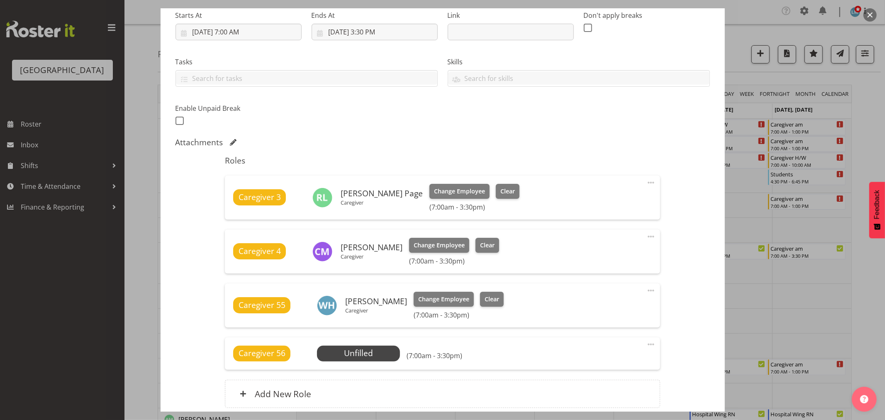
scroll to position [138, 0]
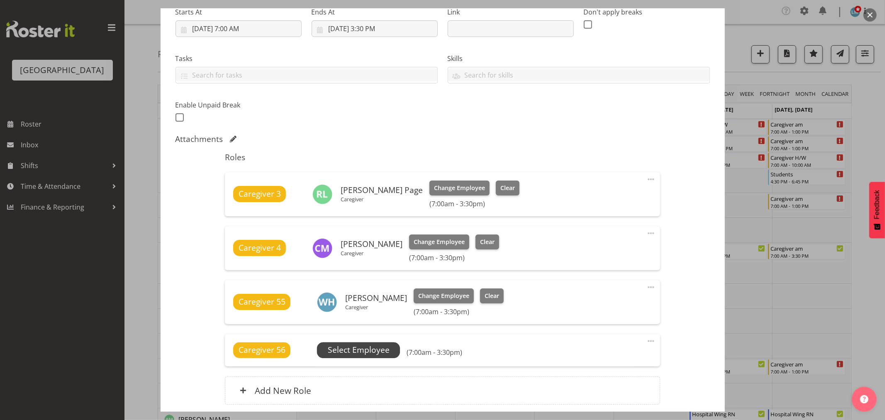
click at [378, 350] on span "Select Employee" at bounding box center [359, 350] width 62 height 12
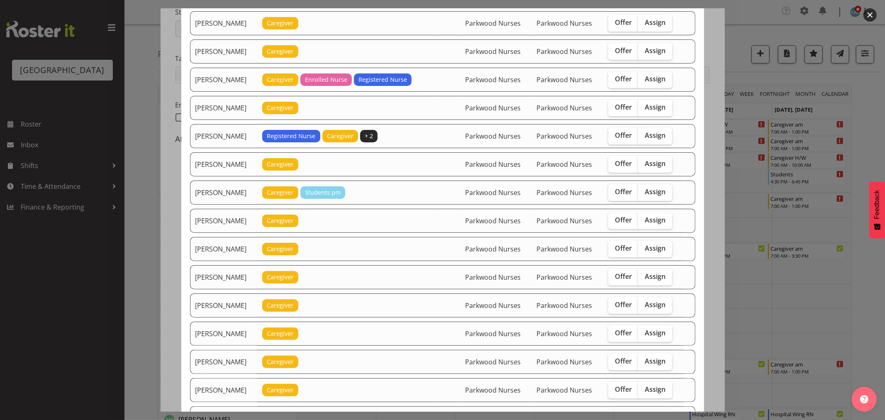
scroll to position [0, 0]
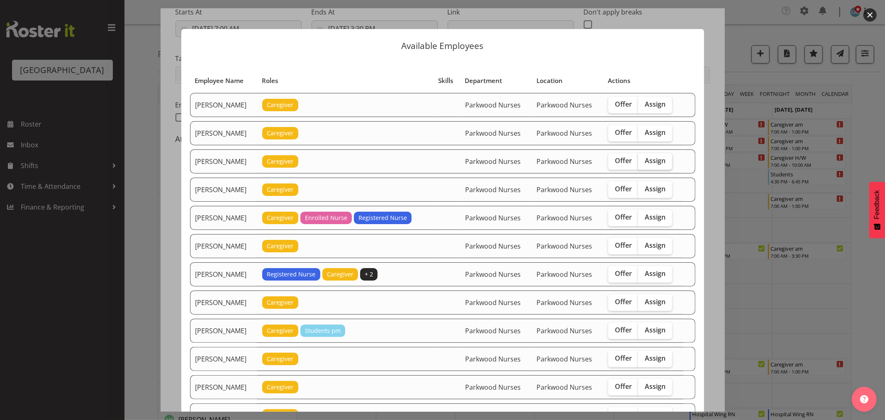
click at [660, 161] on span "Assign" at bounding box center [655, 160] width 21 height 8
click at [644, 161] on input "Assign" at bounding box center [640, 160] width 5 height 5
checkbox input "true"
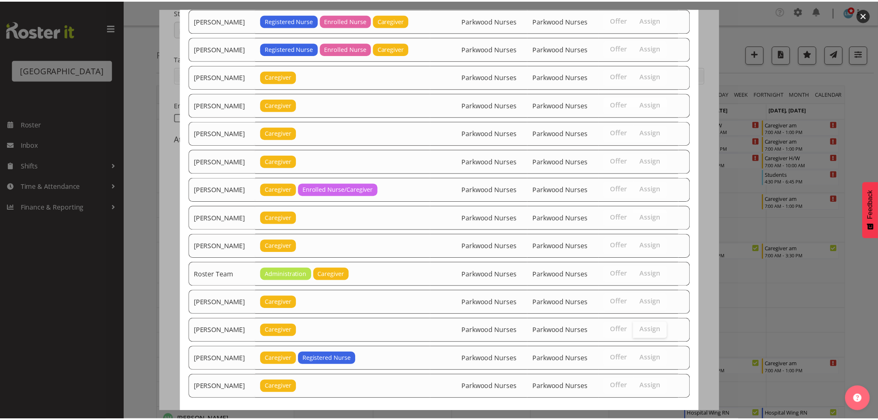
scroll to position [673, 0]
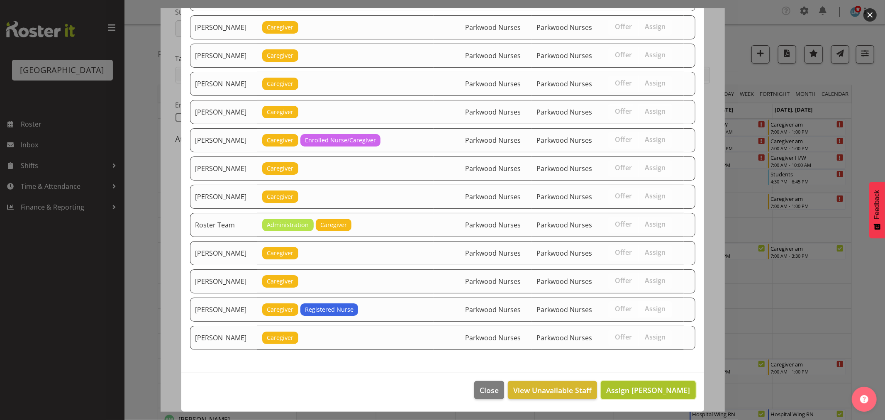
click at [659, 393] on span "Assign Angela Hogendoorn" at bounding box center [648, 390] width 84 height 10
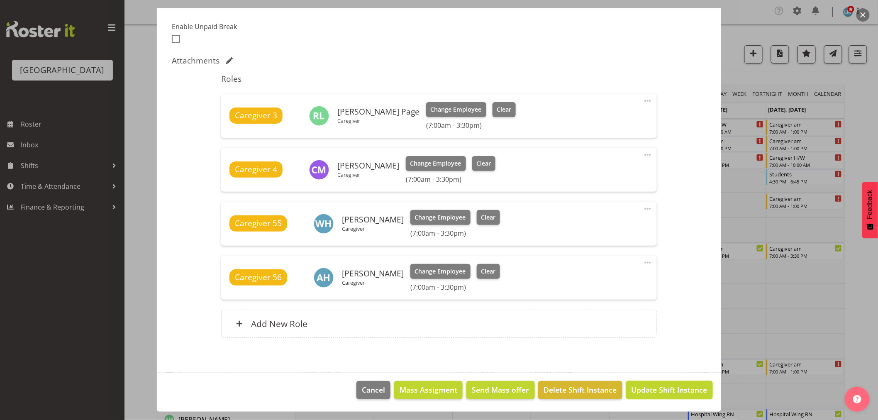
click at [659, 393] on span "Update Shift Instance" at bounding box center [670, 389] width 76 height 11
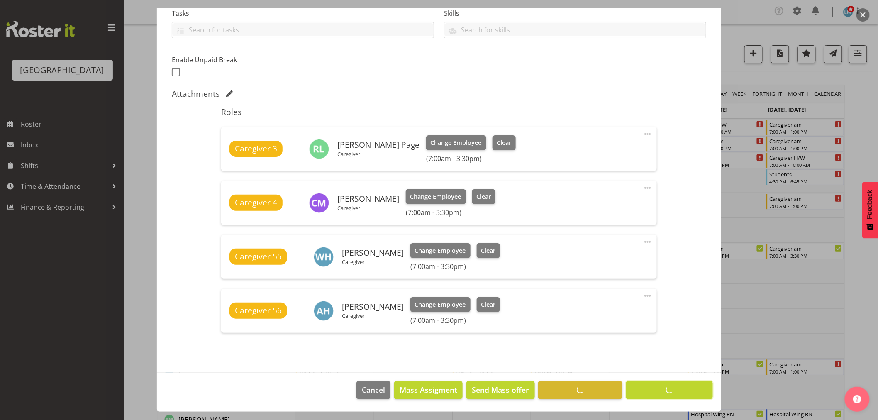
scroll to position [183, 0]
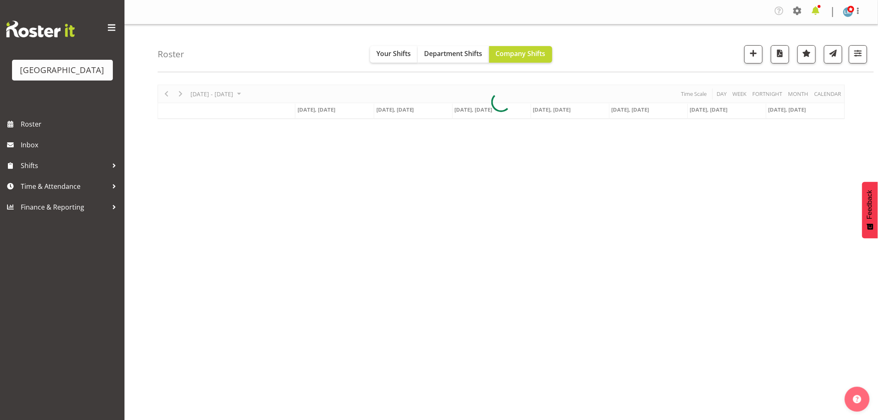
click at [819, 11] on span at bounding box center [815, 10] width 13 height 13
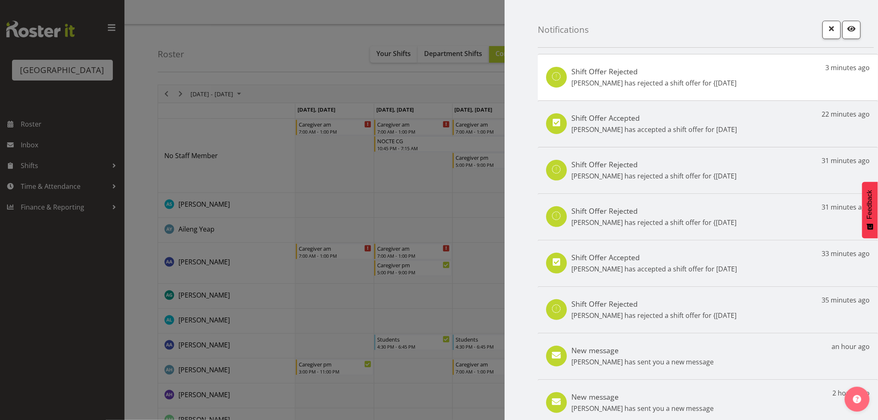
click at [650, 123] on div "Shift Offer Accepted [PERSON_NAME] has accepted a shift offer for [DATE]" at bounding box center [655, 123] width 166 height 21
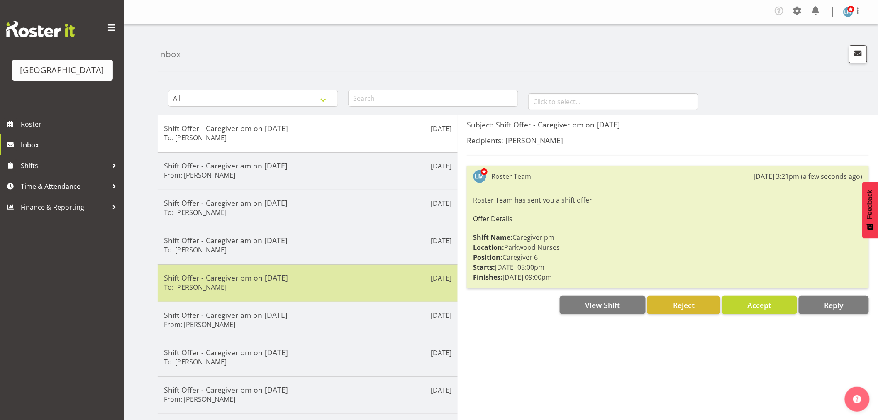
click at [238, 290] on div "Shift Offer - Caregiver pm on [DATE] To: [PERSON_NAME]" at bounding box center [308, 283] width 288 height 20
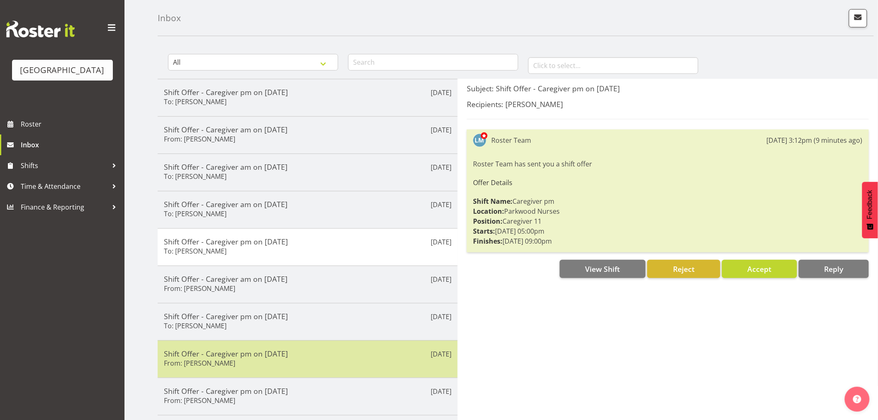
scroll to position [92, 0]
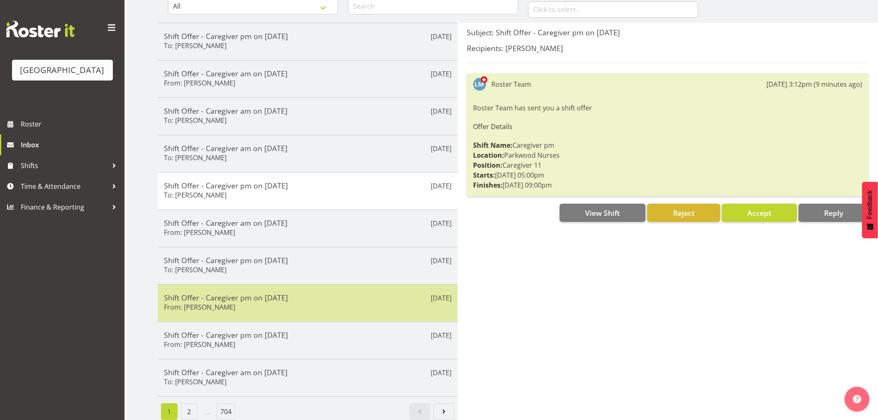
click at [226, 309] on div "Shift Offer - Caregiver pm on [DATE] From: [PERSON_NAME]" at bounding box center [308, 303] width 288 height 20
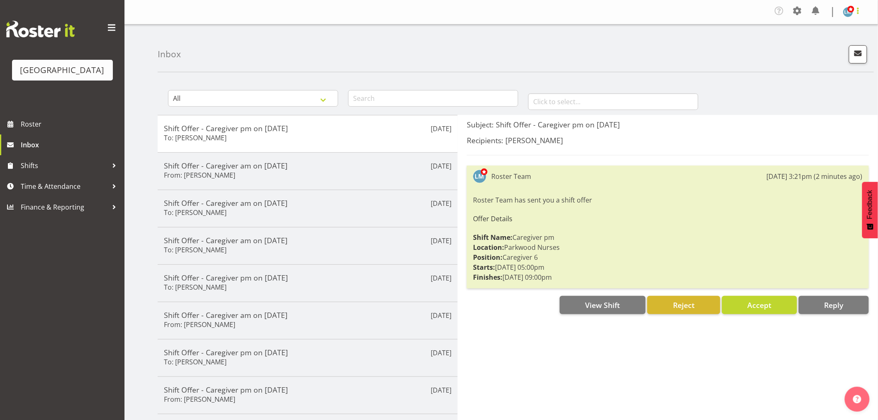
click at [859, 12] on span at bounding box center [858, 11] width 10 height 10
click at [849, 44] on link "Log Out" at bounding box center [824, 45] width 80 height 15
